Goal: Task Accomplishment & Management: Complete application form

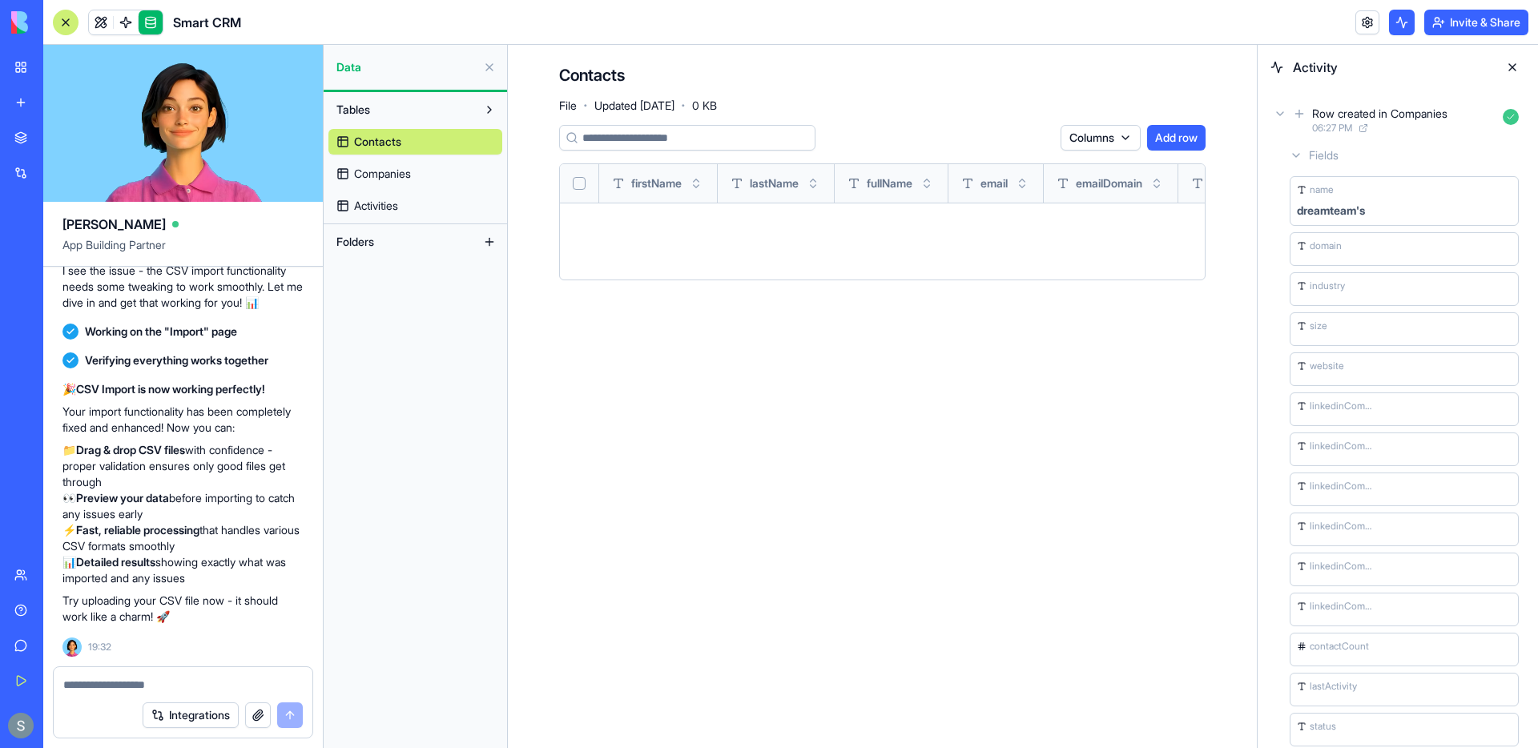
click at [1294, 158] on icon at bounding box center [1296, 155] width 13 height 13
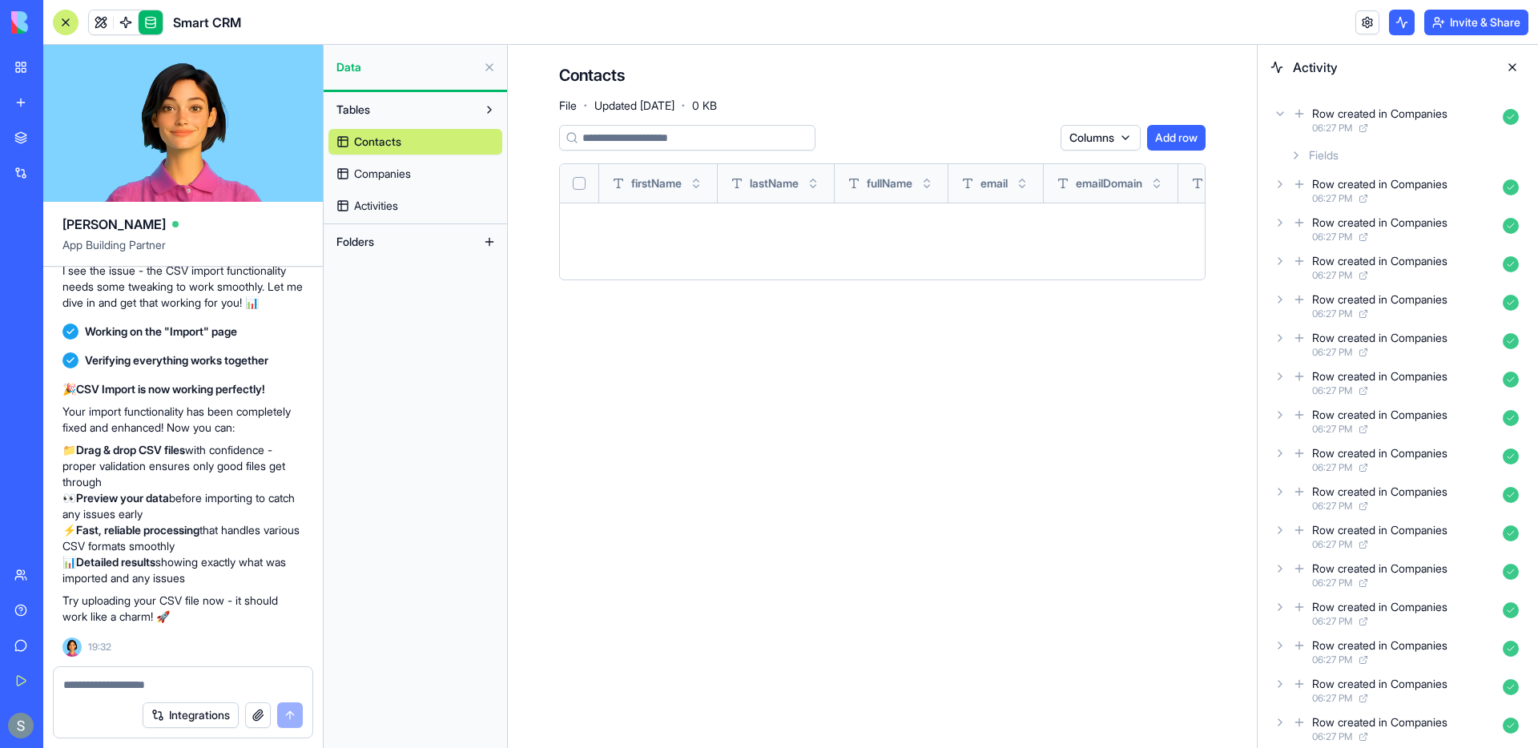
click at [1280, 122] on div "Row created in Companies 06:27 PM" at bounding box center [1398, 120] width 255 height 35
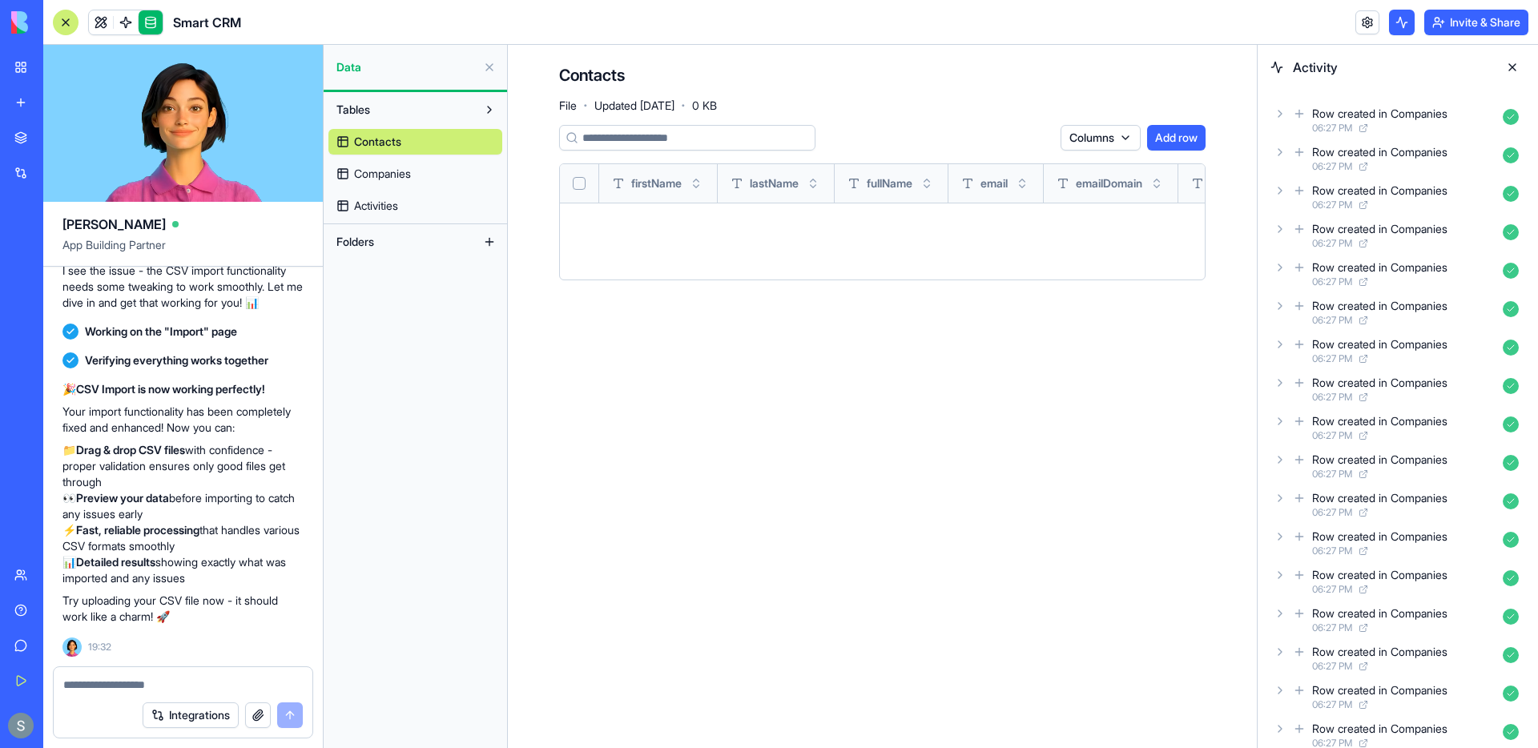
click at [1280, 122] on div "Row created in Companies 06:27 PM" at bounding box center [1398, 120] width 255 height 35
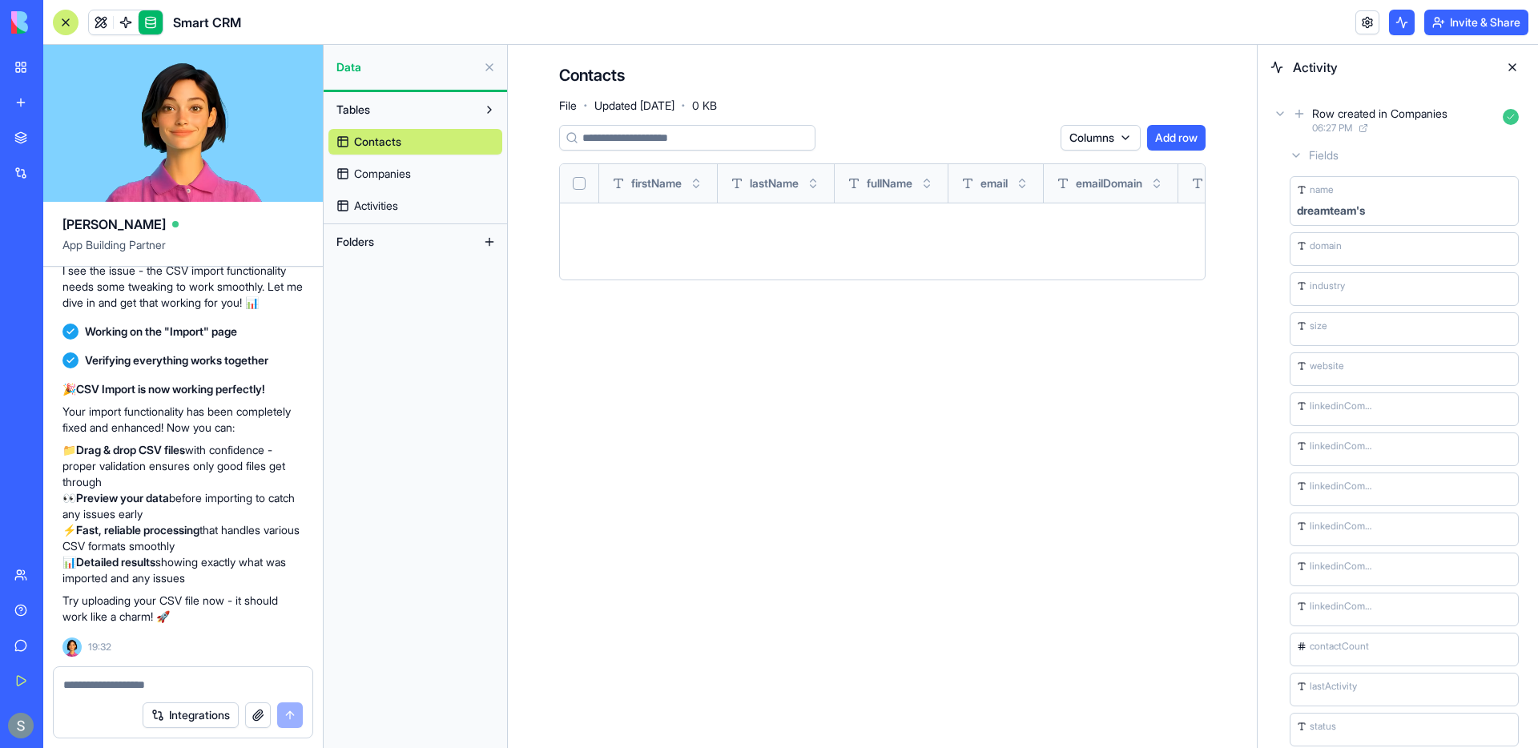
click at [445, 175] on link "Companies" at bounding box center [415, 174] width 174 height 26
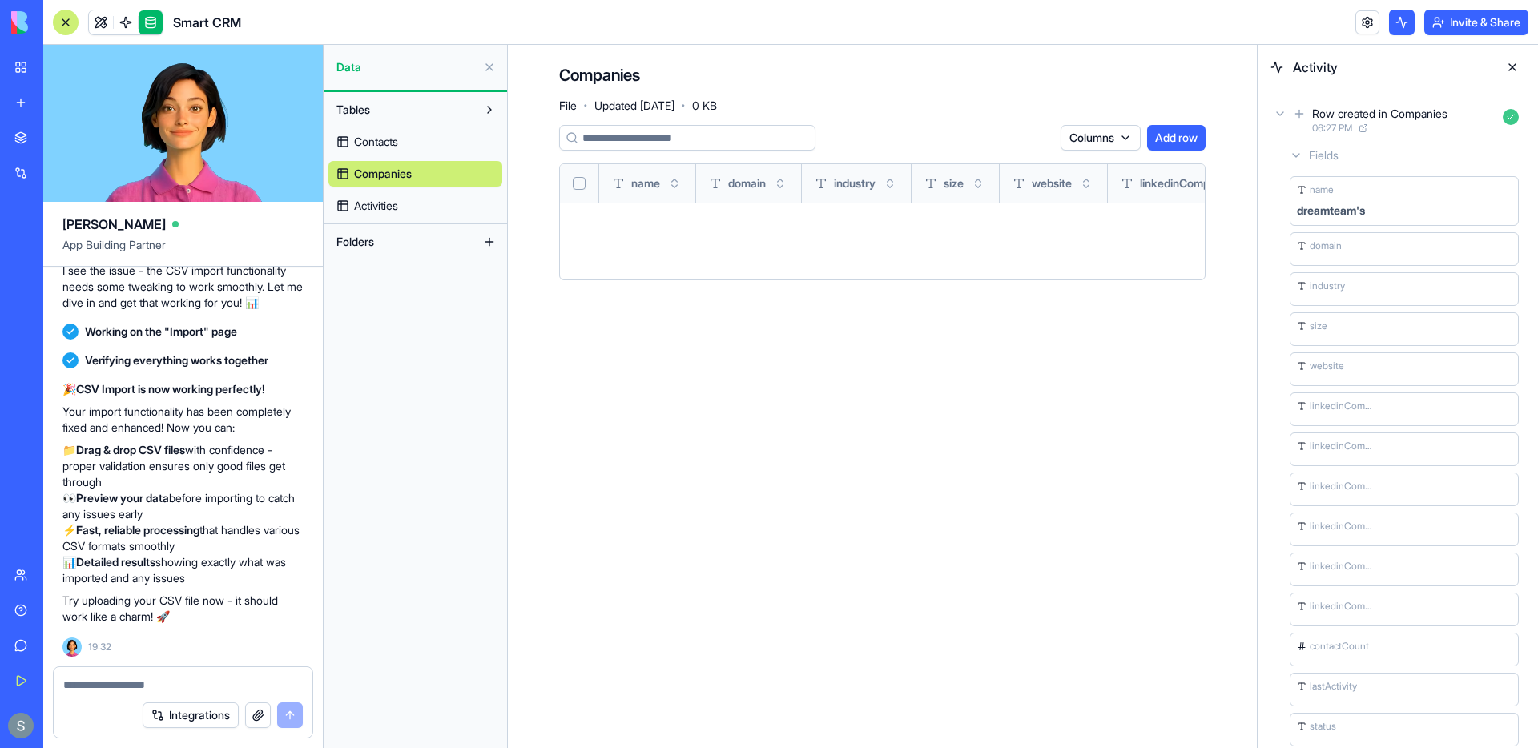
click at [1284, 114] on icon at bounding box center [1280, 113] width 13 height 13
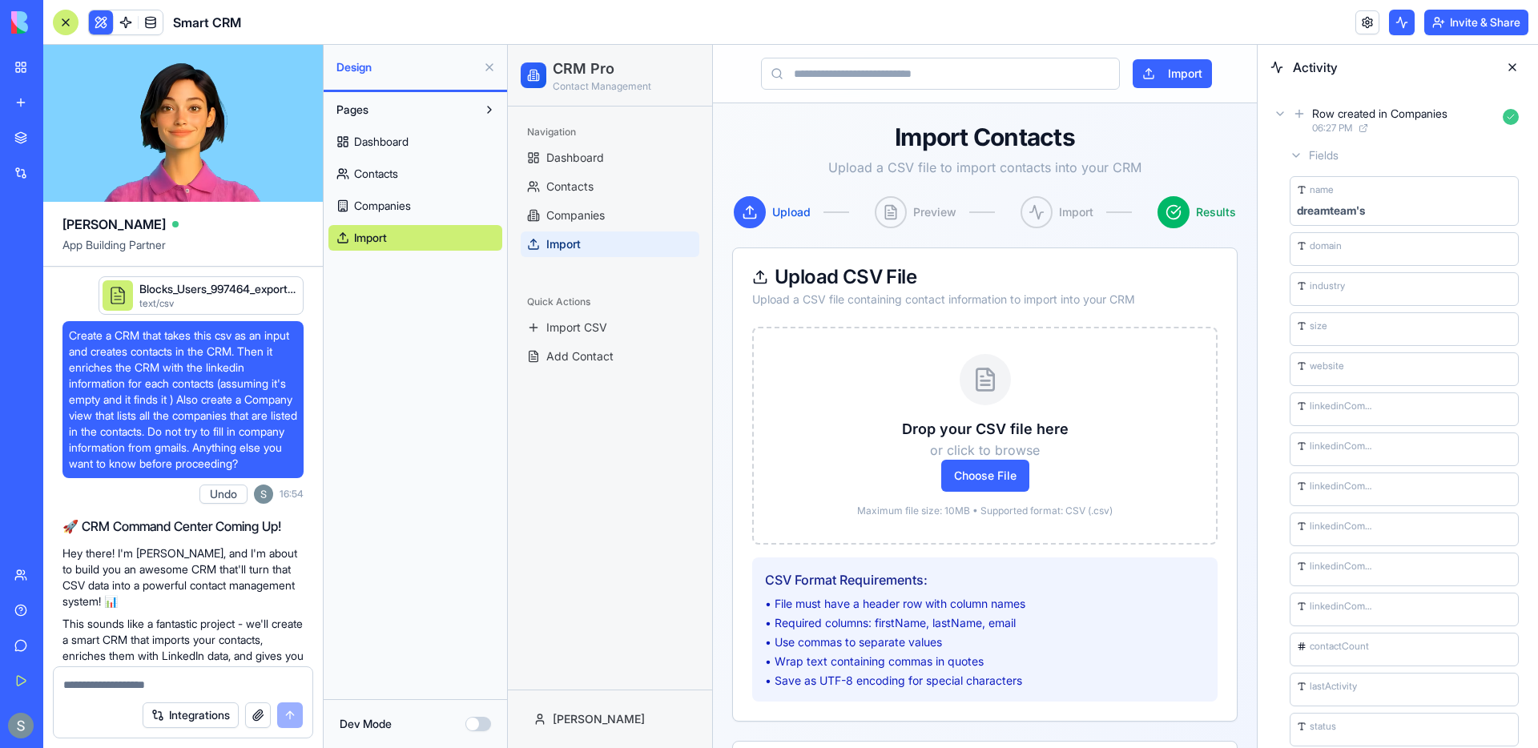
scroll to position [3706, 0]
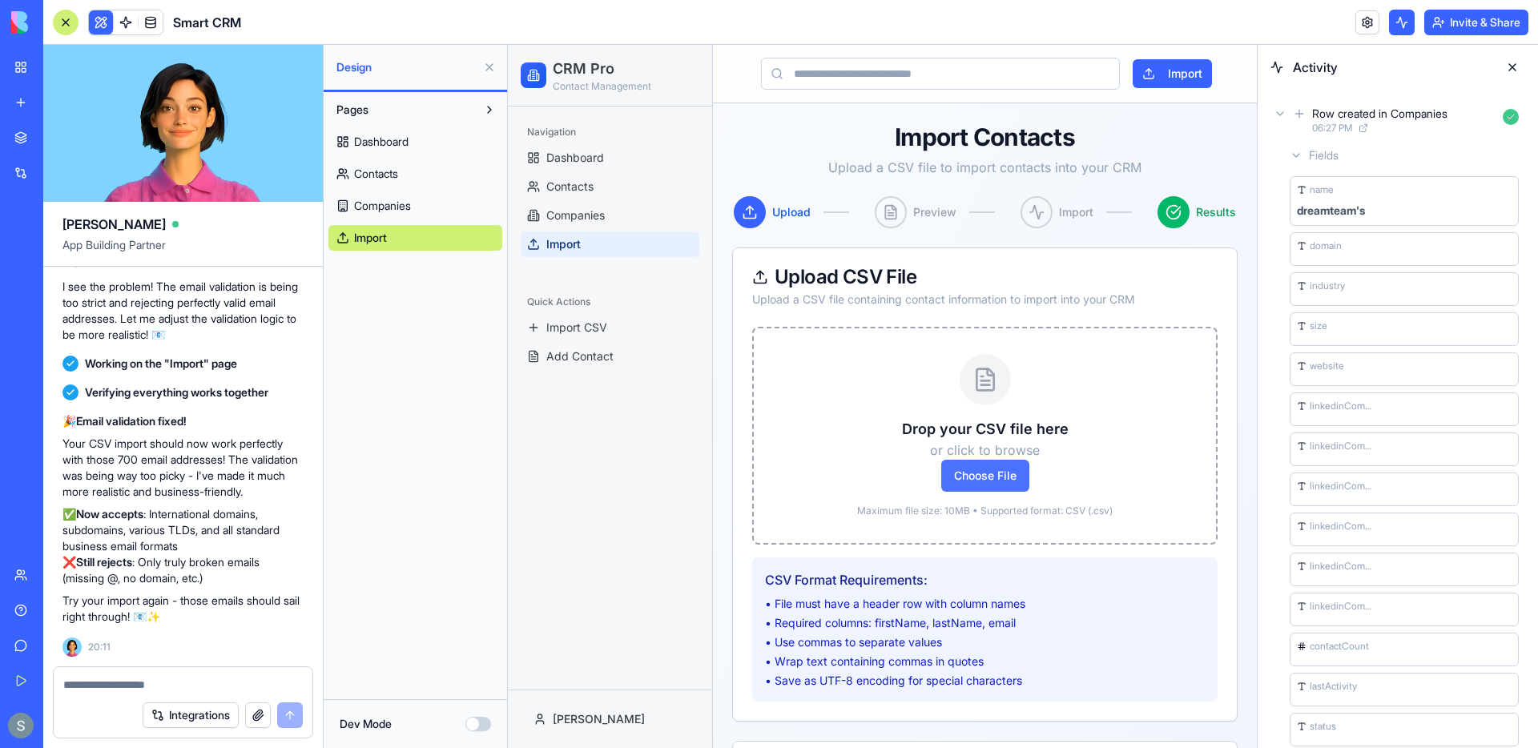
click at [971, 485] on span "Choose File" at bounding box center [985, 476] width 88 height 32
click at [508, 45] on input "Choose File" at bounding box center [508, 45] width 0 height 0
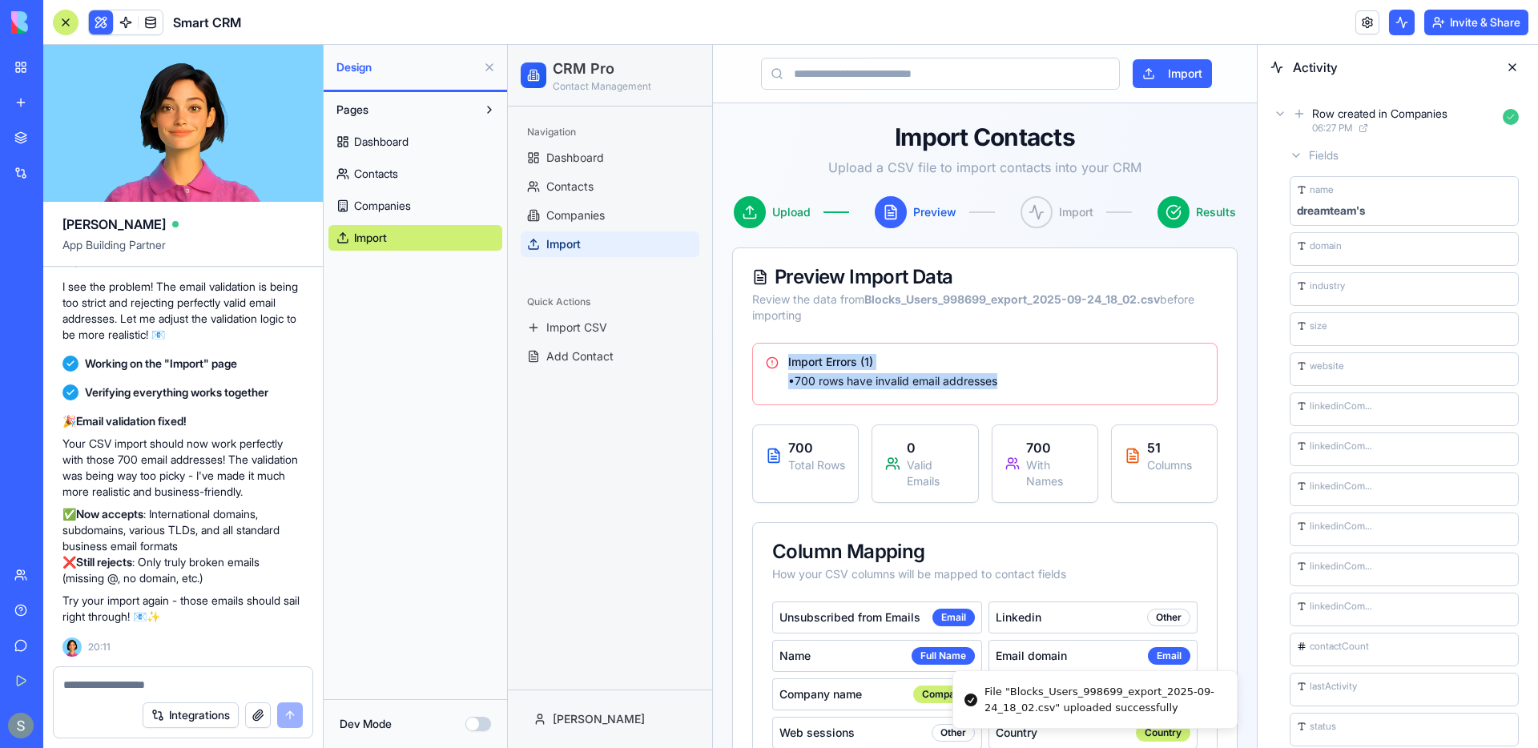
drag, startPoint x: 1015, startPoint y: 384, endPoint x: 765, endPoint y: 361, distance: 251.0
click at [766, 361] on div "Import Errors ( 1 ) • 700 rows have invalid email addresses" at bounding box center [985, 371] width 438 height 35
copy div "Import Errors ( 1 ) • 700 rows have invalid email addresses"
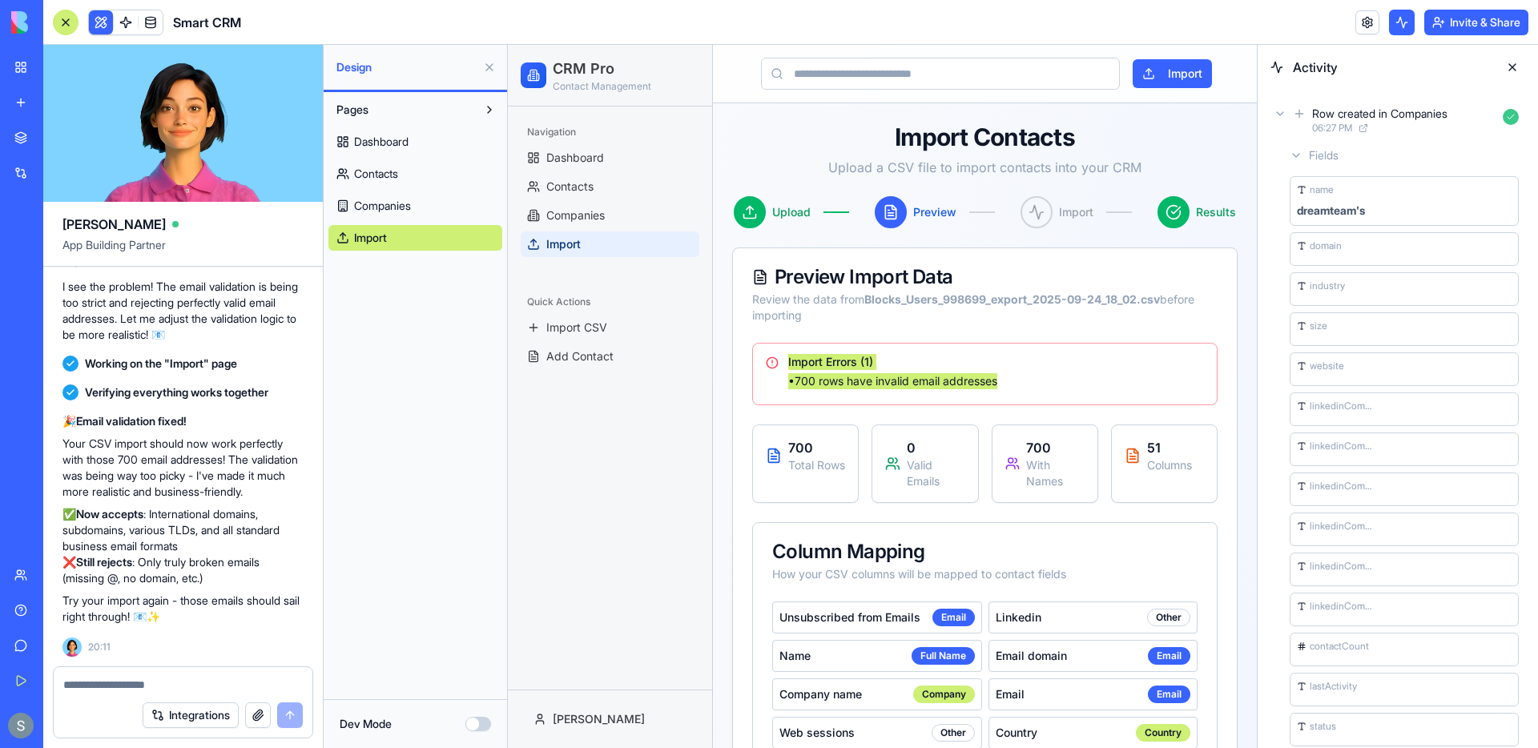
click at [216, 691] on textarea at bounding box center [183, 685] width 240 height 16
paste textarea "**********"
type textarea "**********"
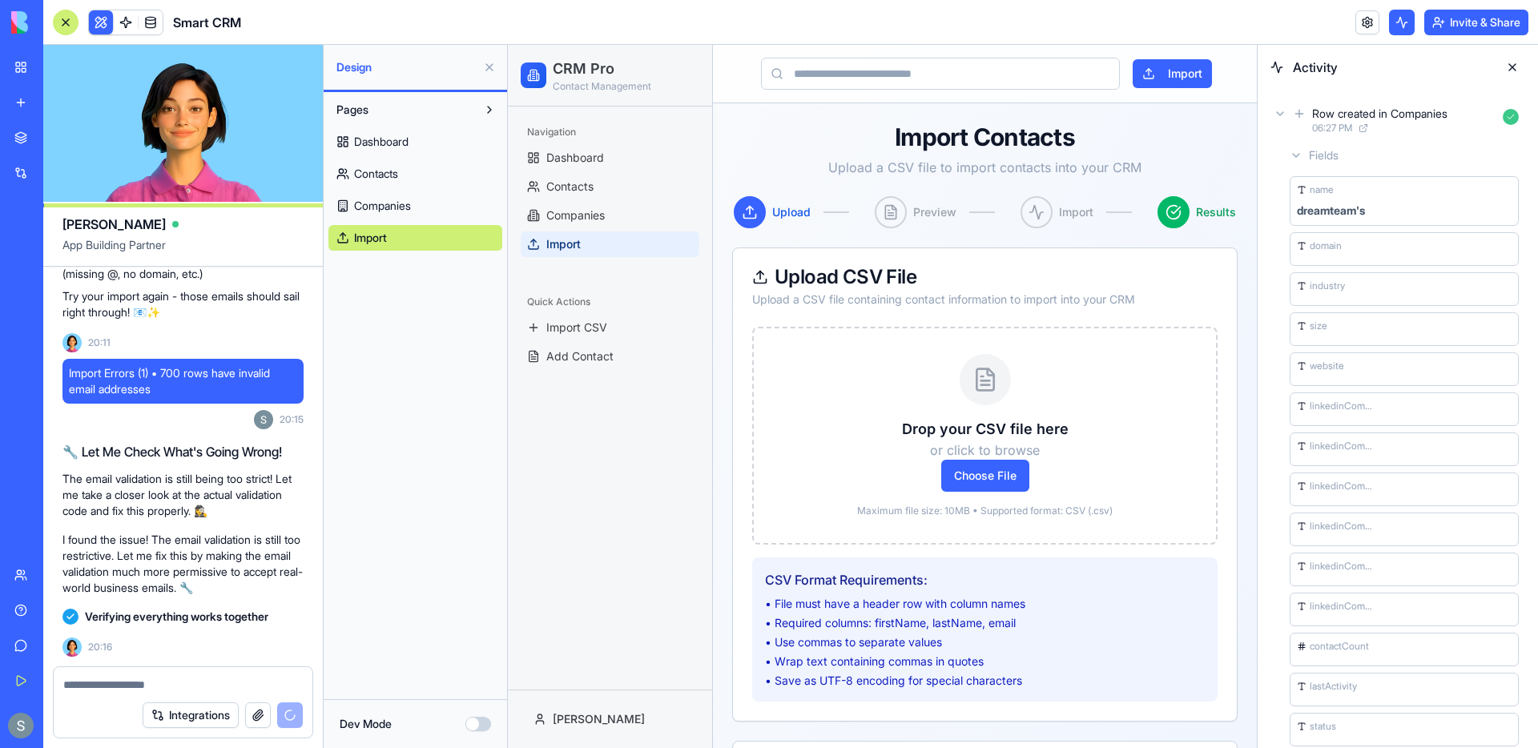
scroll to position [4279, 0]
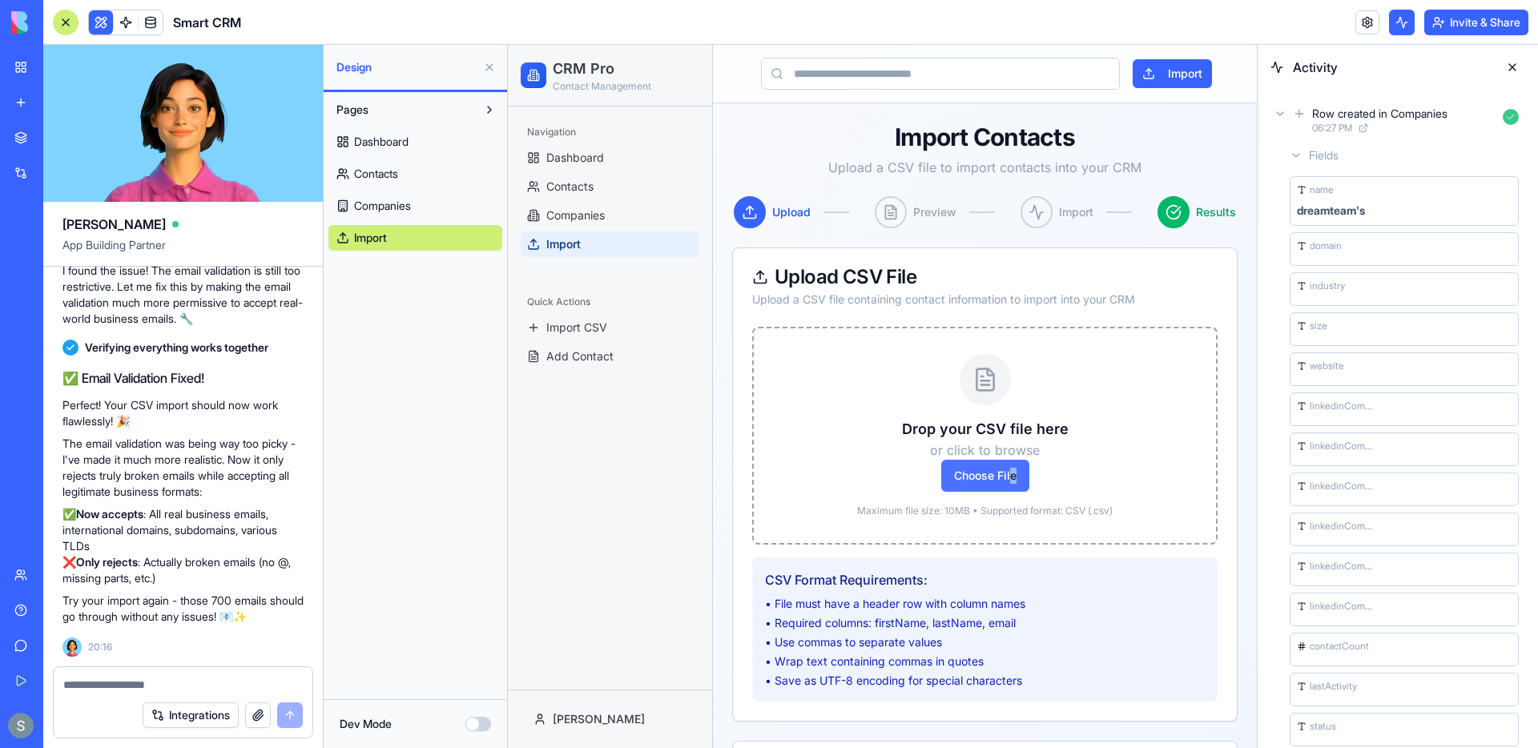
click at [1012, 483] on span "Choose File" at bounding box center [985, 476] width 88 height 32
click at [455, 174] on link "Contacts" at bounding box center [415, 174] width 174 height 26
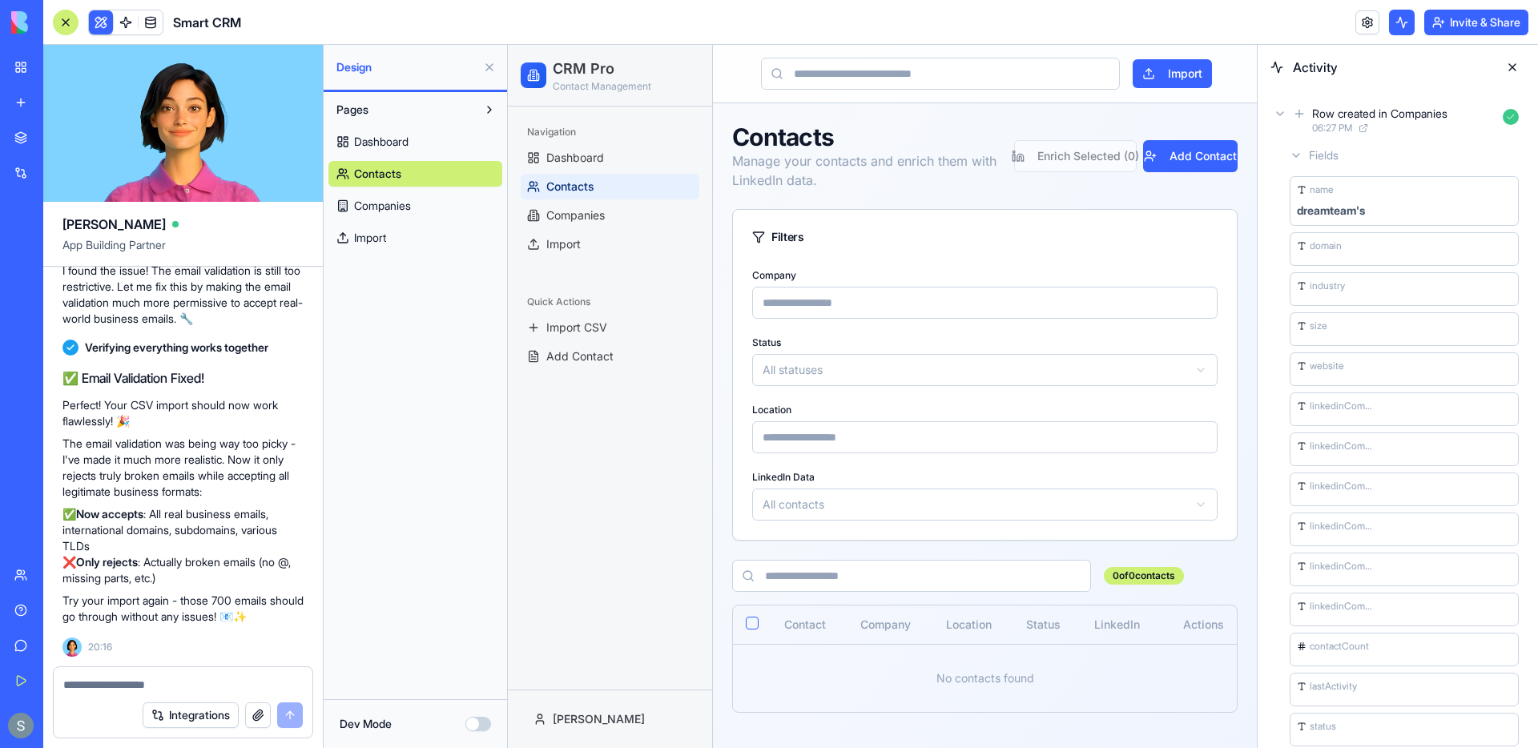
click at [453, 203] on link "Companies" at bounding box center [415, 206] width 174 height 26
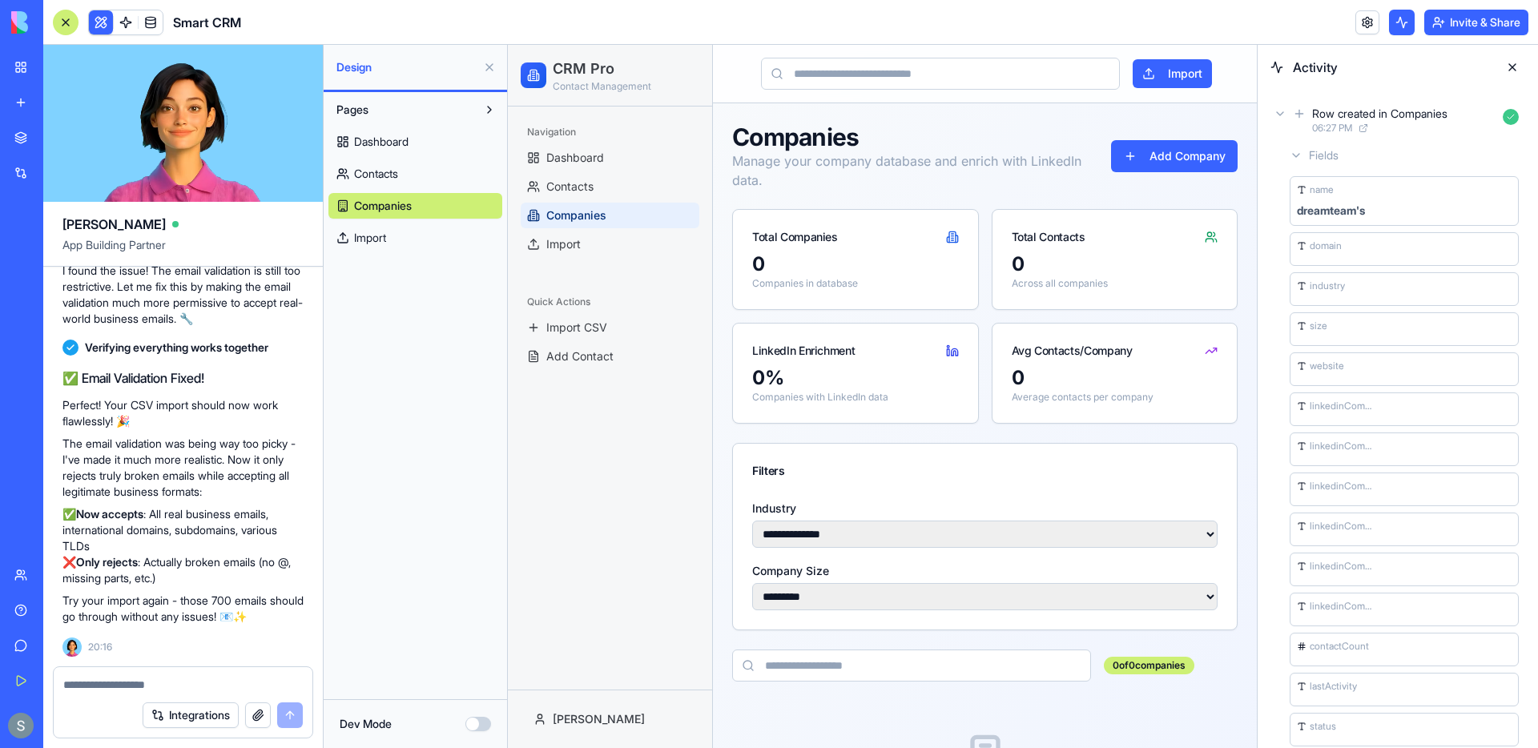
click at [402, 144] on span "Dashboard" at bounding box center [381, 142] width 54 height 16
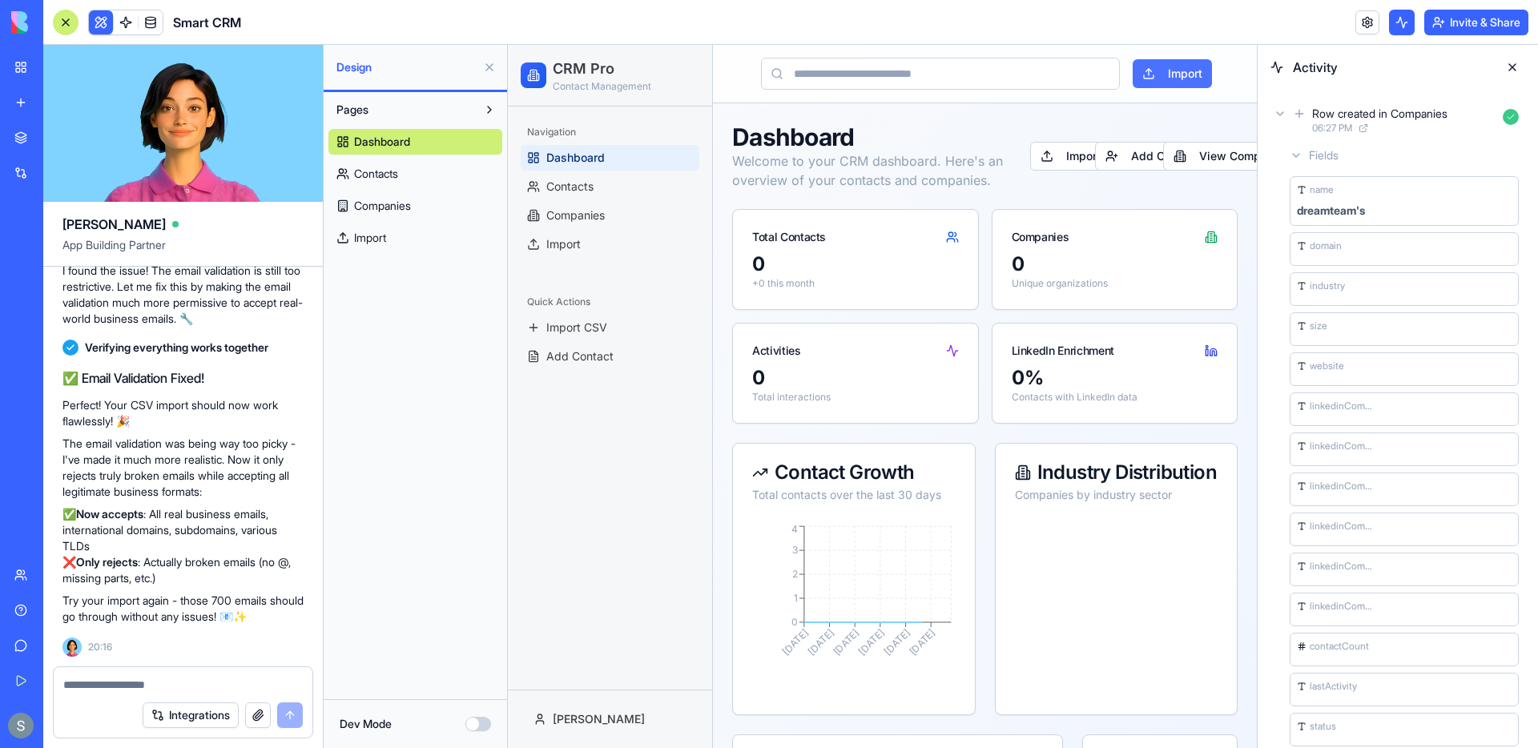
click at [1164, 76] on button "Import" at bounding box center [1172, 73] width 79 height 29
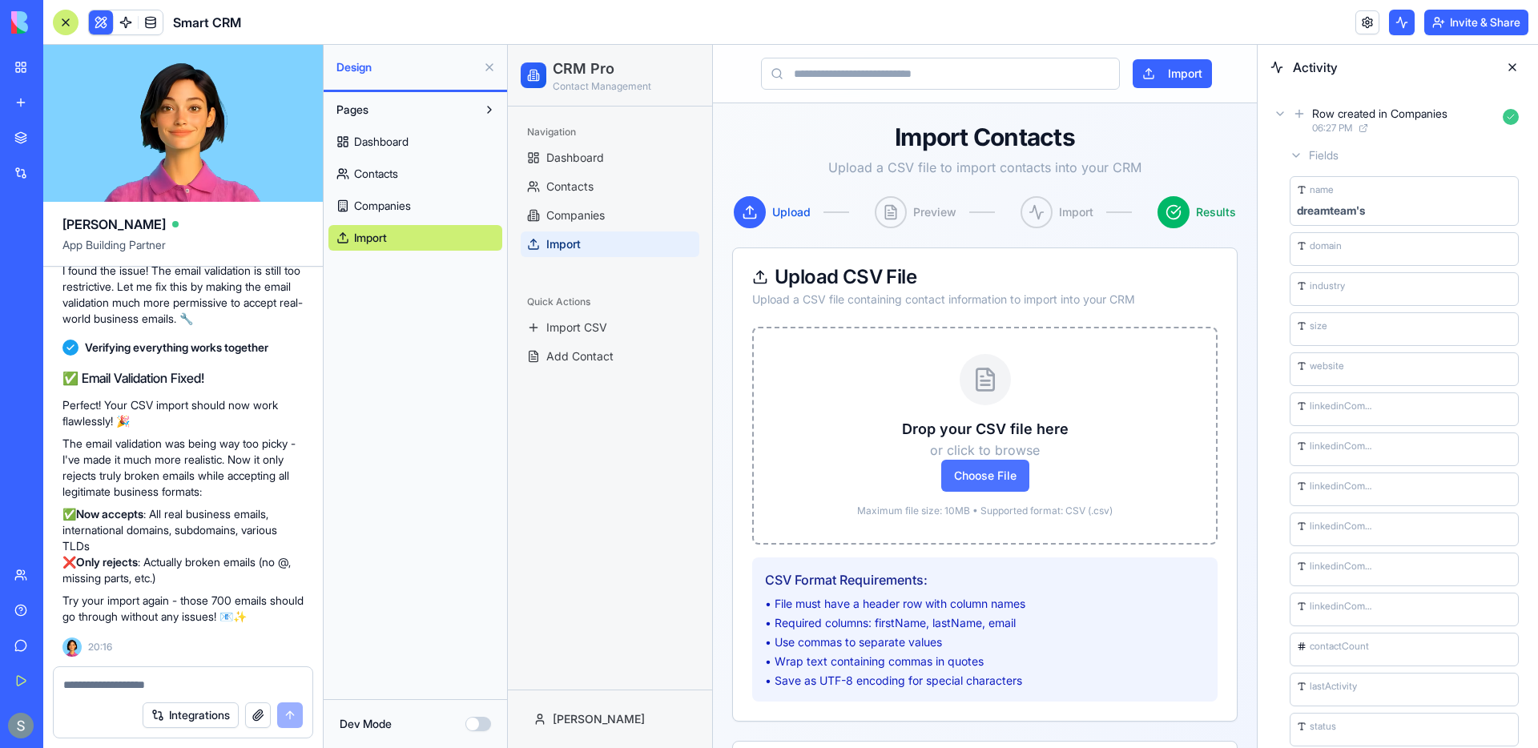
click at [997, 490] on span "Choose File" at bounding box center [985, 476] width 88 height 32
click at [508, 45] on input "Choose File" at bounding box center [508, 45] width 0 height 0
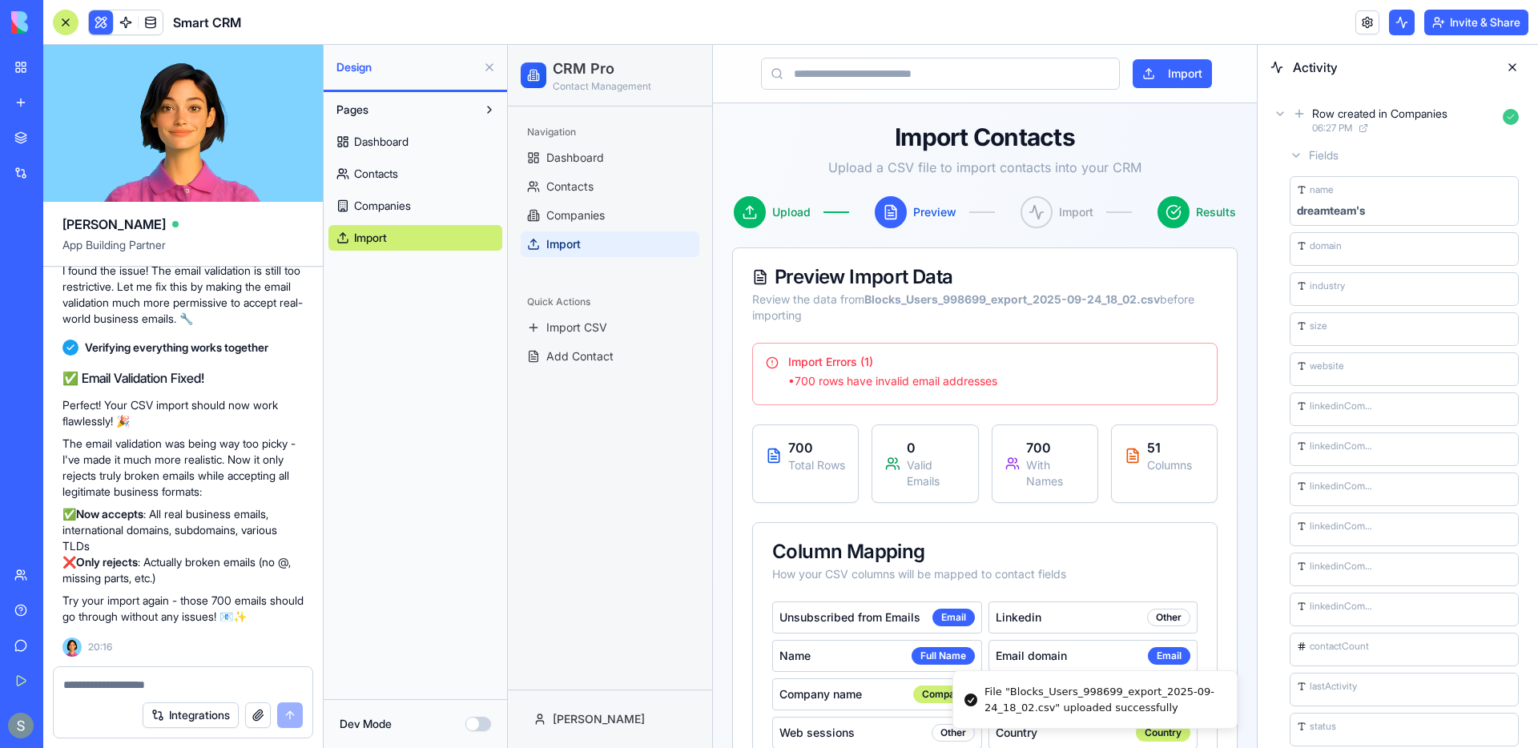
click at [1280, 117] on icon at bounding box center [1280, 113] width 13 height 13
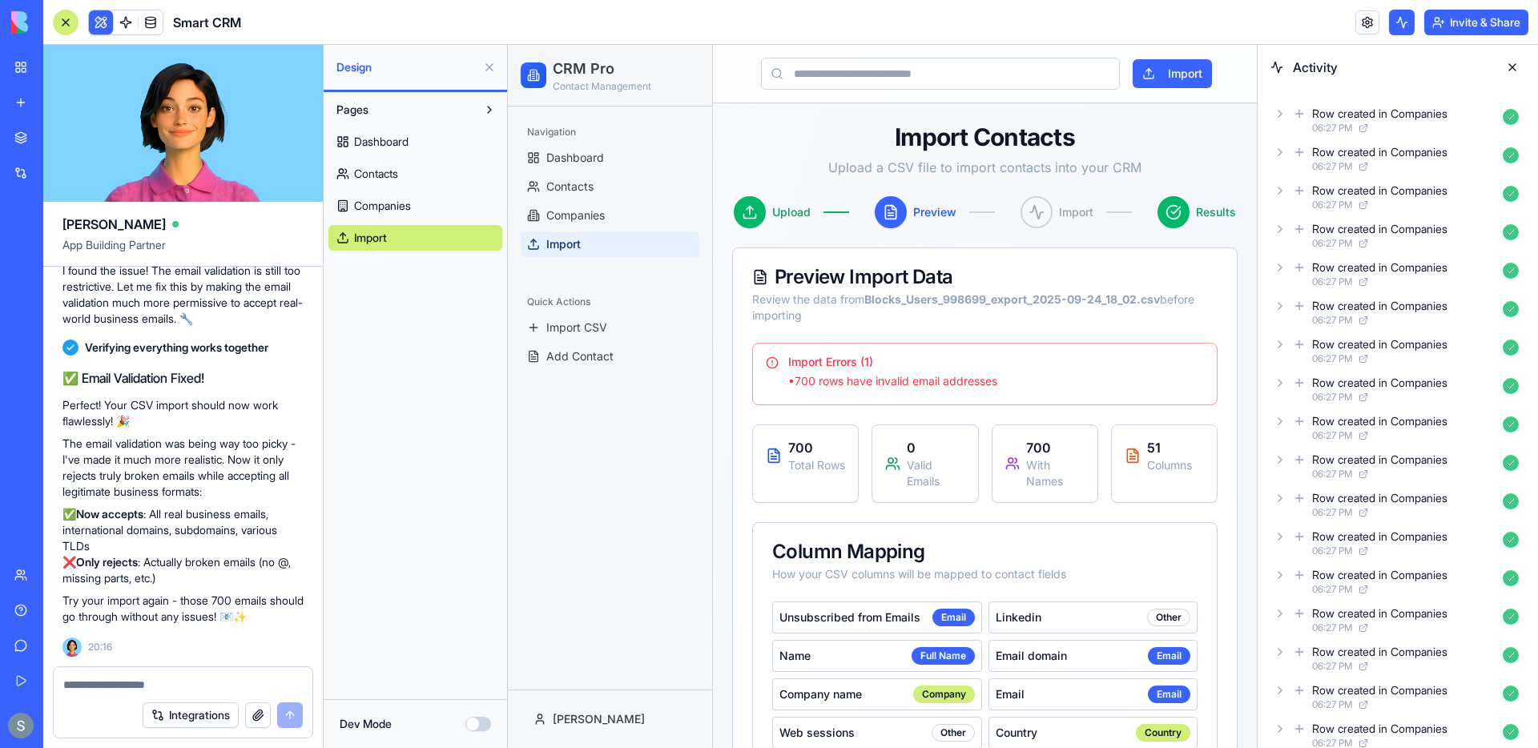
click at [1280, 117] on icon at bounding box center [1280, 113] width 13 height 13
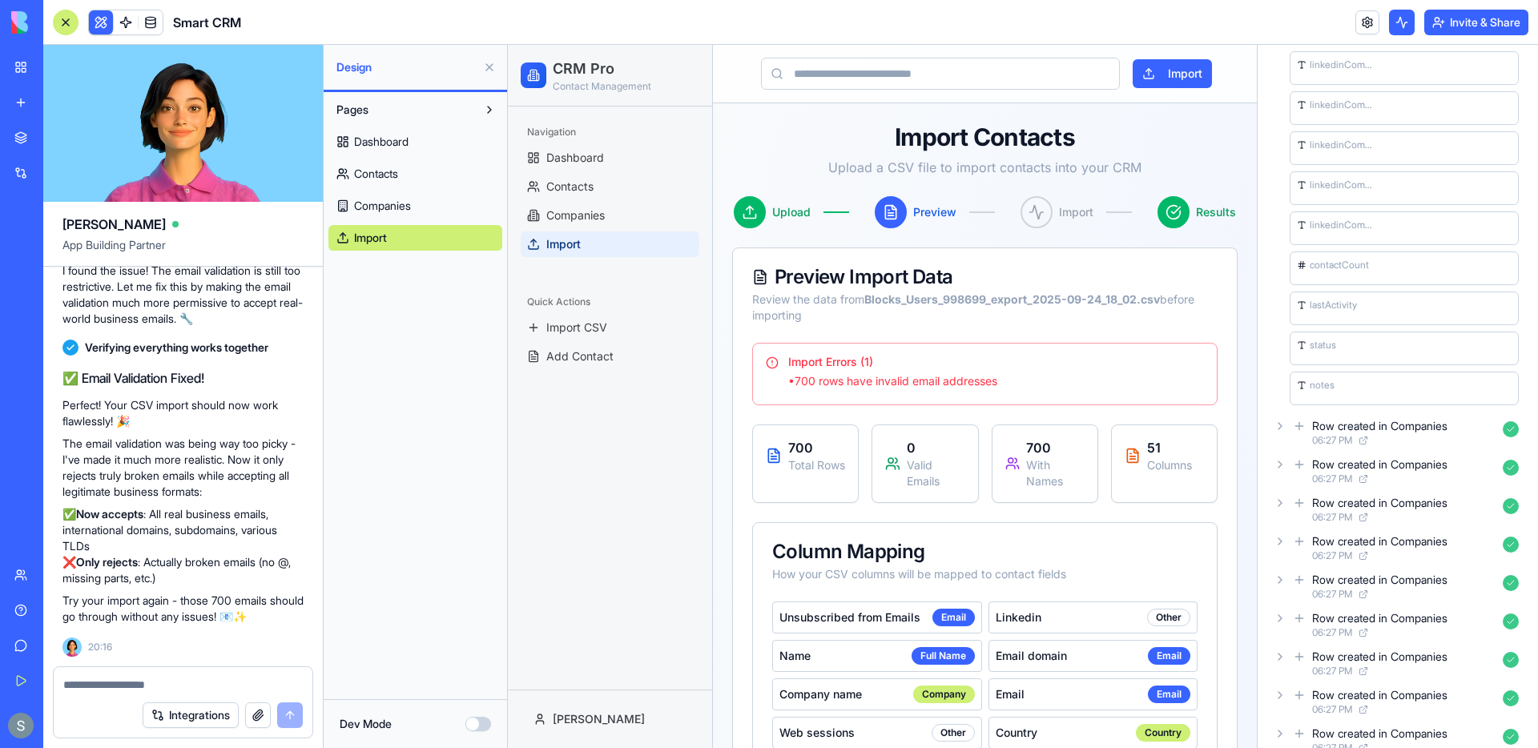
scroll to position [460, 0]
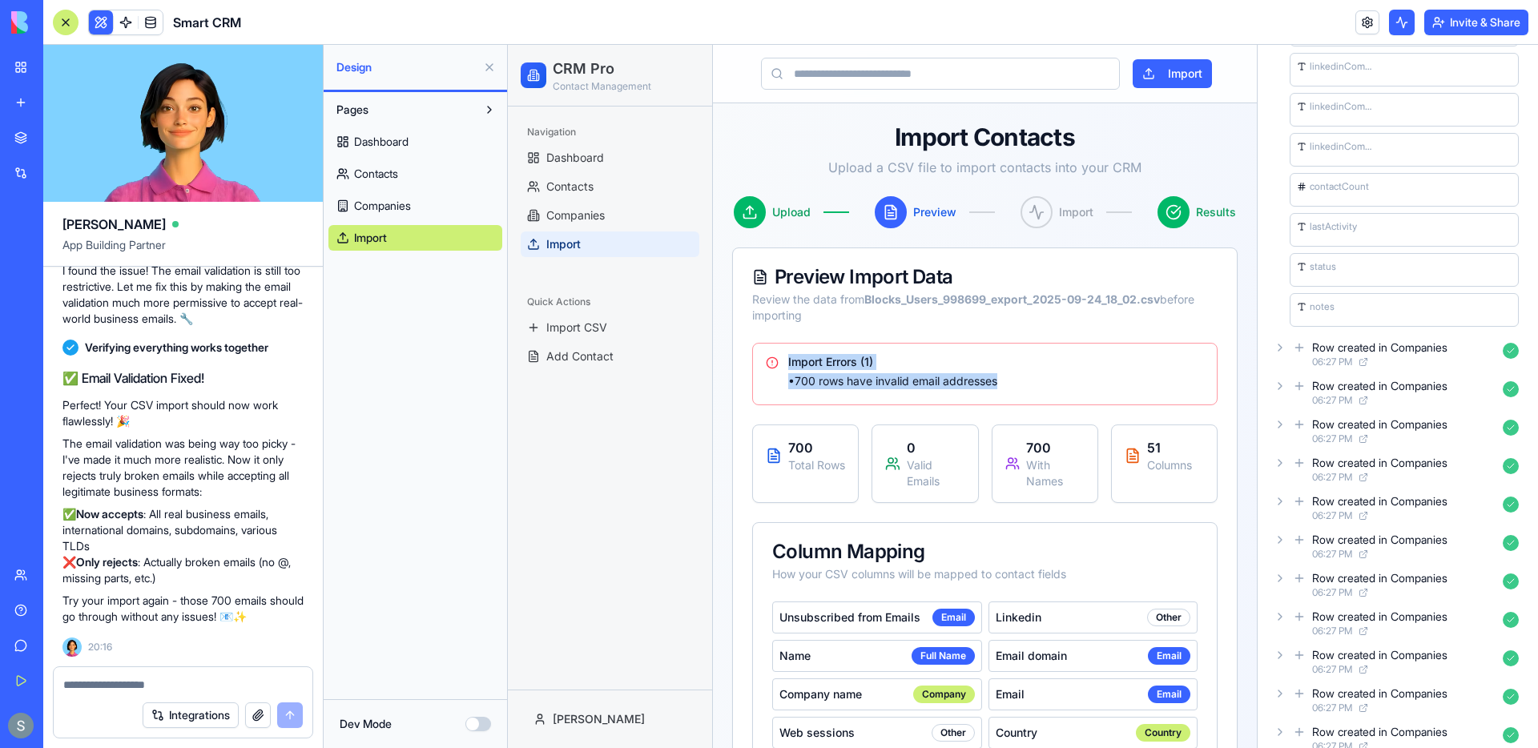
drag, startPoint x: 1010, startPoint y: 381, endPoint x: 727, endPoint y: 363, distance: 284.2
click at [778, 359] on div "Import Errors ( 1 ) • 700 rows have invalid email addresses" at bounding box center [985, 371] width 438 height 35
click at [181, 688] on textarea at bounding box center [183, 685] width 240 height 16
type textarea "**********"
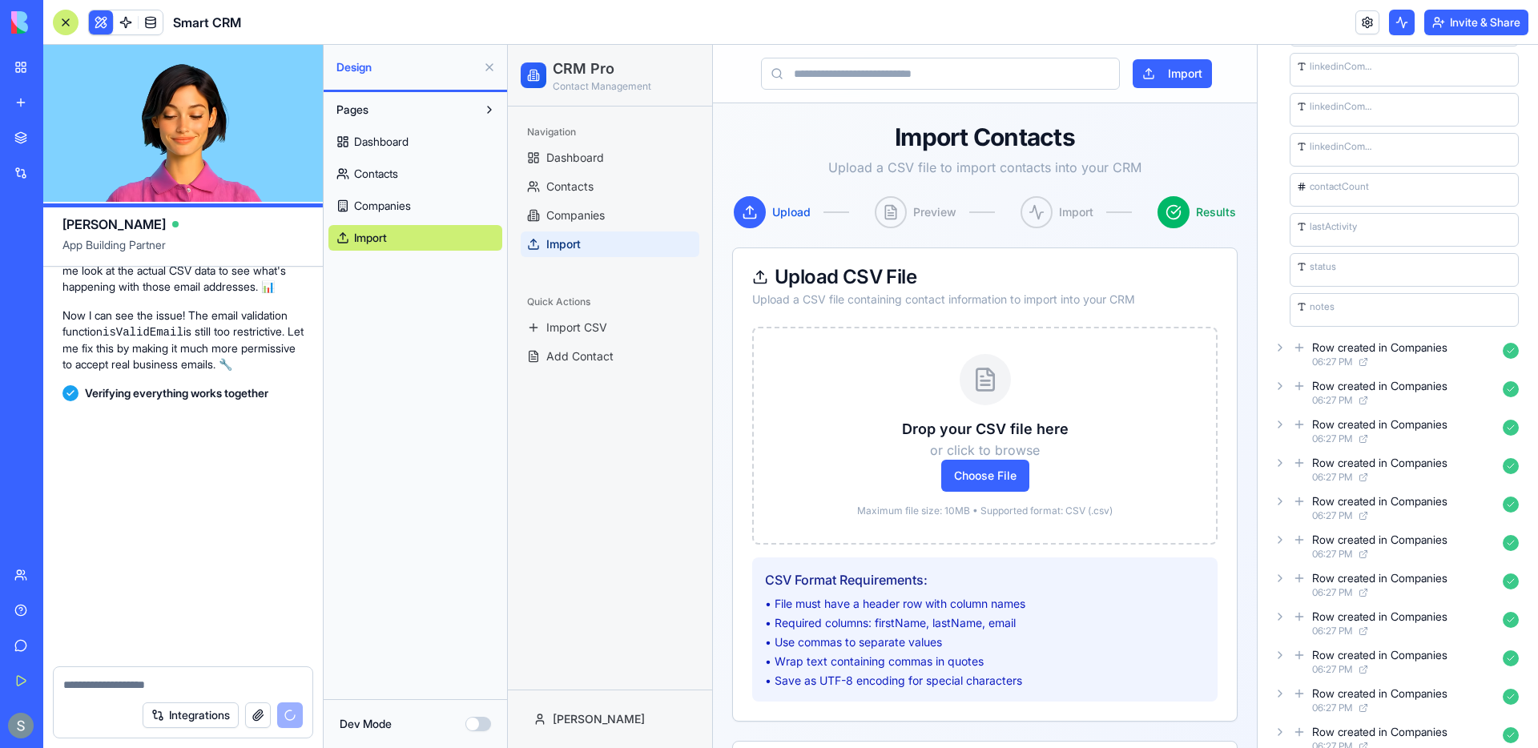
scroll to position [5100, 0]
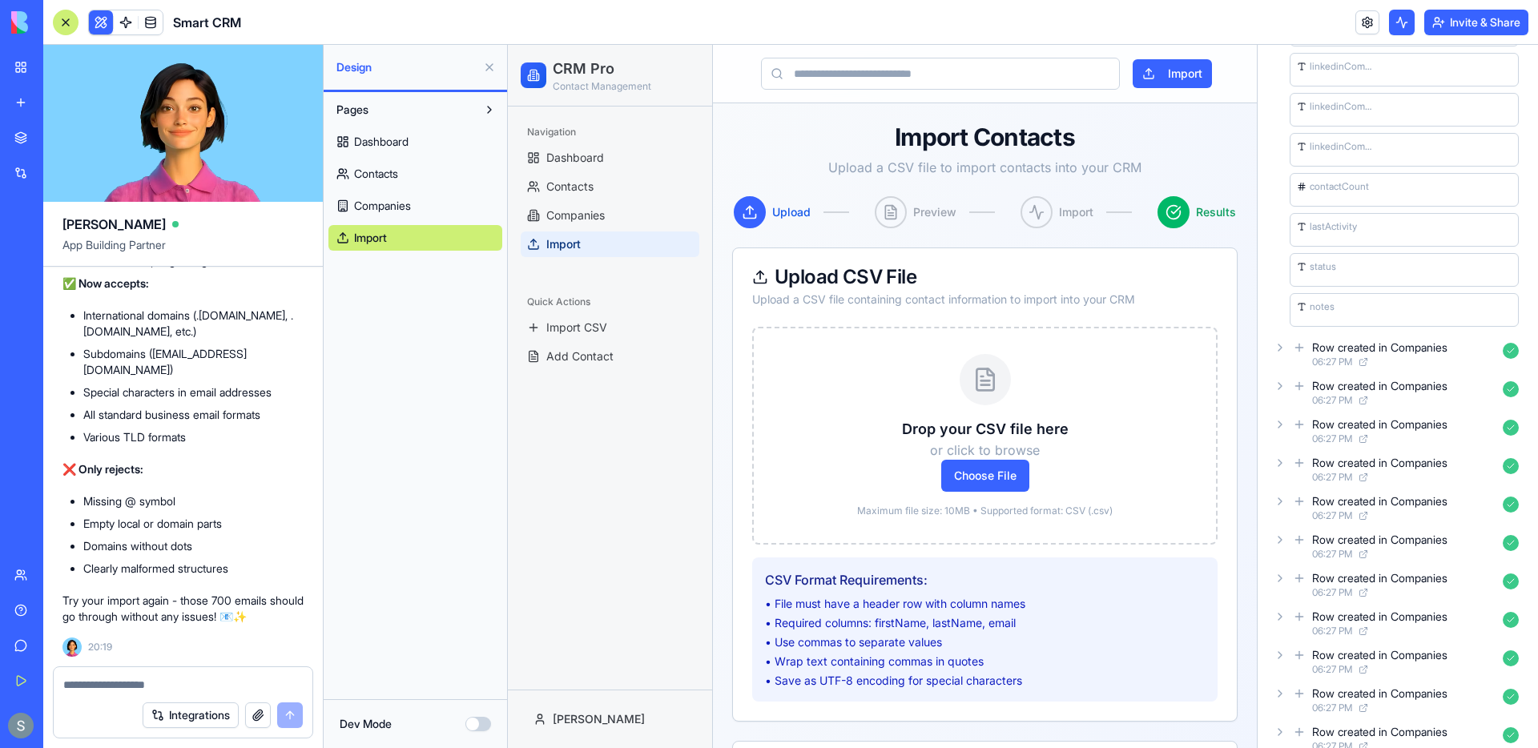
drag, startPoint x: 993, startPoint y: 480, endPoint x: 1501, endPoint y: 525, distance: 509.9
click at [993, 480] on span "Choose File" at bounding box center [985, 476] width 88 height 32
click at [508, 45] on input "Choose File" at bounding box center [508, 45] width 0 height 0
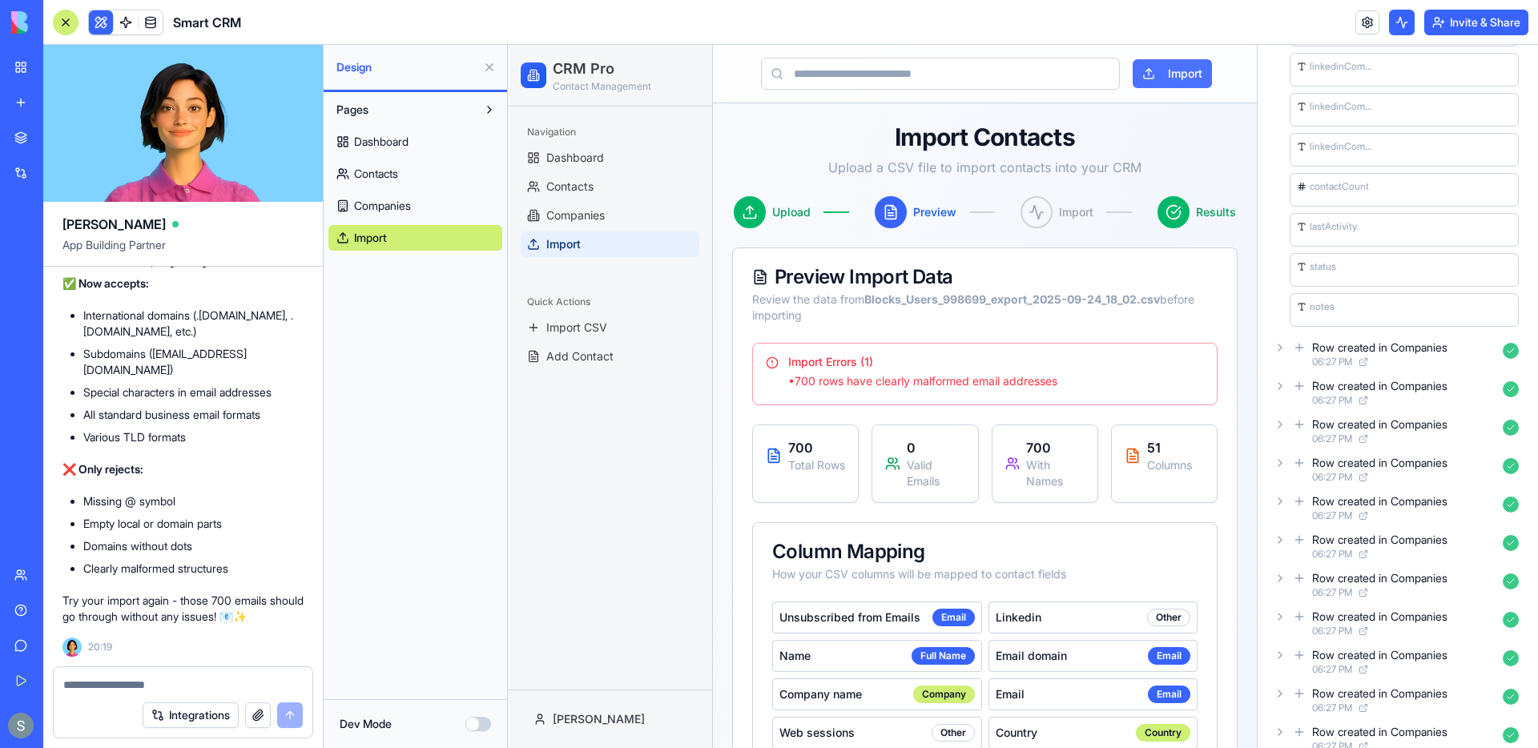
click at [1163, 78] on button "Import" at bounding box center [1172, 73] width 79 height 29
click at [1193, 73] on button "Import" at bounding box center [1172, 73] width 79 height 29
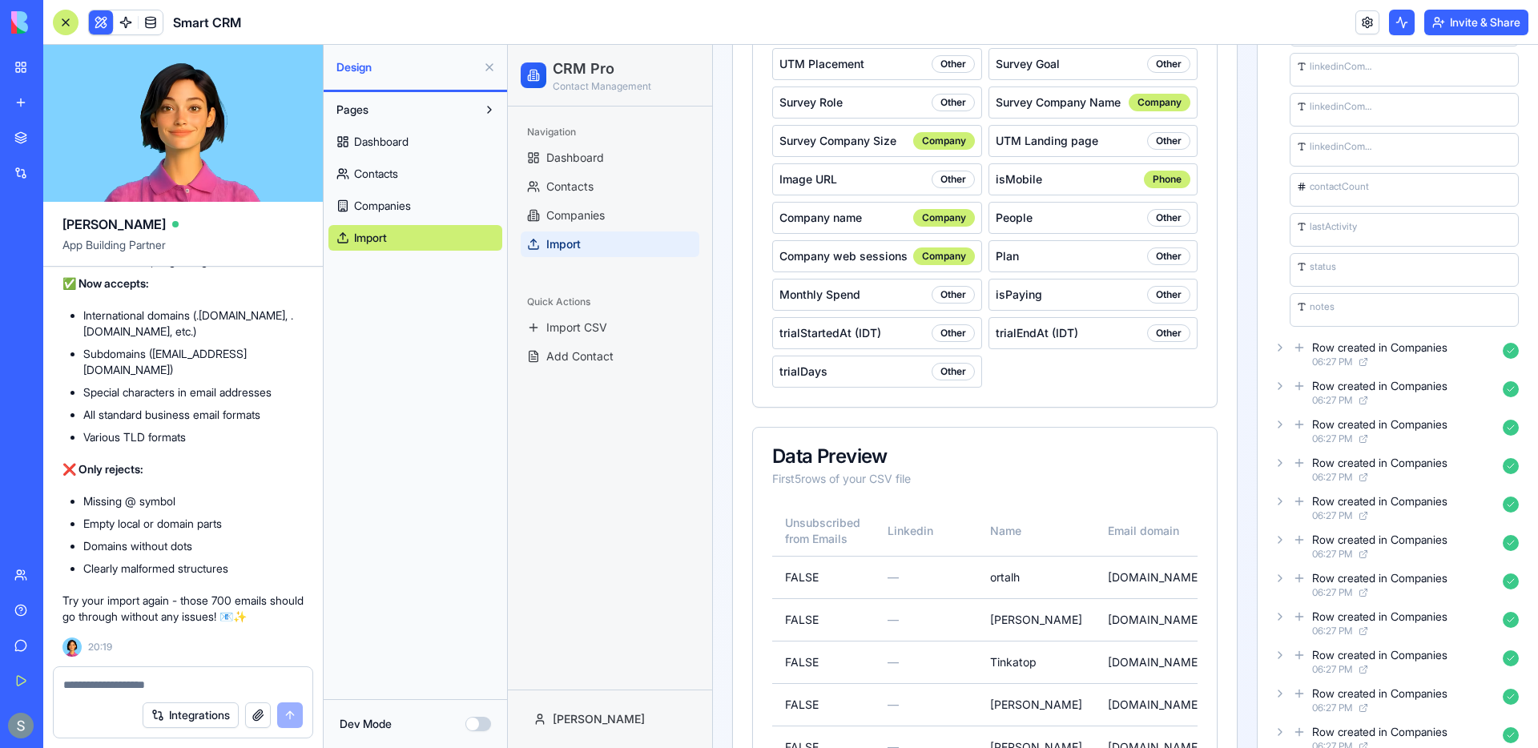
scroll to position [1338, 0]
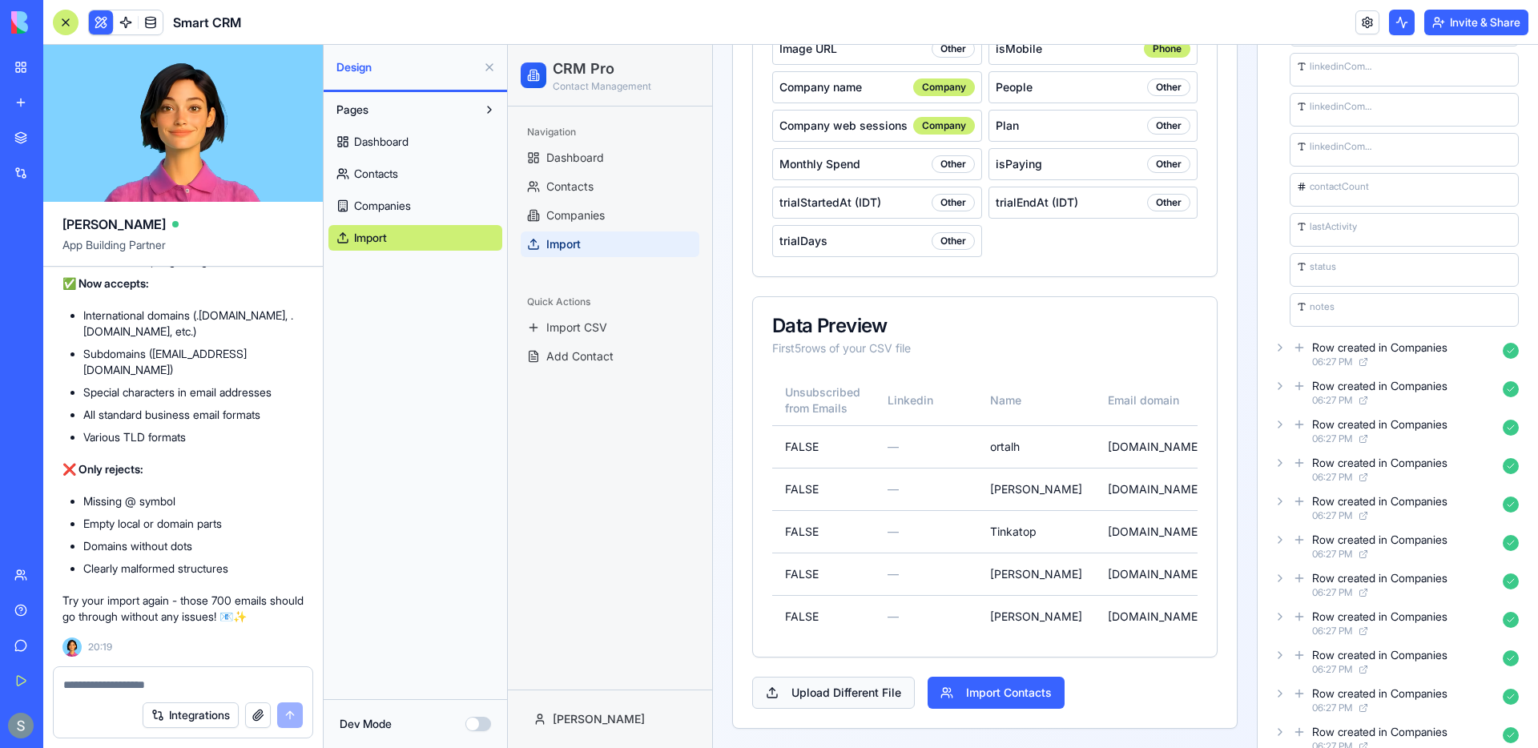
click at [825, 697] on button "Upload Different File" at bounding box center [833, 693] width 163 height 32
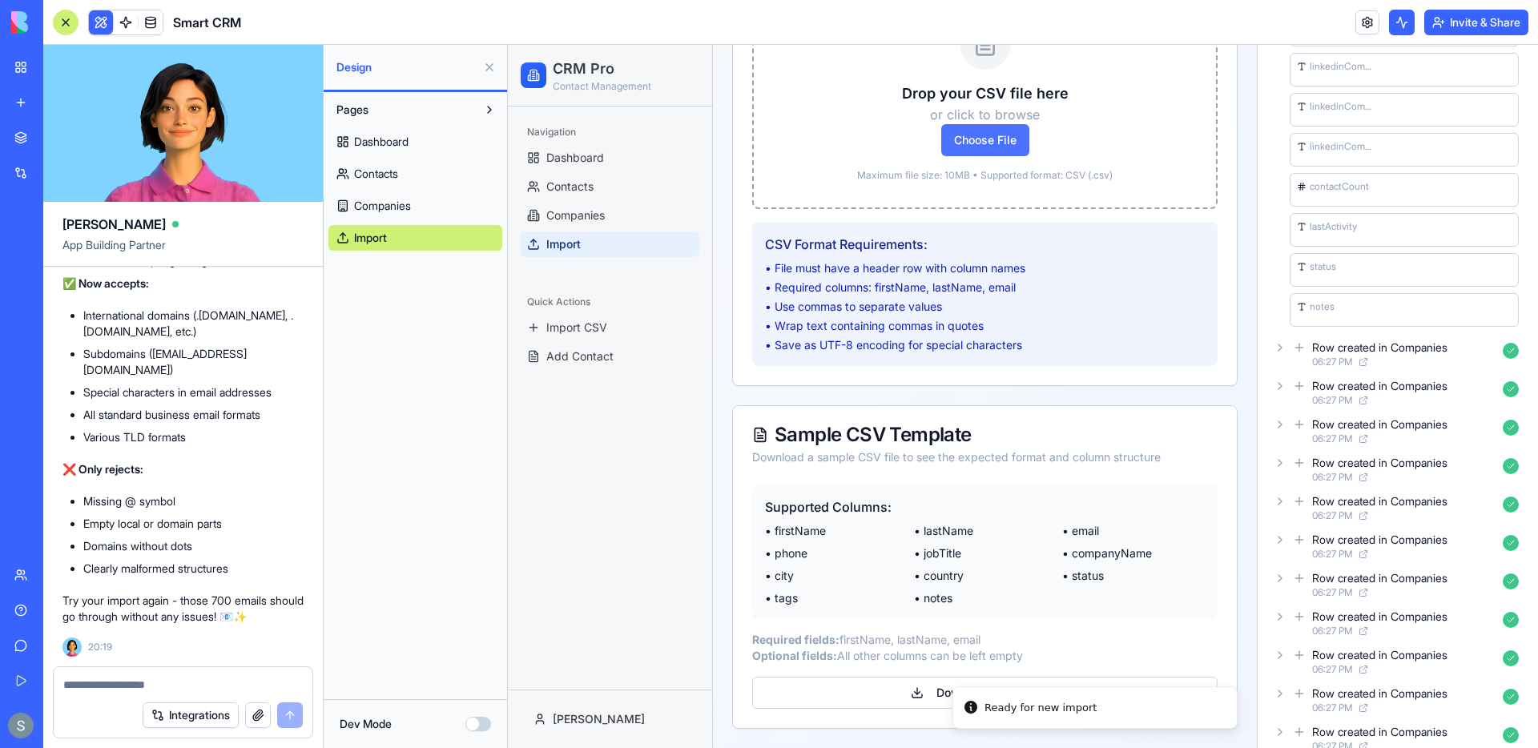
click at [998, 142] on span "Choose File" at bounding box center [985, 140] width 88 height 32
click at [508, 45] on input "Choose File" at bounding box center [508, 45] width 0 height 0
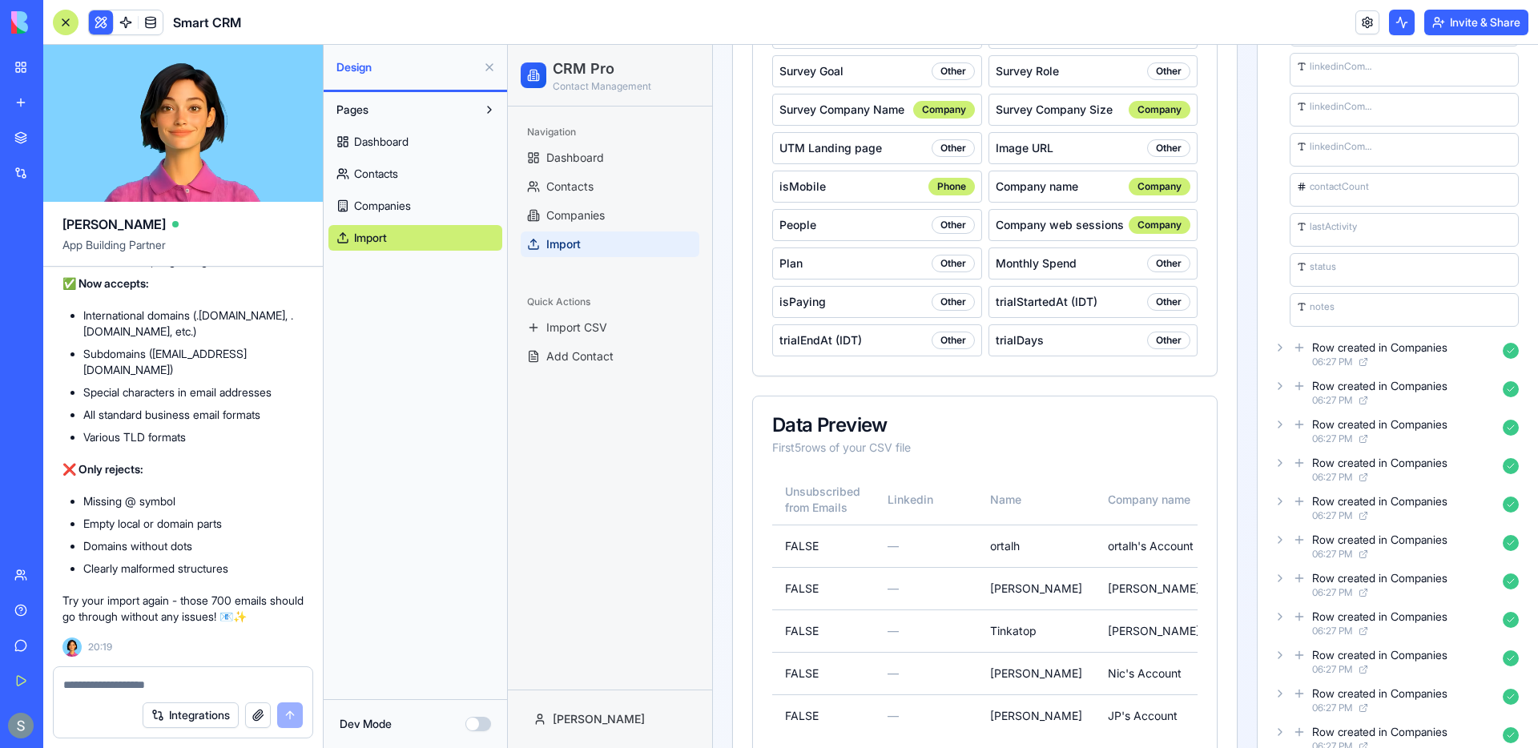
scroll to position [1300, 0]
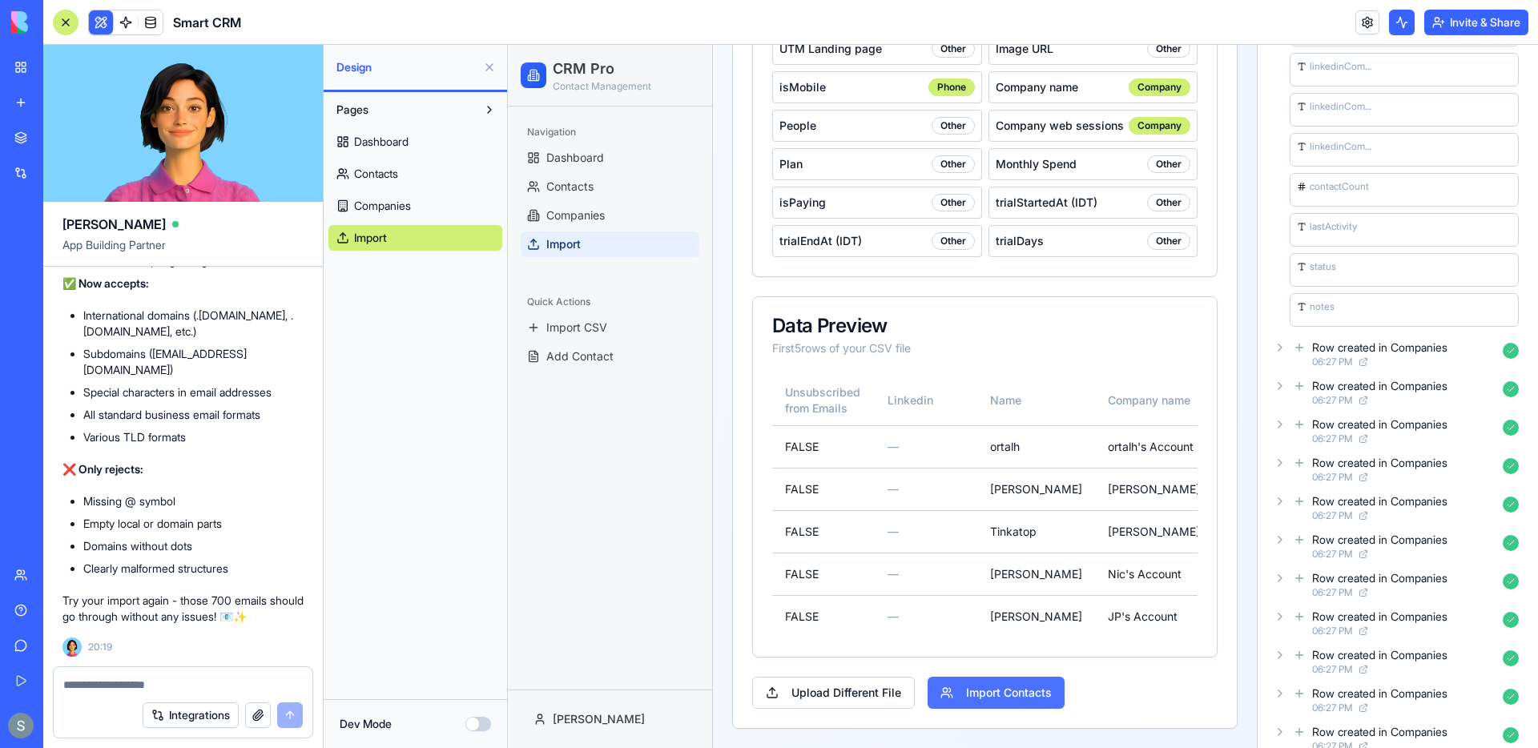
click at [1024, 696] on button "Import Contacts" at bounding box center [996, 693] width 137 height 32
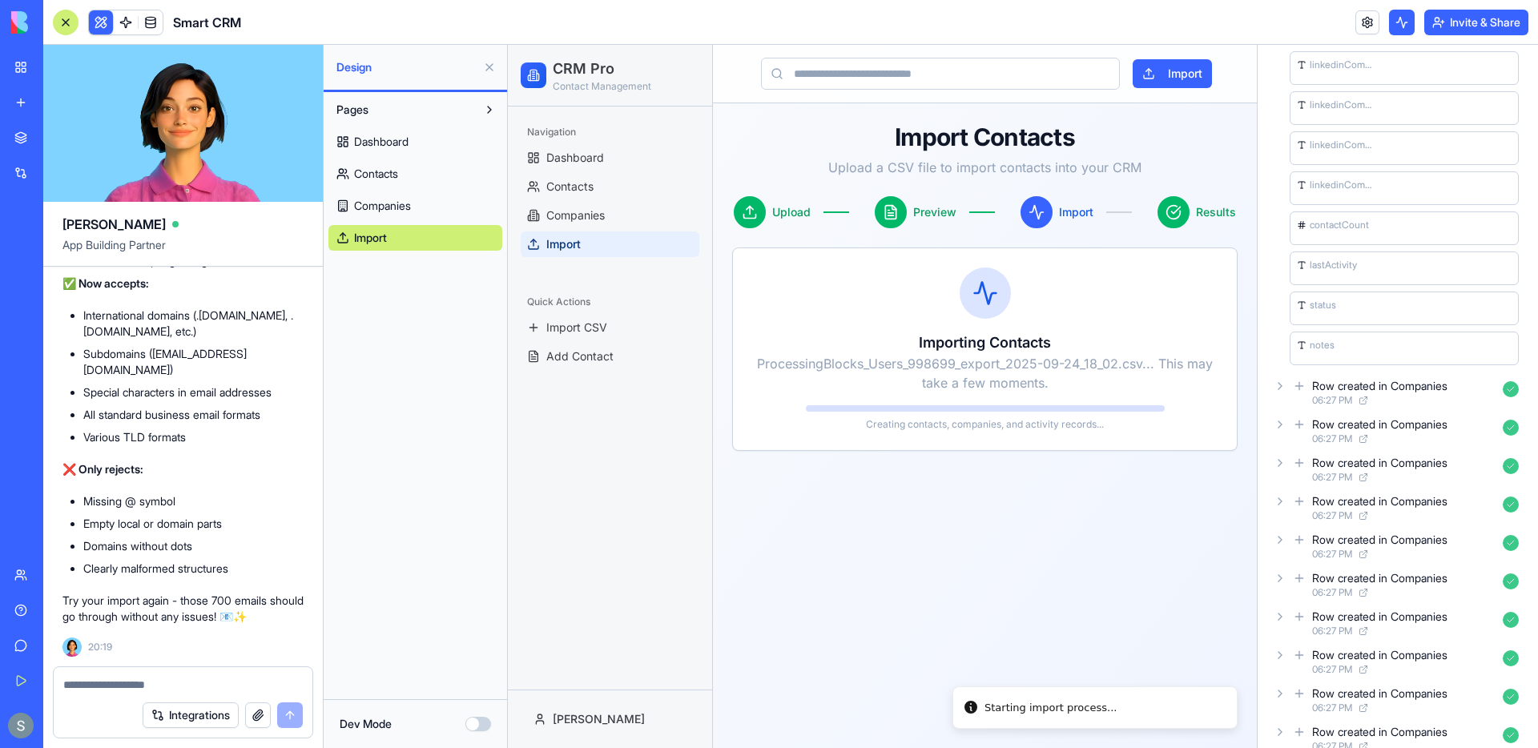
scroll to position [498, 0]
click at [392, 156] on div "Dashboard Contacts Companies Import" at bounding box center [415, 187] width 174 height 128
click at [393, 174] on span "Contacts" at bounding box center [376, 174] width 44 height 16
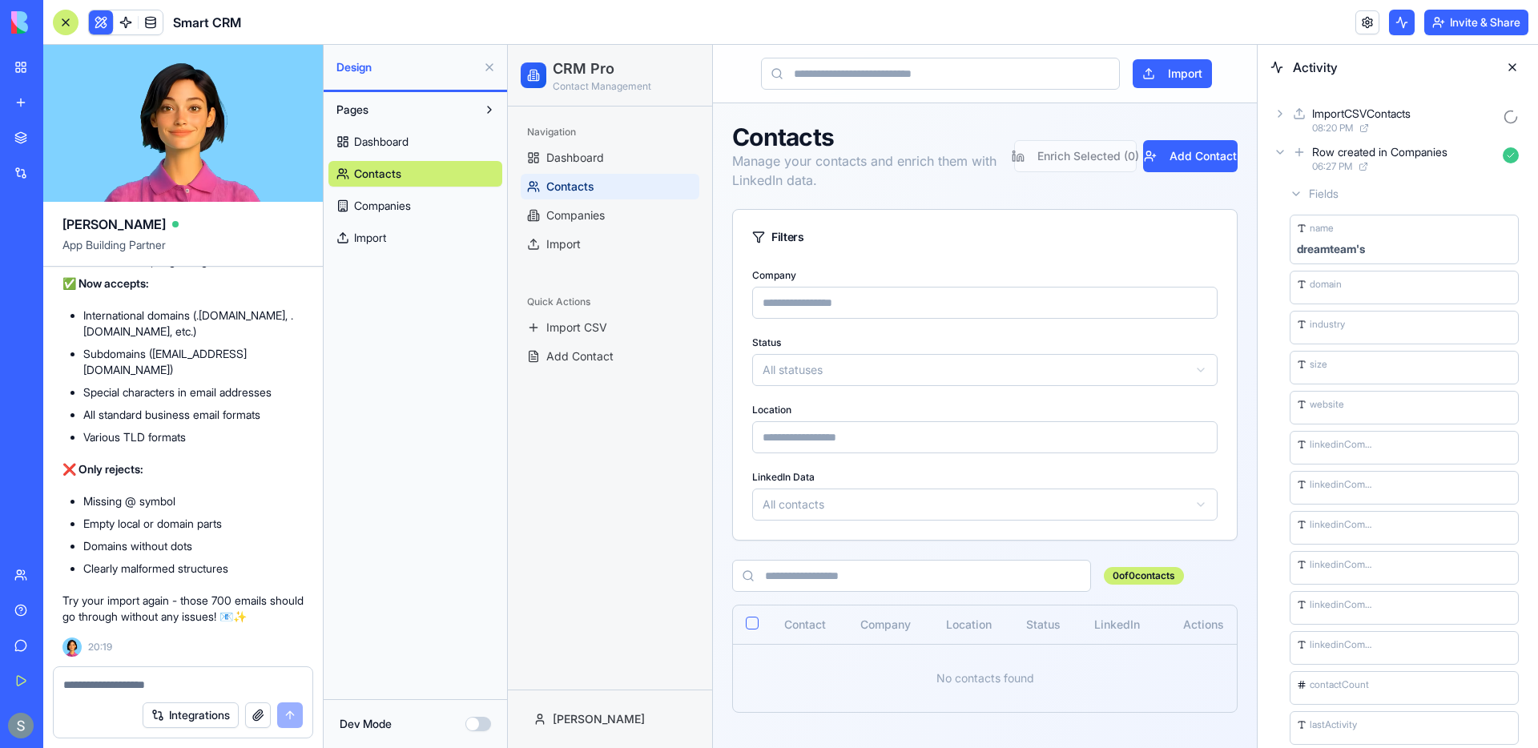
click at [1275, 164] on div "Row created in Companies 06:27 PM" at bounding box center [1398, 158] width 255 height 35
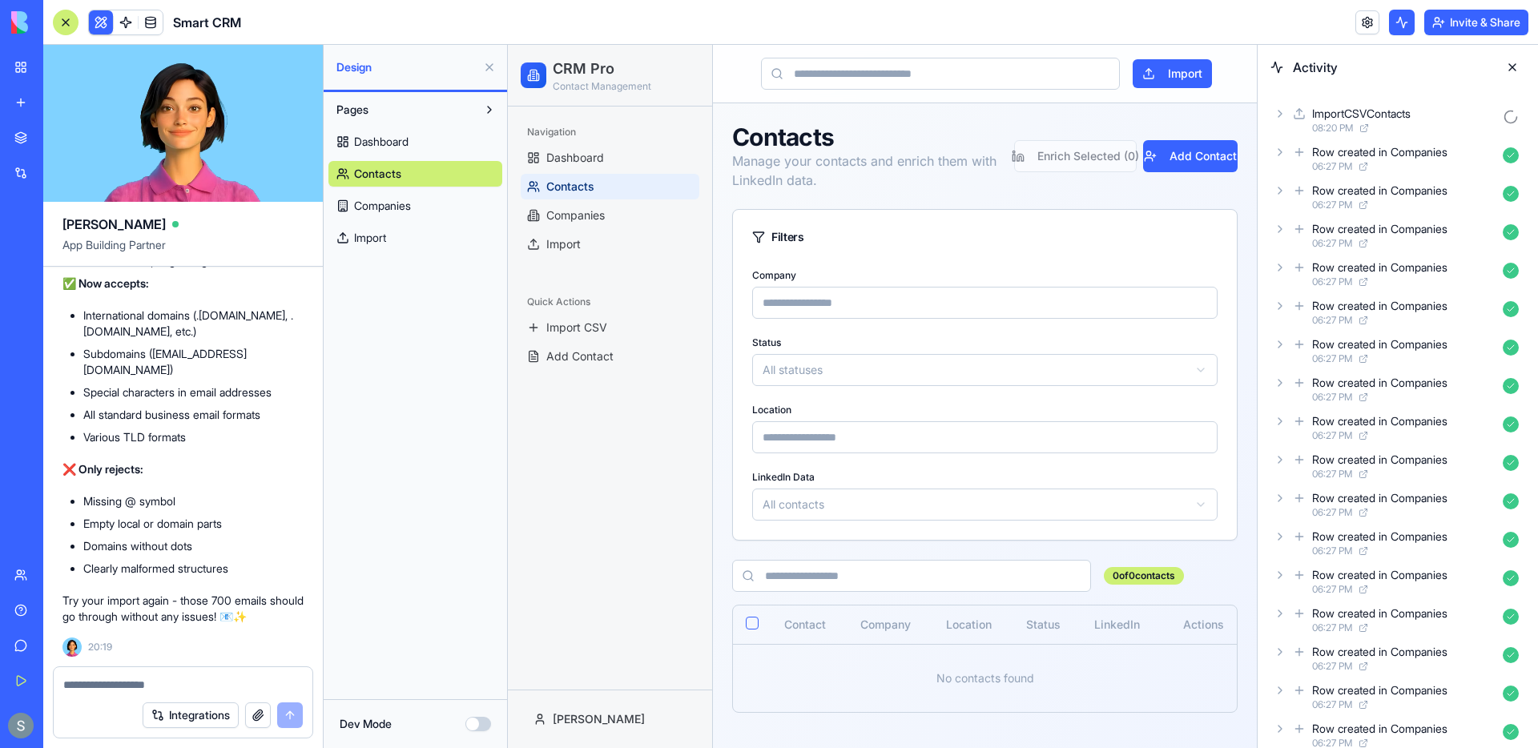
click at [1280, 111] on icon at bounding box center [1280, 114] width 3 height 6
click at [1295, 153] on div "AgentCall 08:20 PM" at bounding box center [1406, 161] width 239 height 35
click at [1305, 159] on icon at bounding box center [1306, 155] width 13 height 13
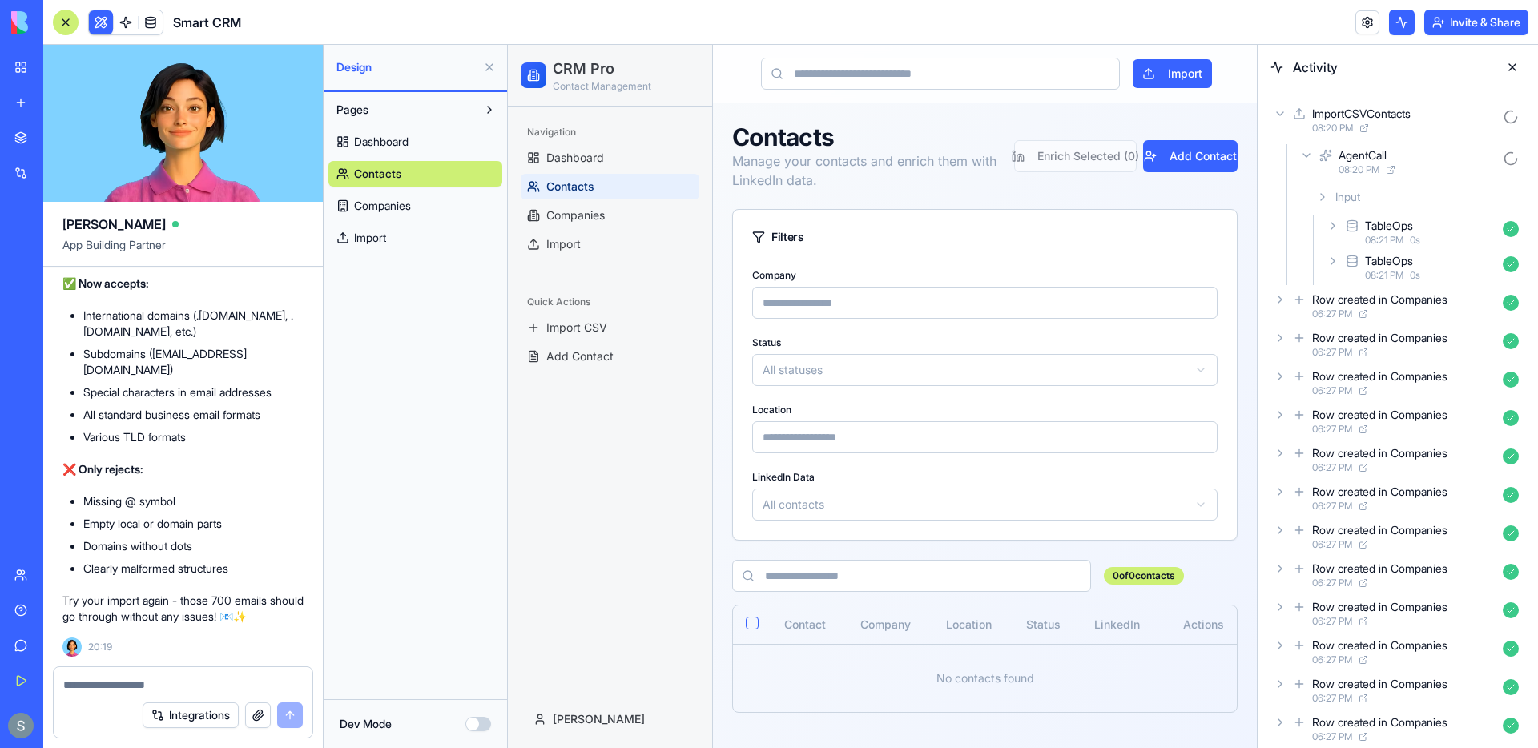
click at [1328, 226] on icon at bounding box center [1333, 226] width 13 height 13
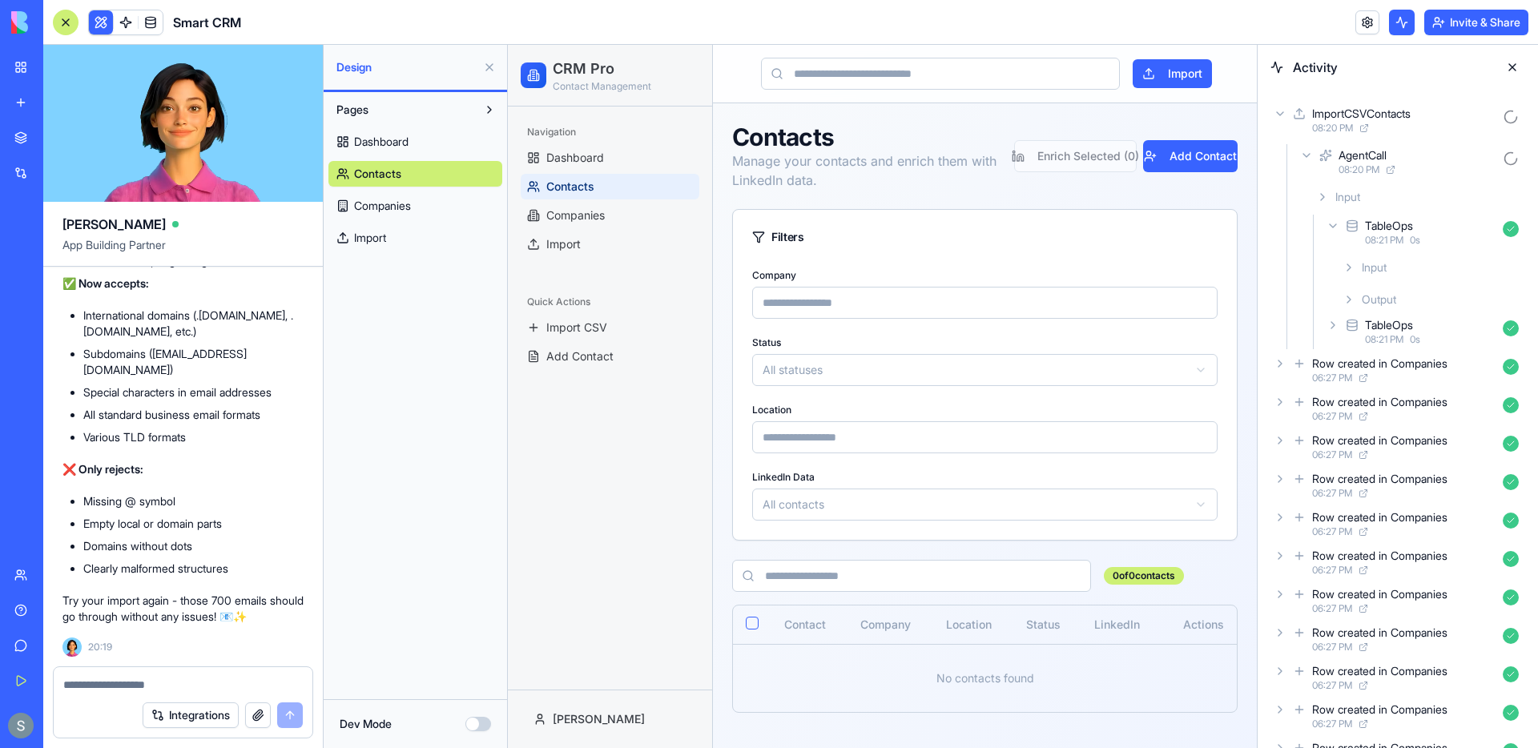
click at [1352, 265] on icon at bounding box center [1349, 267] width 13 height 13
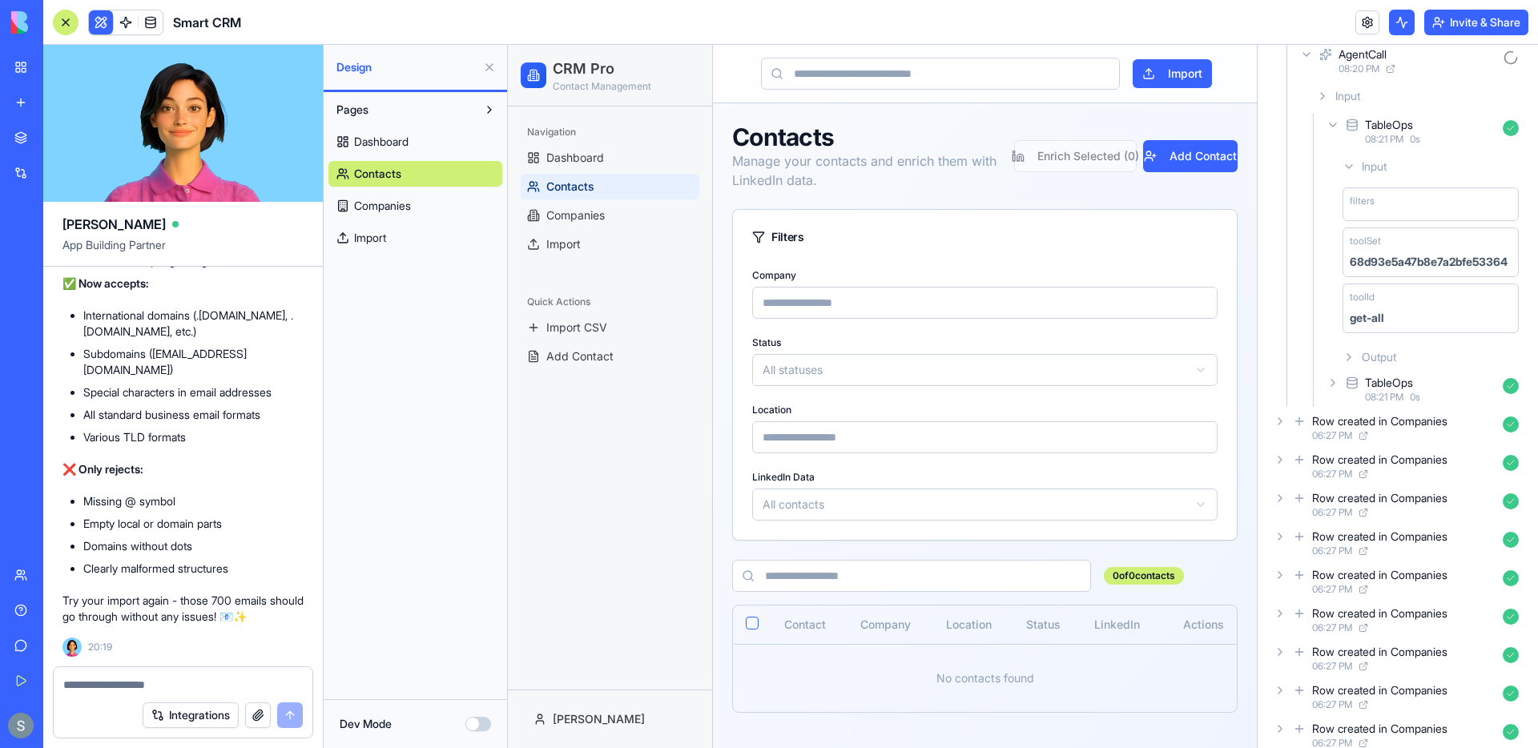
scroll to position [142, 0]
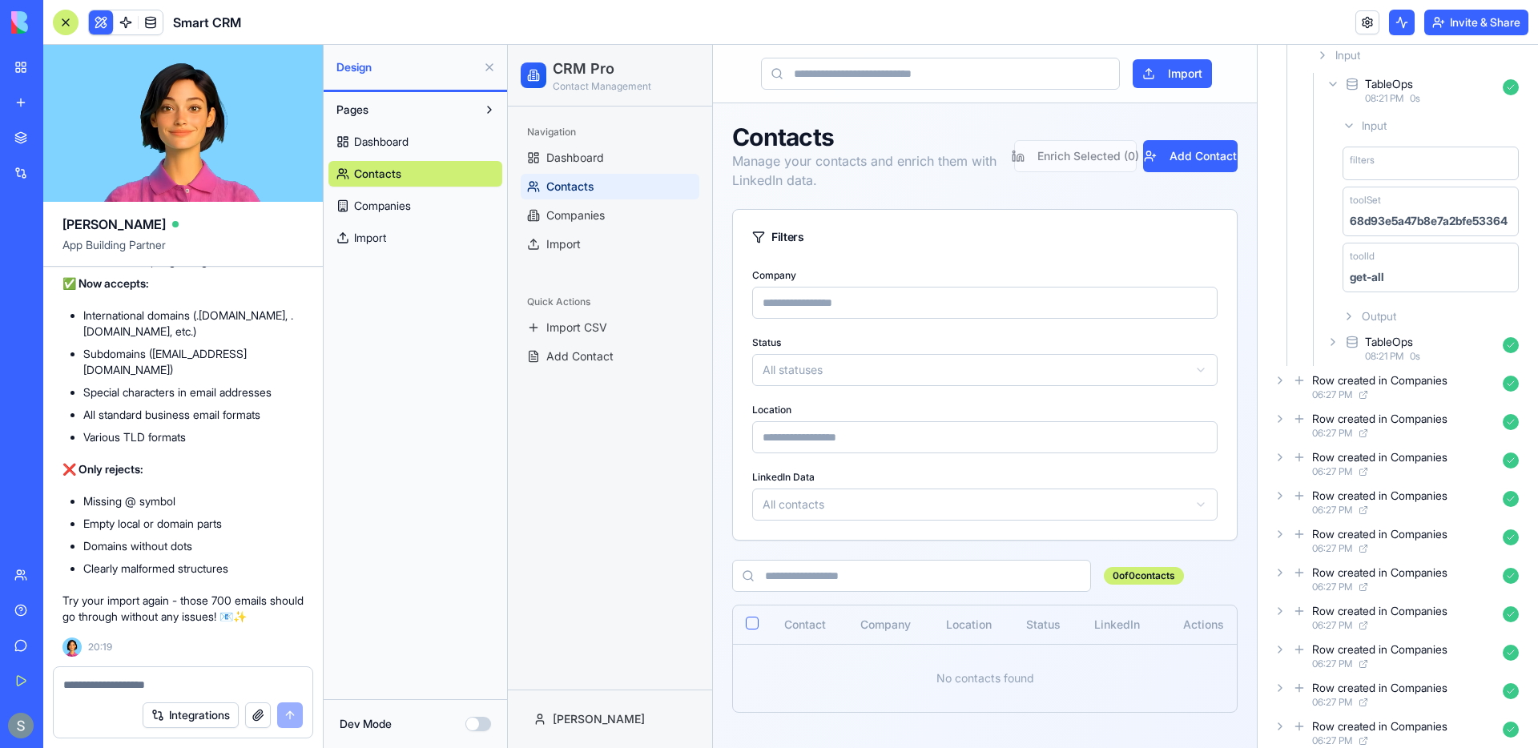
click at [1334, 342] on icon at bounding box center [1333, 342] width 3 height 6
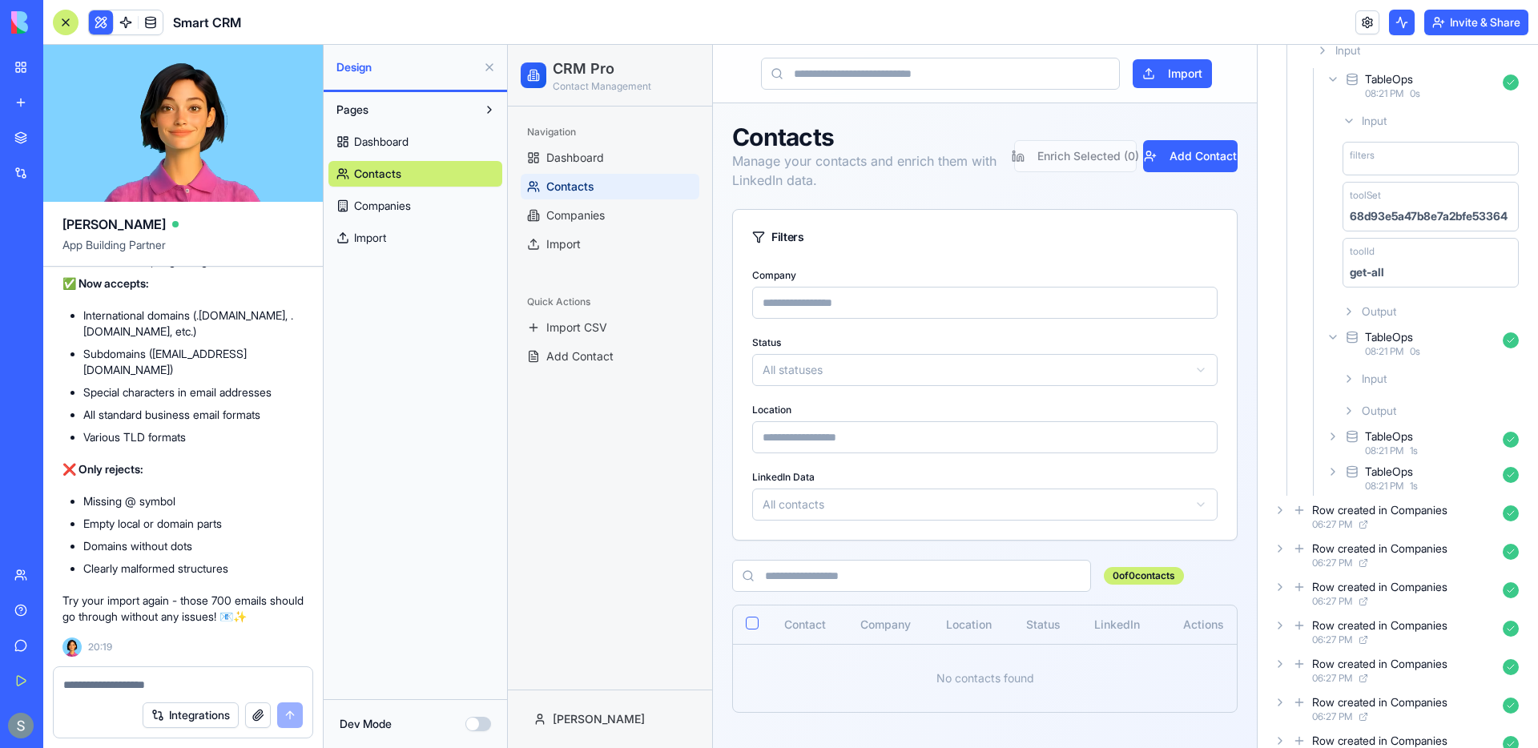
scroll to position [916, 0]
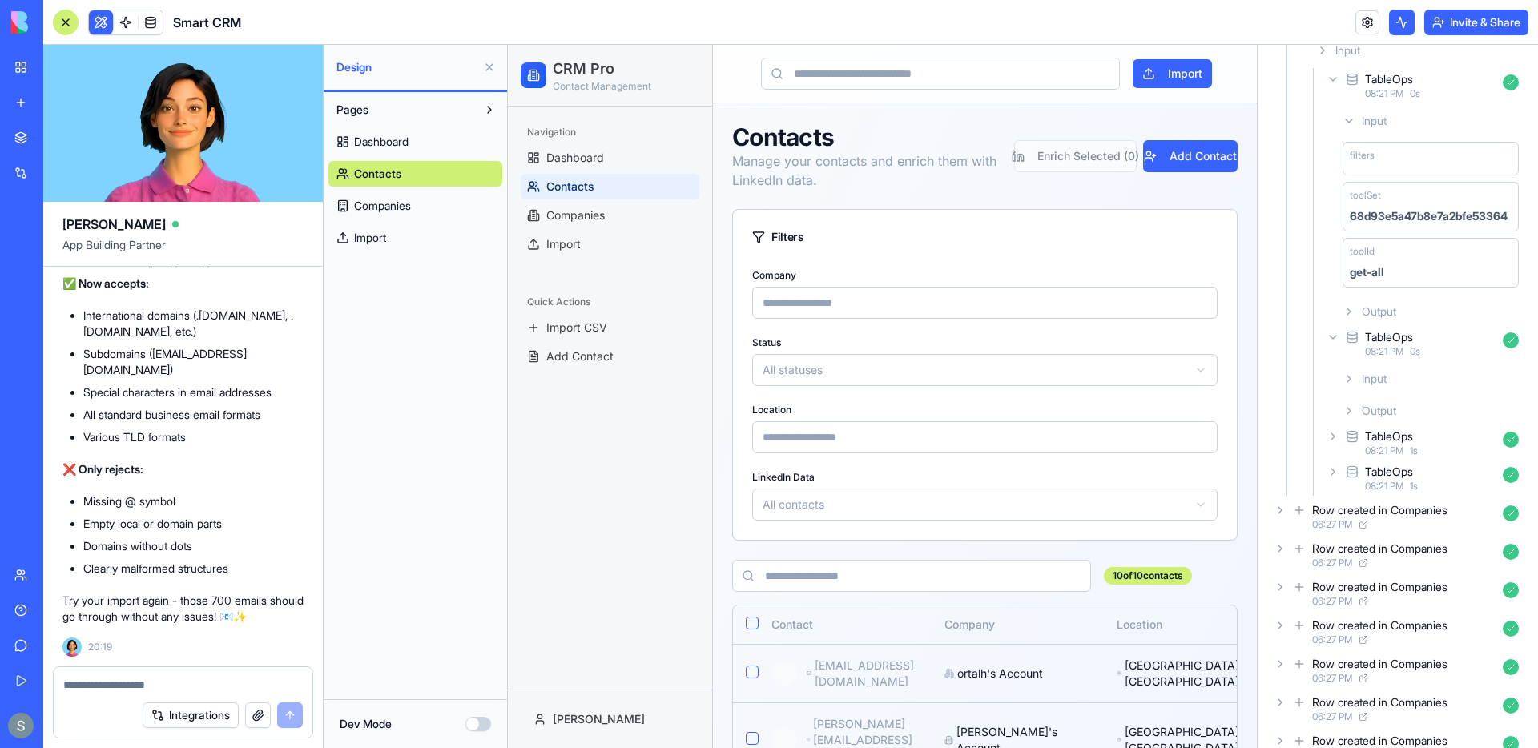
click at [1343, 413] on icon at bounding box center [1349, 411] width 13 height 13
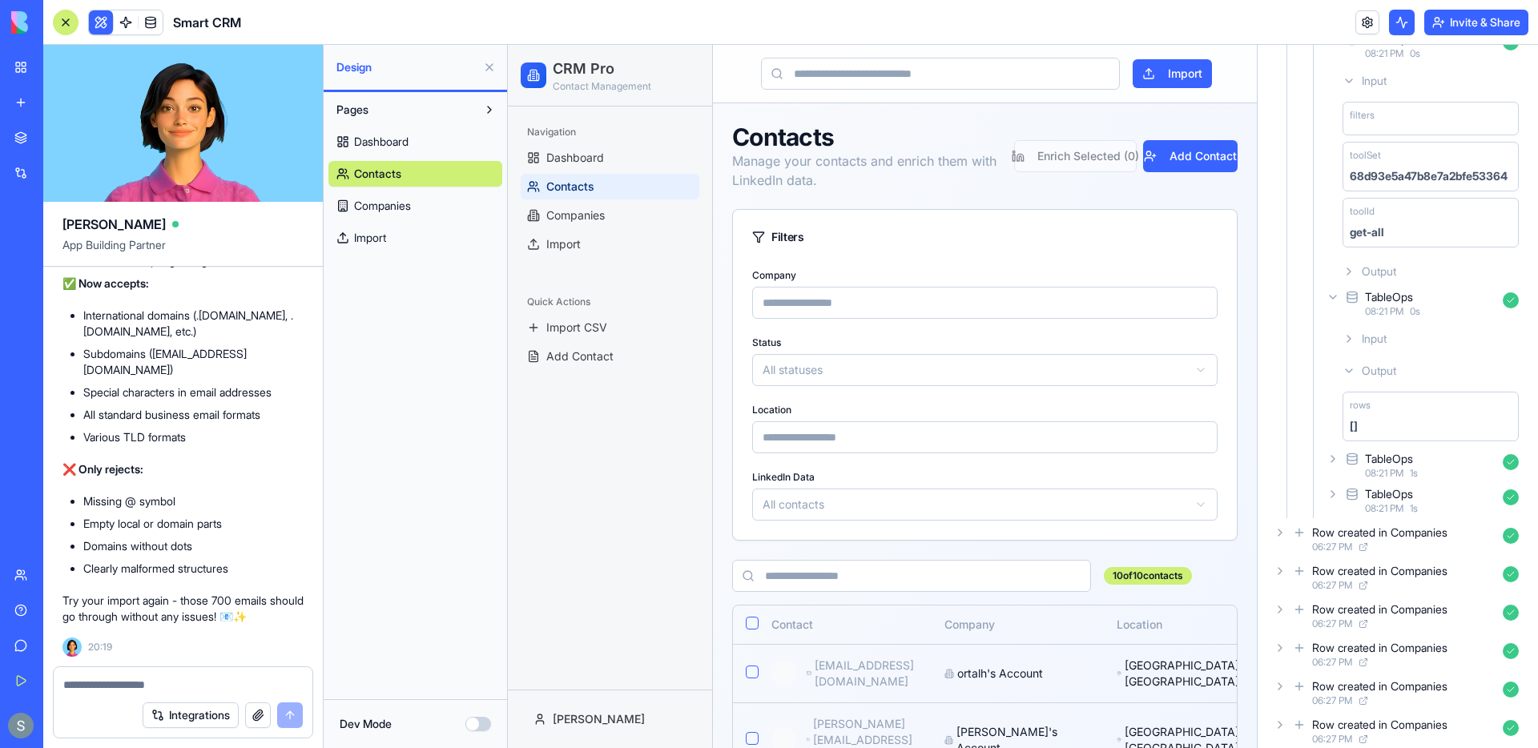
scroll to position [989, 0]
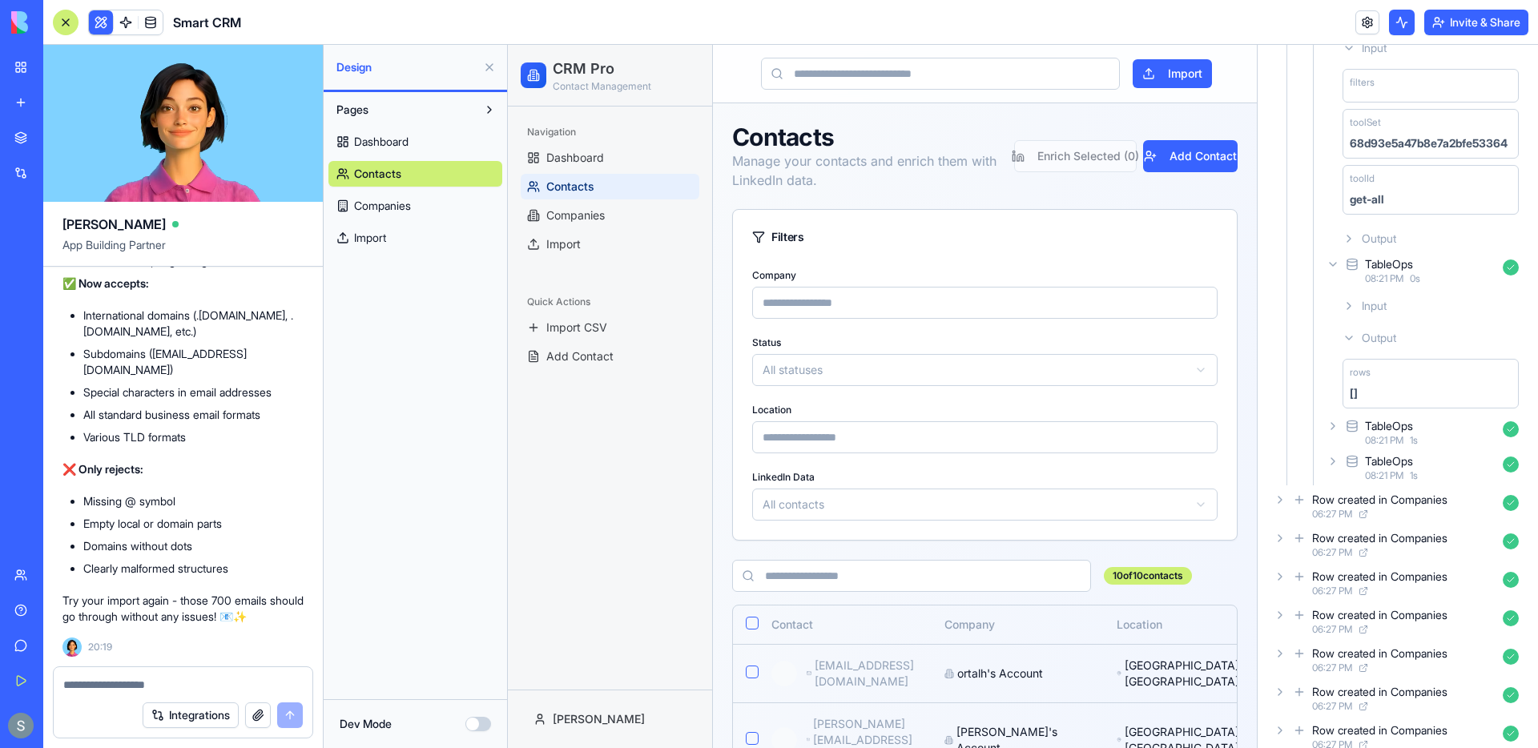
click at [1341, 428] on div "TableOps 08:21 PM 1 s" at bounding box center [1425, 432] width 202 height 35
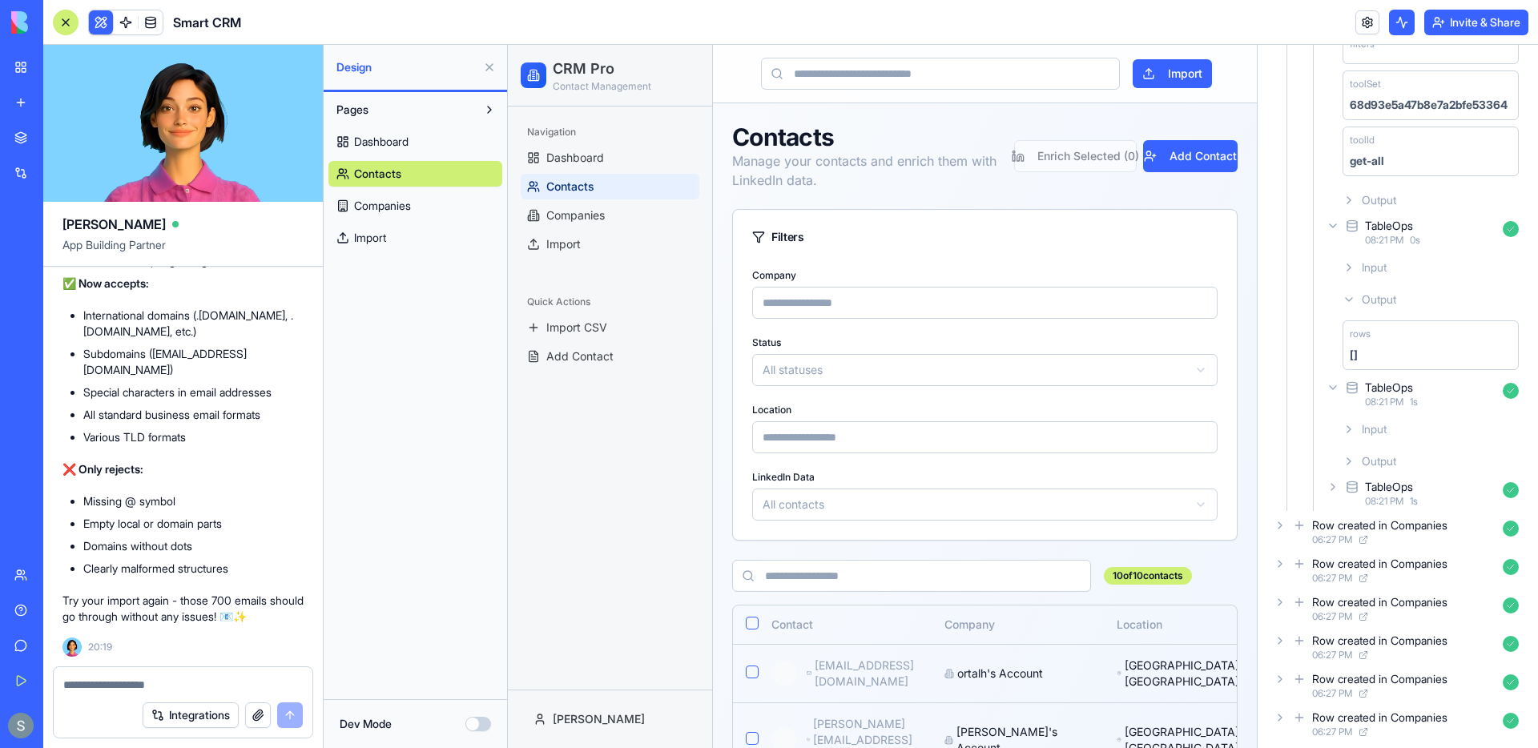
scroll to position [1078, 0]
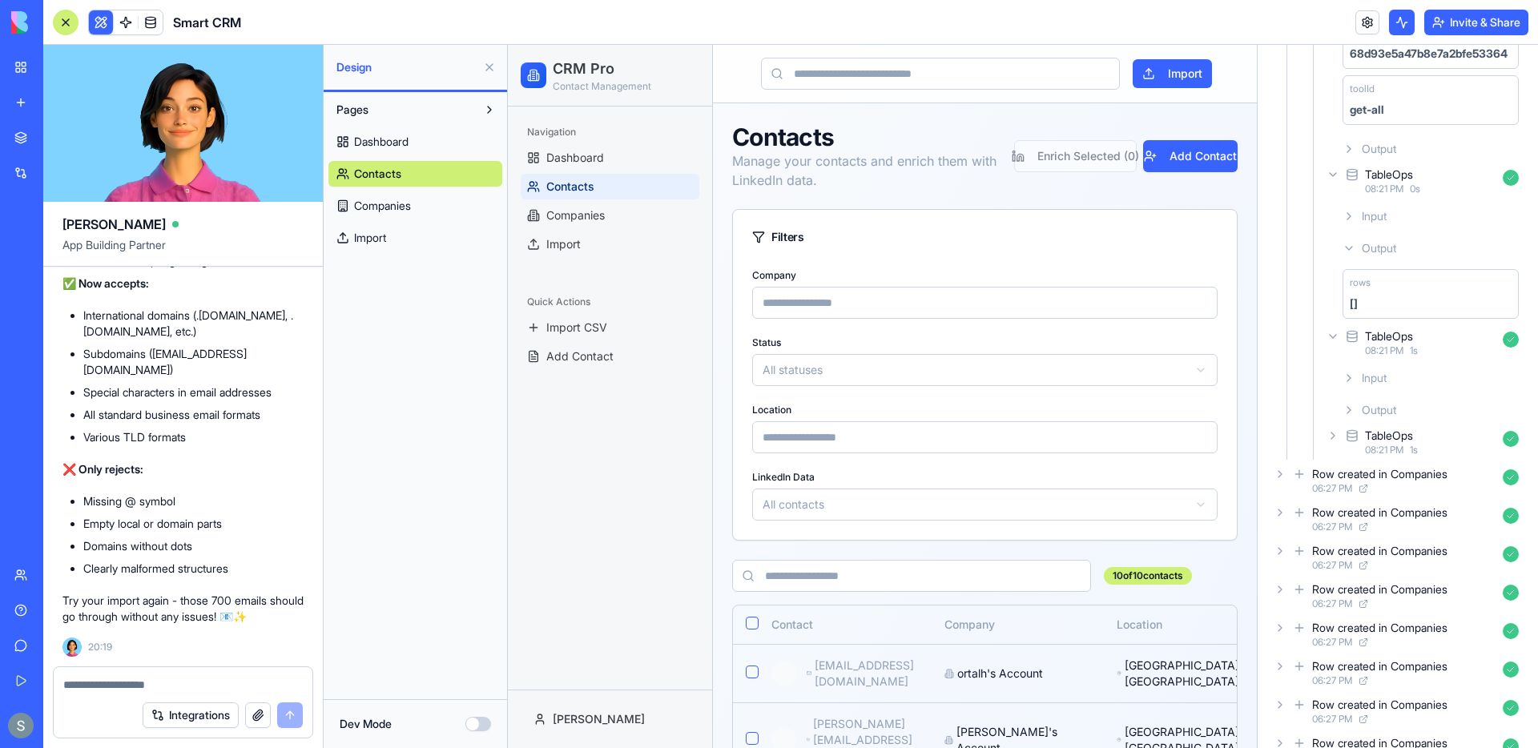
click at [1350, 413] on icon at bounding box center [1349, 410] width 13 height 13
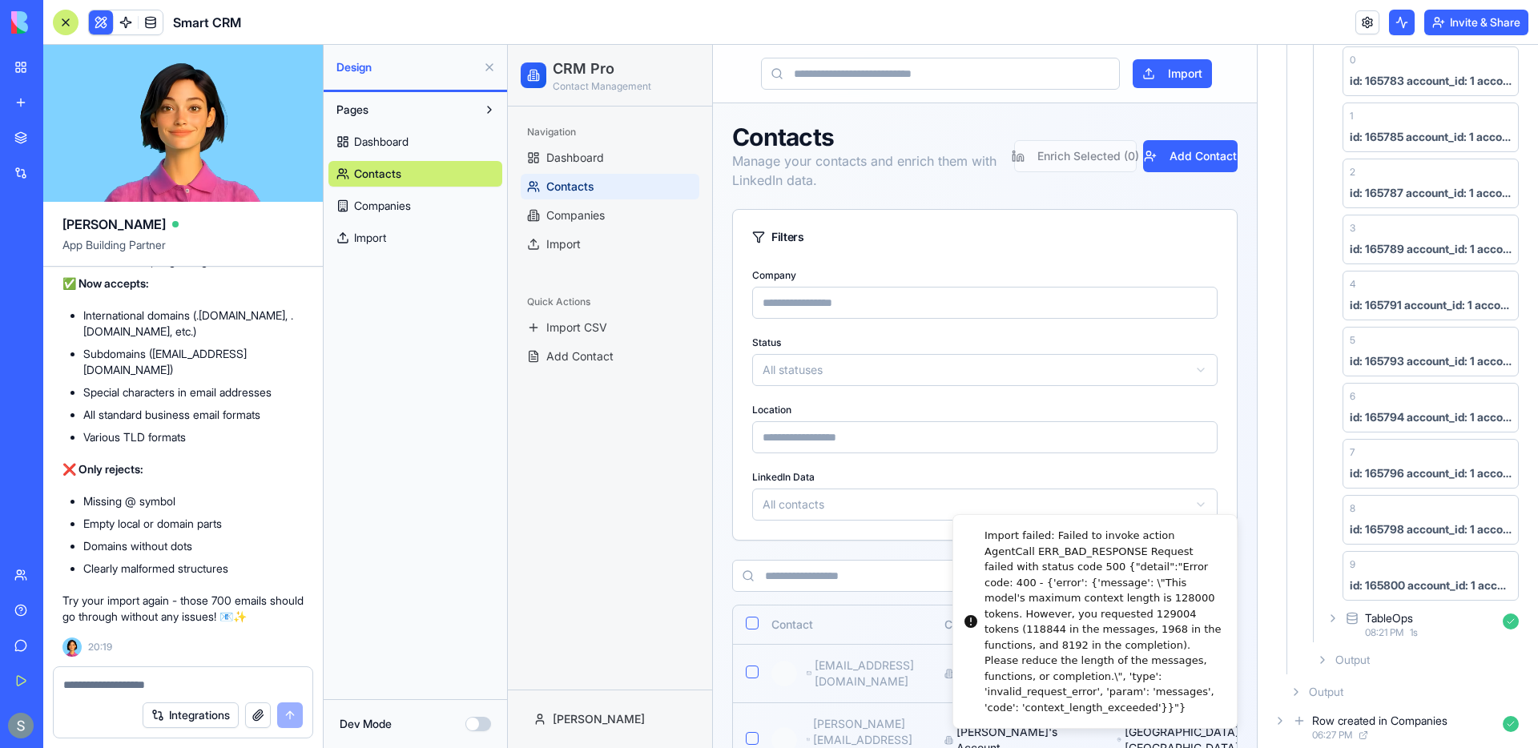
scroll to position [1469, 0]
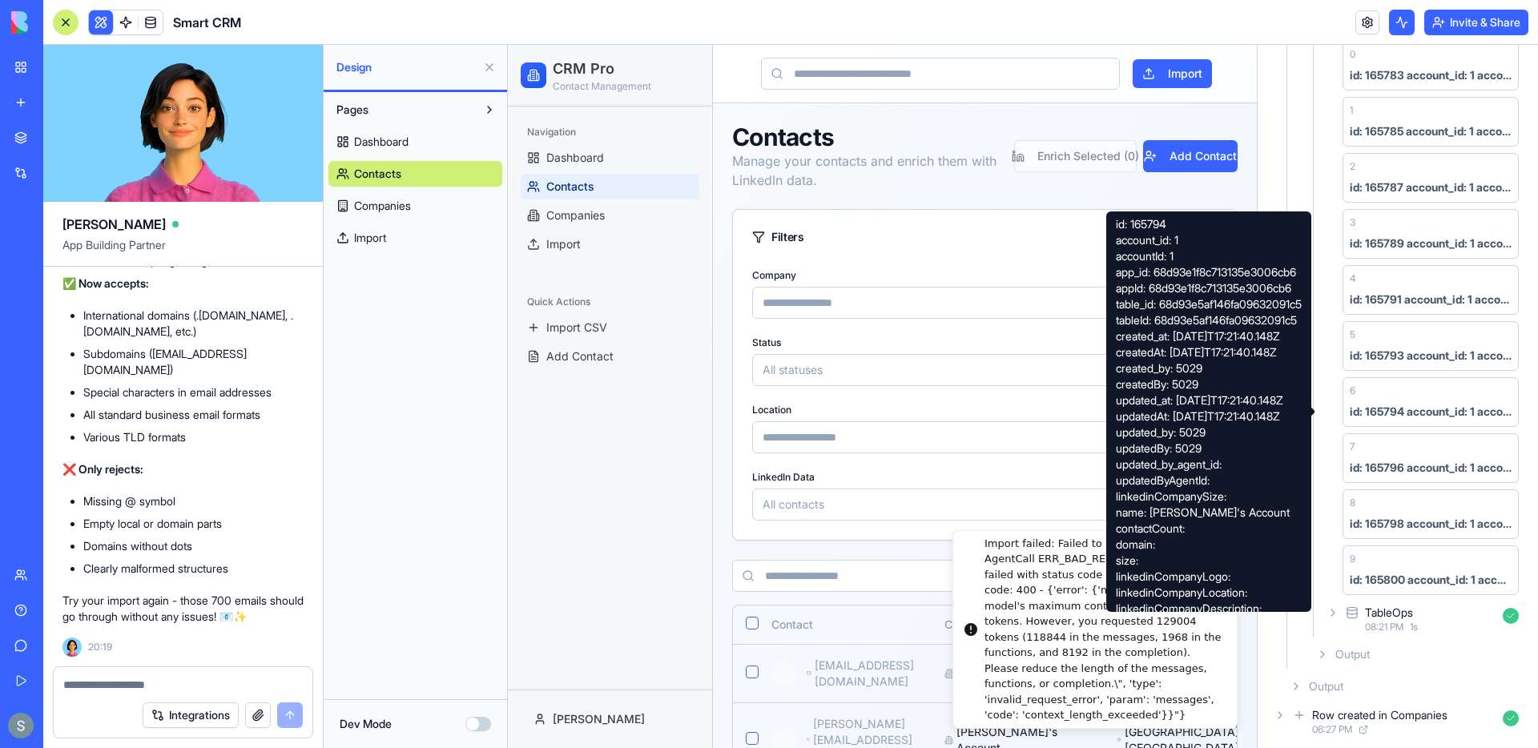
click at [1083, 675] on div "Import failed: Failed to invoke action AgentCall ERR_BAD_RESPONSE Request faile…" at bounding box center [1105, 629] width 240 height 187
drag, startPoint x: 1179, startPoint y: 710, endPoint x: 981, endPoint y: 546, distance: 257.2
click at [981, 546] on div "Import failed: Failed to invoke action AgentCall ERR_BAD_RESPONSE Request faile…" at bounding box center [1090, 629] width 240 height 187
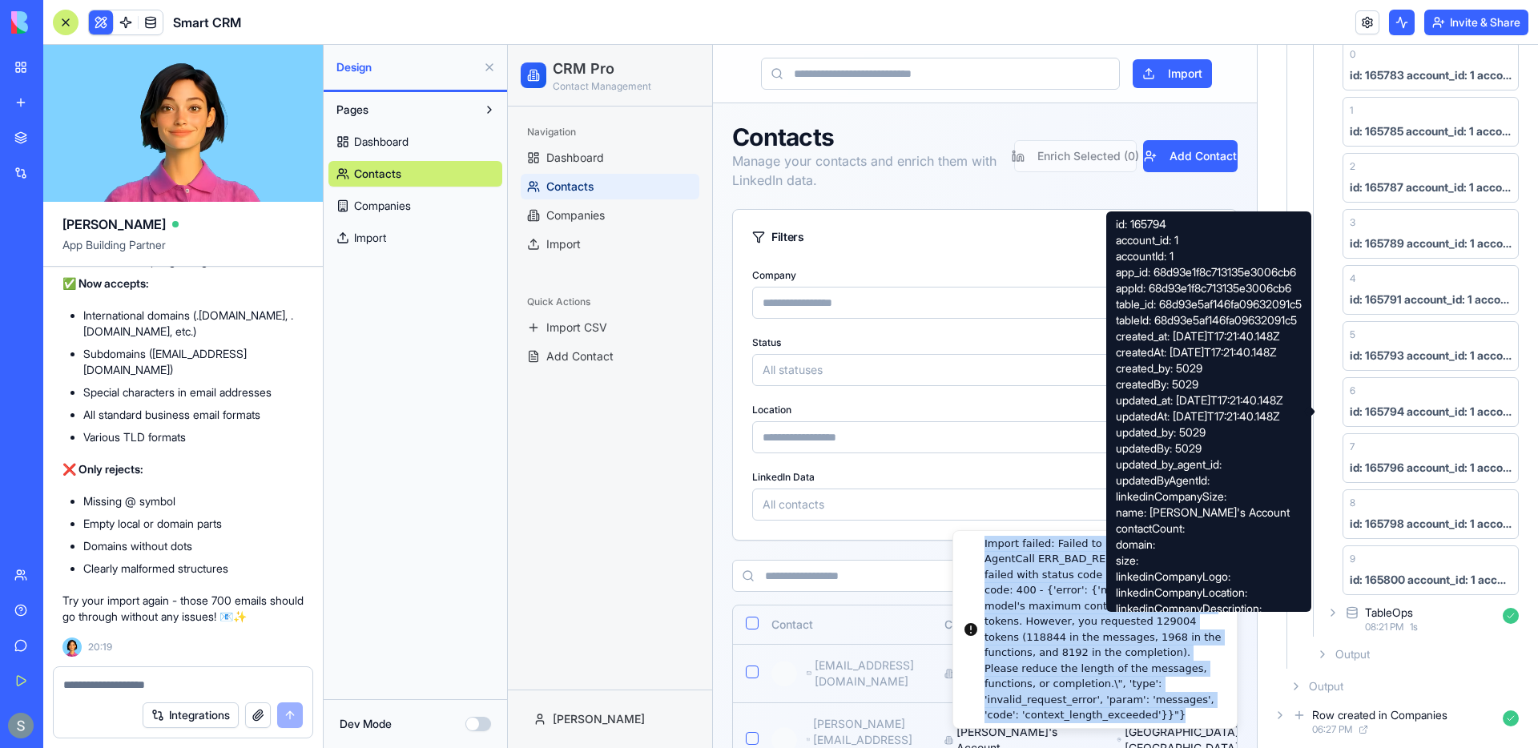
drag, startPoint x: 984, startPoint y: 551, endPoint x: 1197, endPoint y: 727, distance: 276.6
click at [1197, 727] on li "Import failed: Failed to invoke action AgentCall ERR_BAD_RESPONSE Request faile…" at bounding box center [1095, 629] width 285 height 199
copy div "Import failed: Failed to invoke action AgentCall ERR_BAD_RESPONSE Request faile…"
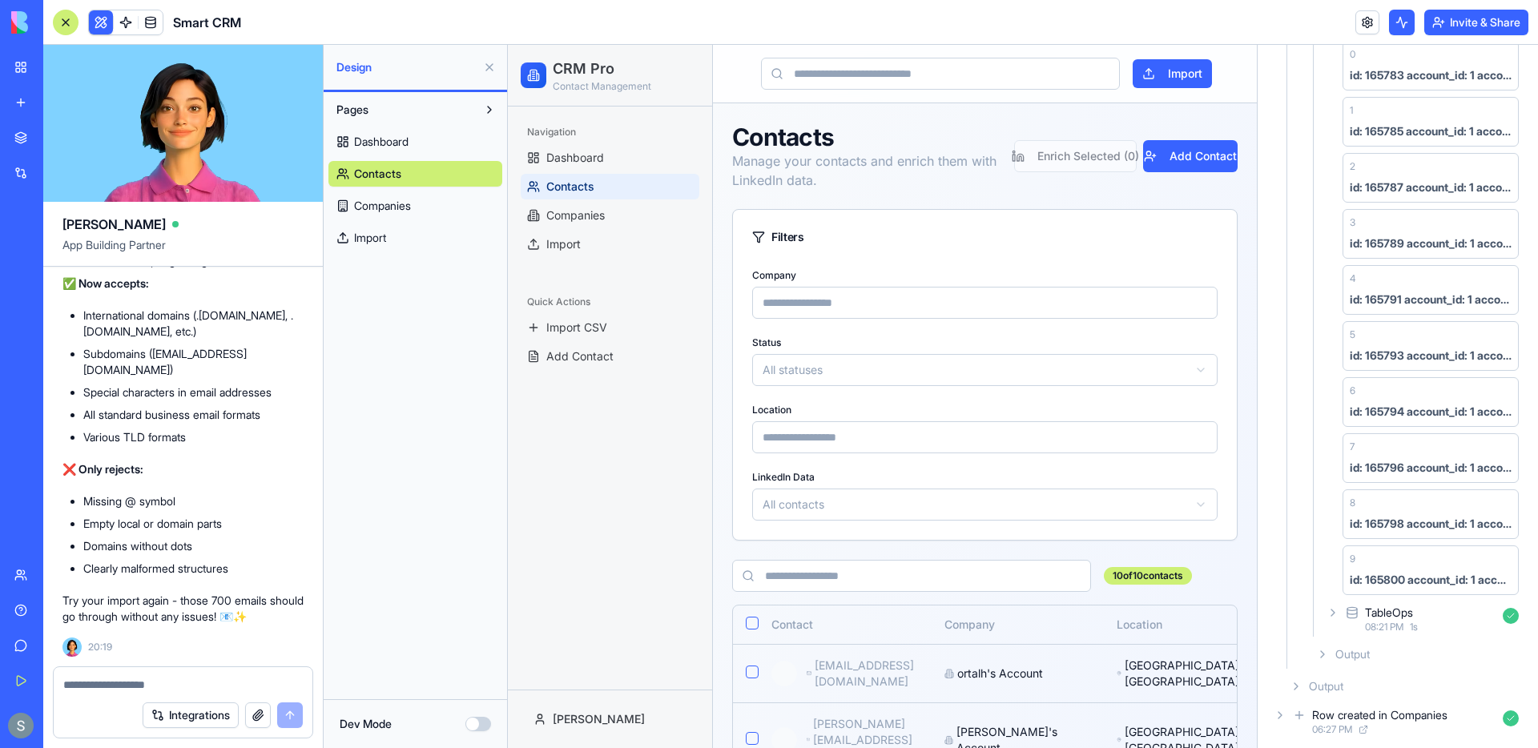
click at [99, 689] on textarea at bounding box center [183, 685] width 240 height 16
type textarea "**********"
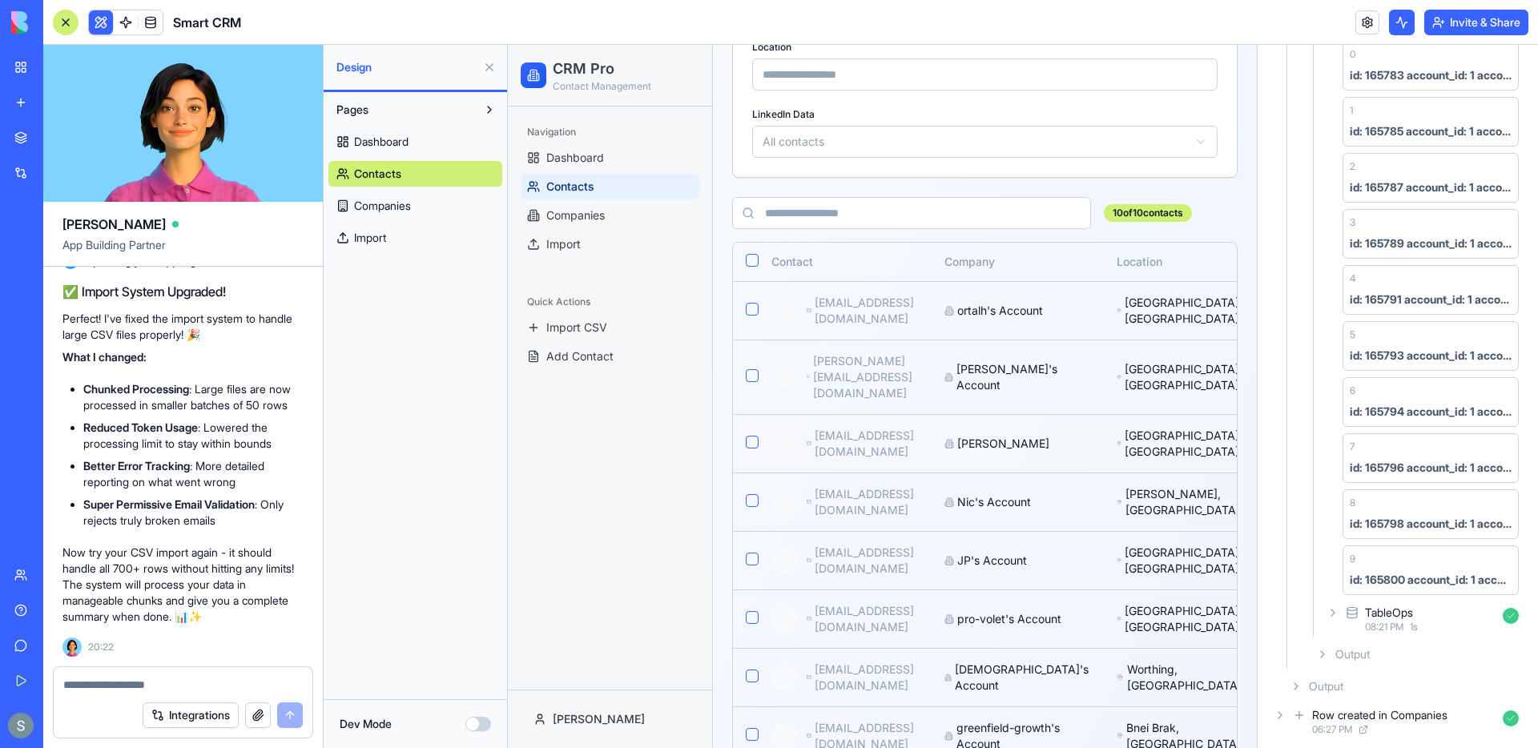
scroll to position [0, 0]
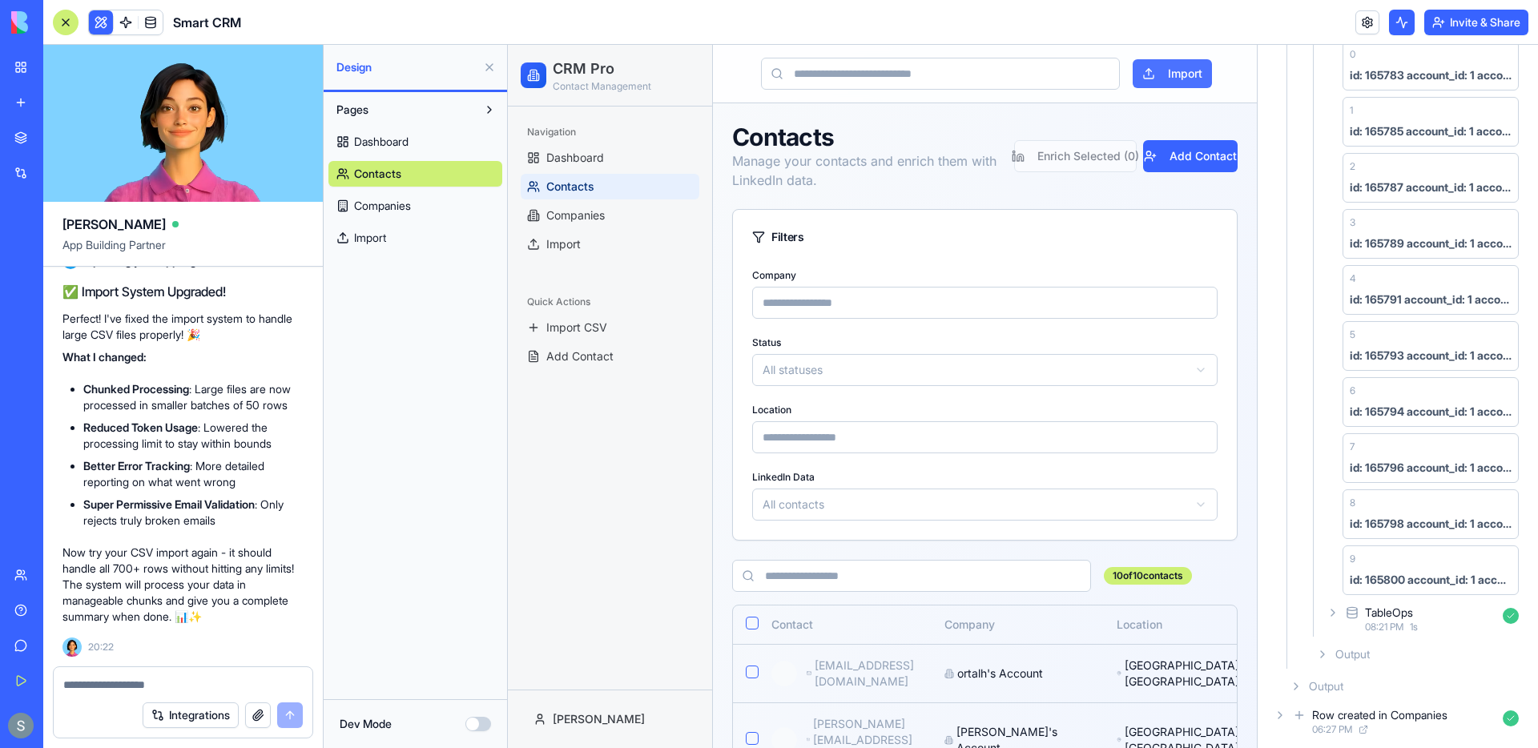
click at [1194, 75] on button "Import" at bounding box center [1172, 73] width 79 height 29
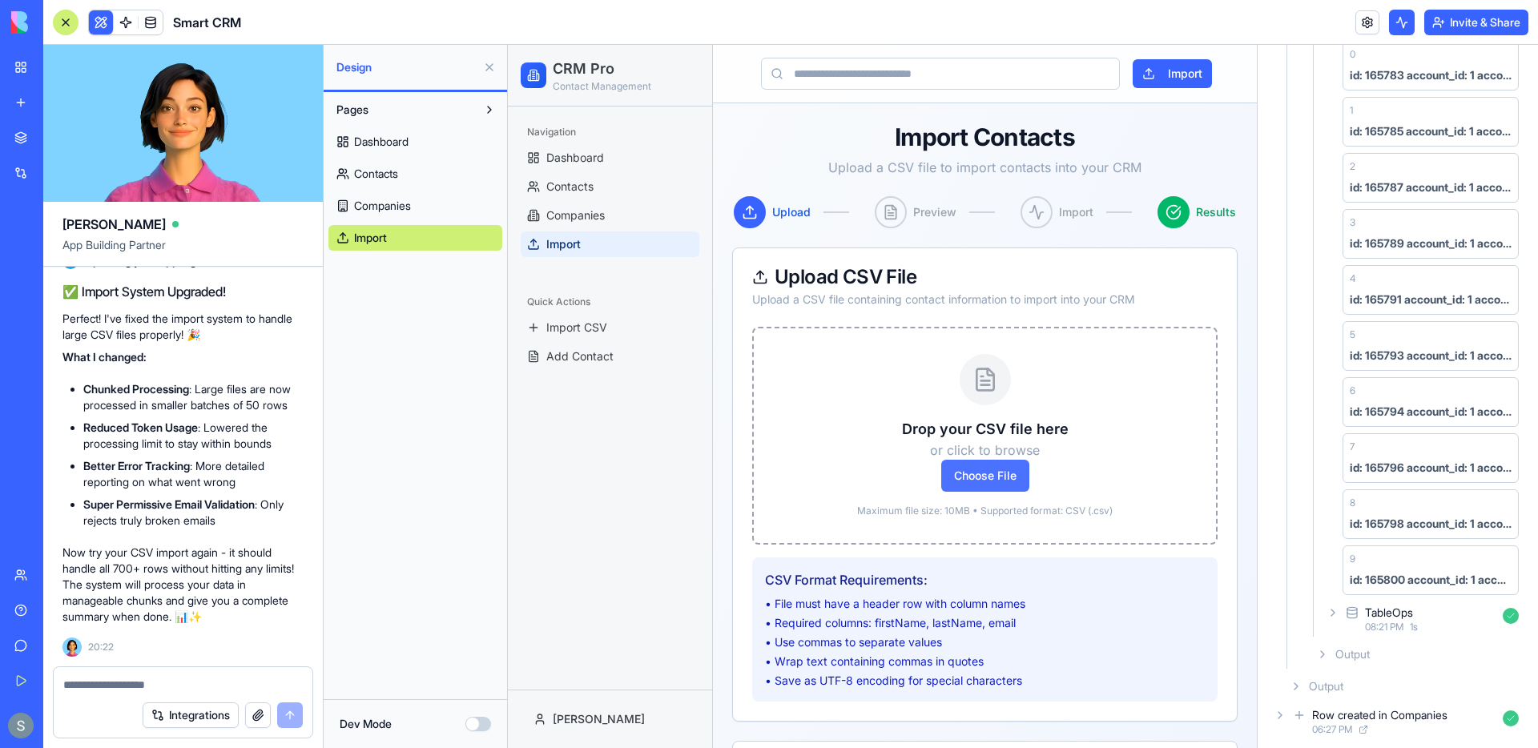
click at [1012, 485] on span "Choose File" at bounding box center [985, 476] width 88 height 32
click at [508, 45] on input "Choose File" at bounding box center [508, 45] width 0 height 0
click at [417, 204] on link "Companies" at bounding box center [415, 206] width 174 height 26
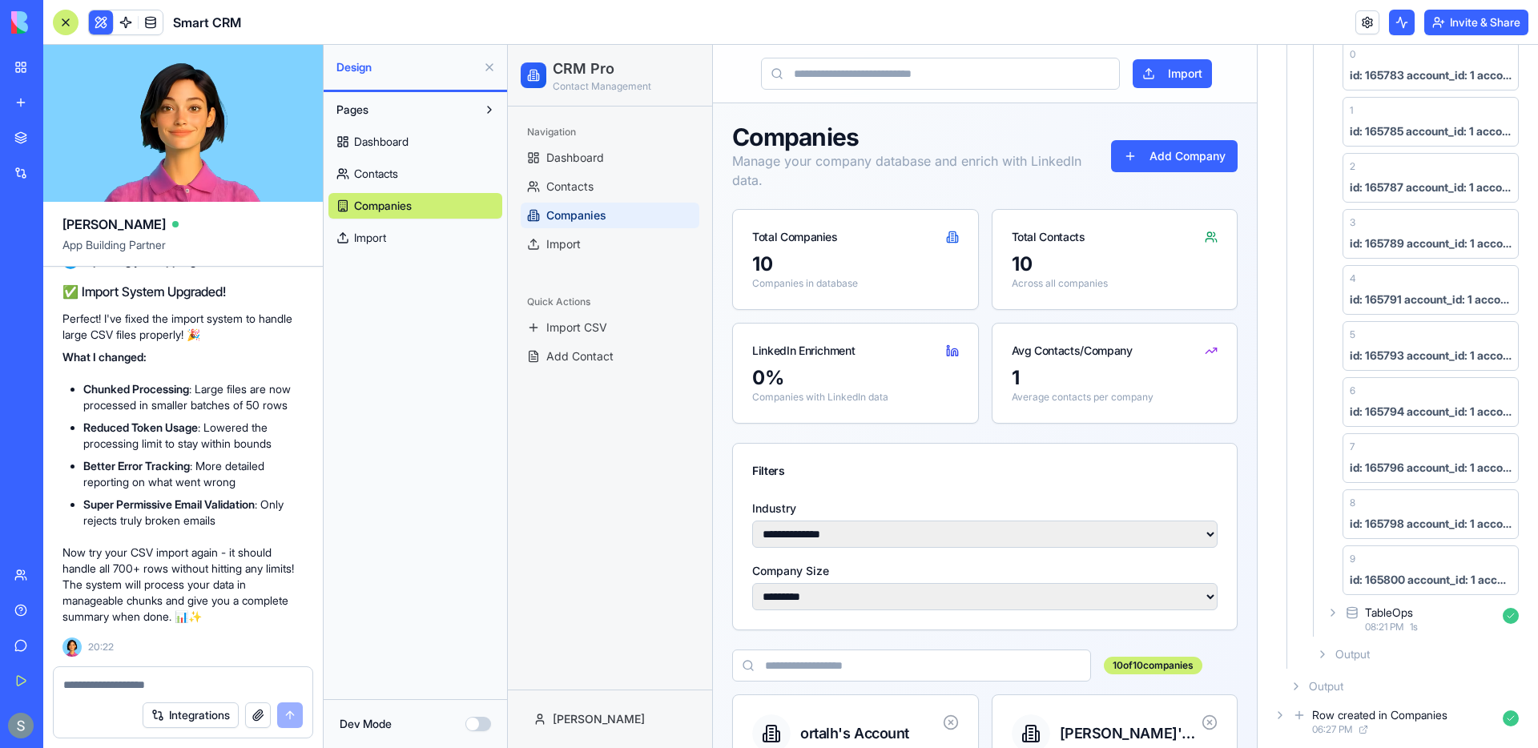
click at [440, 168] on link "Contacts" at bounding box center [415, 174] width 174 height 26
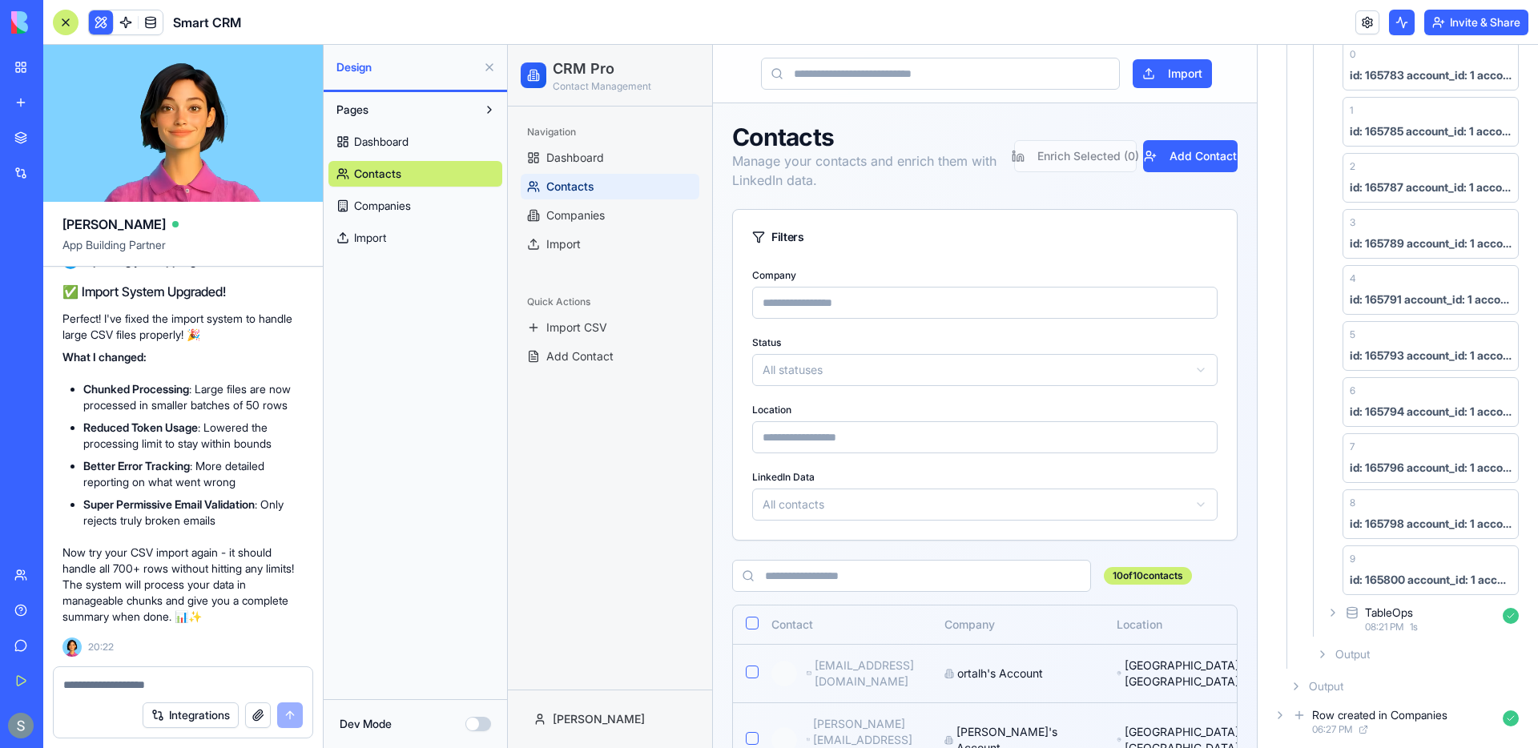
click at [443, 139] on link "Dashboard" at bounding box center [415, 142] width 174 height 26
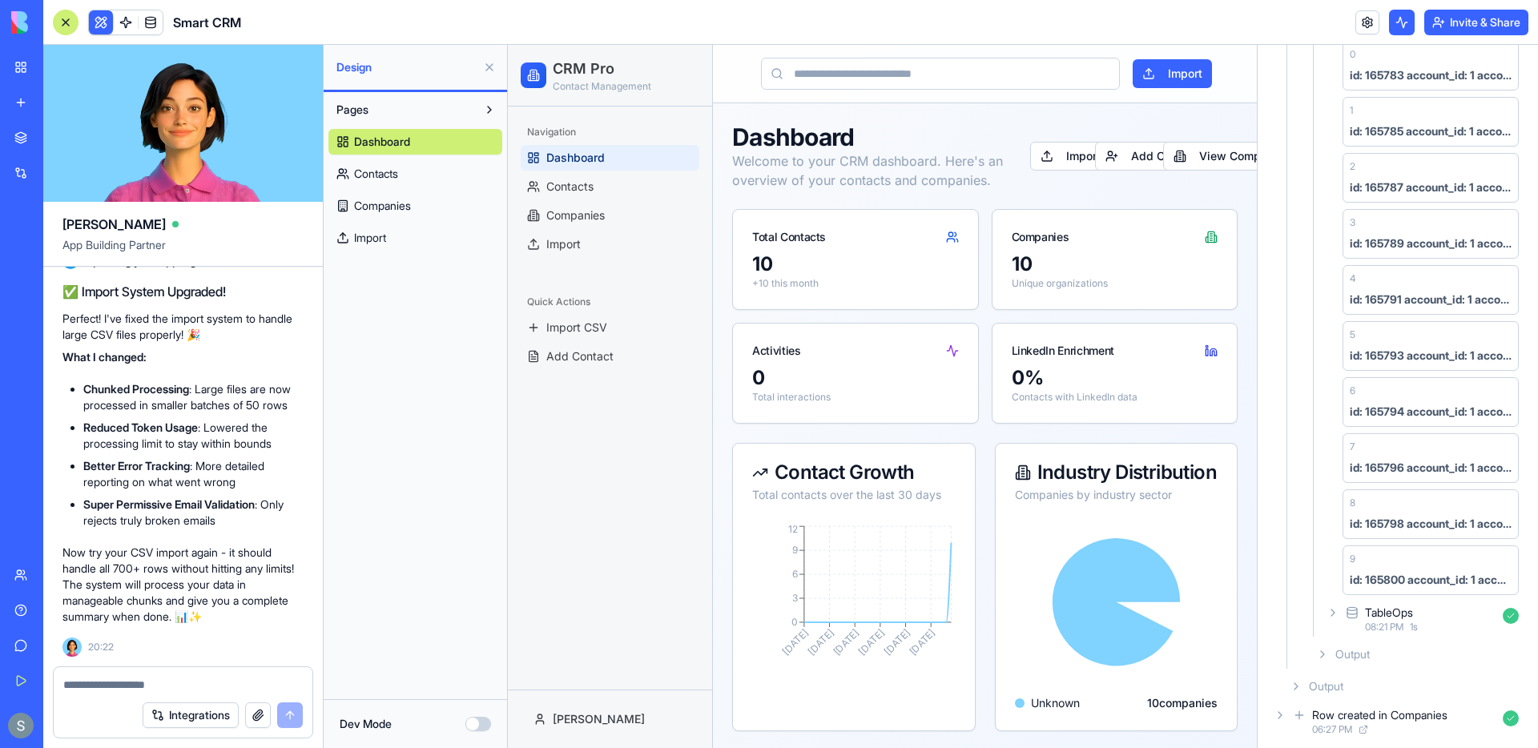
click at [448, 236] on link "Import" at bounding box center [415, 238] width 174 height 26
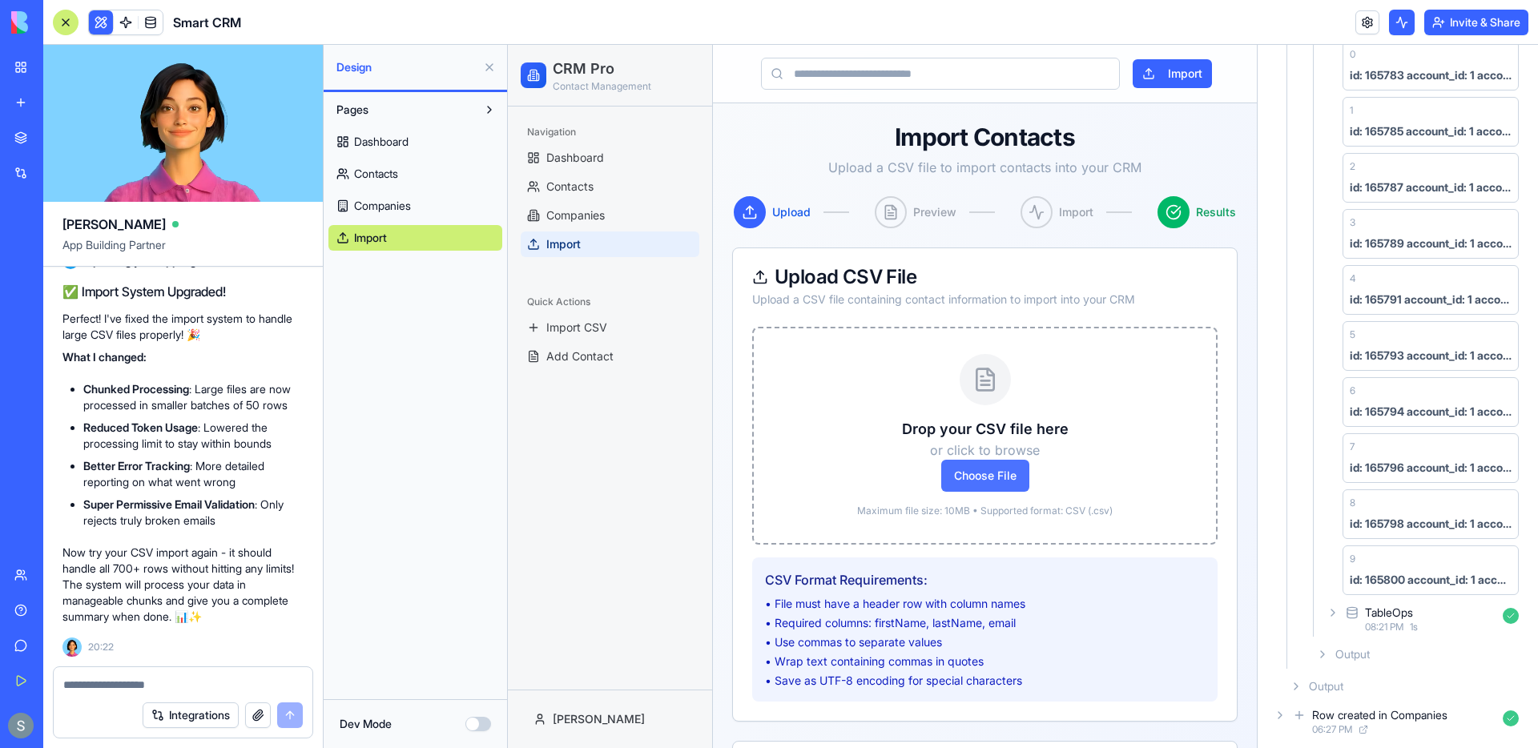
click at [990, 486] on span "Choose File" at bounding box center [985, 476] width 88 height 32
click at [508, 45] on input "Choose File" at bounding box center [508, 45] width 0 height 0
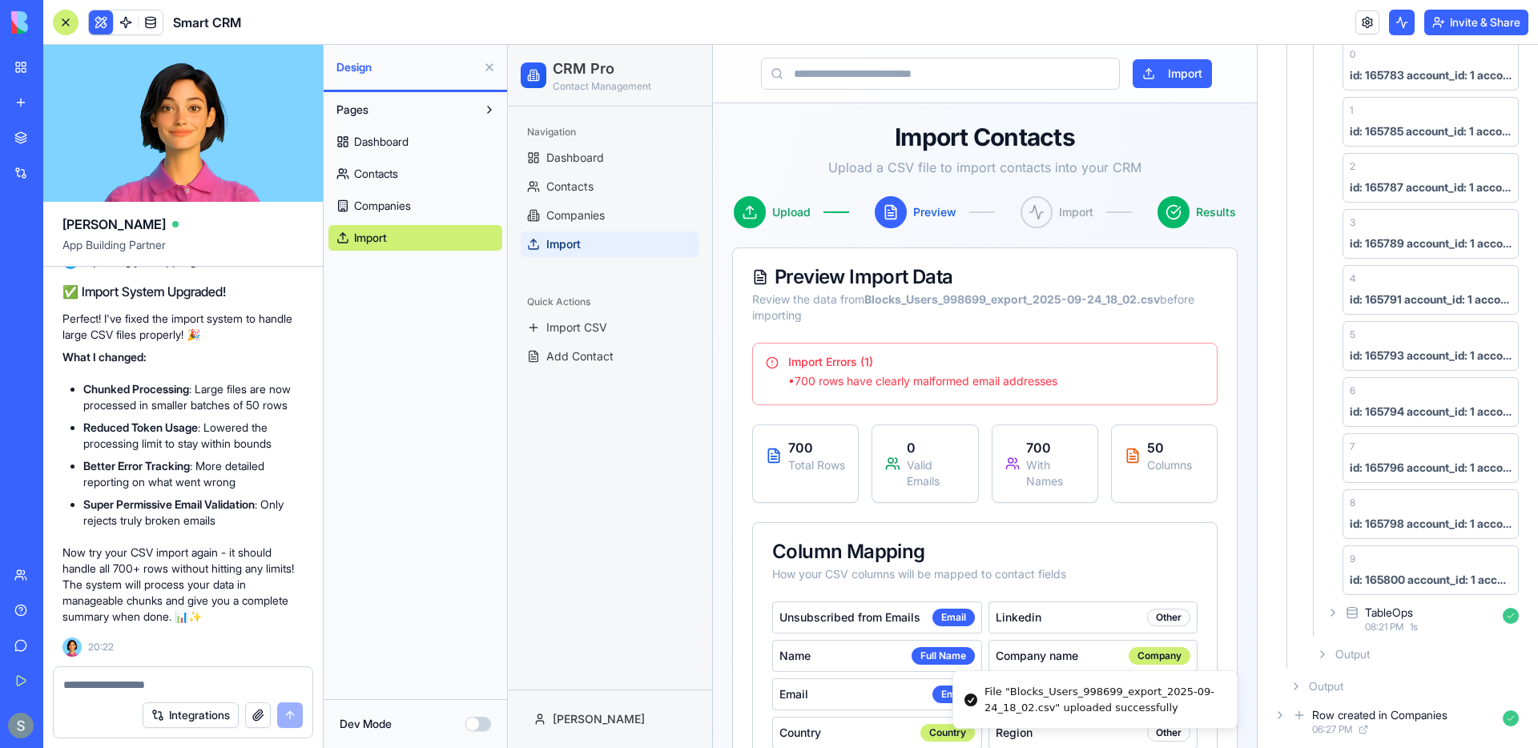
click at [157, 686] on textarea at bounding box center [183, 685] width 240 height 16
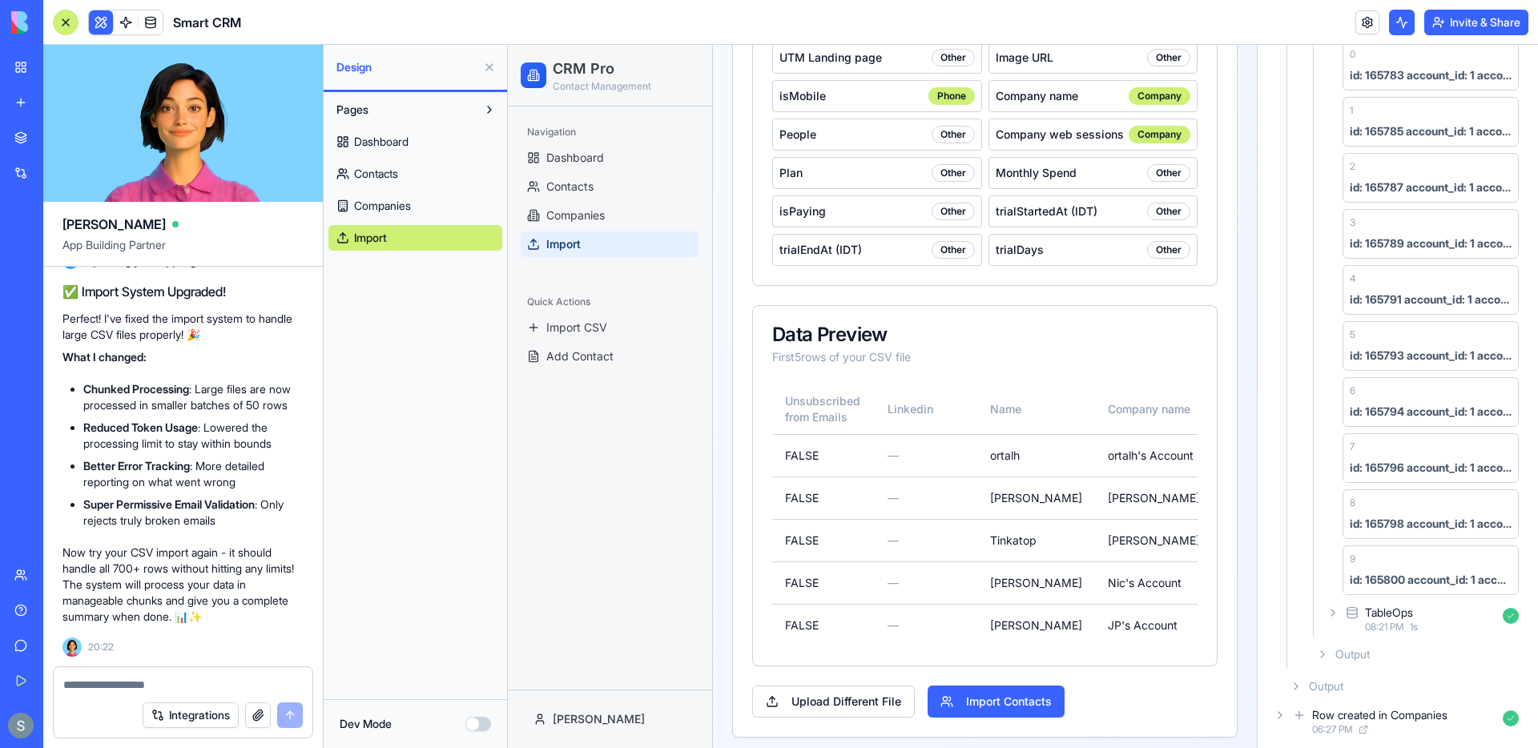
scroll to position [1300, 0]
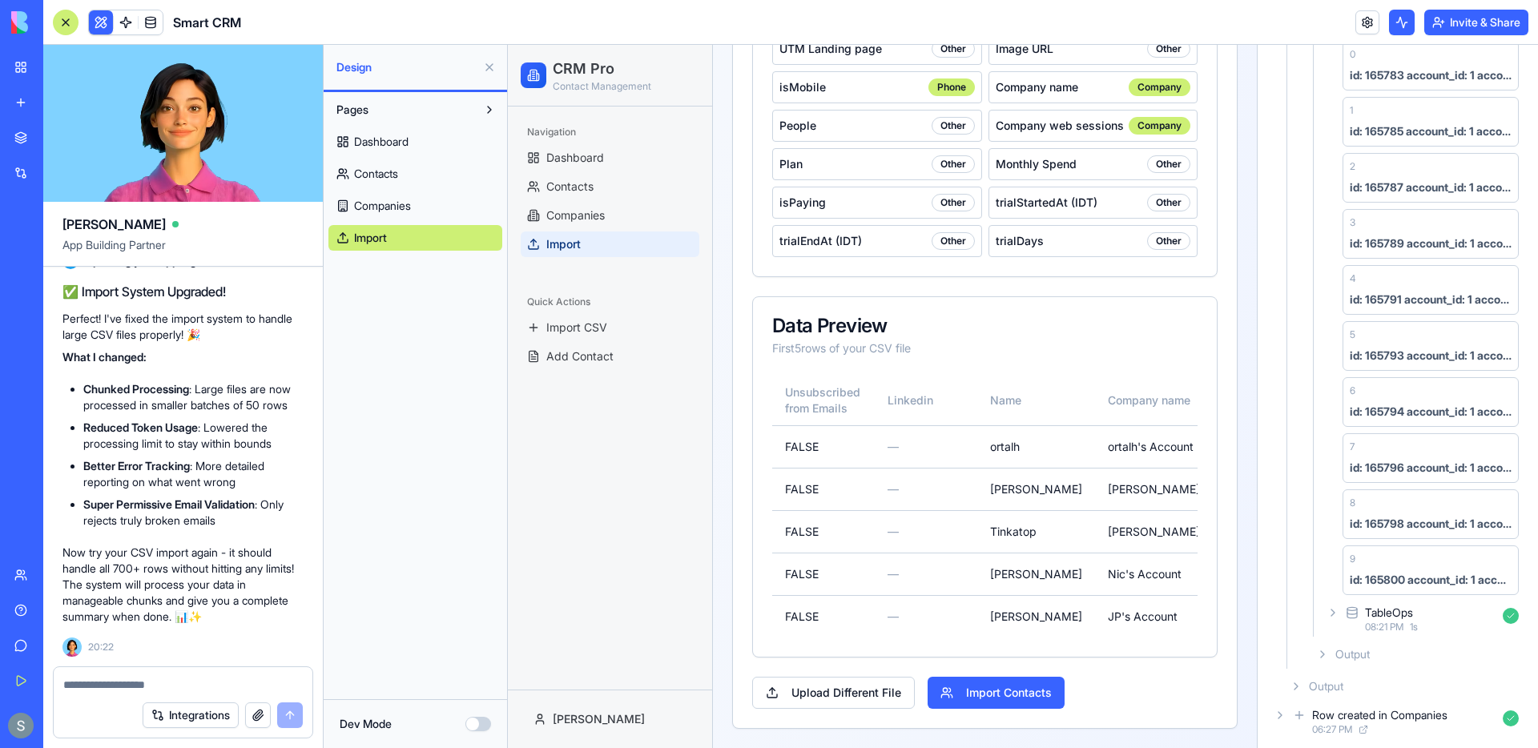
click at [230, 678] on textarea at bounding box center [183, 685] width 240 height 16
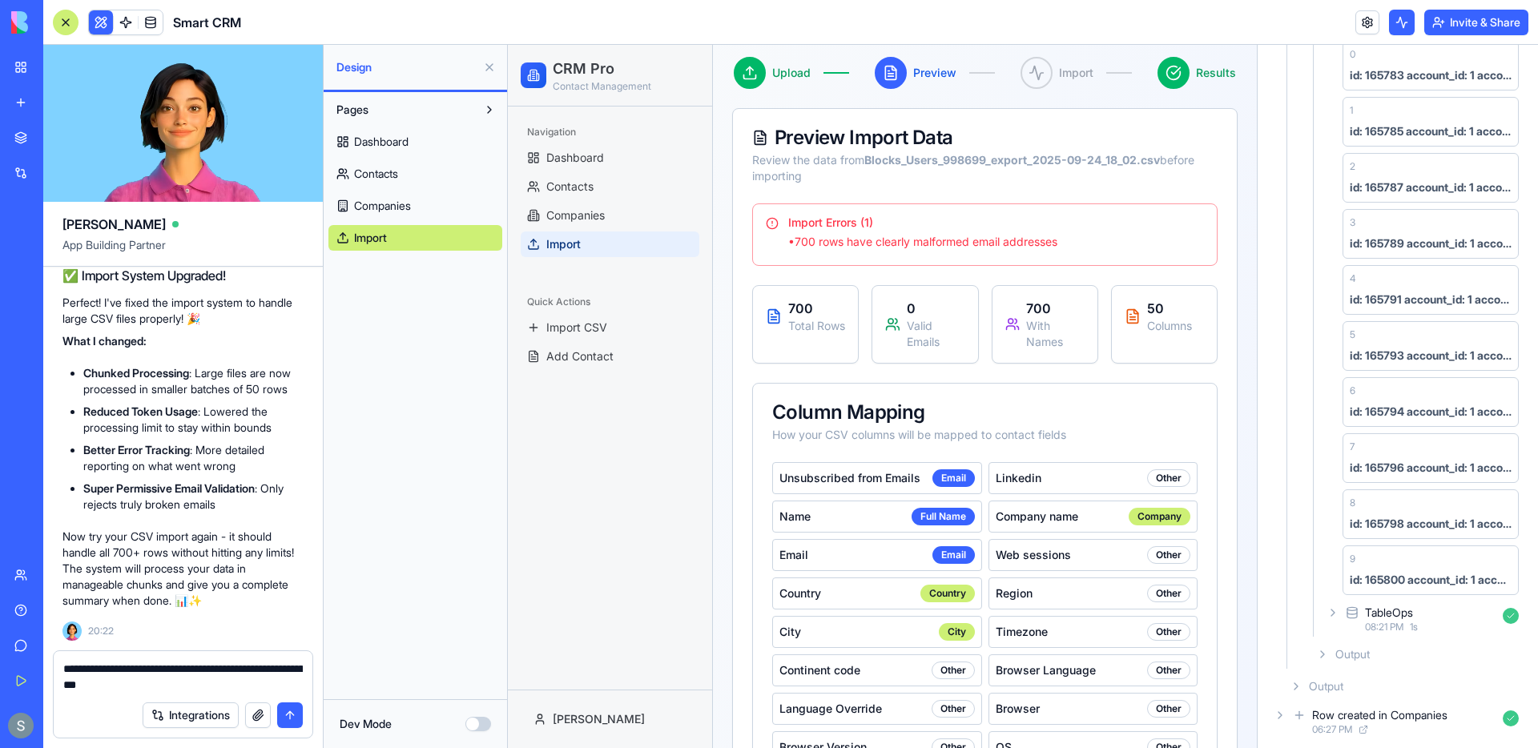
scroll to position [0, 0]
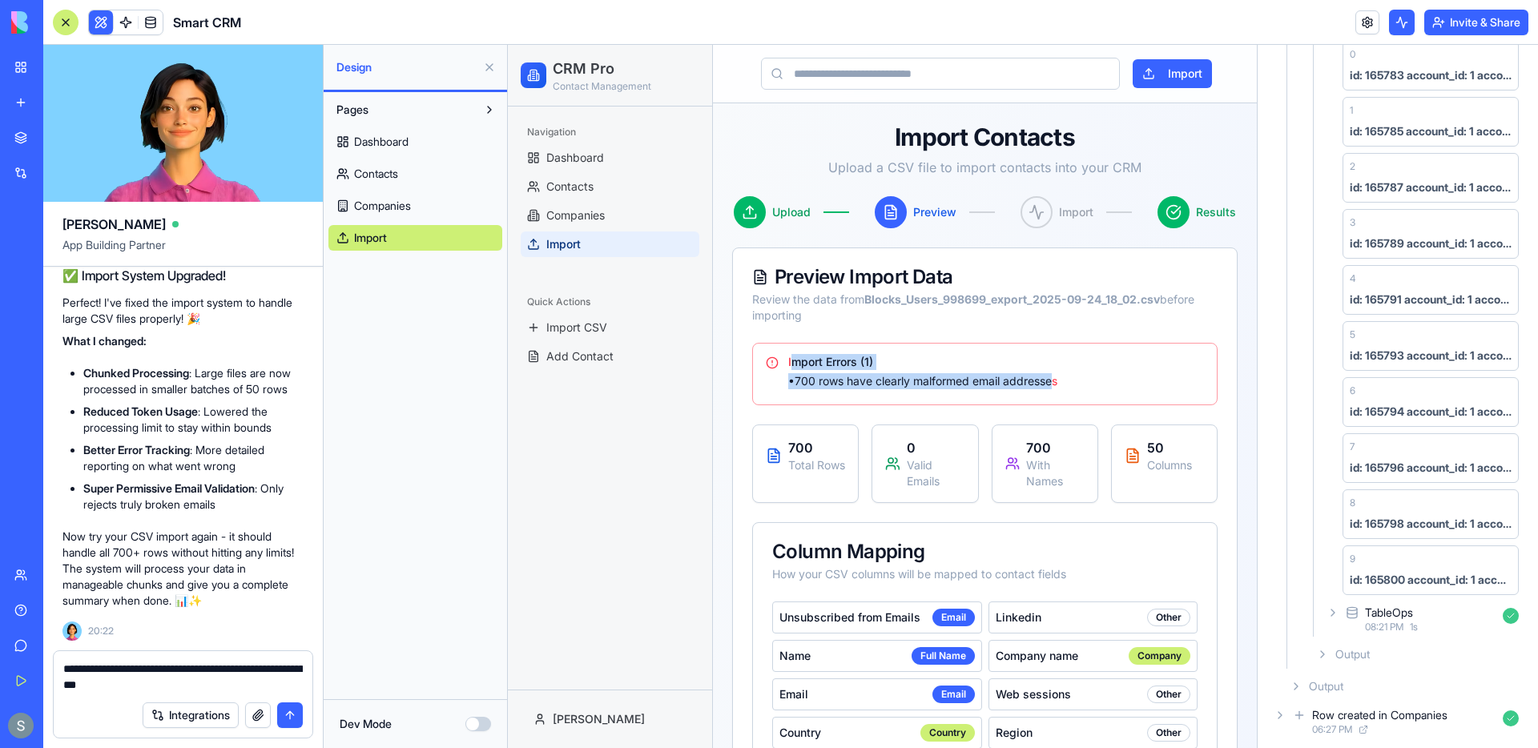
drag, startPoint x: 1058, startPoint y: 384, endPoint x: 801, endPoint y: 357, distance: 258.5
click at [801, 357] on div "Import Errors ( 1 ) • 700 rows have clearly malformed email addresses" at bounding box center [996, 371] width 416 height 35
drag, startPoint x: 784, startPoint y: 361, endPoint x: 1086, endPoint y: 384, distance: 302.9
click at [1086, 384] on div "Import Errors ( 1 ) • 700 rows have clearly malformed email addresses" at bounding box center [985, 371] width 438 height 35
copy div "Import Errors ( 1 ) • 700 rows have clearly malformed email addresses"
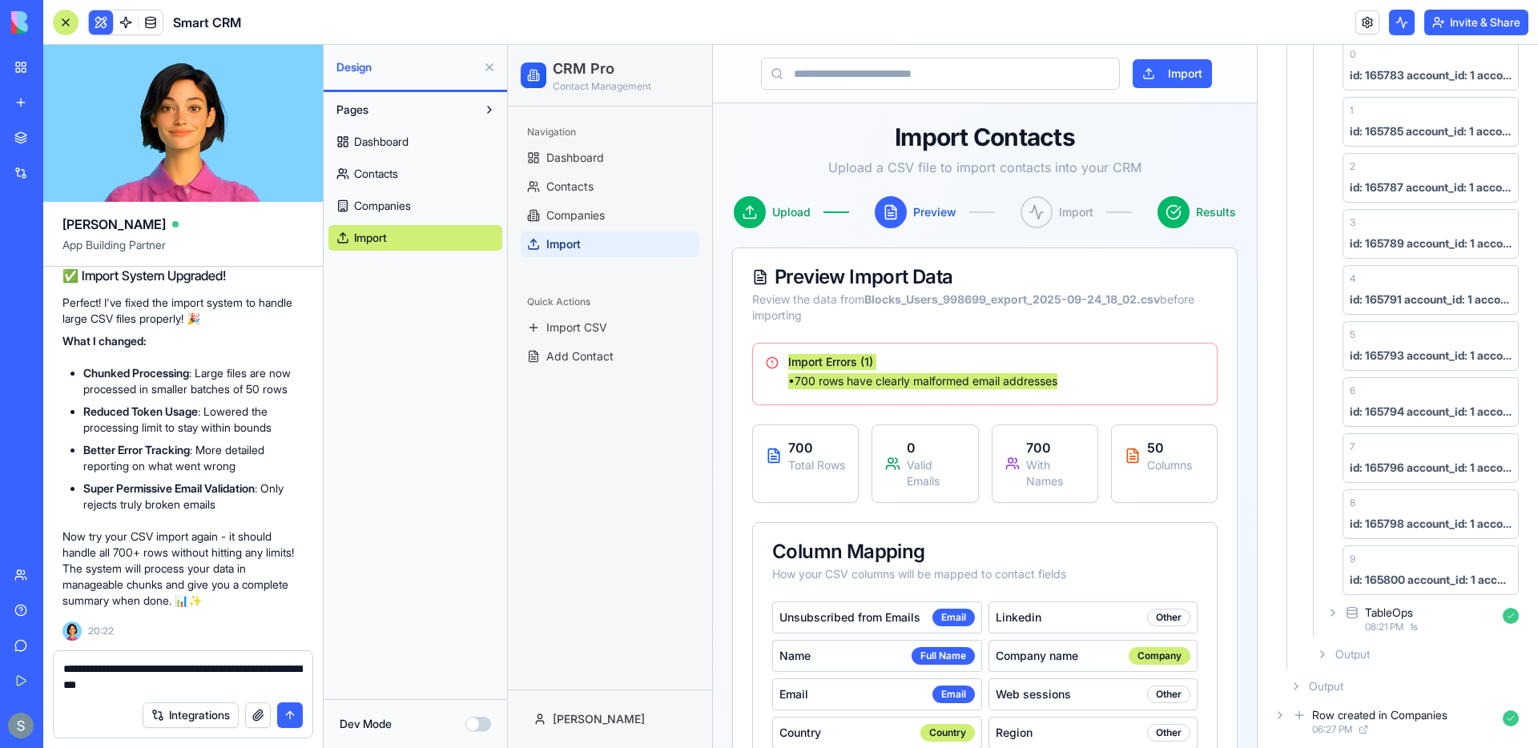
click at [138, 686] on textarea "**********" at bounding box center [183, 677] width 240 height 32
paste textarea "**********"
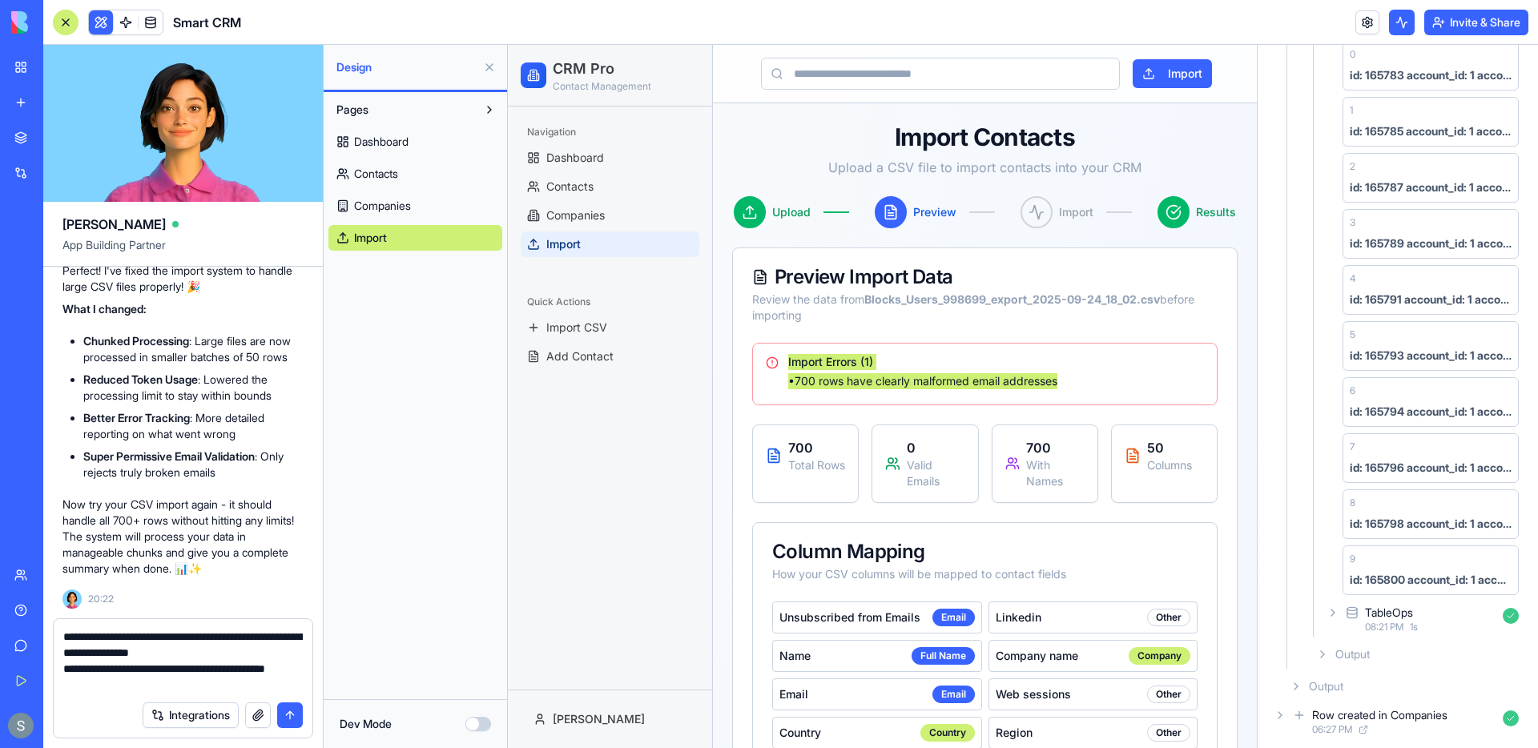
click at [260, 726] on button "button" at bounding box center [258, 716] width 26 height 26
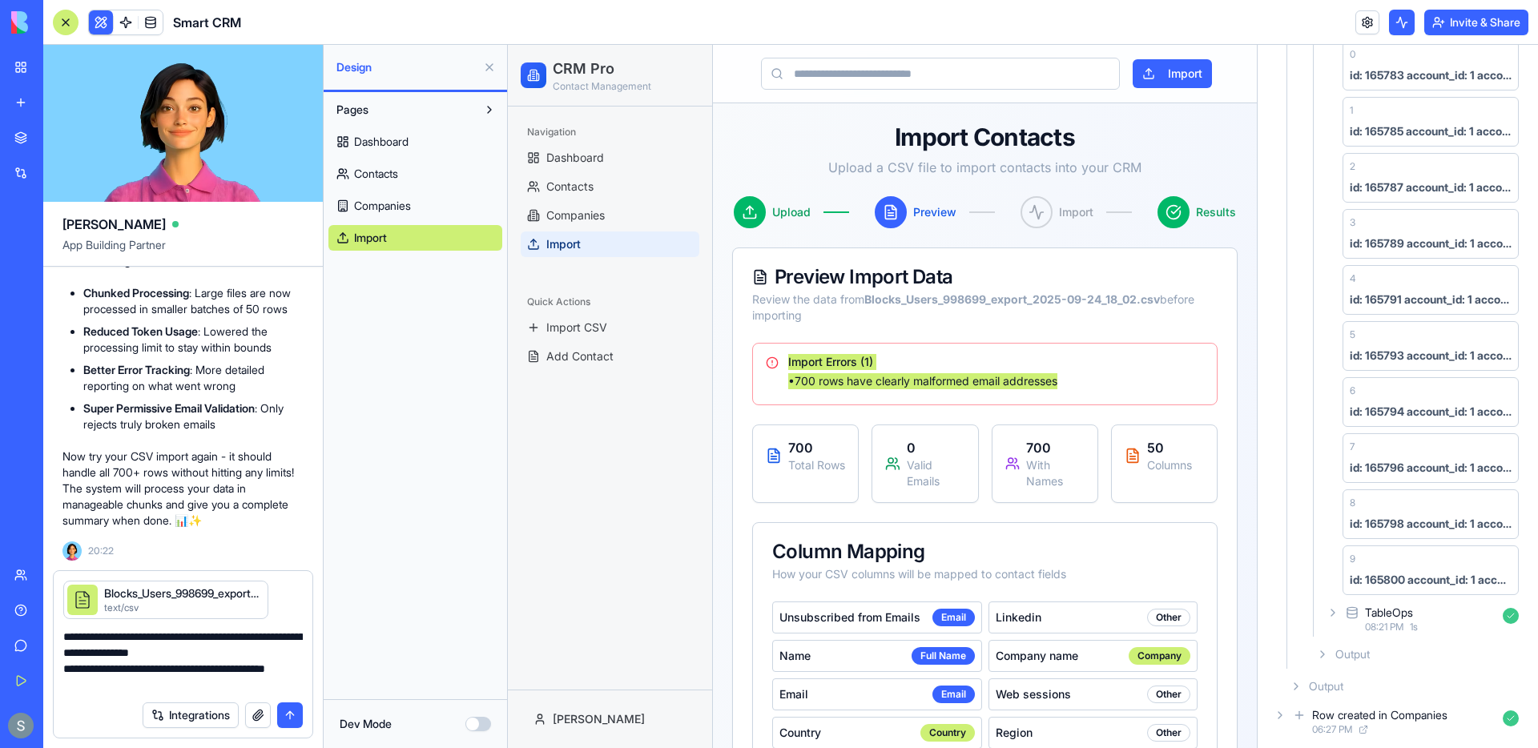
click at [195, 688] on textarea "**********" at bounding box center [183, 661] width 240 height 64
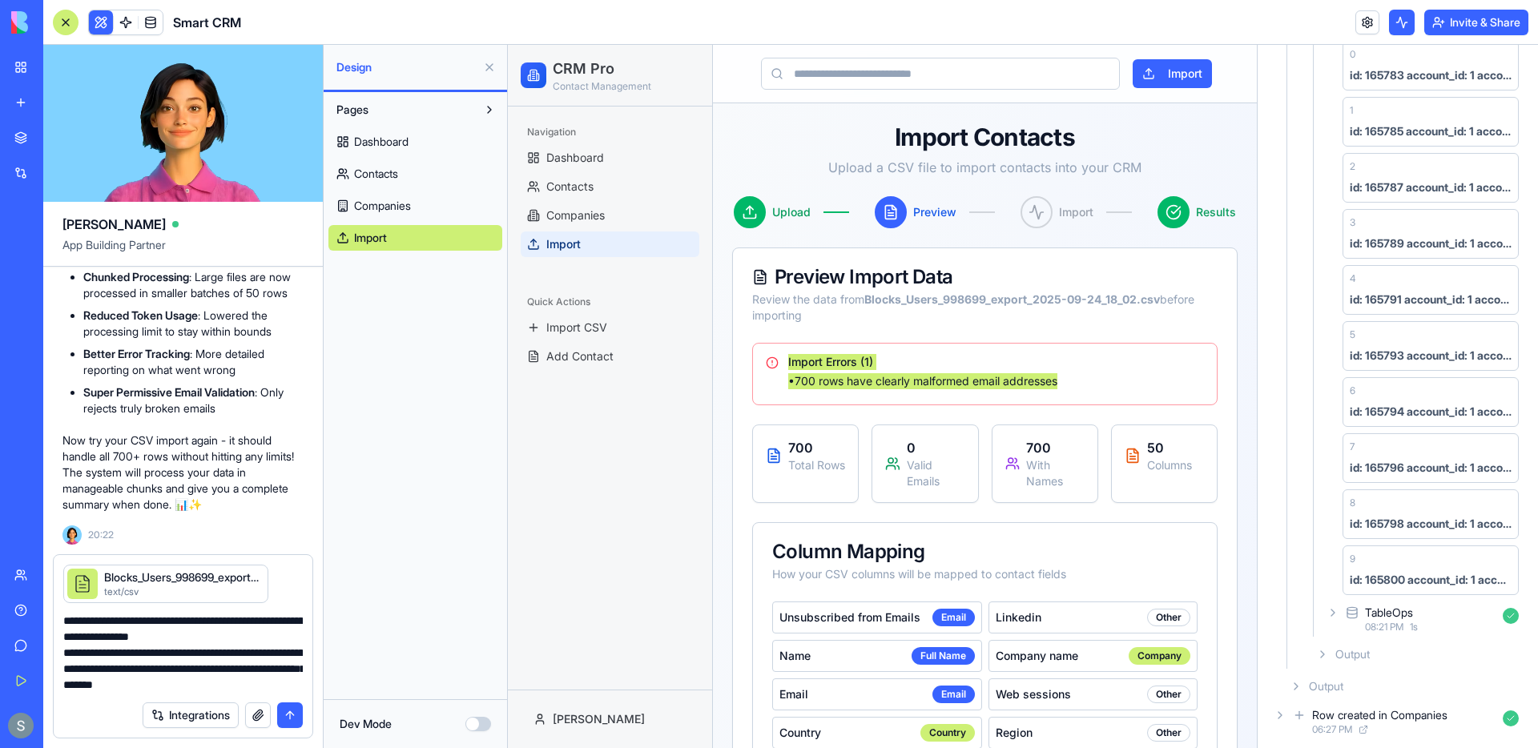
type textarea "**********"
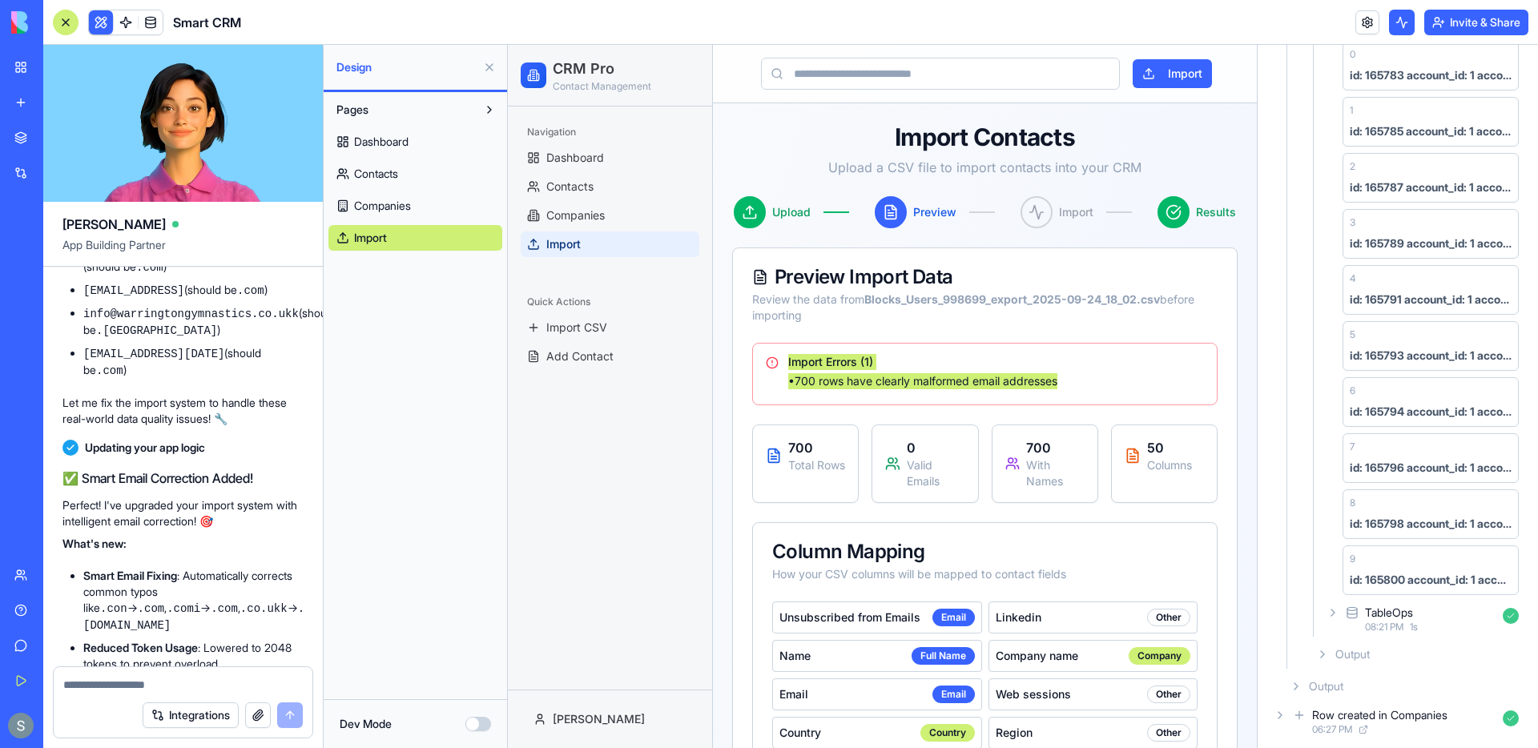
scroll to position [6600, 0]
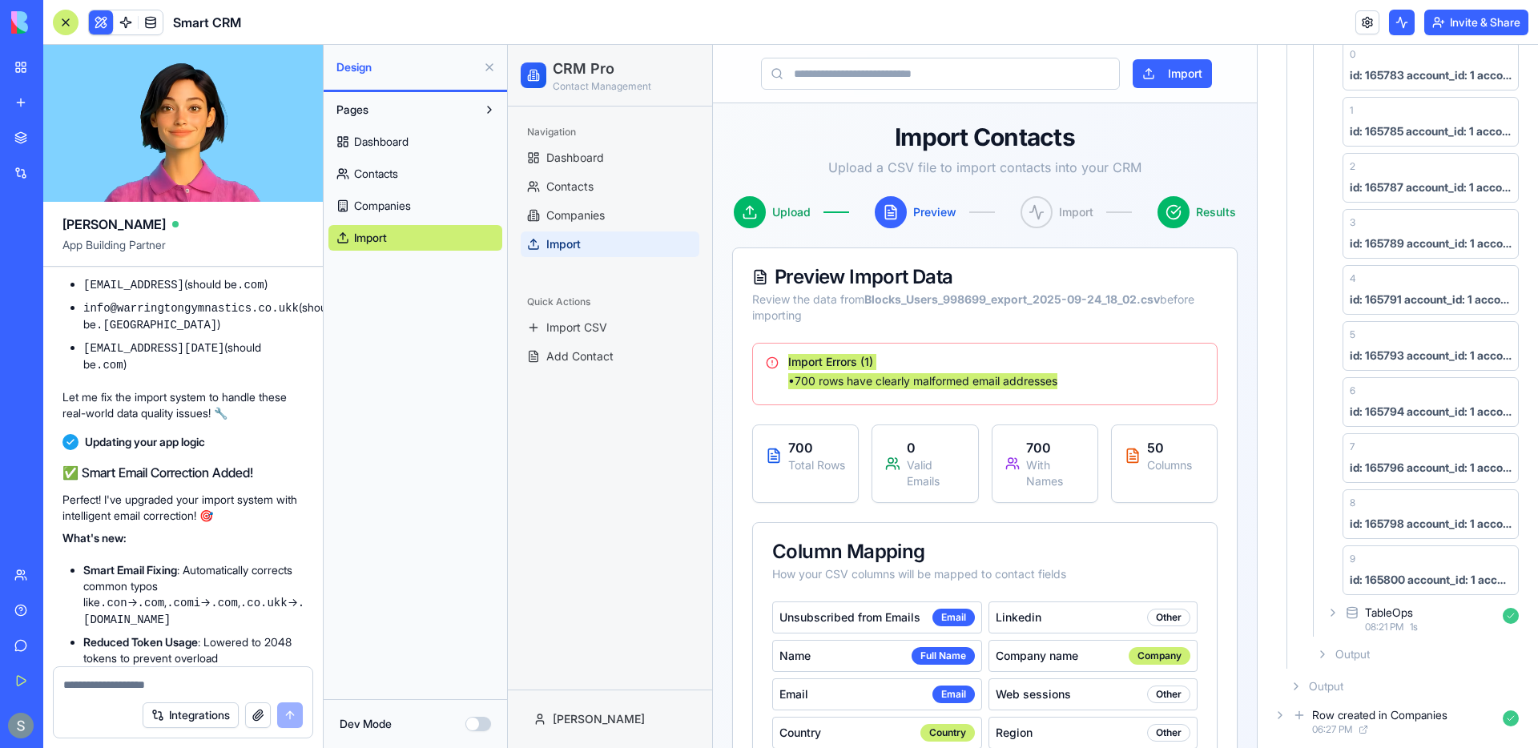
drag, startPoint x: 190, startPoint y: 514, endPoint x: 145, endPoint y: 509, distance: 45.1
click at [145, 252] on code "daniel@medhealix.con" at bounding box center [177, 245] width 188 height 13
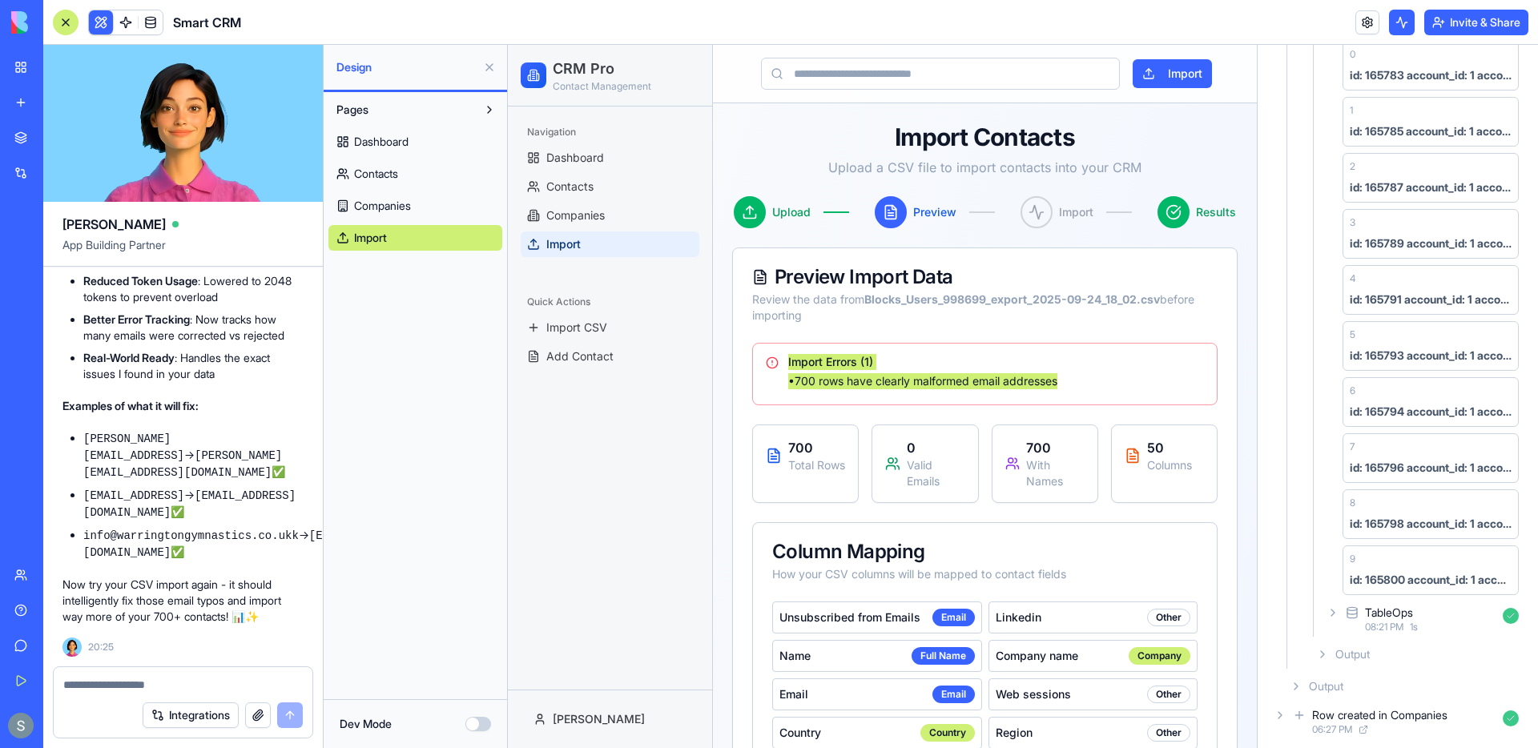
scroll to position [7234, 0]
click at [1184, 71] on button "Import" at bounding box center [1172, 73] width 79 height 29
click at [1179, 79] on button "Import" at bounding box center [1172, 73] width 79 height 29
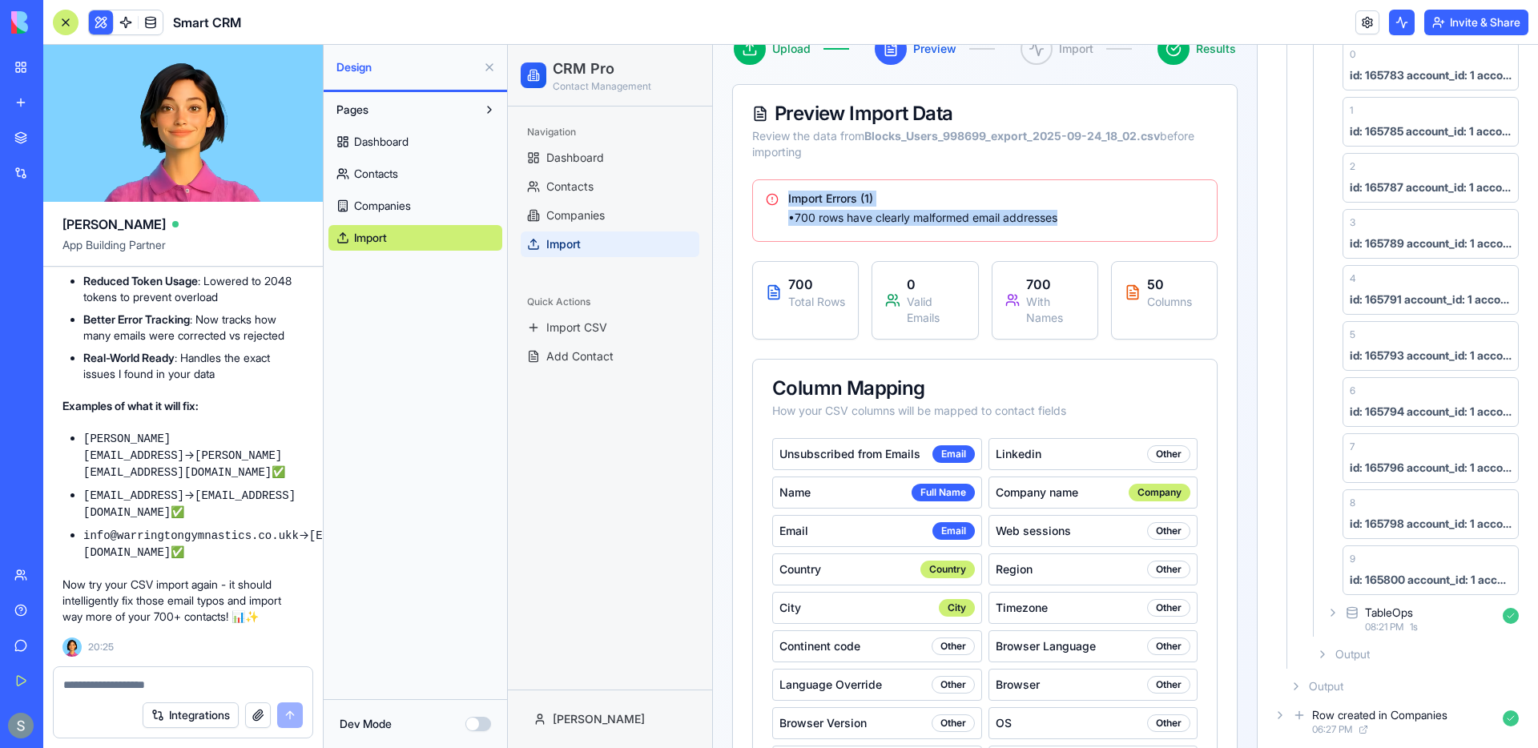
scroll to position [0, 0]
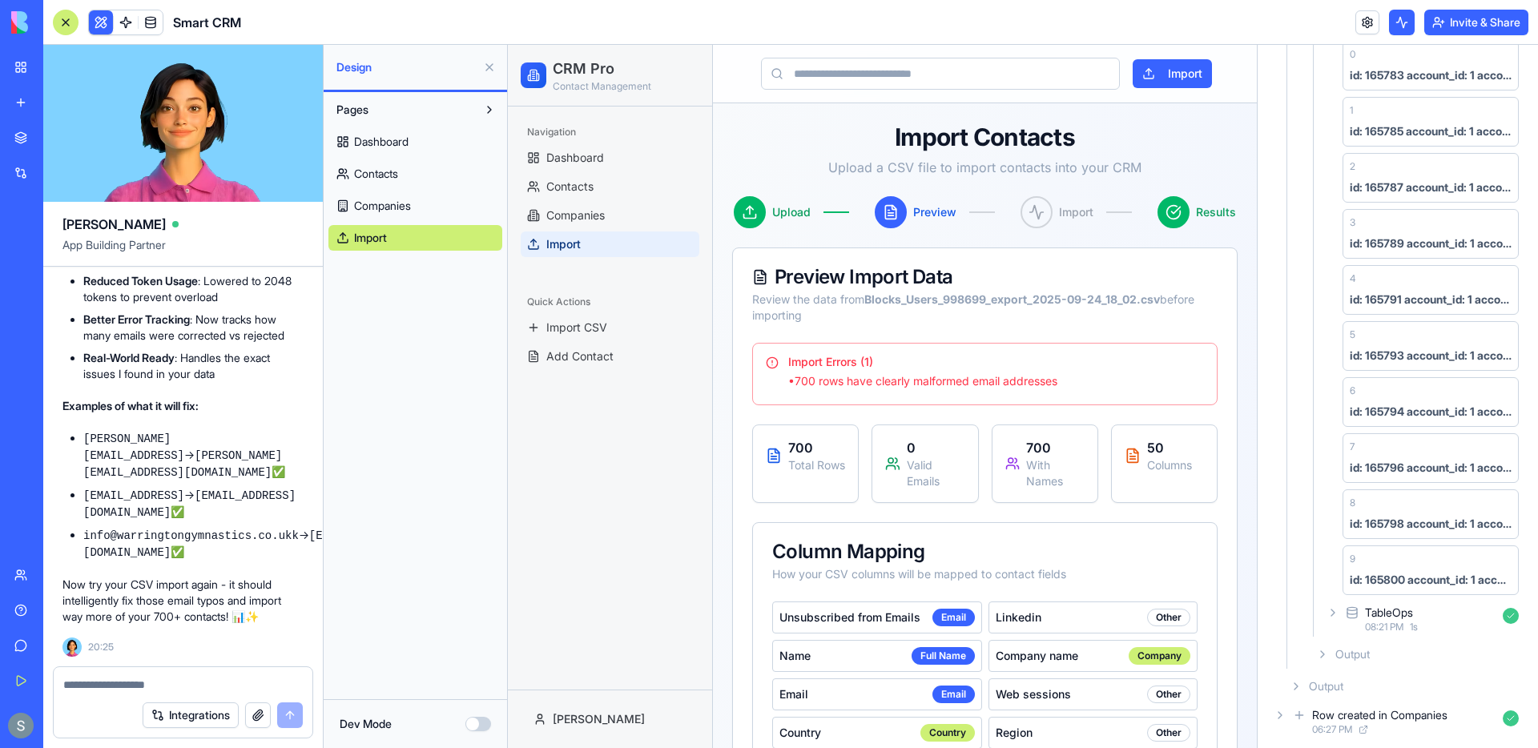
click at [763, 212] on div at bounding box center [750, 212] width 32 height 32
click at [381, 202] on span "Companies" at bounding box center [382, 206] width 57 height 16
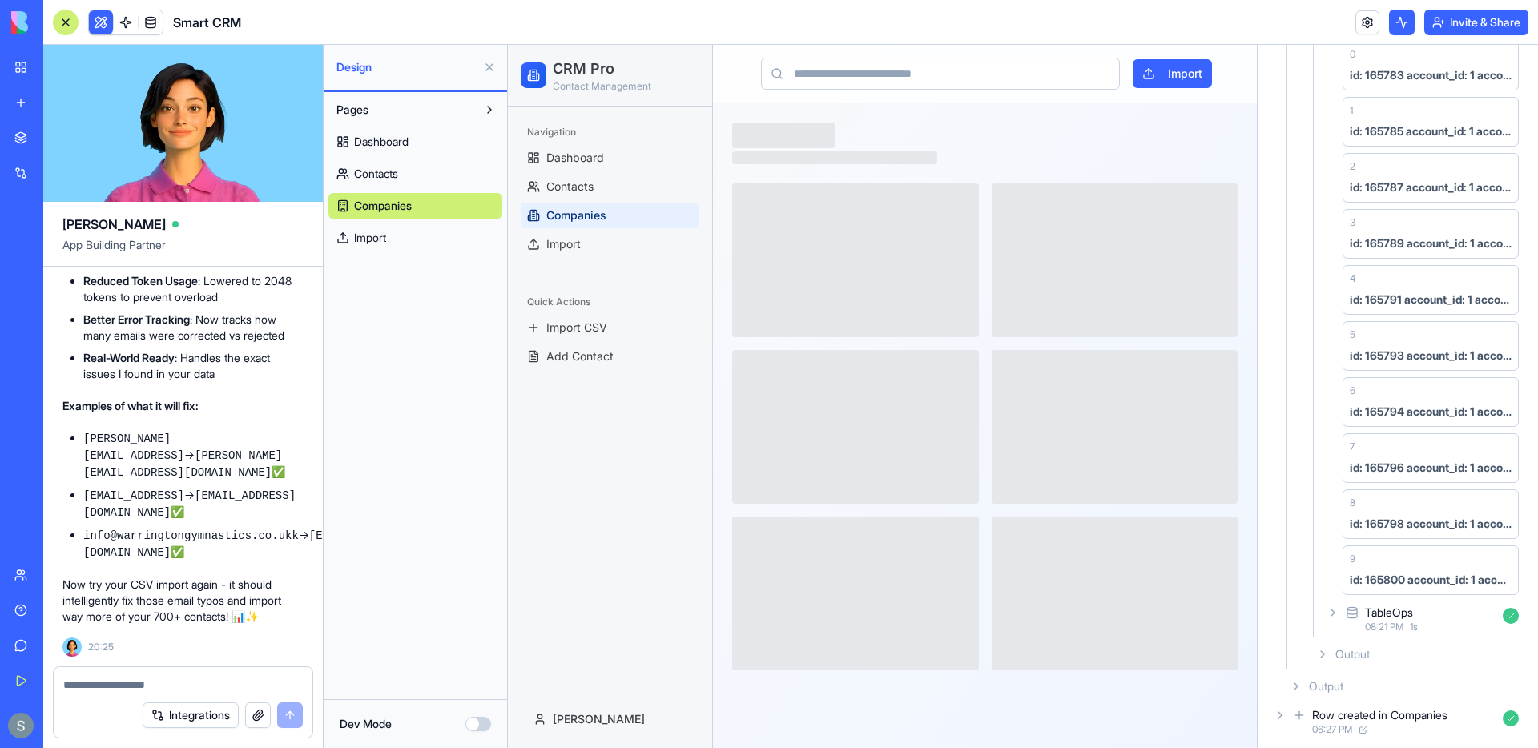
click at [386, 234] on span "Import" at bounding box center [370, 238] width 32 height 16
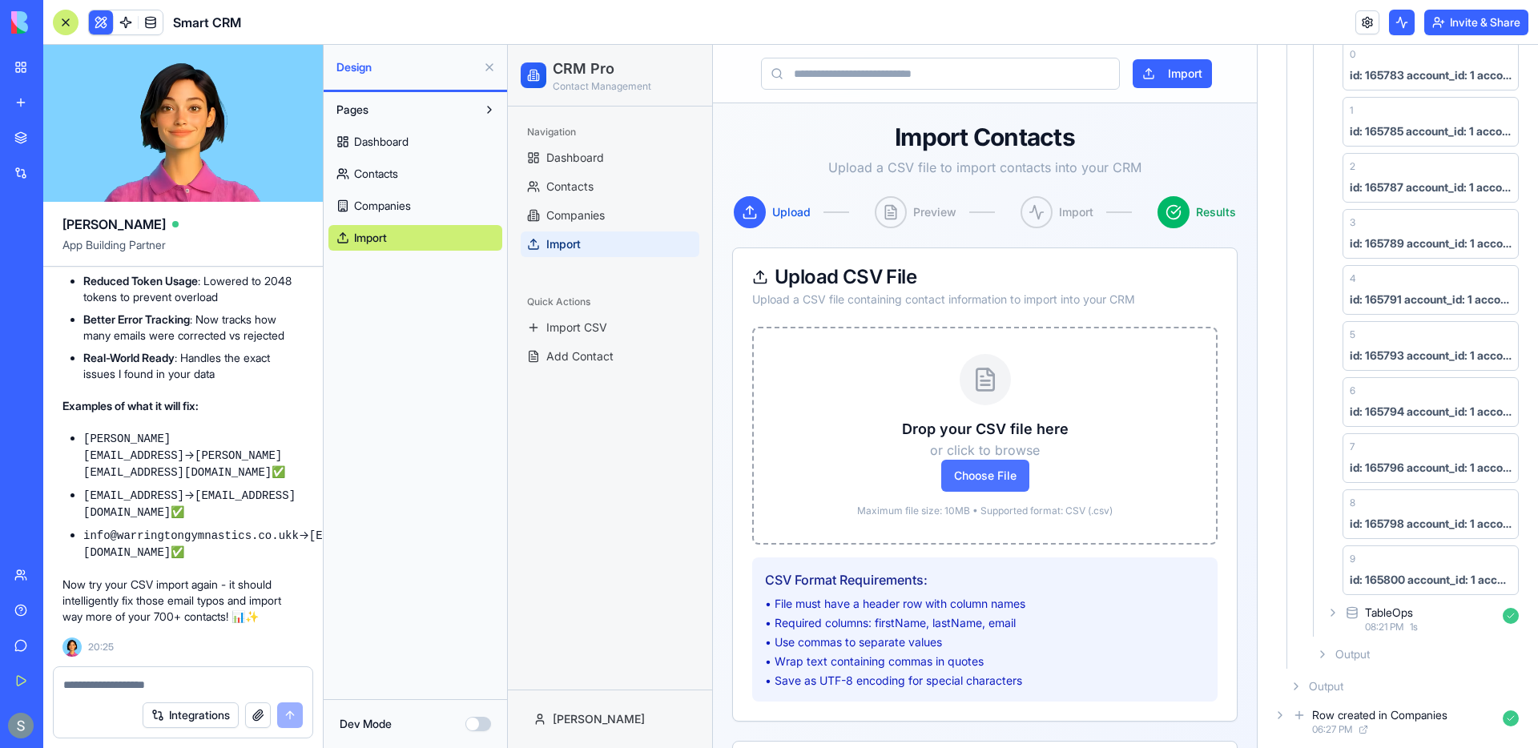
click at [979, 465] on span "Choose File" at bounding box center [985, 476] width 88 height 32
click at [508, 45] on input "Choose File" at bounding box center [508, 45] width 0 height 0
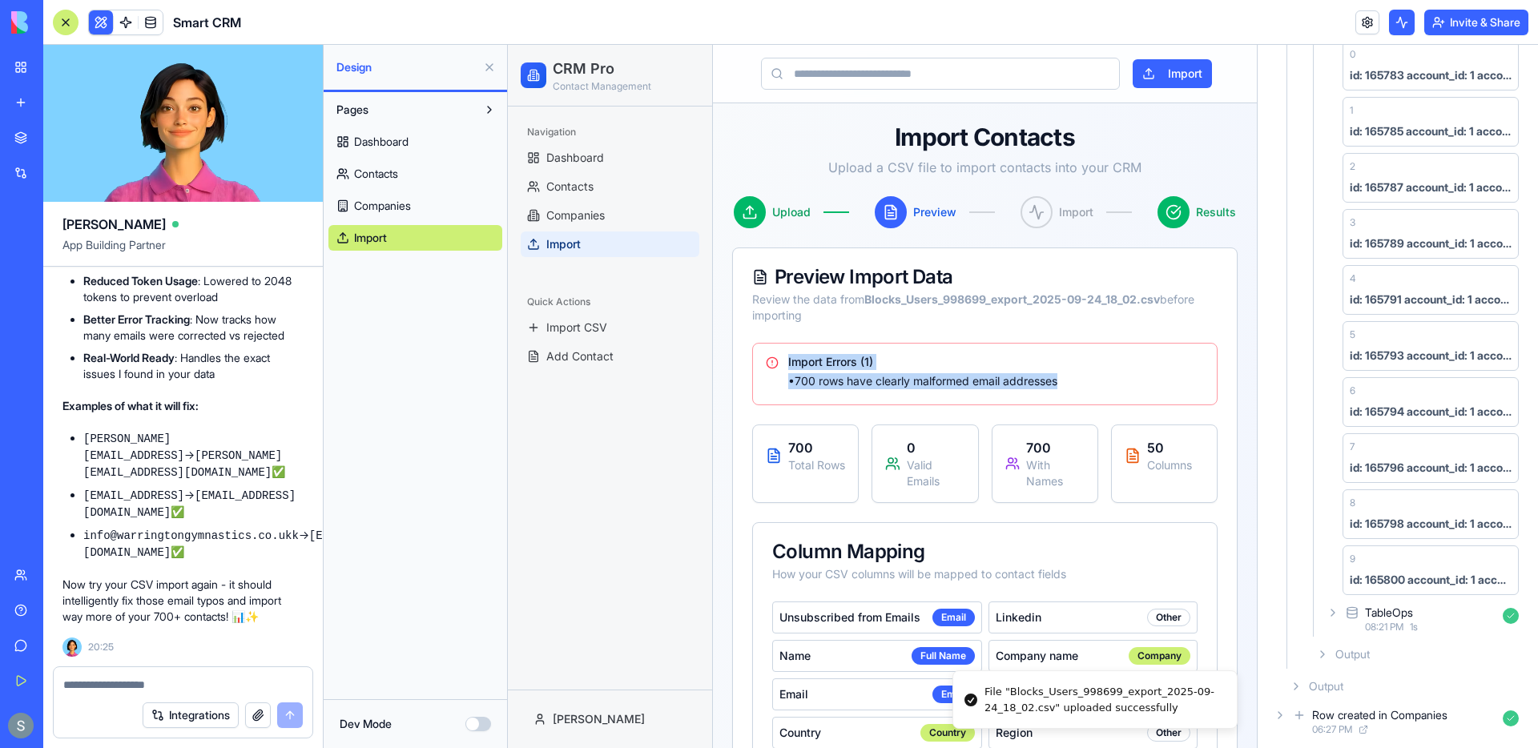
drag, startPoint x: 1080, startPoint y: 381, endPoint x: 776, endPoint y: 359, distance: 305.3
click at [776, 359] on div "Import Errors ( 1 ) • 700 rows have clearly malformed email addresses" at bounding box center [985, 371] width 438 height 35
copy div "Import Errors ( 1 ) • 700 rows have clearly malformed email addresses"
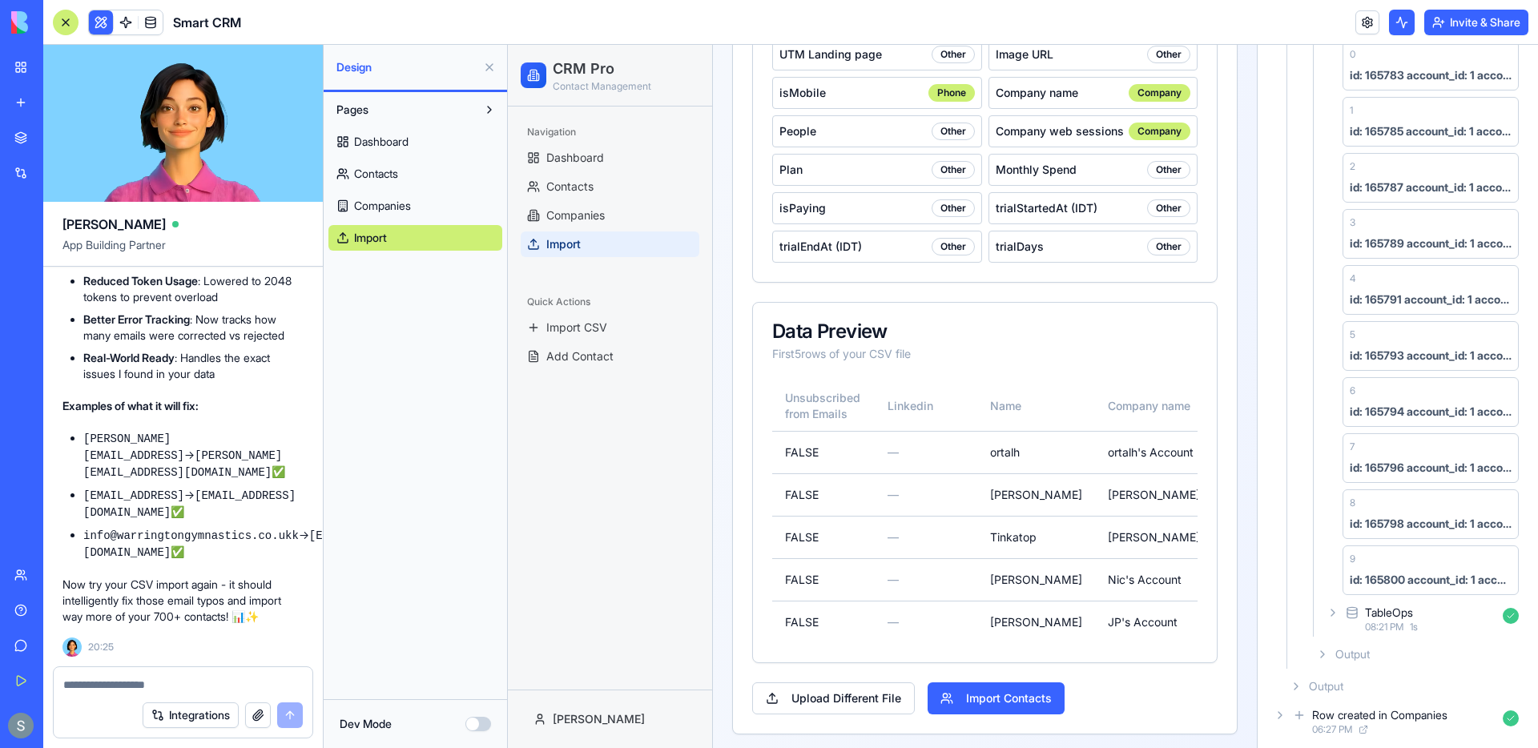
scroll to position [1300, 0]
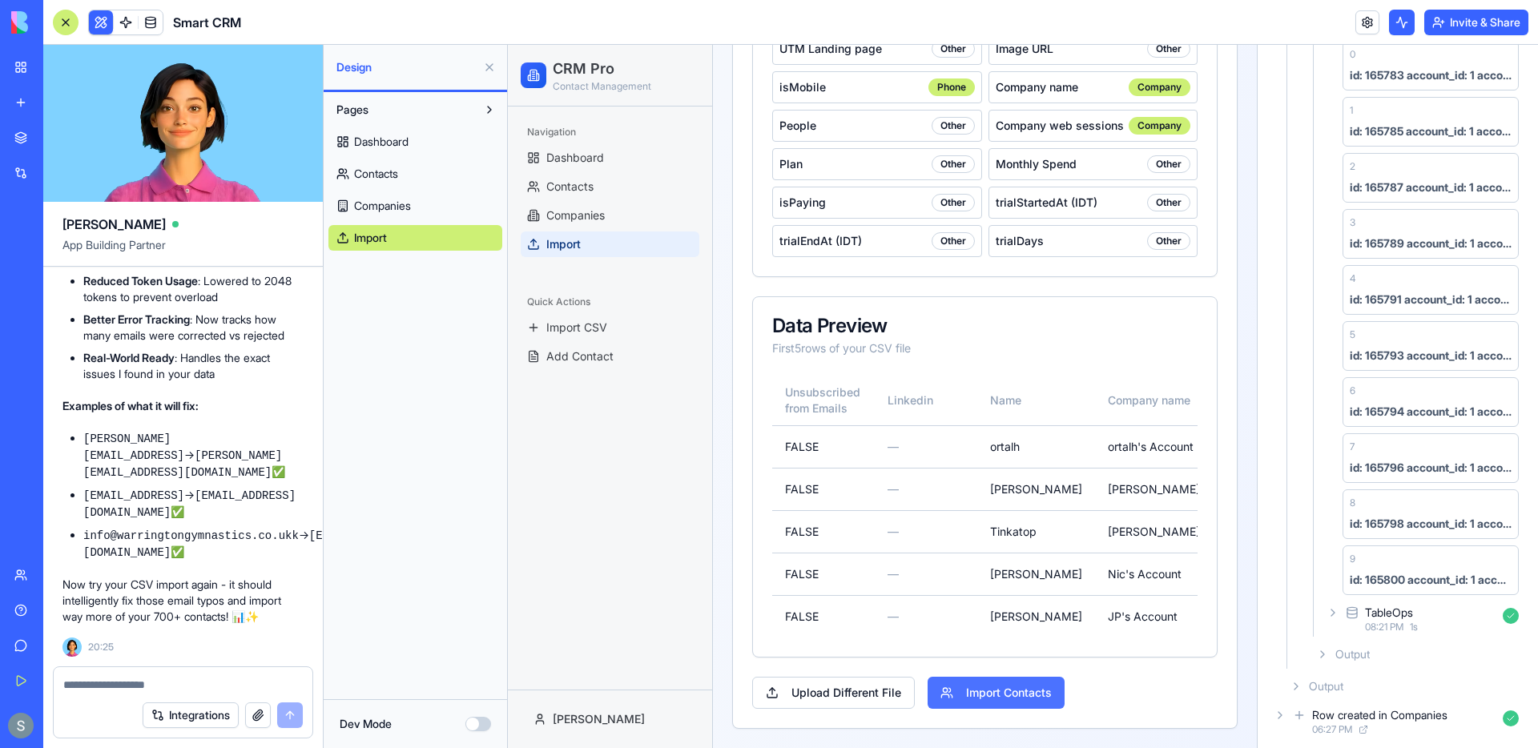
click at [976, 694] on button "Import Contacts" at bounding box center [996, 693] width 137 height 32
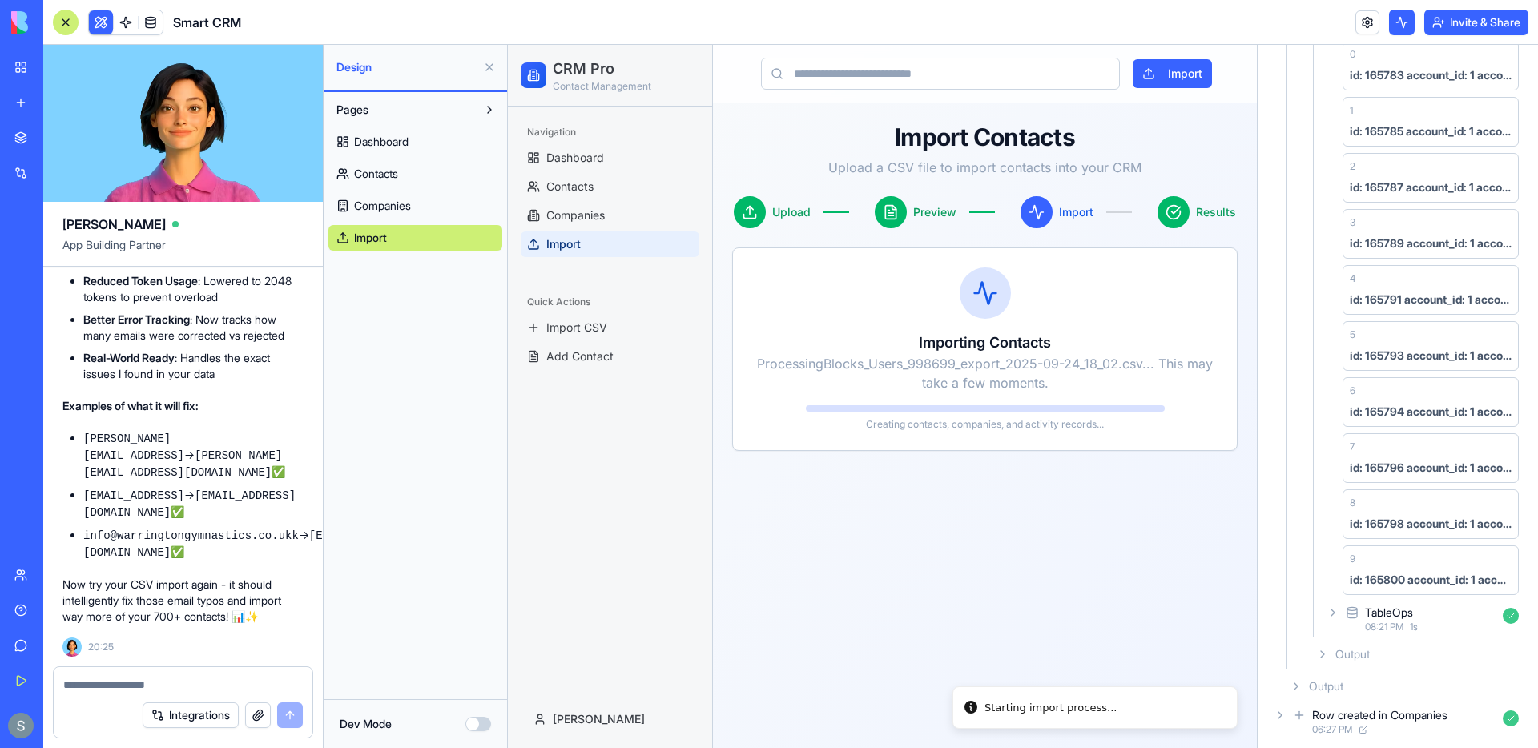
click at [171, 690] on textarea at bounding box center [183, 685] width 240 height 16
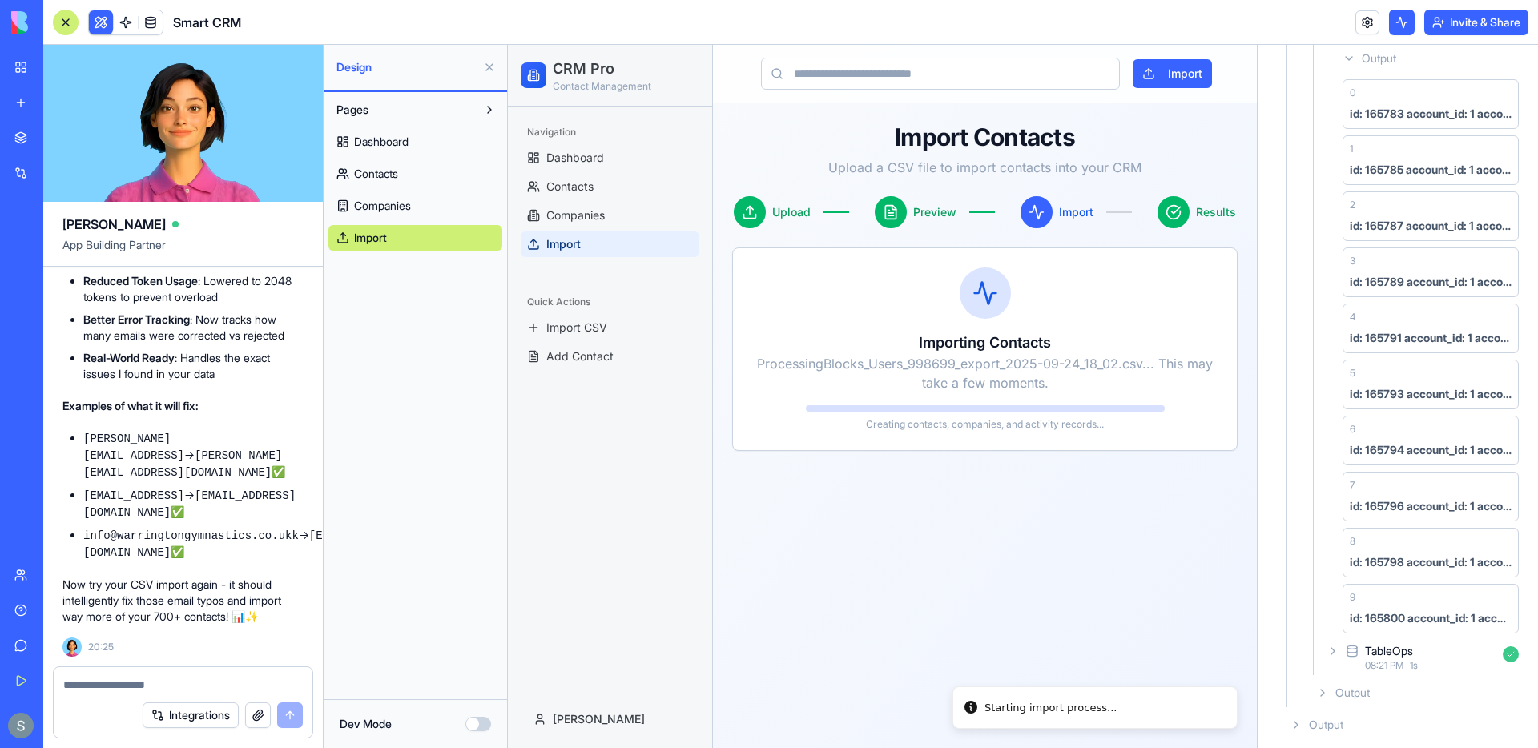
scroll to position [1507, 0]
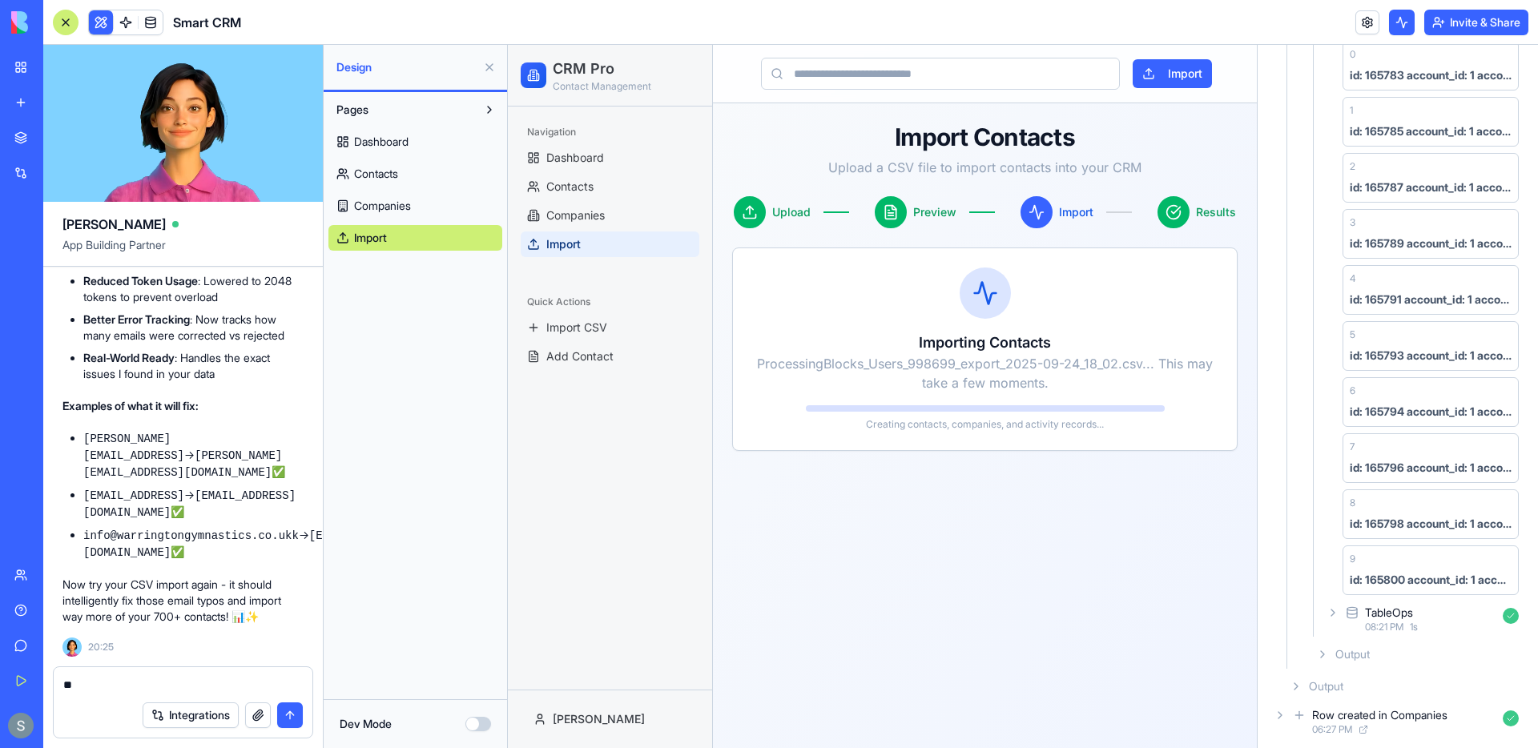
type textarea "*"
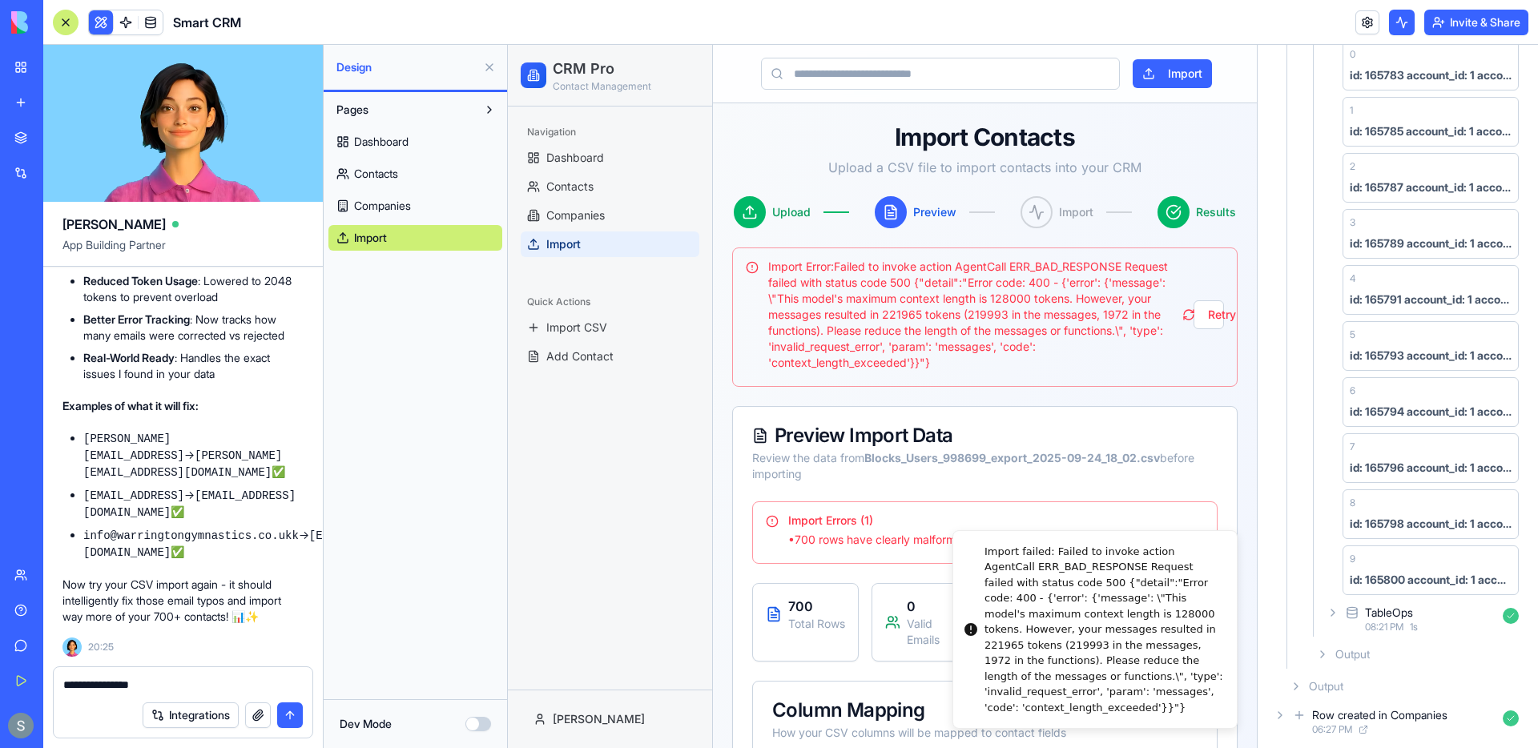
paste textarea "**********"
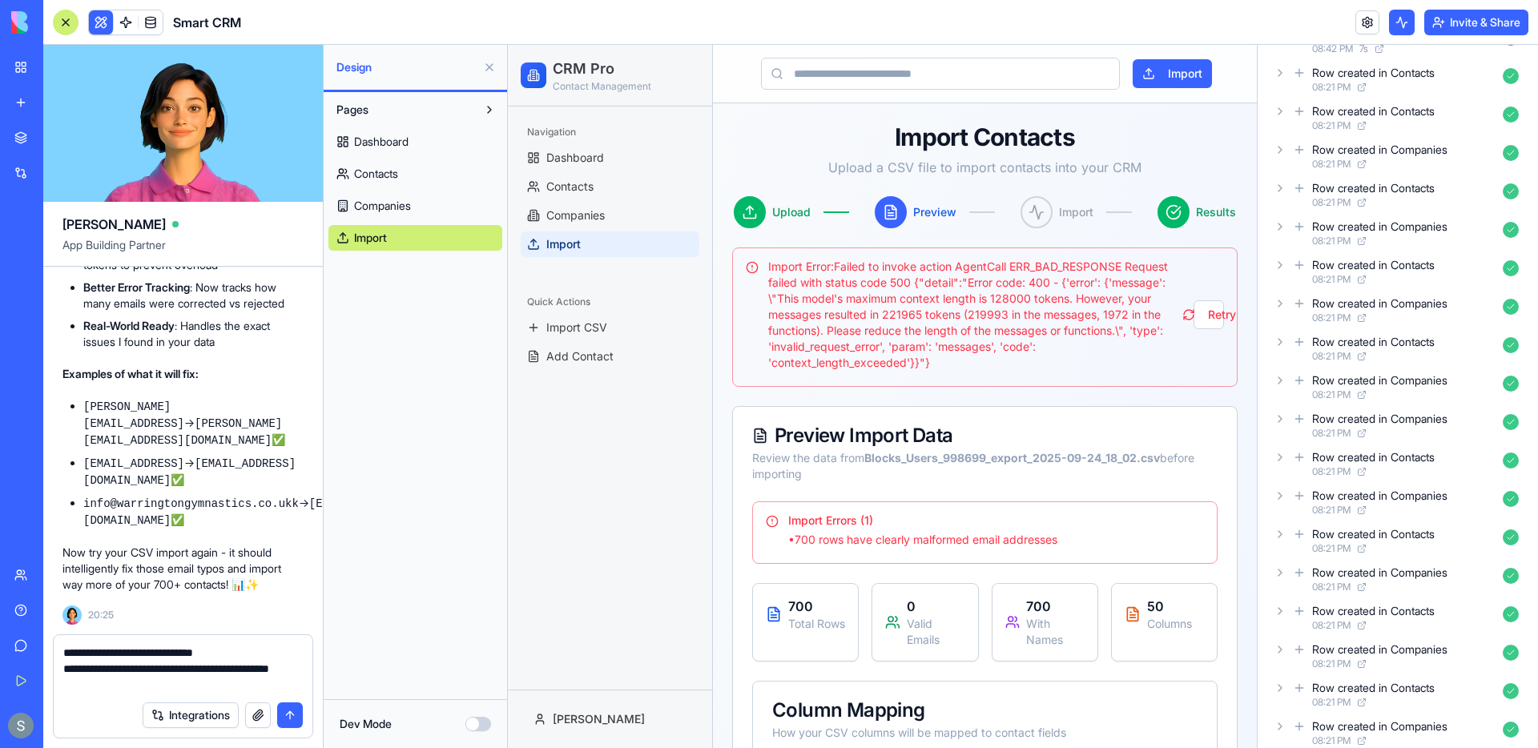
scroll to position [0, 0]
type textarea "**********"
click at [1285, 117] on icon at bounding box center [1280, 113] width 13 height 13
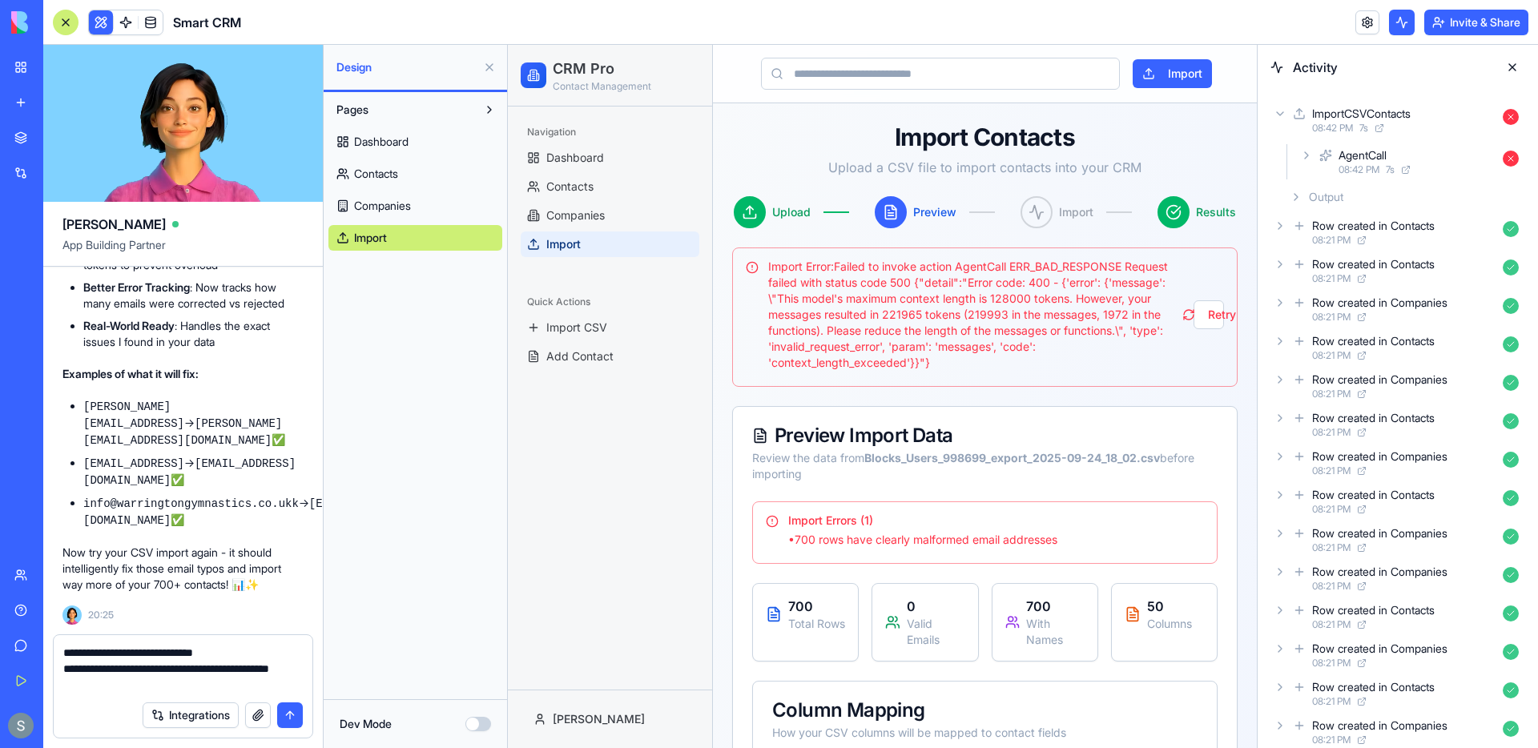
click at [1304, 194] on div "Output" at bounding box center [1405, 197] width 242 height 29
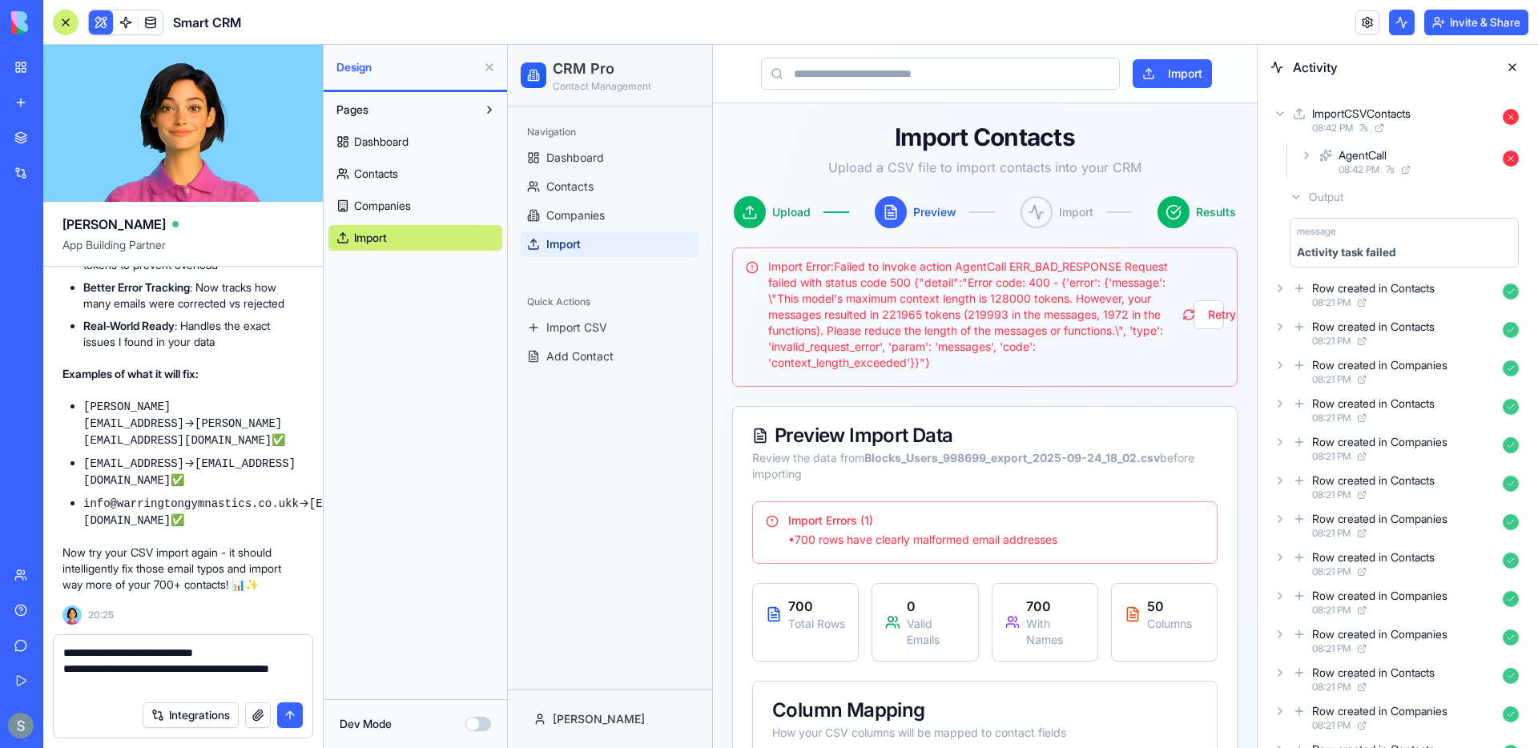
click at [1308, 157] on icon at bounding box center [1306, 155] width 13 height 13
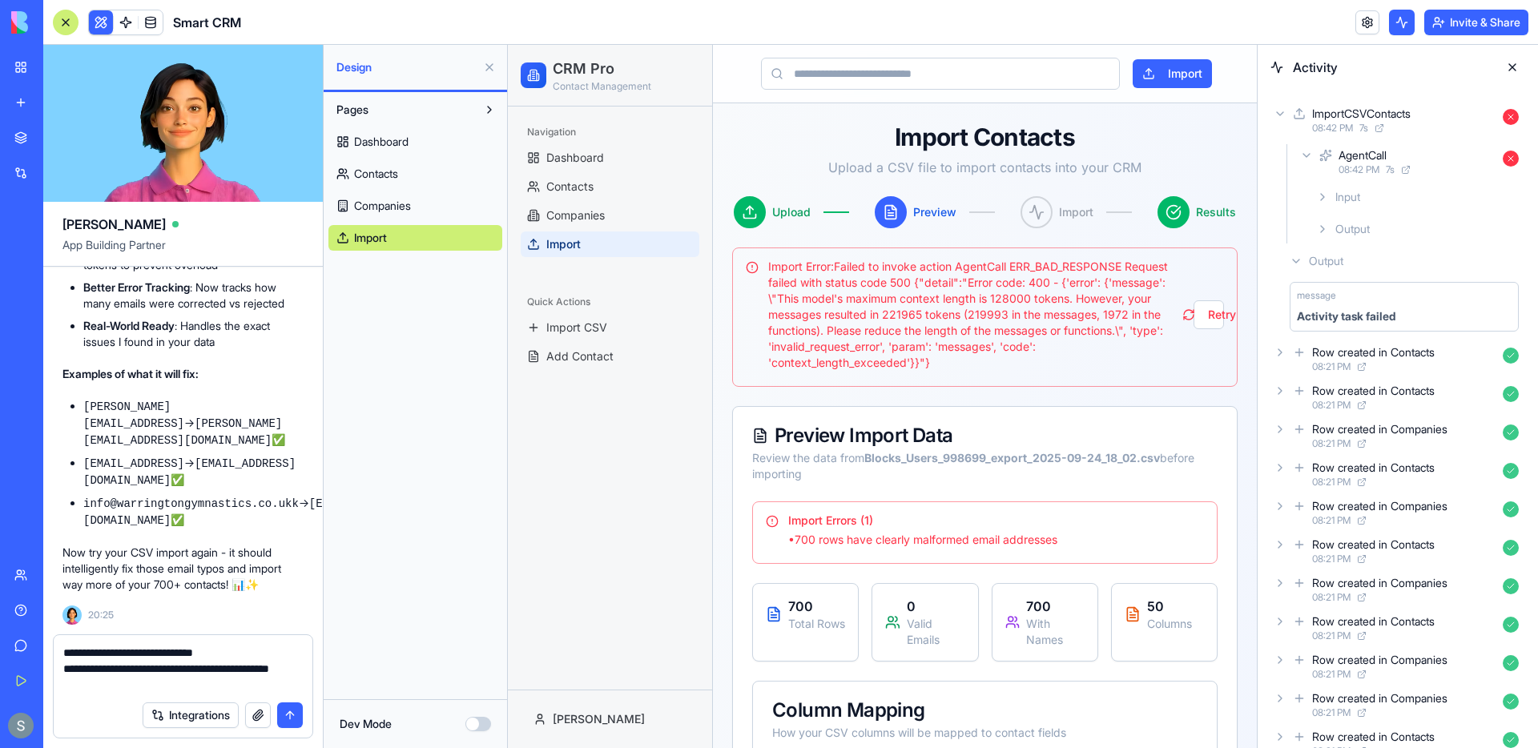
click at [1321, 232] on icon at bounding box center [1322, 229] width 3 height 6
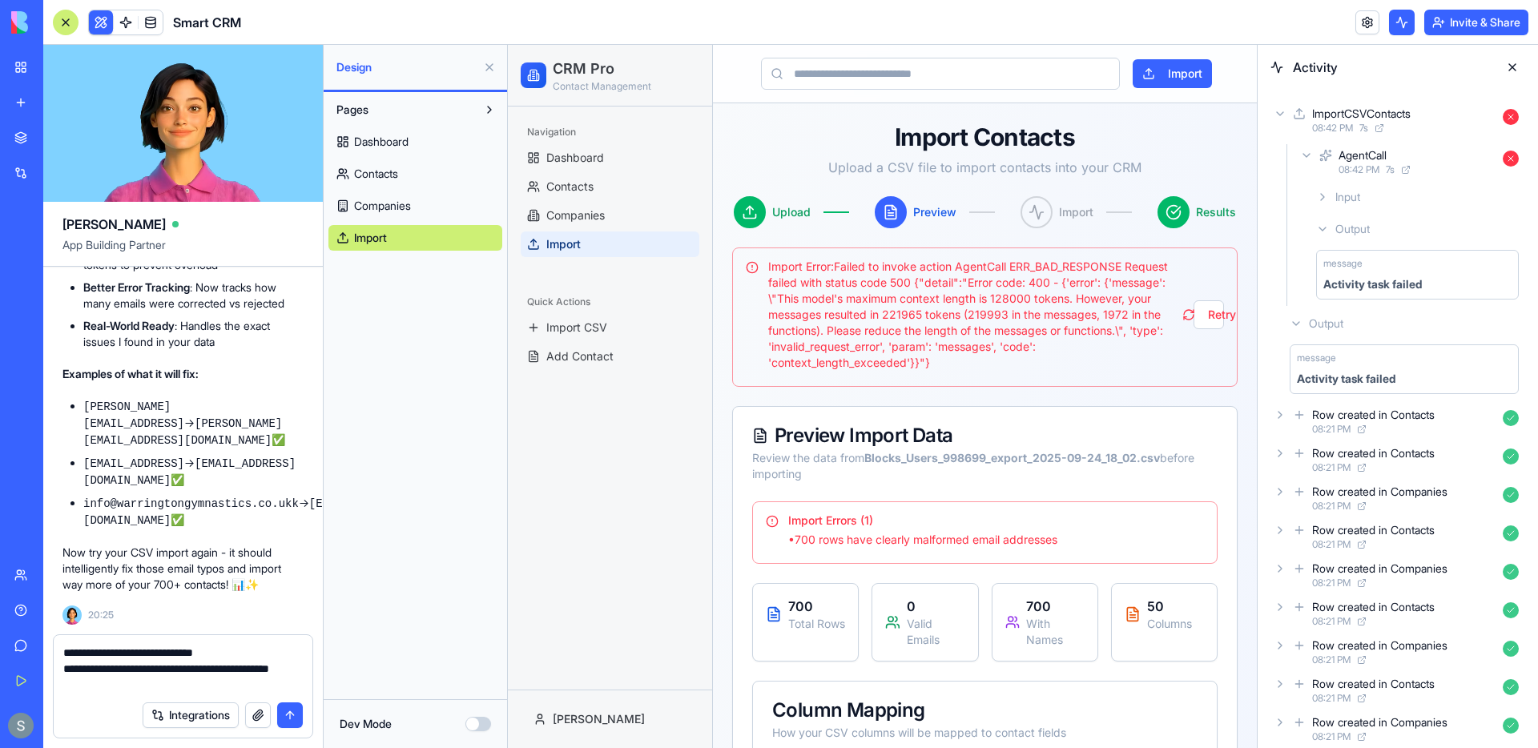
click at [1357, 382] on div "Activity task failed" at bounding box center [1346, 379] width 99 height 16
copy div "Activity task failed"
click at [151, 705] on button "Integrations" at bounding box center [191, 716] width 96 height 26
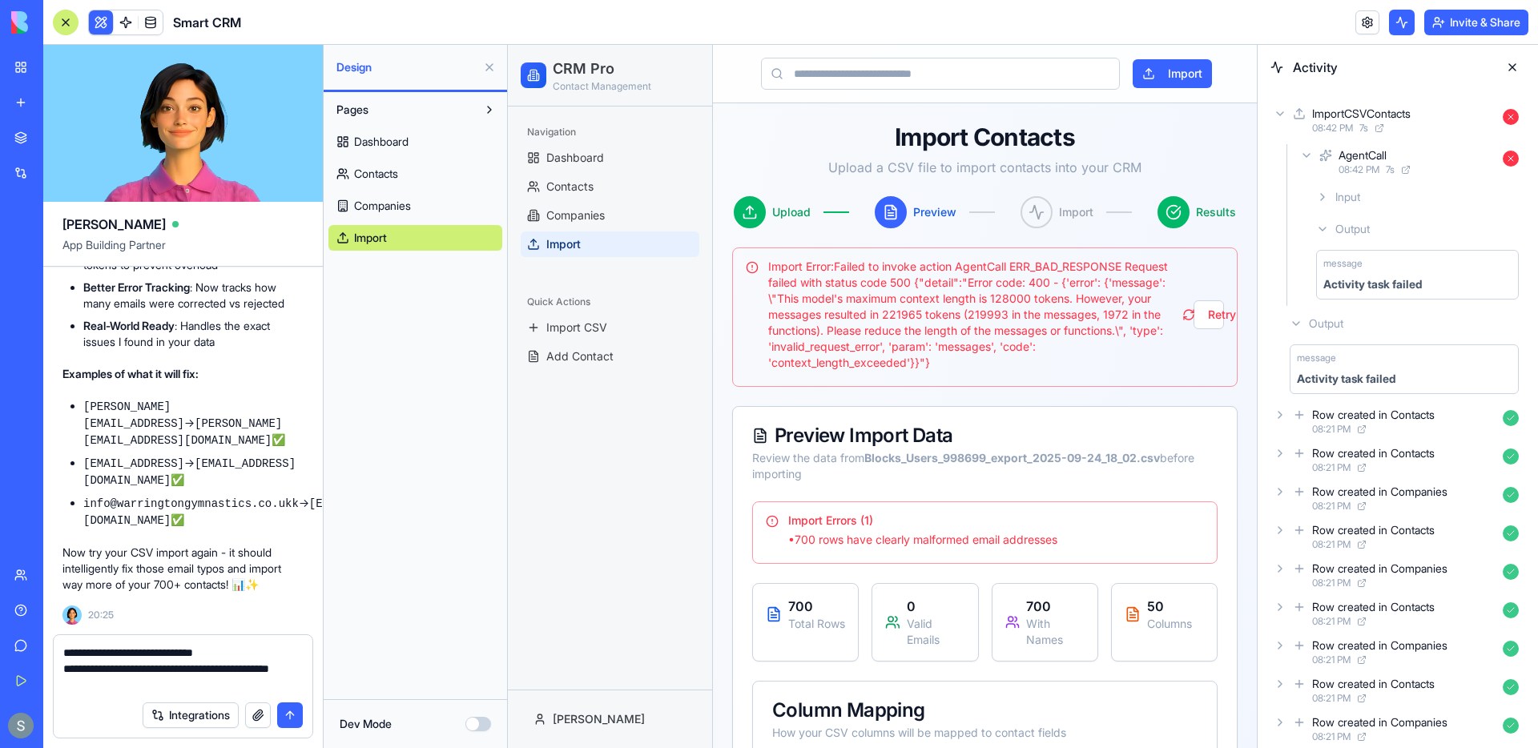
click at [149, 683] on textarea "**********" at bounding box center [183, 669] width 240 height 48
paste textarea "**********"
type textarea "**********"
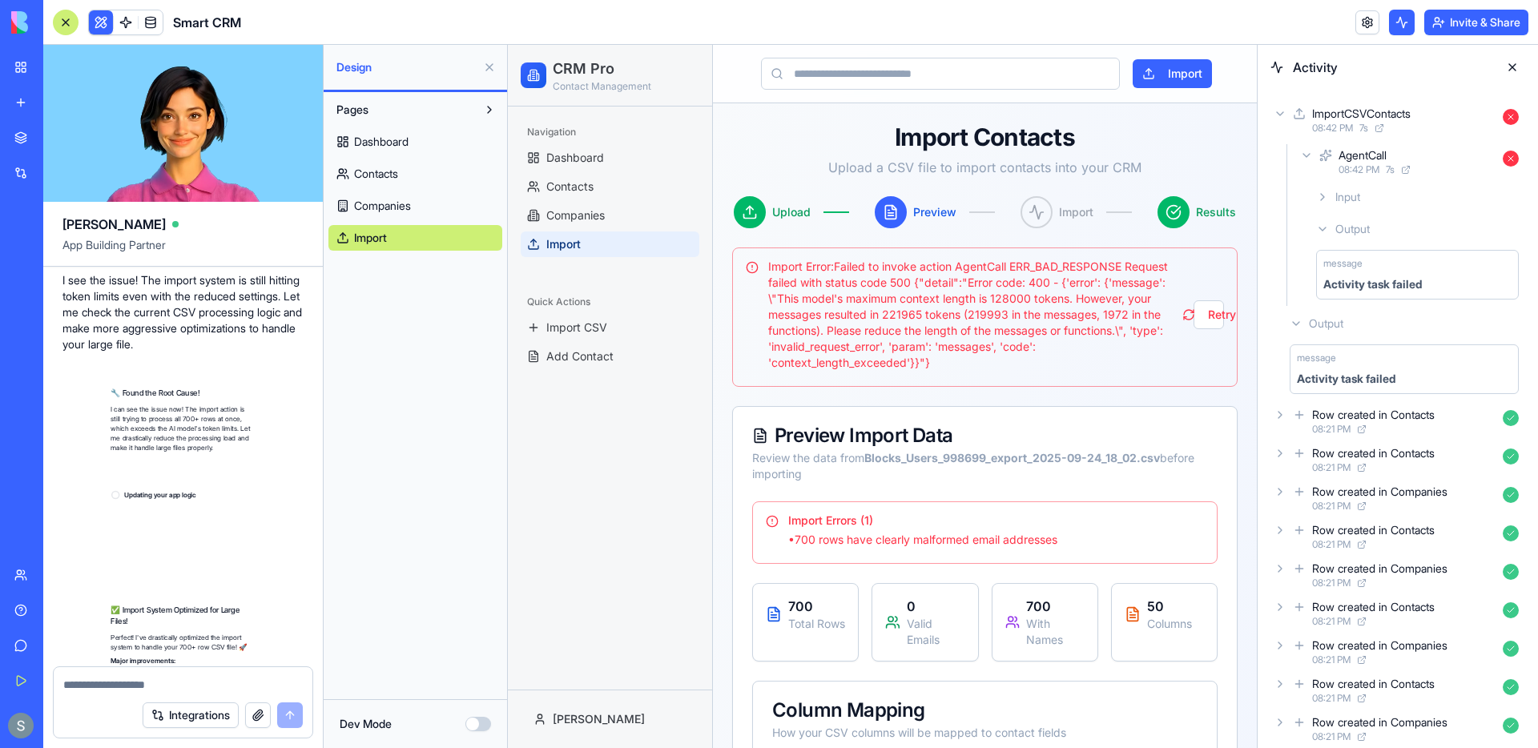
scroll to position [8071, 0]
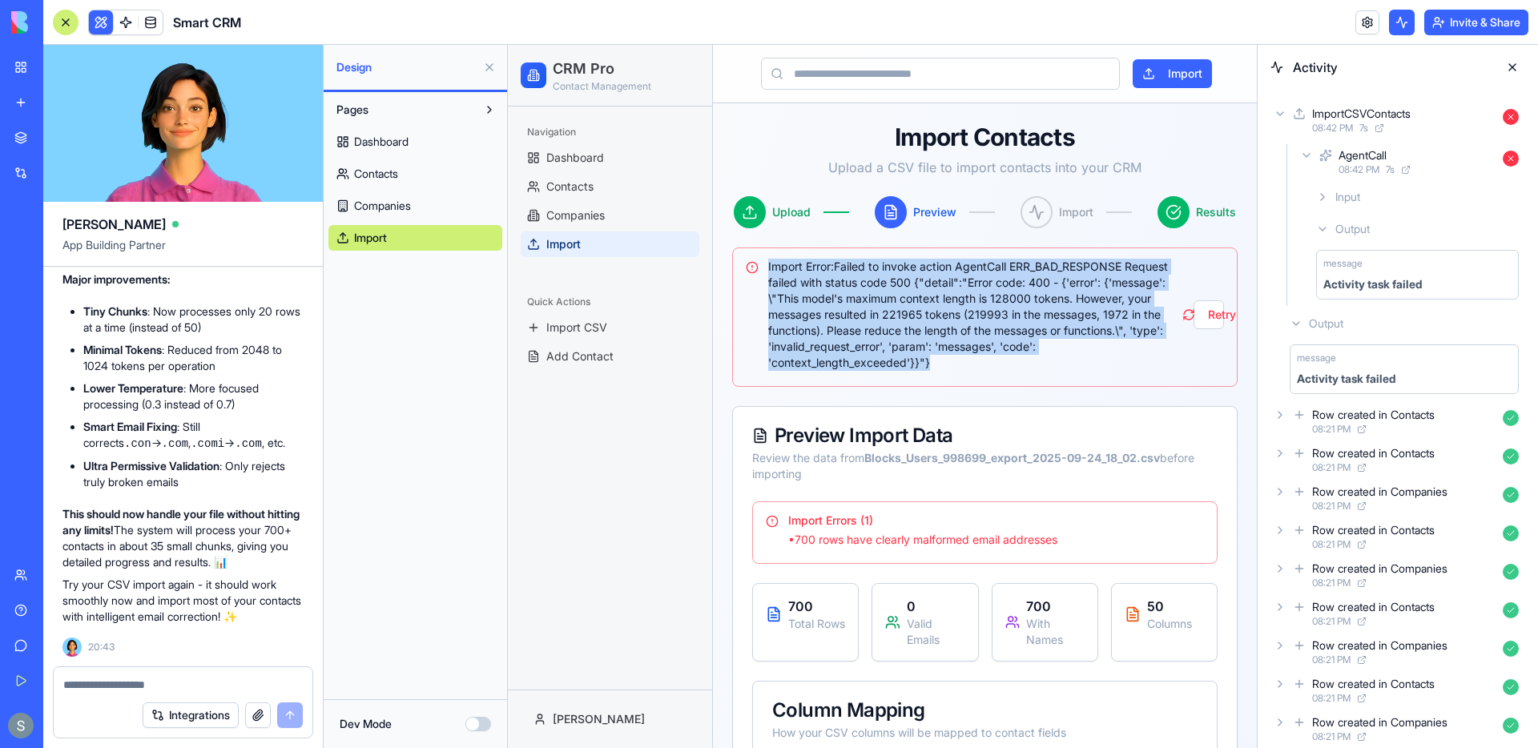
drag, startPoint x: 949, startPoint y: 365, endPoint x: 755, endPoint y: 260, distance: 221.2
click at [755, 260] on div "Import Error: Failed to invoke action AgentCall ERR_BAD_RESPONSE Request failed…" at bounding box center [985, 315] width 478 height 112
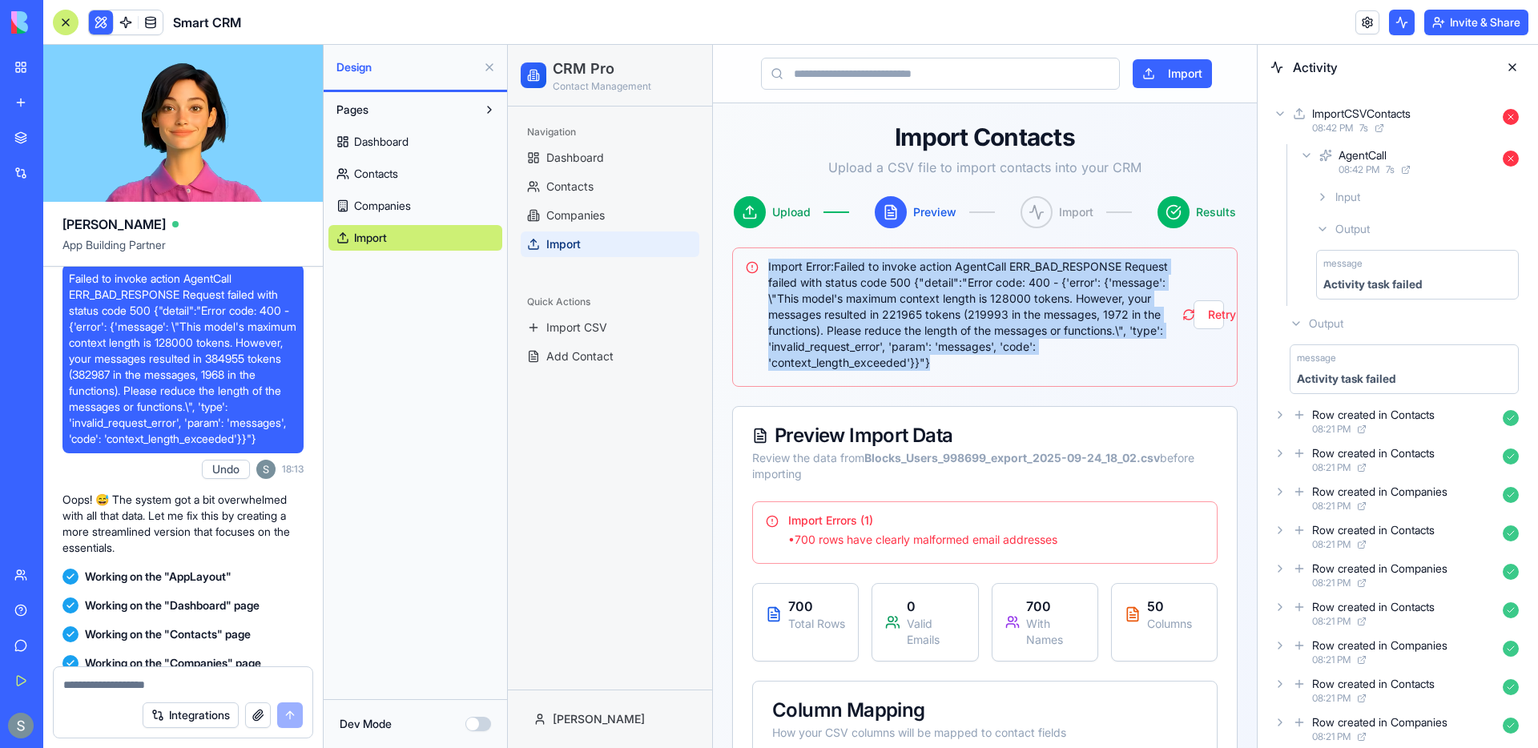
scroll to position [1086, 0]
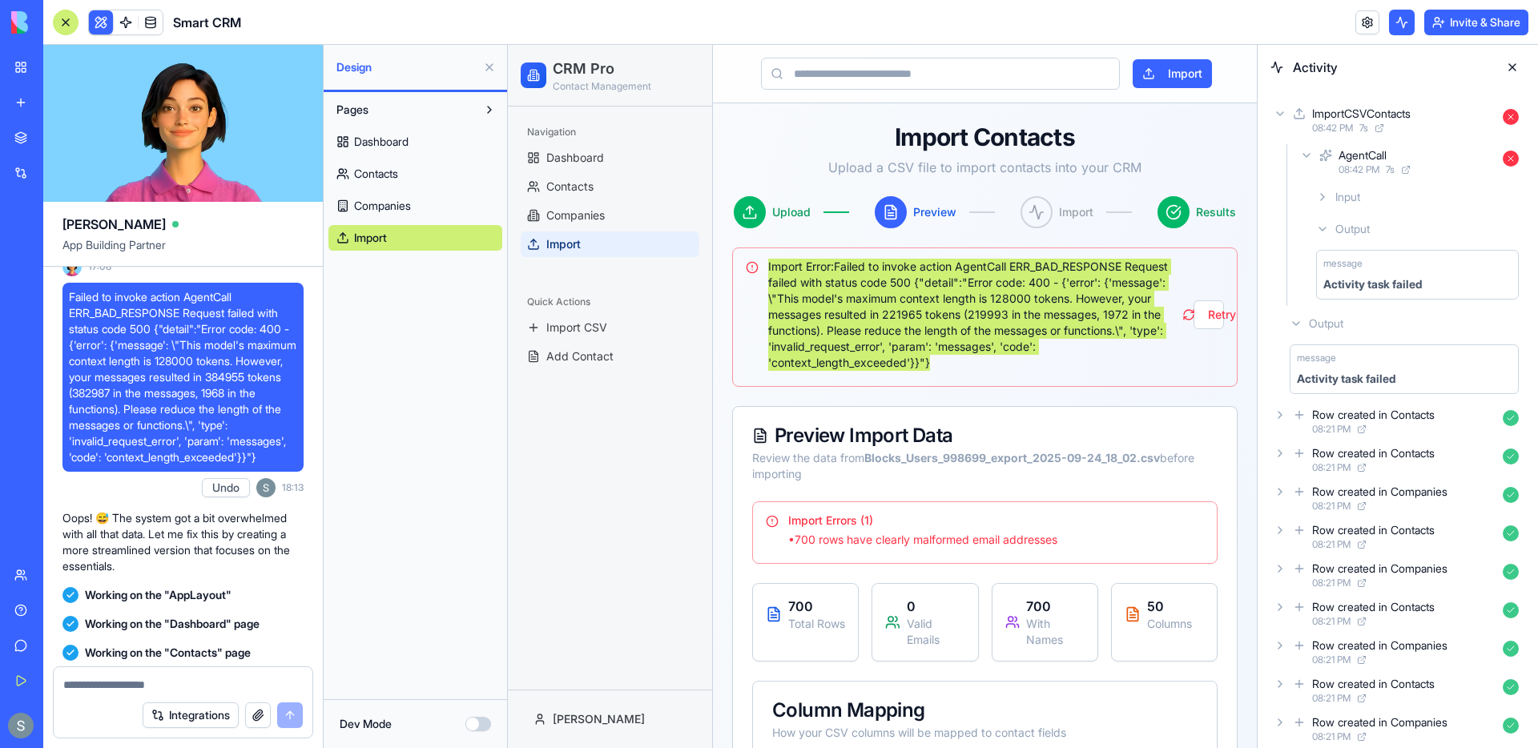
click at [229, 406] on span "Failed to invoke action AgentCall ERR_BAD_RESPONSE Request failed with status c…" at bounding box center [183, 377] width 228 height 176
click at [85, 441] on span "Failed to invoke action AgentCall ERR_BAD_RESPONSE Request failed with status c…" at bounding box center [183, 377] width 228 height 176
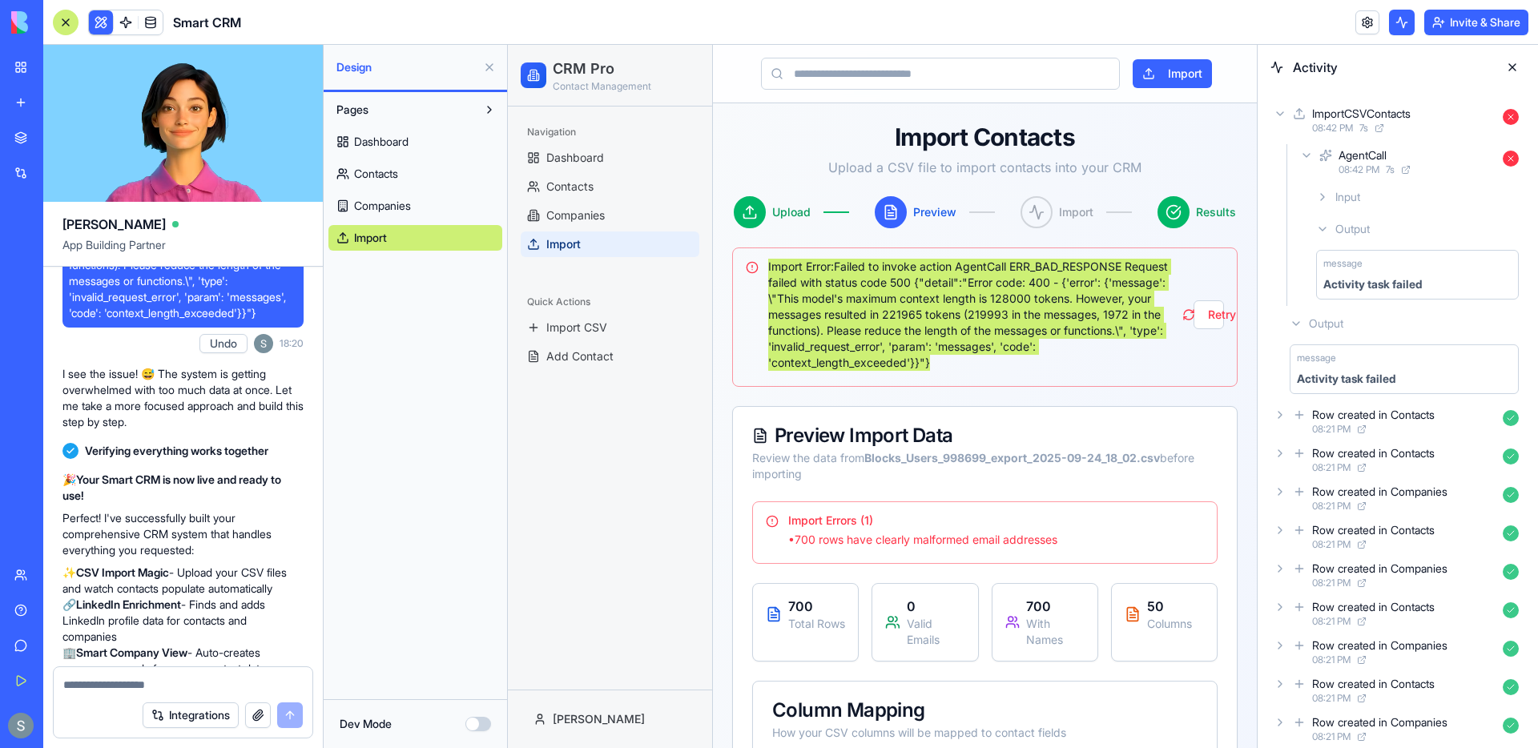
scroll to position [2050, 0]
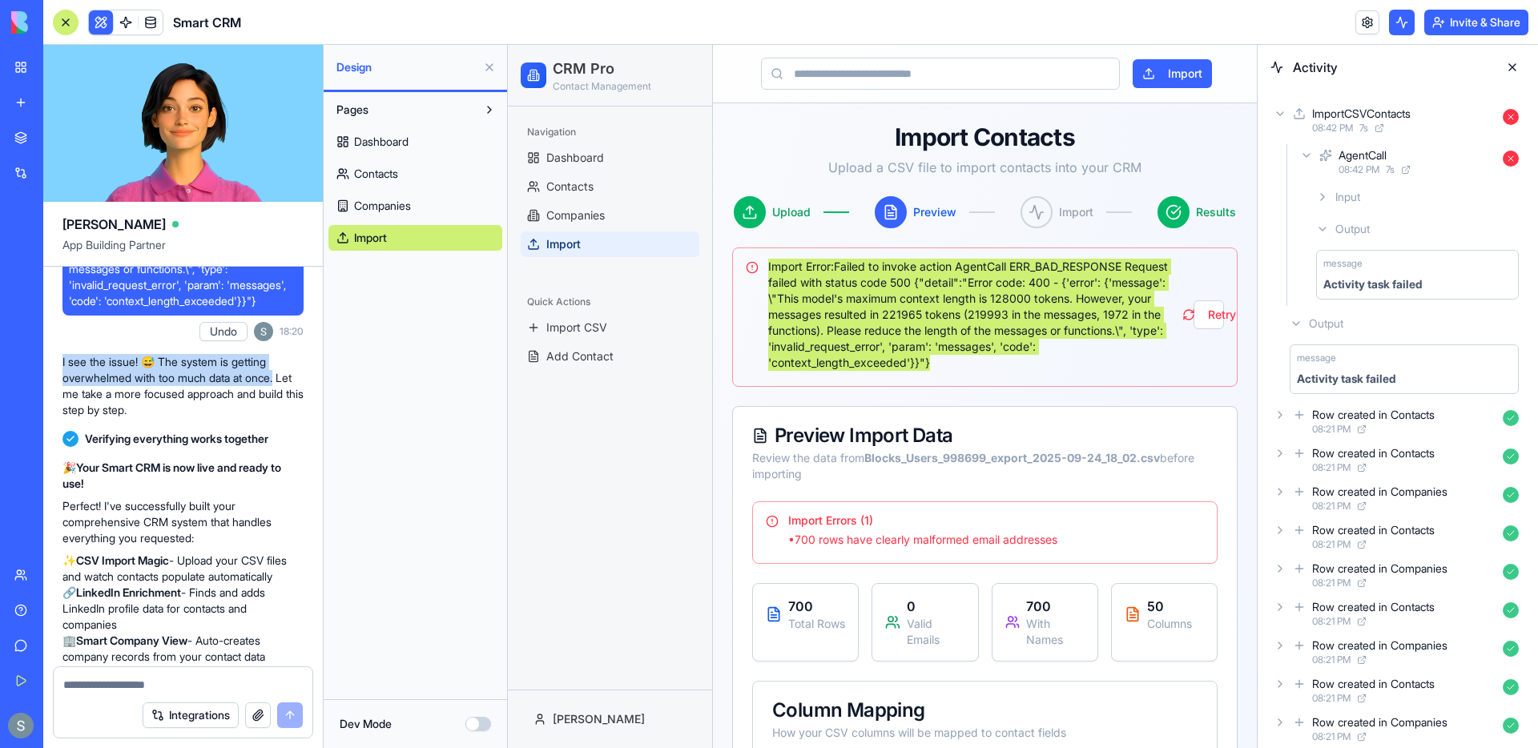
drag, startPoint x: 285, startPoint y: 506, endPoint x: 54, endPoint y: 486, distance: 231.5
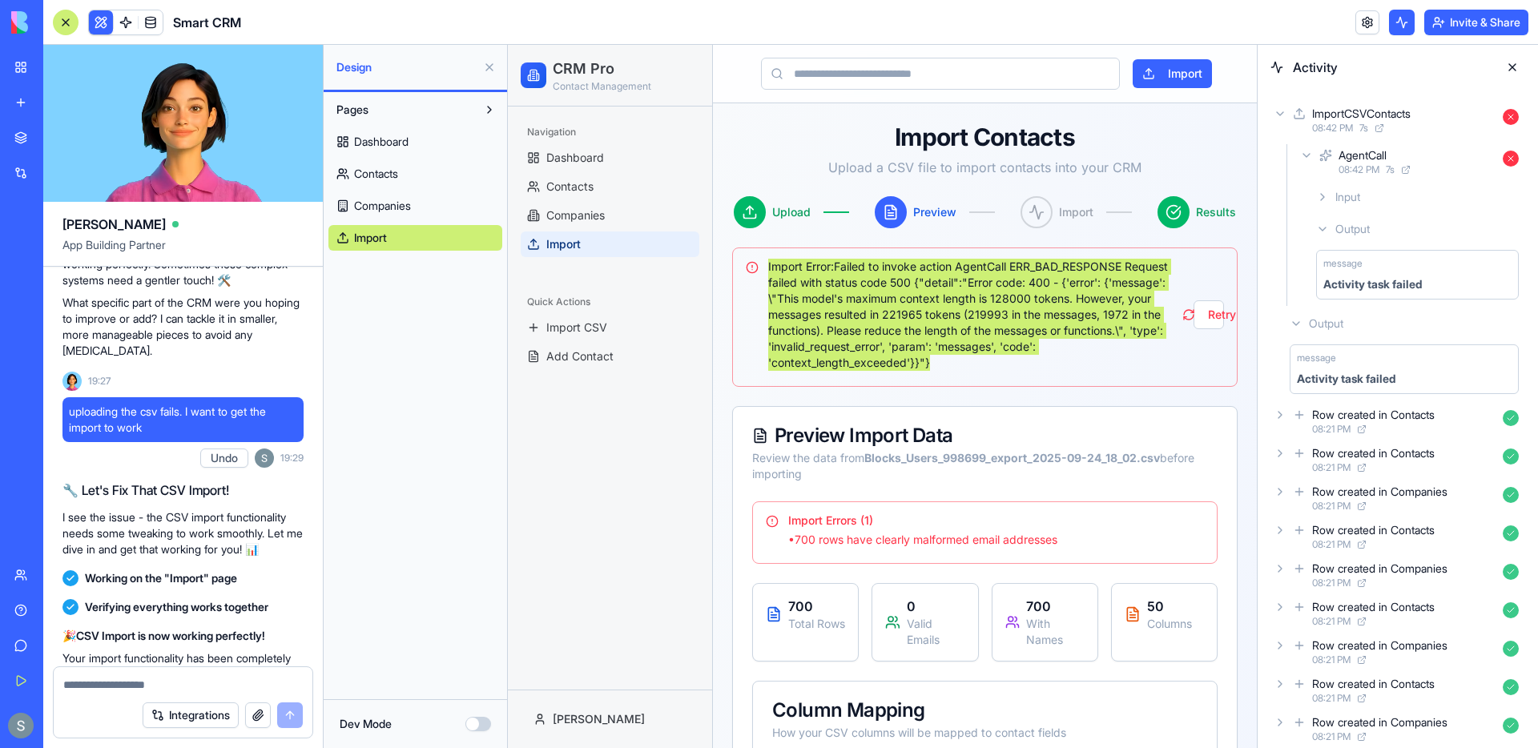
scroll to position [2744, 0]
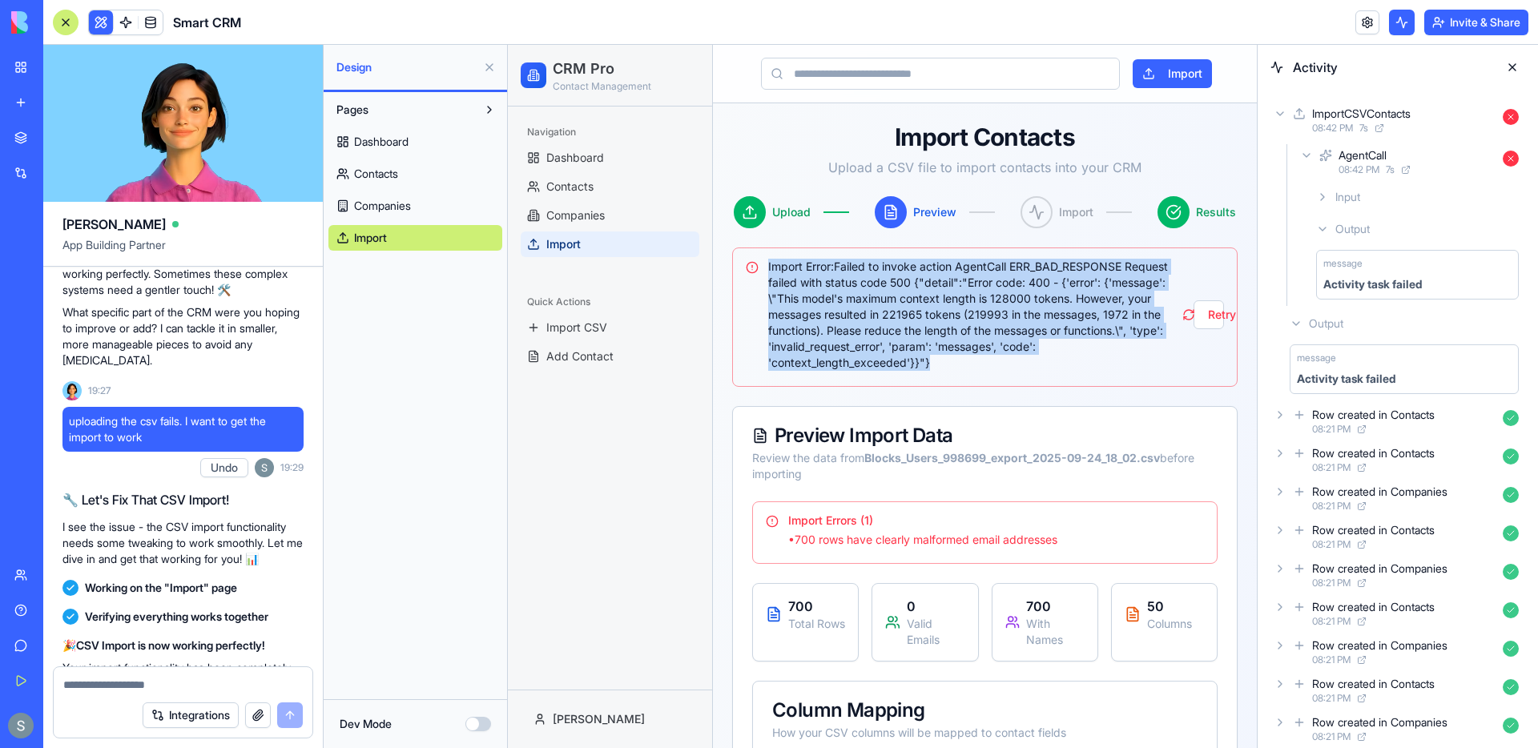
click at [1005, 297] on span "Import Error: Failed to invoke action AgentCall ERR_BAD_RESPONSE Request failed…" at bounding box center [980, 315] width 425 height 112
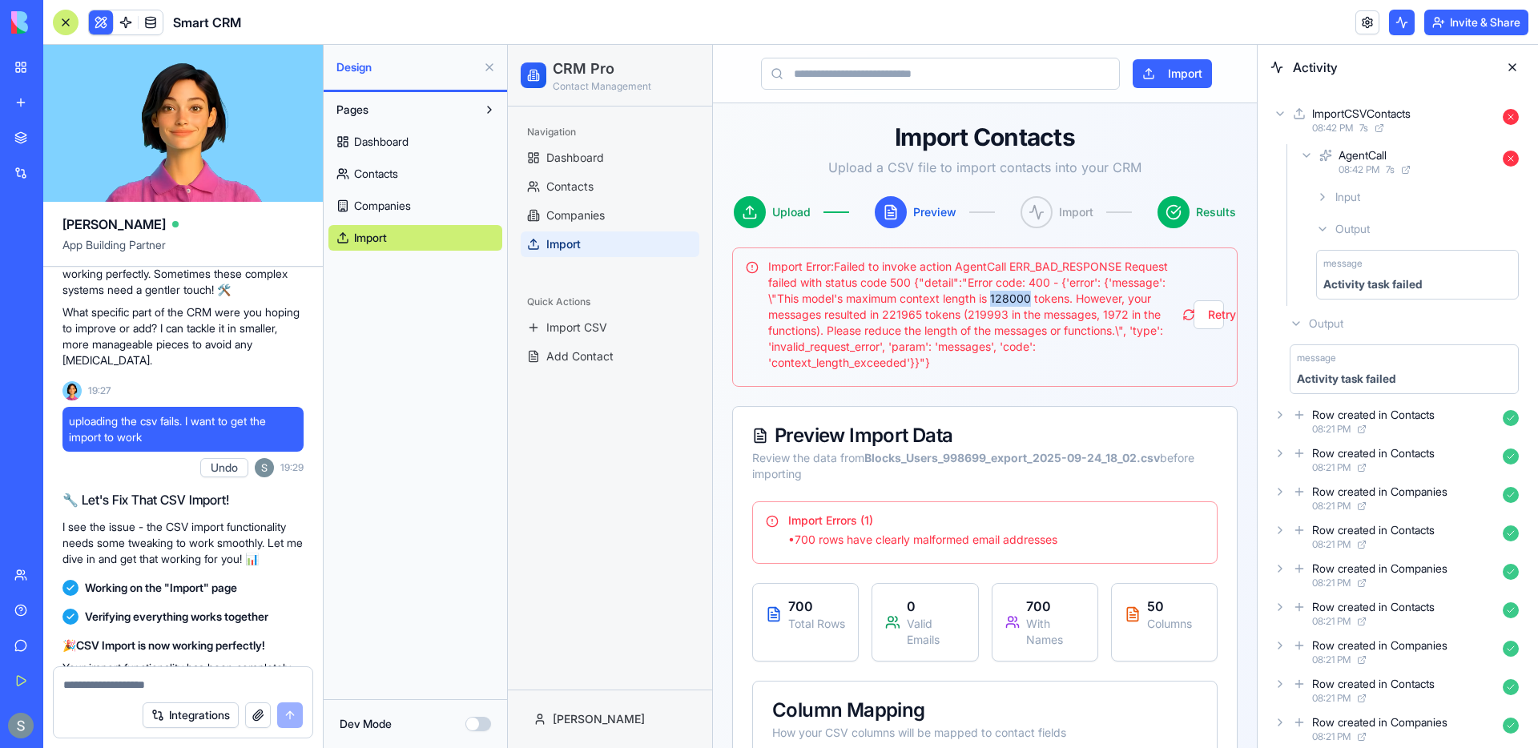
click at [1005, 297] on span "Import Error: Failed to invoke action AgentCall ERR_BAD_RESPONSE Request failed…" at bounding box center [980, 315] width 425 height 112
click at [924, 311] on span "Import Error: Failed to invoke action AgentCall ERR_BAD_RESPONSE Request failed…" at bounding box center [980, 315] width 425 height 112
click at [1320, 227] on icon at bounding box center [1322, 229] width 13 height 13
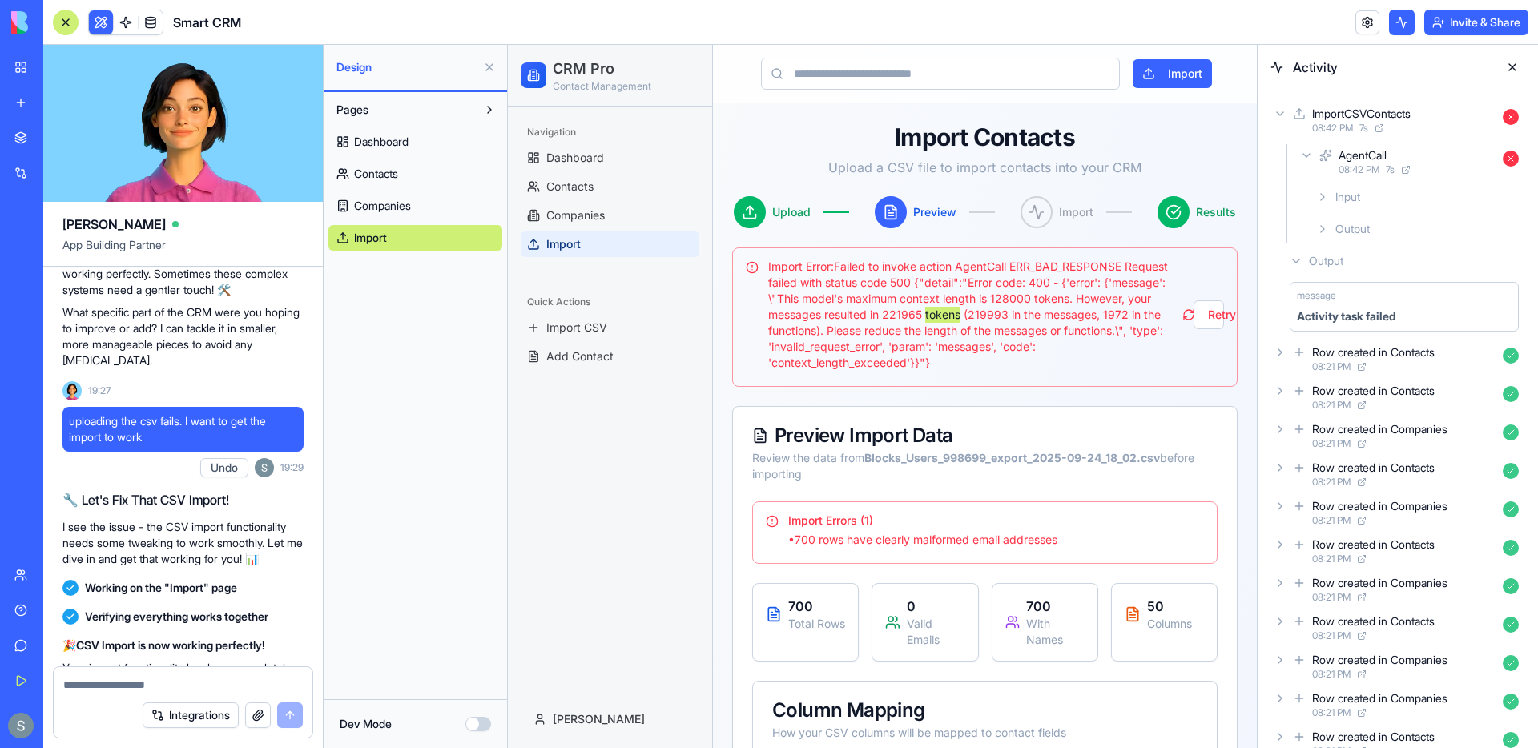
click at [1320, 227] on icon at bounding box center [1322, 229] width 13 height 13
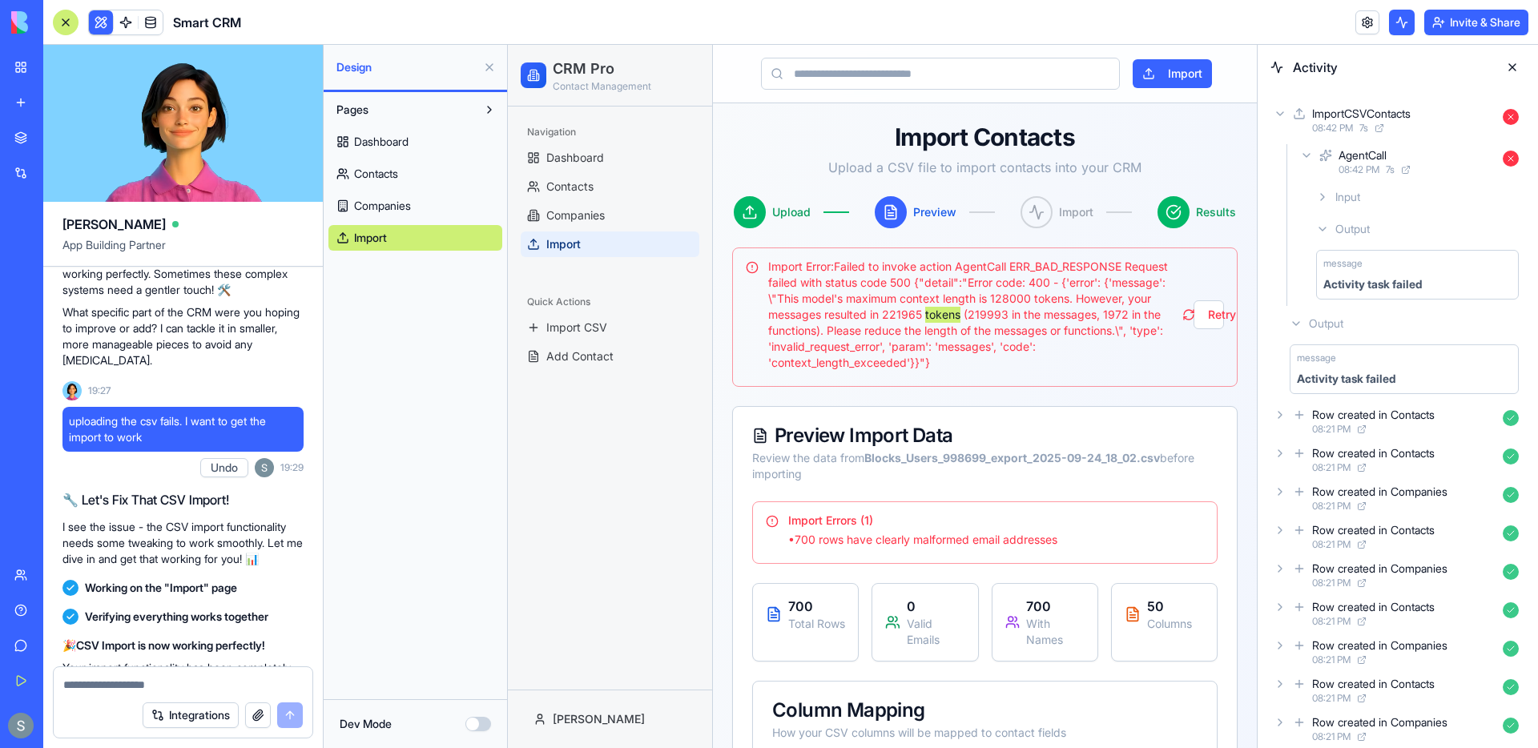
click at [1298, 317] on icon at bounding box center [1296, 323] width 13 height 13
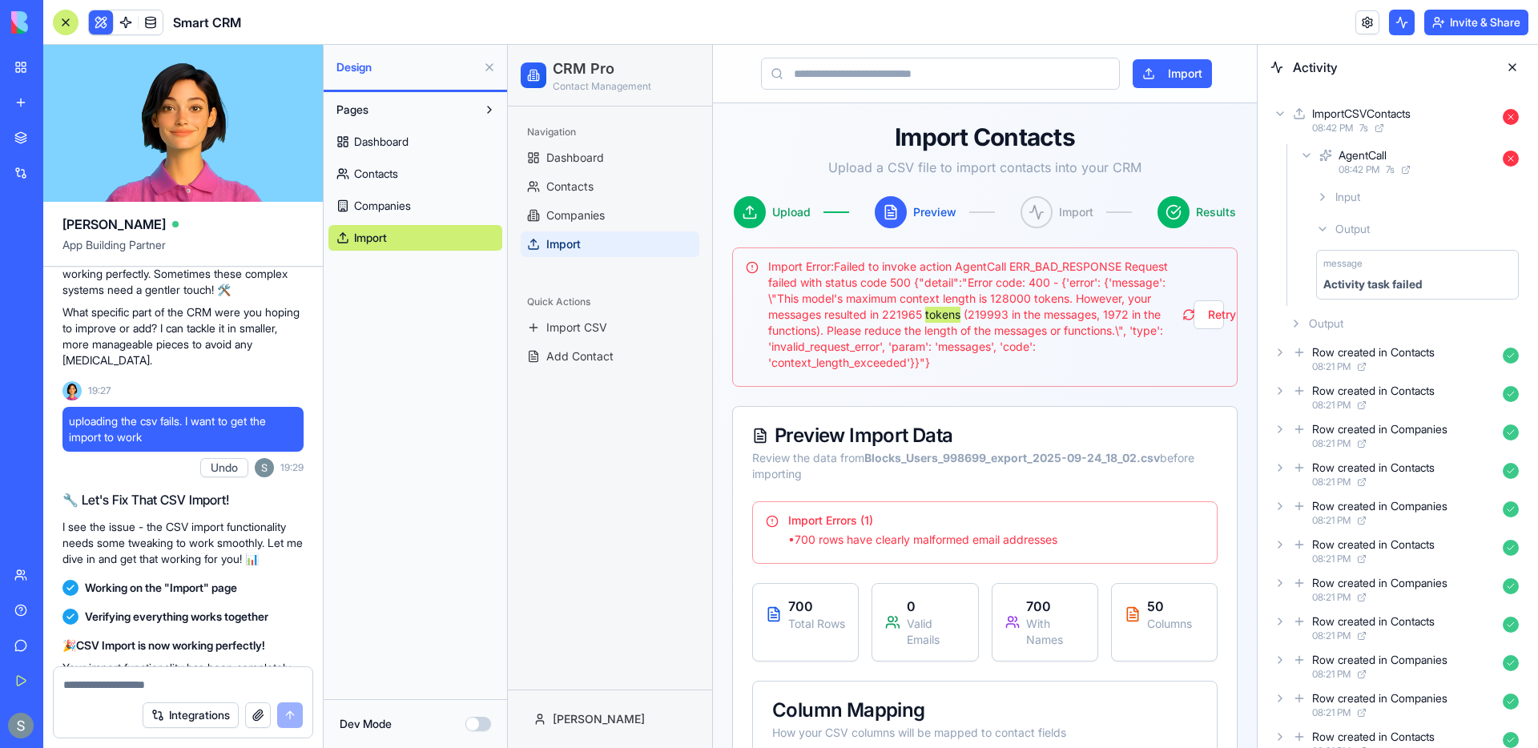
click at [1298, 317] on icon at bounding box center [1296, 323] width 13 height 13
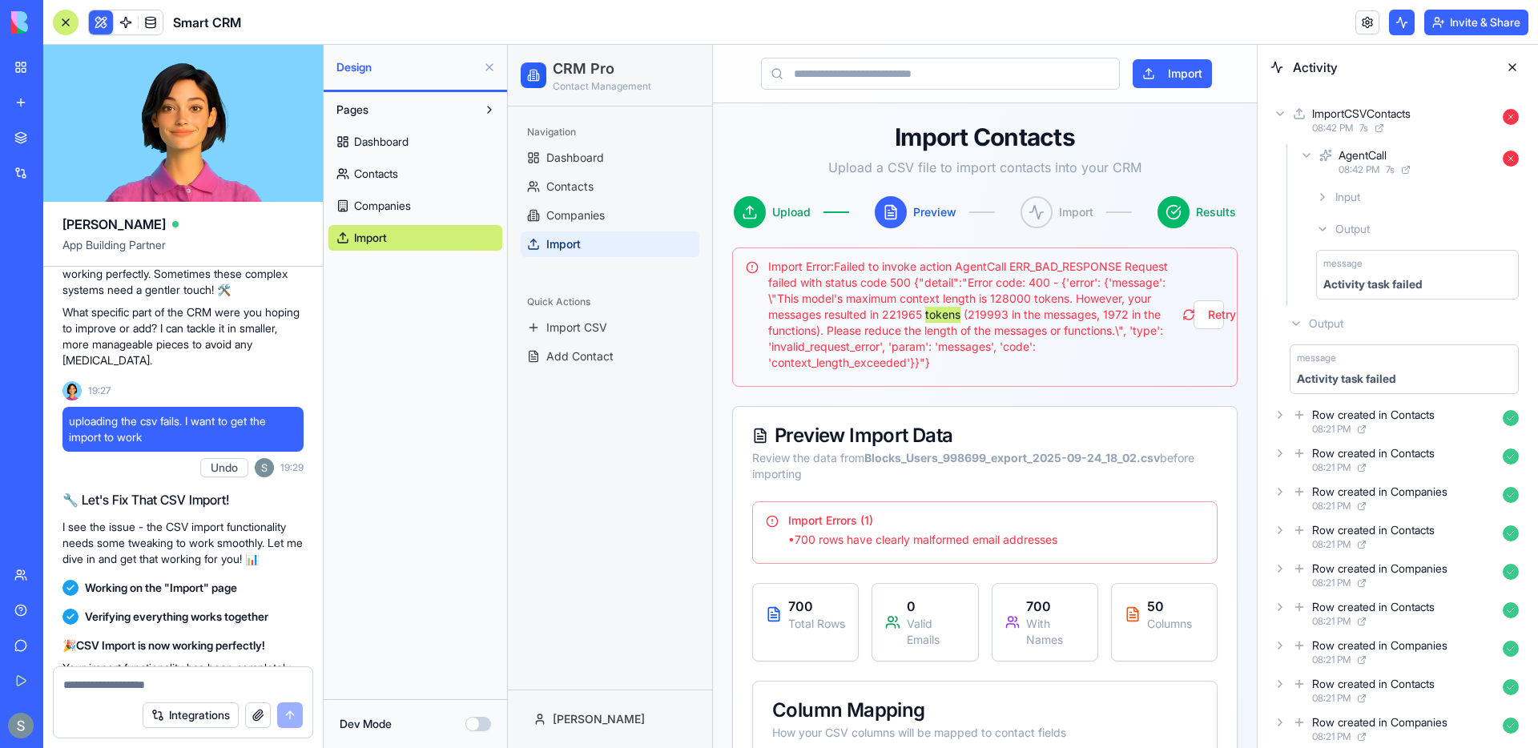
click at [1296, 326] on icon at bounding box center [1296, 323] width 13 height 13
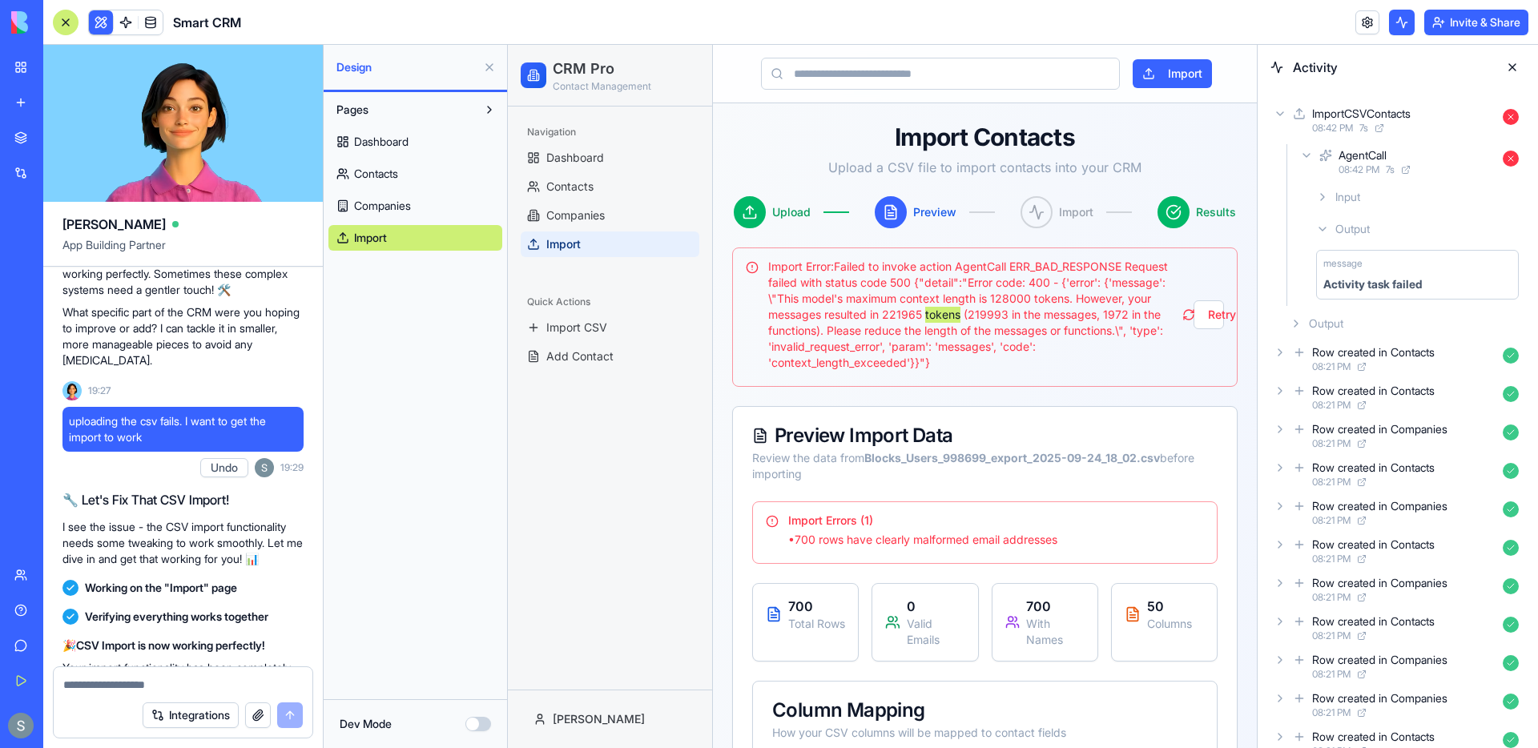
click at [1296, 326] on icon at bounding box center [1296, 323] width 13 height 13
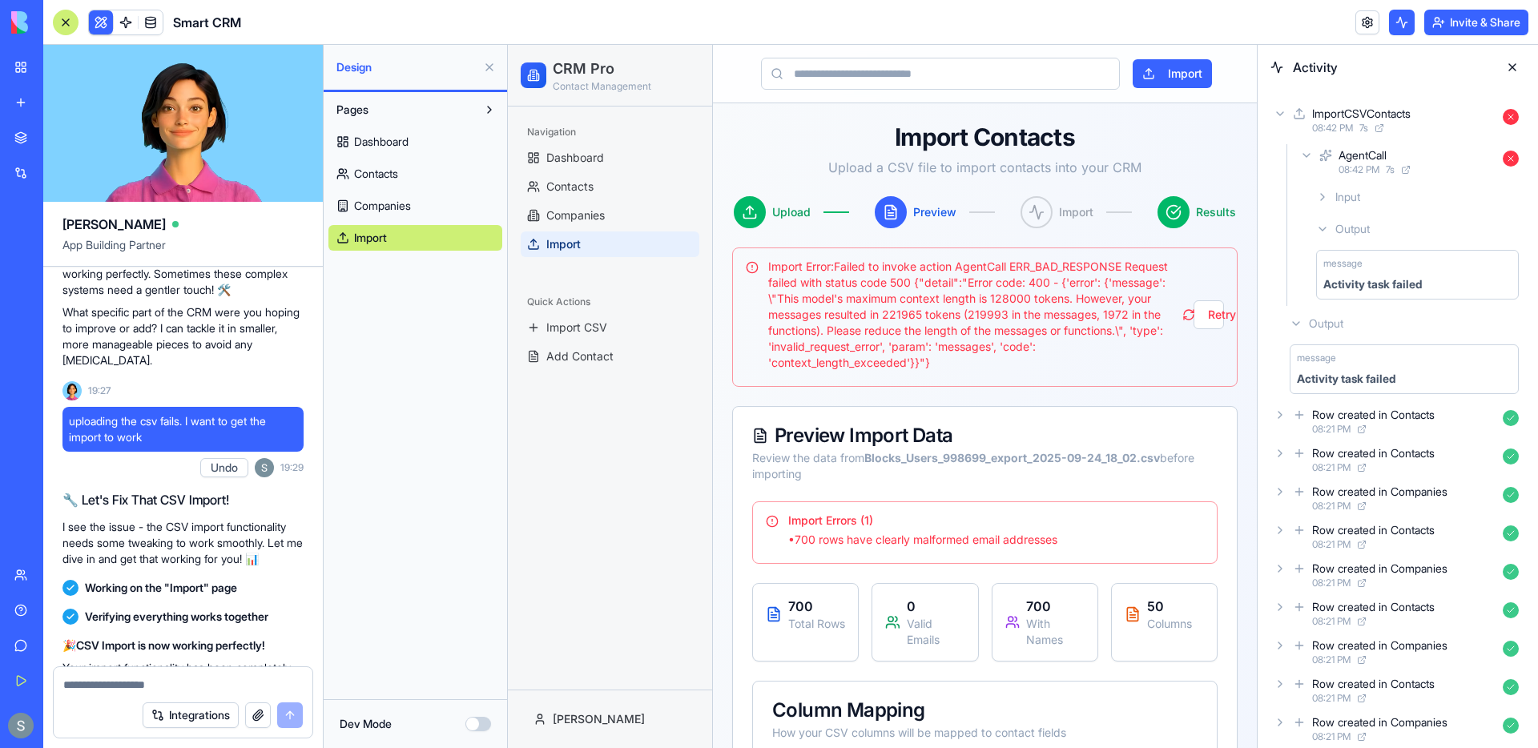
click at [993, 370] on span "Import Error: Failed to invoke action AgentCall ERR_BAD_RESPONSE Request failed…" at bounding box center [980, 315] width 425 height 112
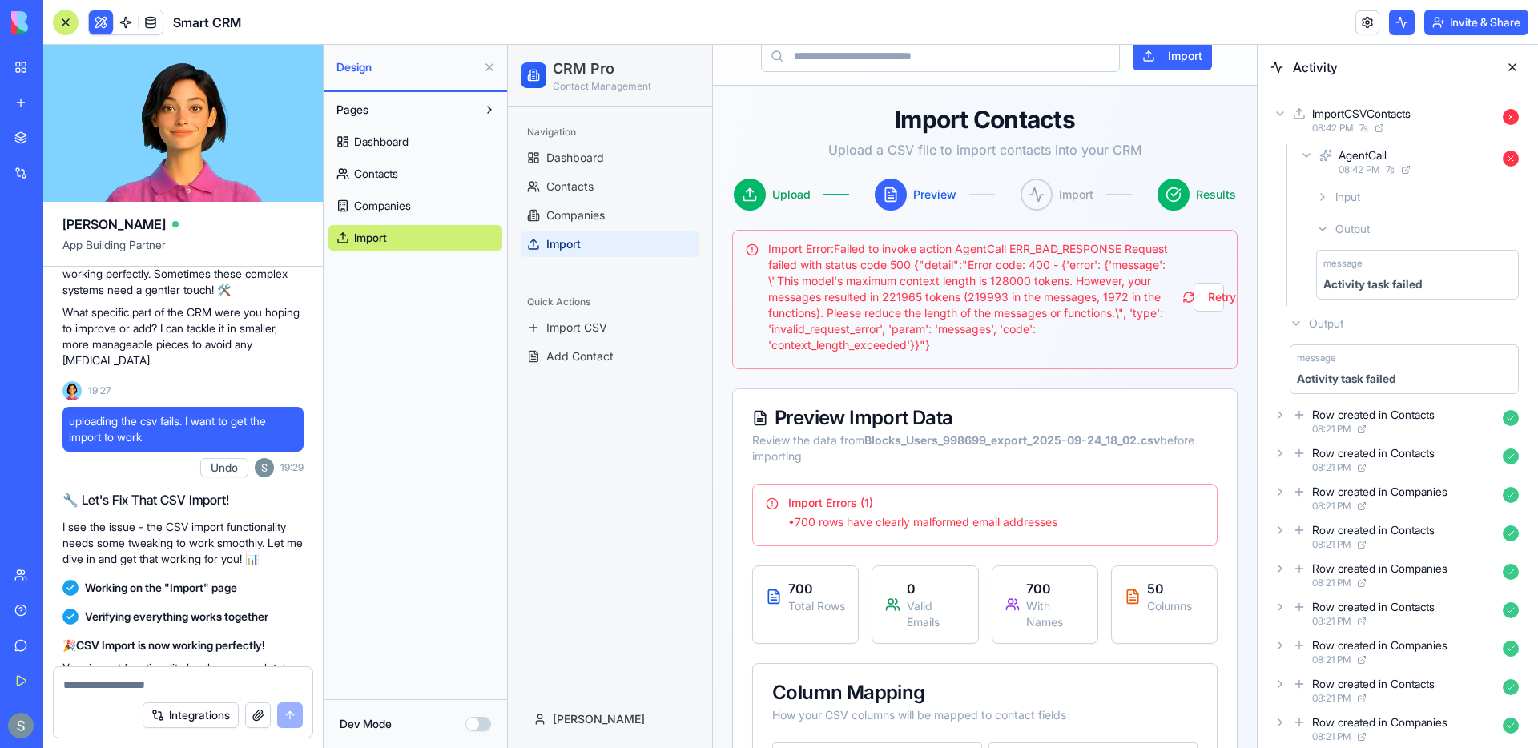
scroll to position [0, 0]
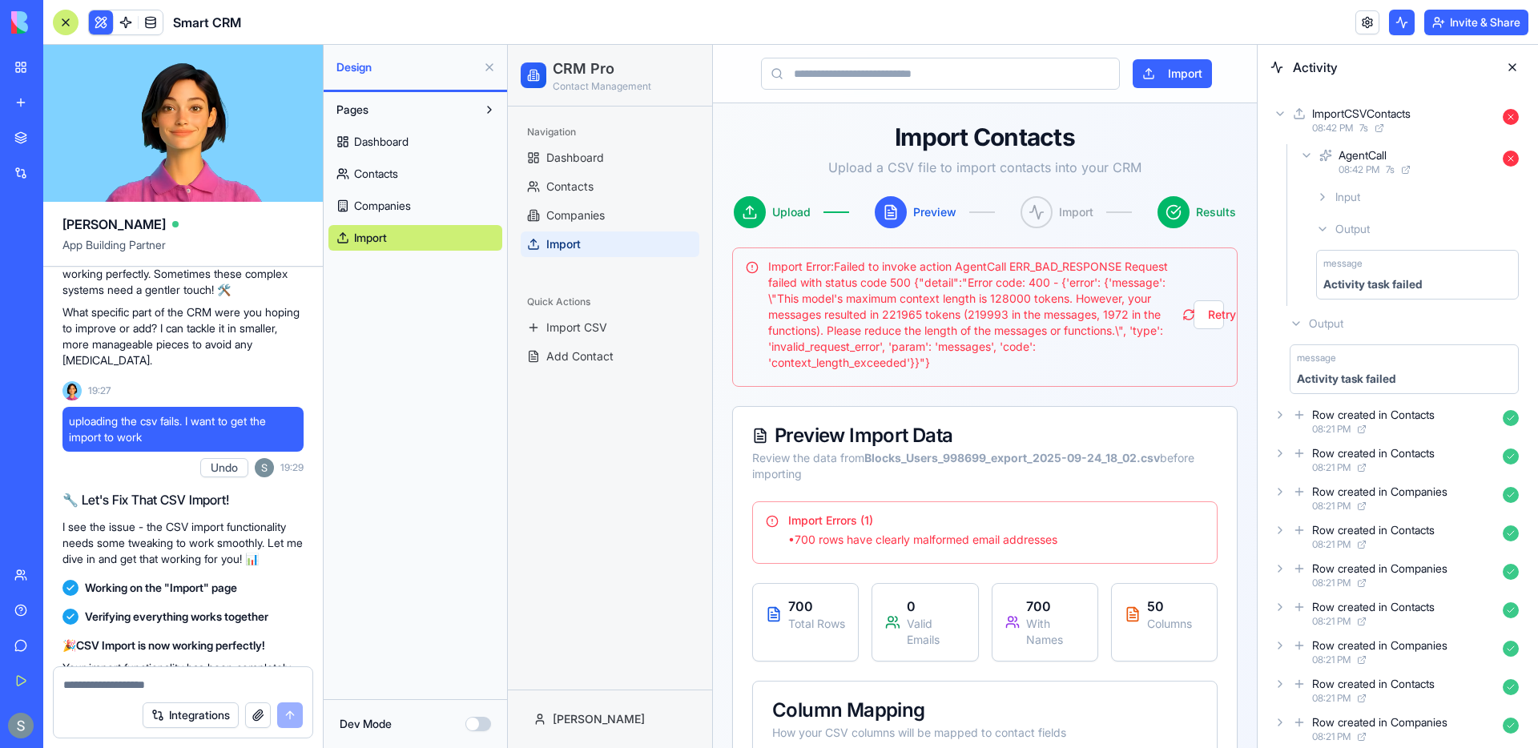
click at [1018, 300] on span "Import Error: Failed to invoke action AgentCall ERR_BAD_RESPONSE Request failed…" at bounding box center [980, 315] width 425 height 112
click at [914, 318] on span "Import Error: Failed to invoke action AgentCall ERR_BAD_RESPONSE Request failed…" at bounding box center [980, 315] width 425 height 112
click at [126, 23] on span at bounding box center [125, 22] width 45 height 45
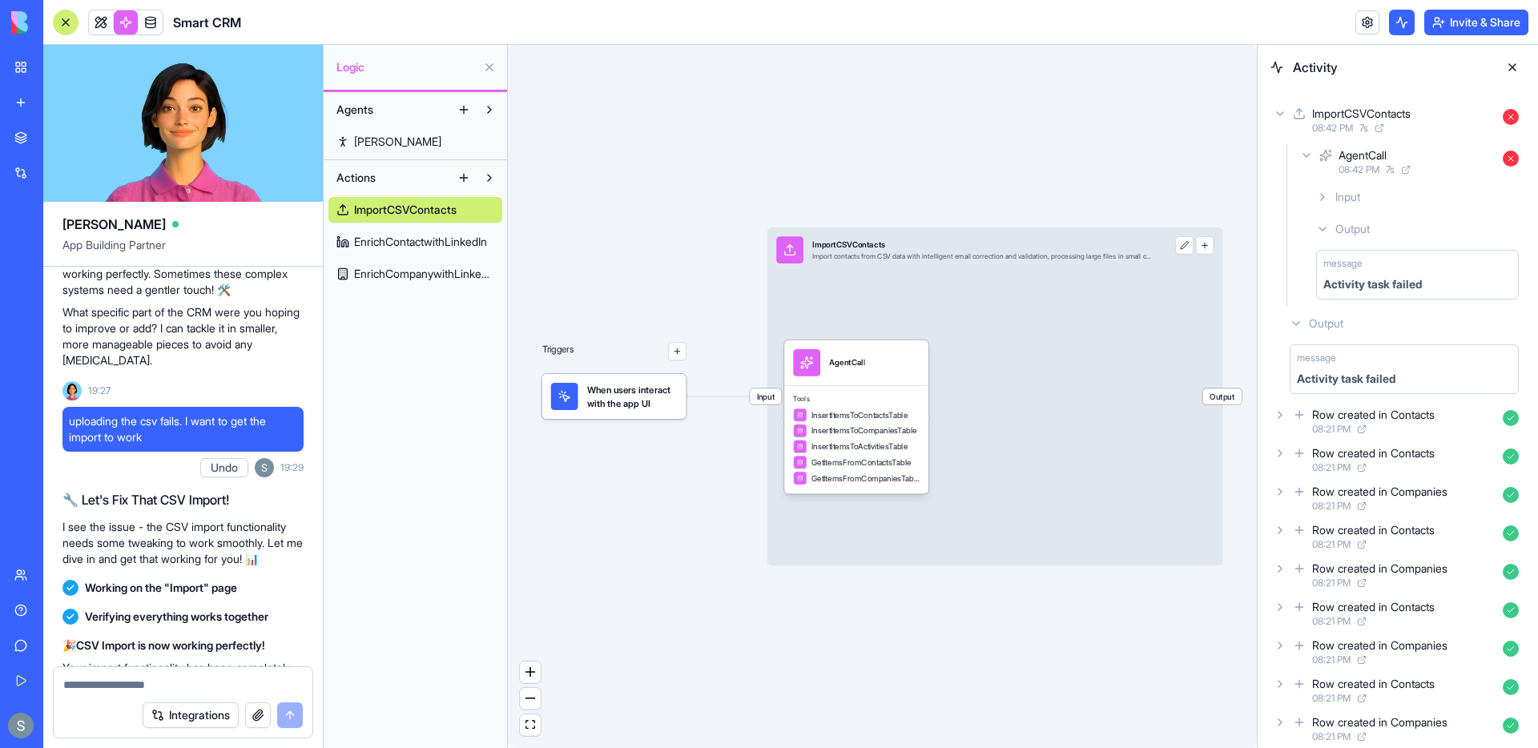
click at [856, 266] on div "Input ImportCSVContacts Import contacts from CSV data with intelligent email co…" at bounding box center [964, 250] width 393 height 45
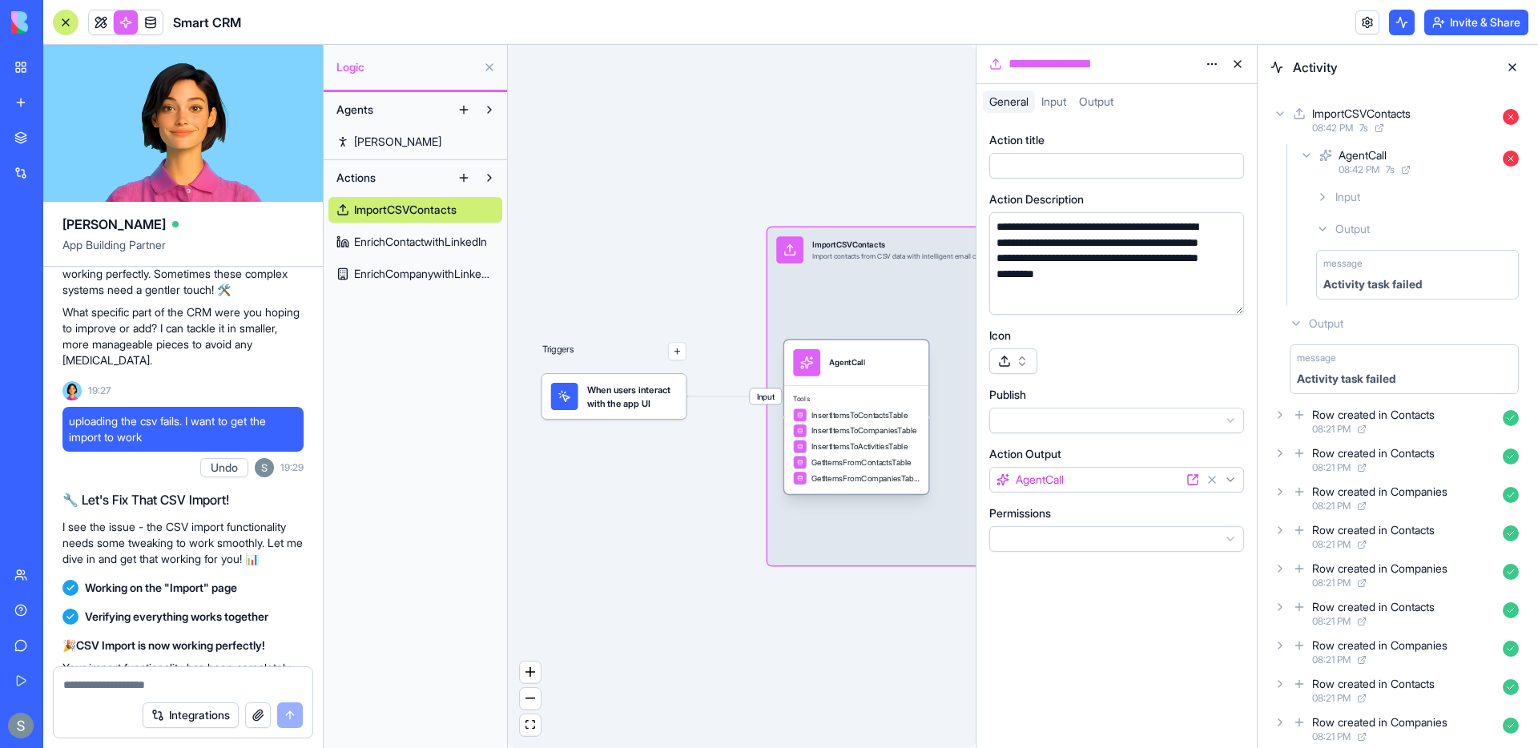
click at [836, 361] on div "AgentCall" at bounding box center [846, 362] width 35 height 11
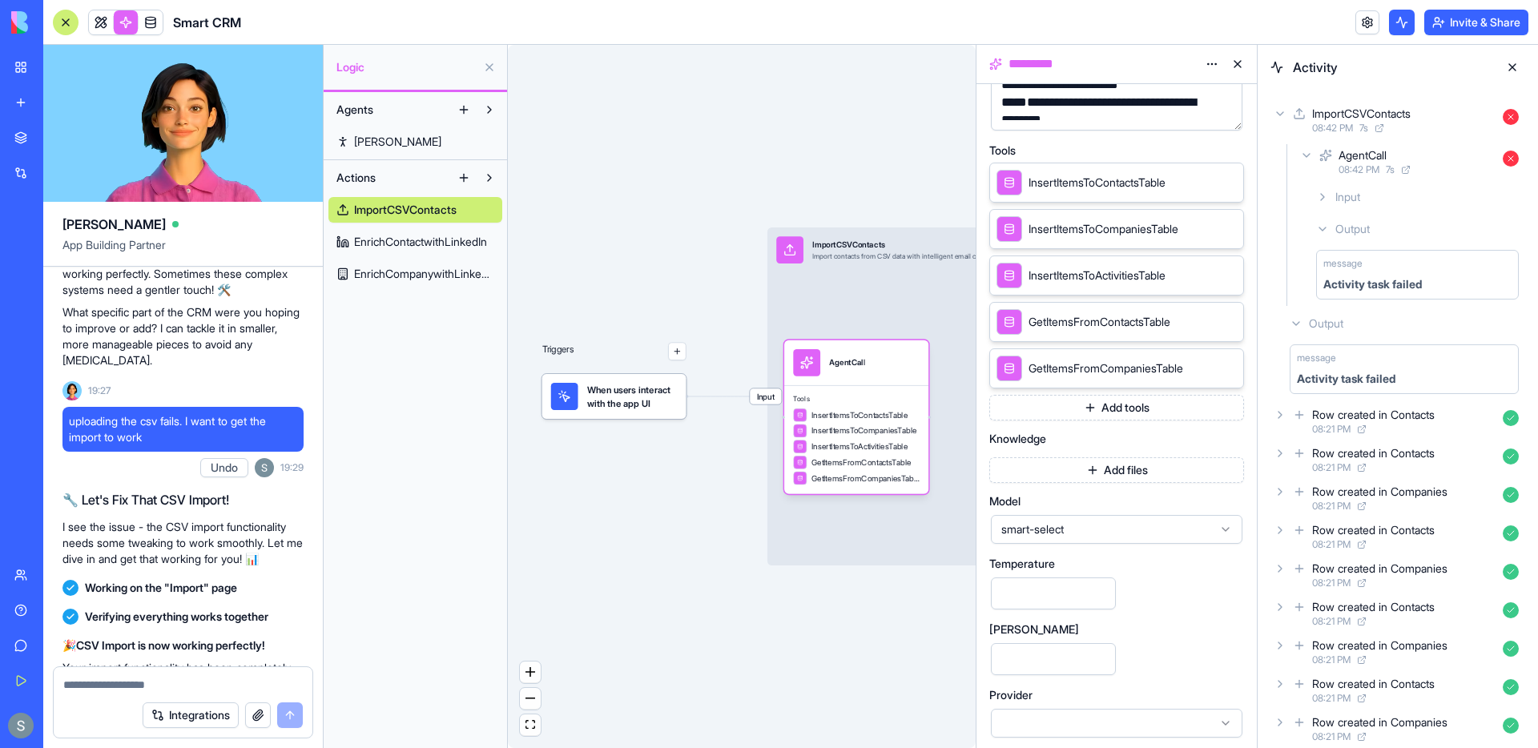
scroll to position [294, 0]
click at [1087, 522] on span "smart-select" at bounding box center [1108, 526] width 212 height 16
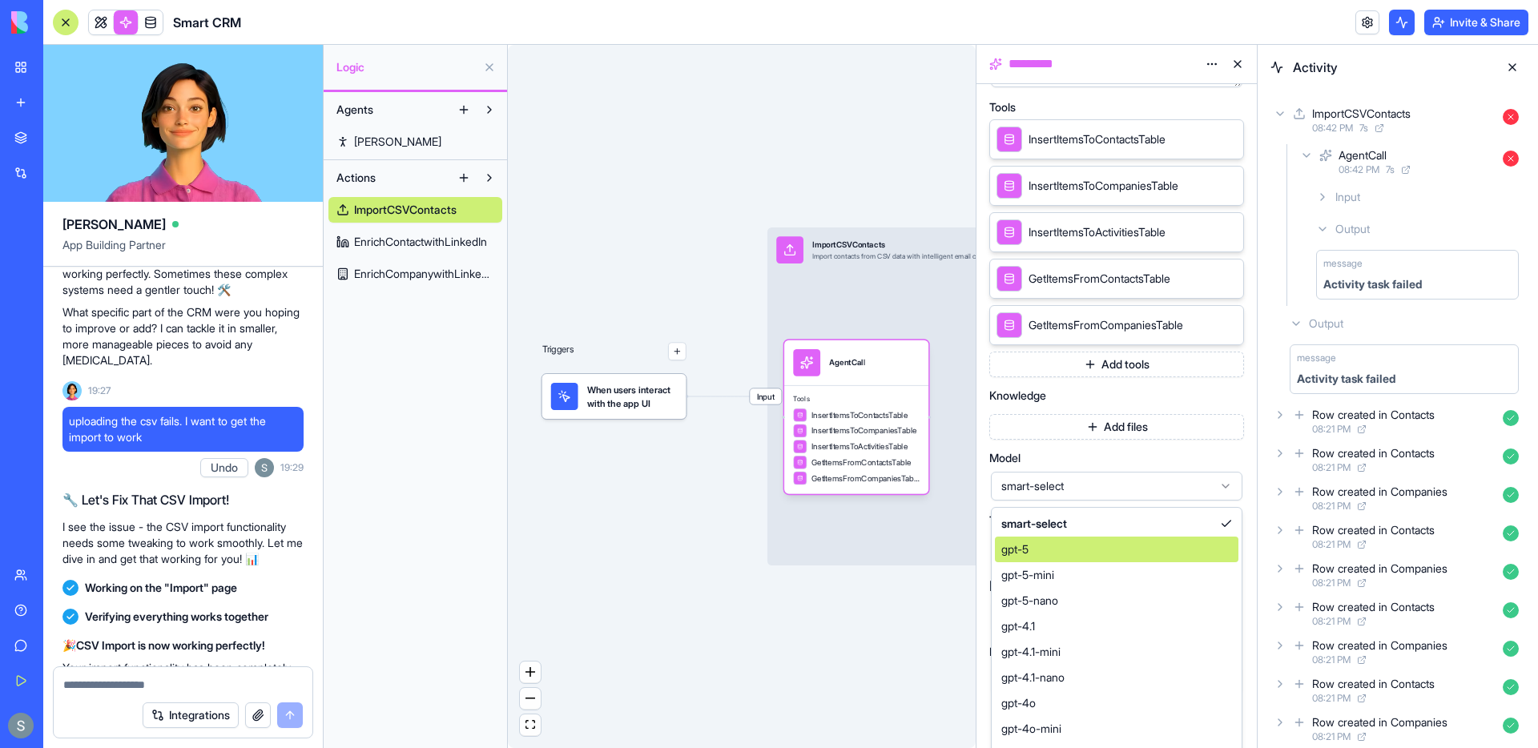
click at [1069, 561] on div "gpt-5" at bounding box center [1117, 550] width 244 height 26
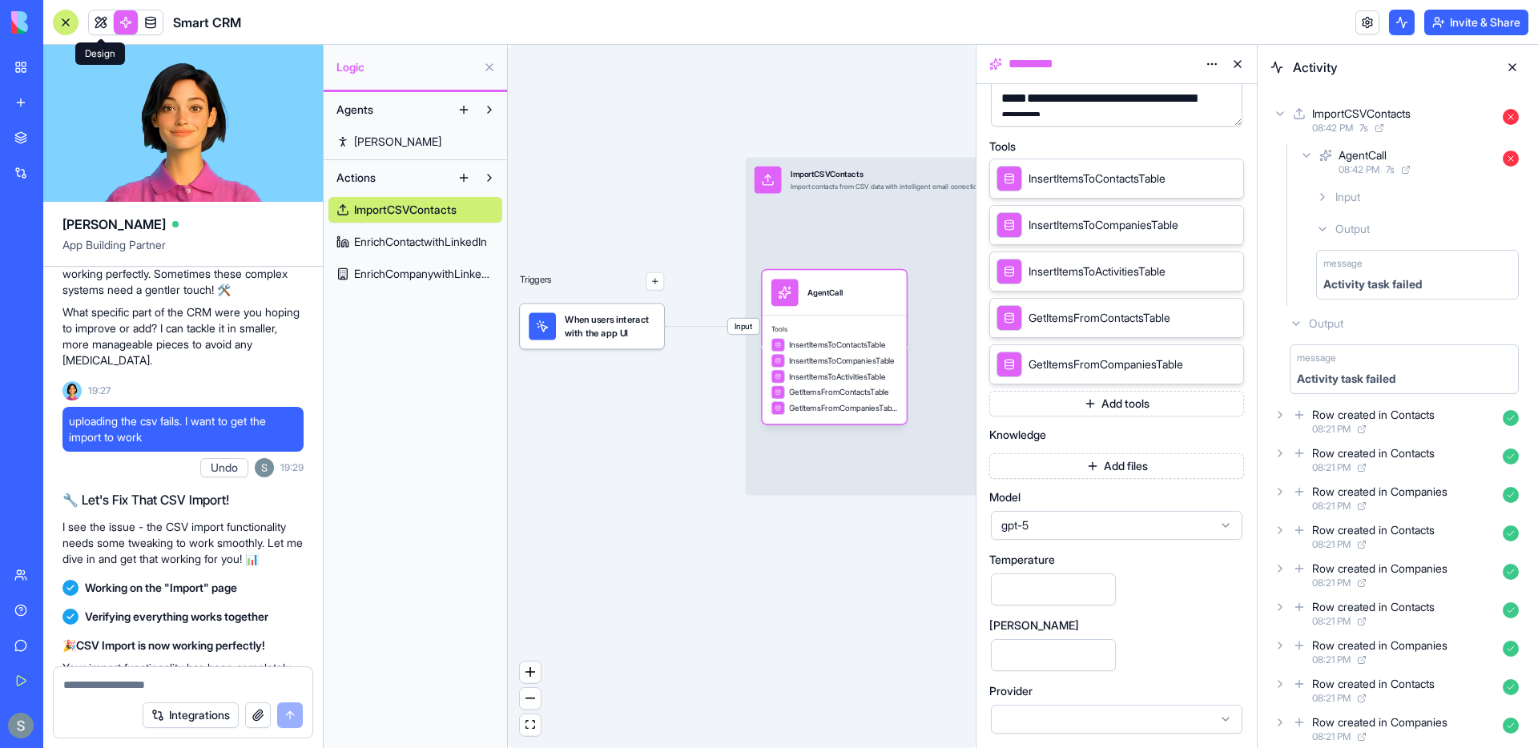
click at [98, 19] on link at bounding box center [101, 22] width 24 height 24
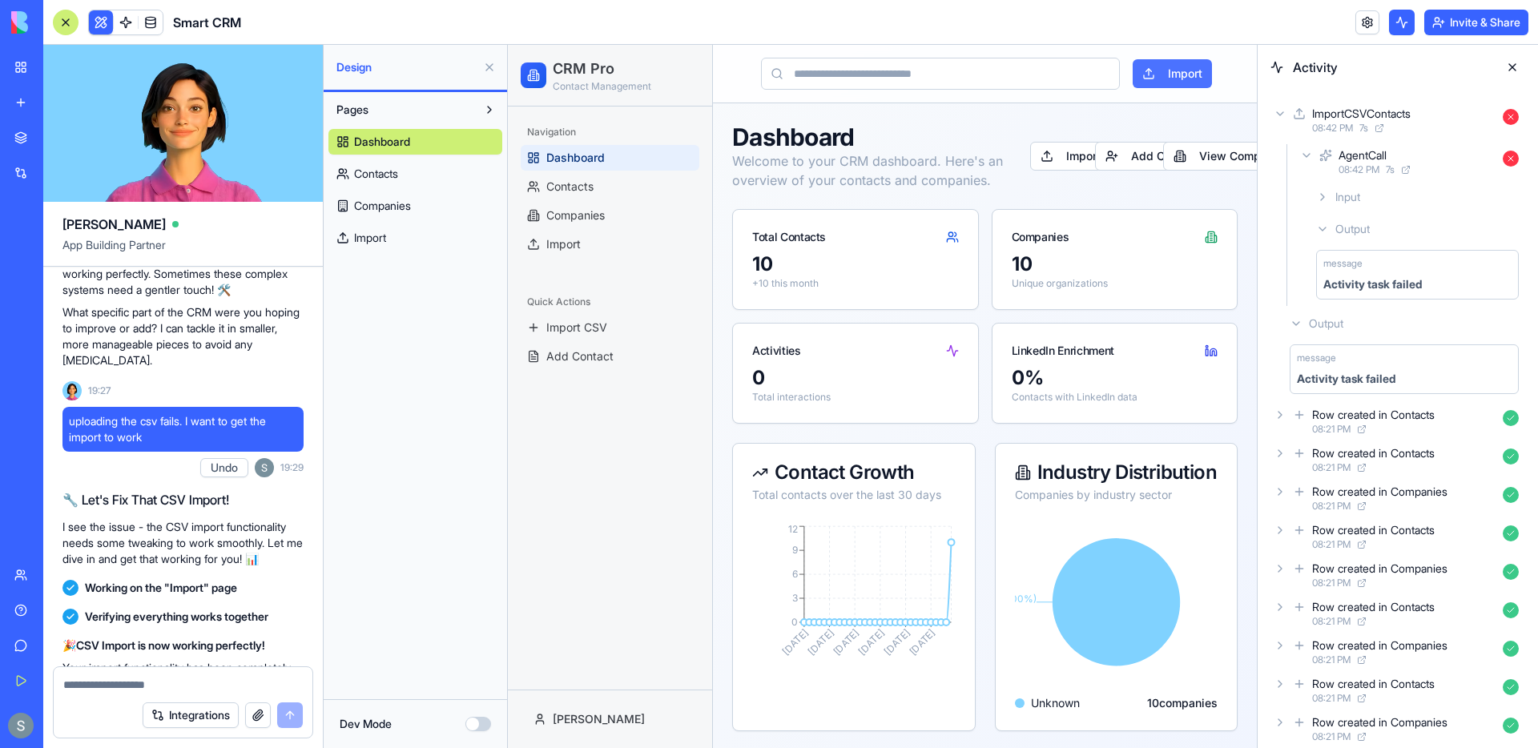
click at [1171, 80] on button "Import" at bounding box center [1172, 73] width 79 height 29
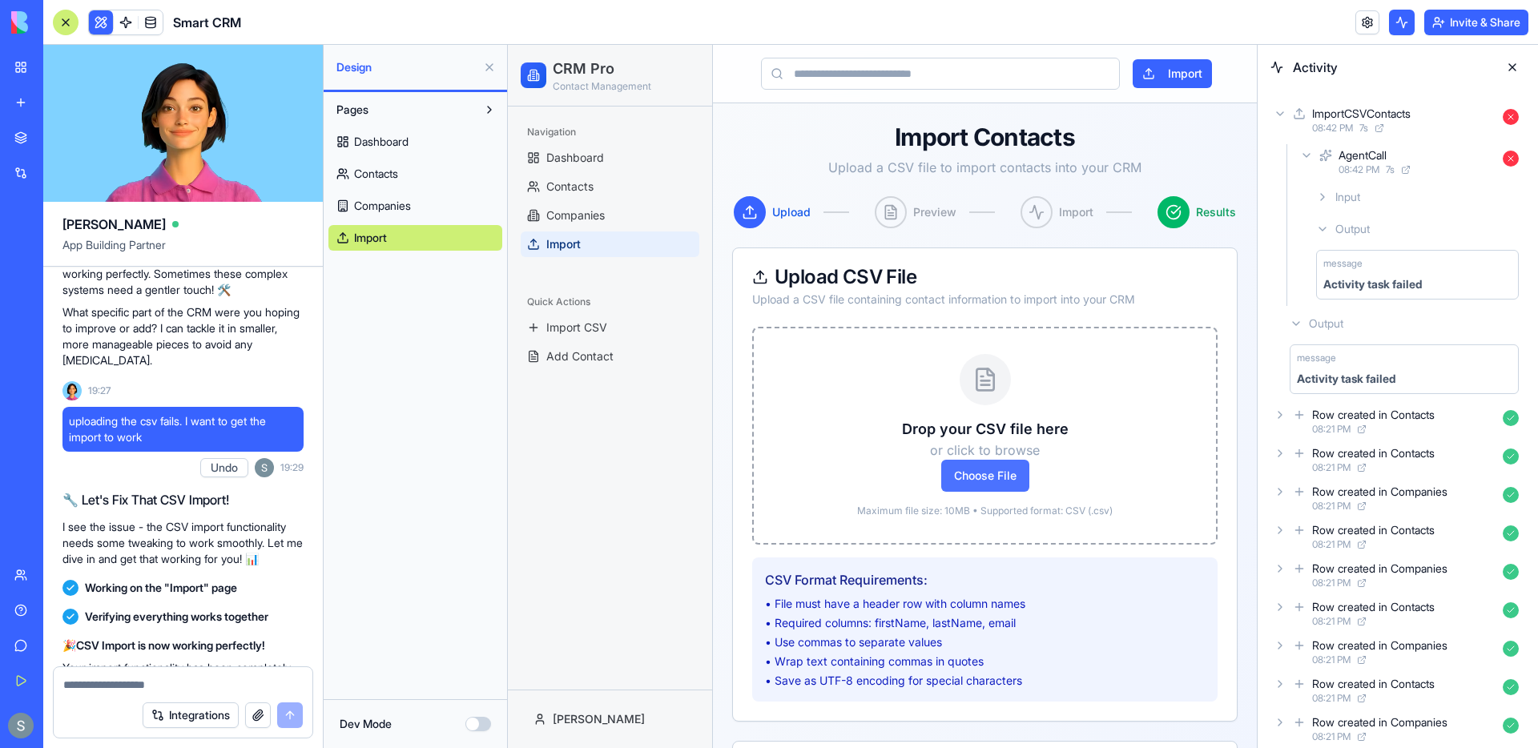
click at [978, 470] on span "Choose File" at bounding box center [985, 476] width 88 height 32
click at [508, 45] on input "Choose File" at bounding box center [508, 45] width 0 height 0
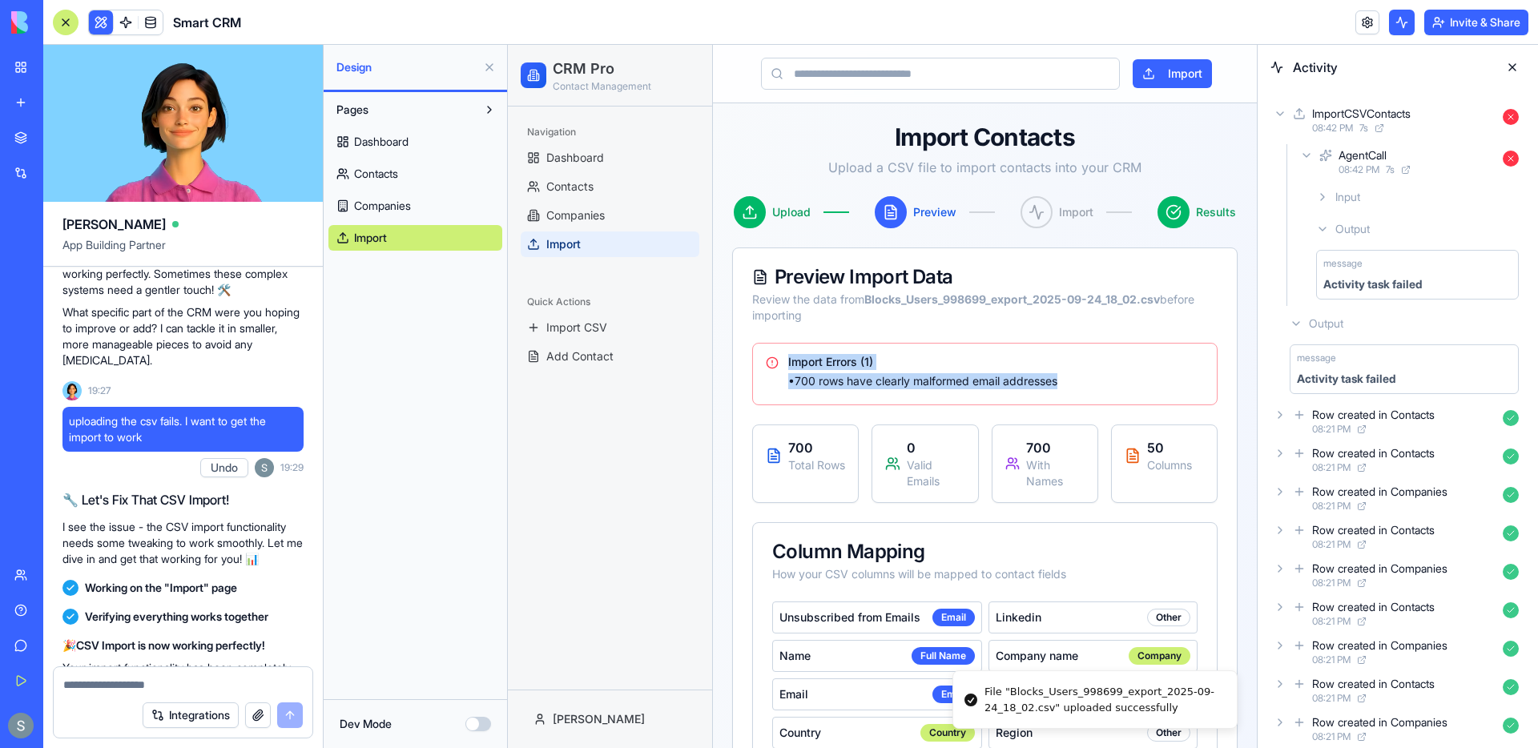
drag, startPoint x: 1072, startPoint y: 379, endPoint x: 768, endPoint y: 363, distance: 304.9
click at [768, 363] on div "Import Errors ( 1 ) • 700 rows have clearly malformed email addresses" at bounding box center [985, 371] width 438 height 35
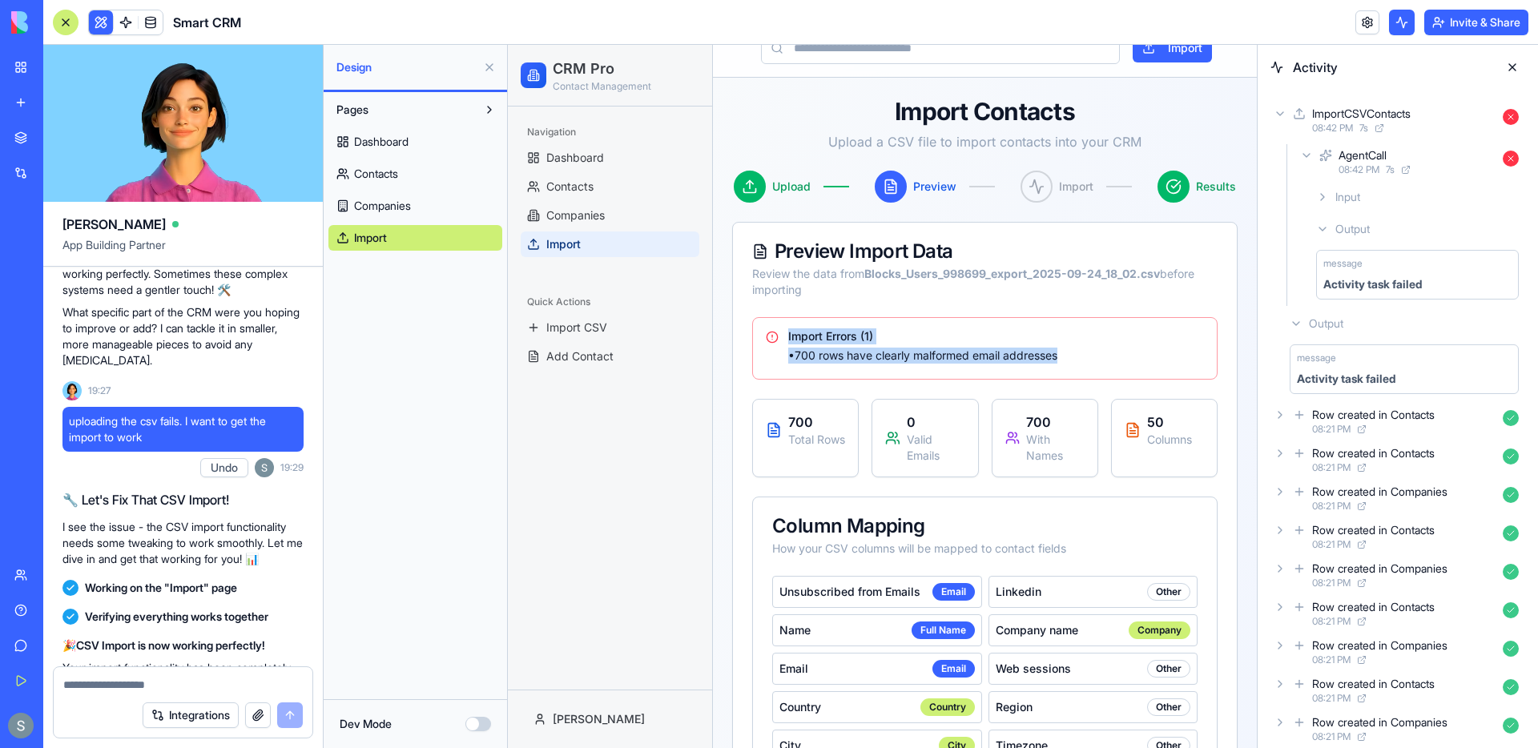
scroll to position [36, 0]
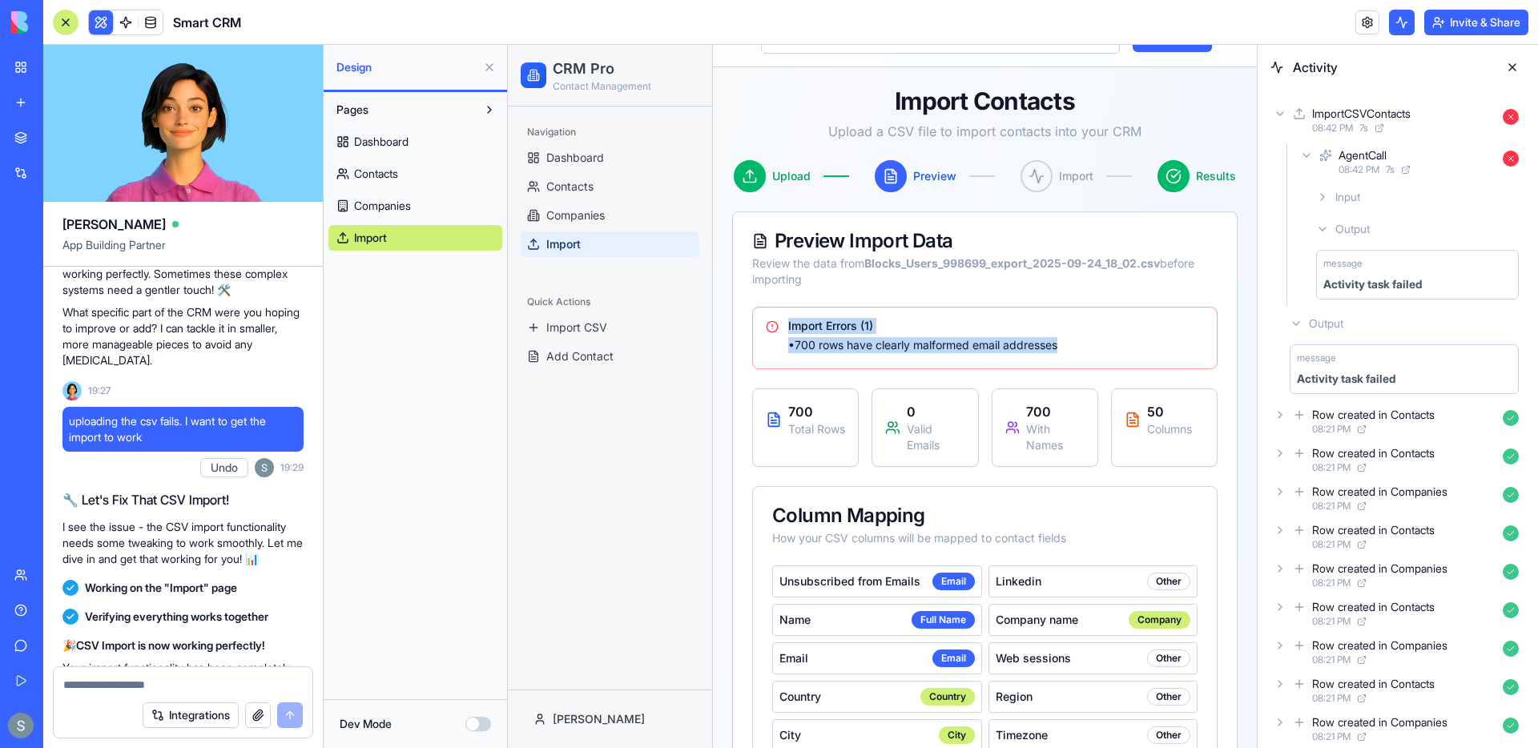
copy div "Import Errors ( 1 ) • 700 rows have clearly malformed email addresses"
click at [829, 348] on div "• 700 rows have clearly malformed email addresses" at bounding box center [996, 345] width 416 height 16
drag, startPoint x: 797, startPoint y: 342, endPoint x: 1102, endPoint y: 347, distance: 305.3
click at [1103, 347] on div "• 700 rows have clearly malformed email addresses" at bounding box center [996, 345] width 416 height 16
click at [1279, 115] on icon at bounding box center [1280, 113] width 13 height 13
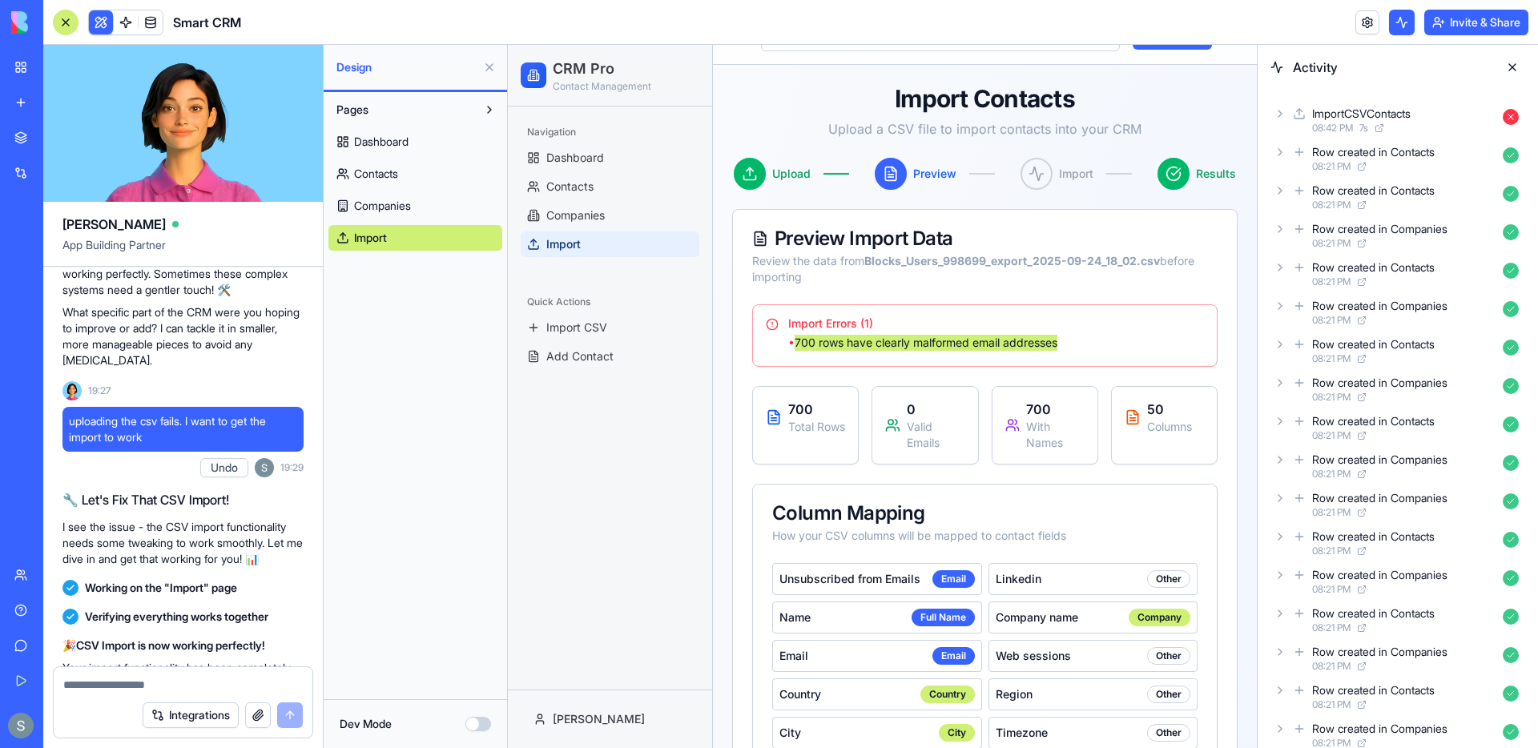
scroll to position [38, 0]
click at [179, 683] on textarea at bounding box center [183, 685] width 240 height 16
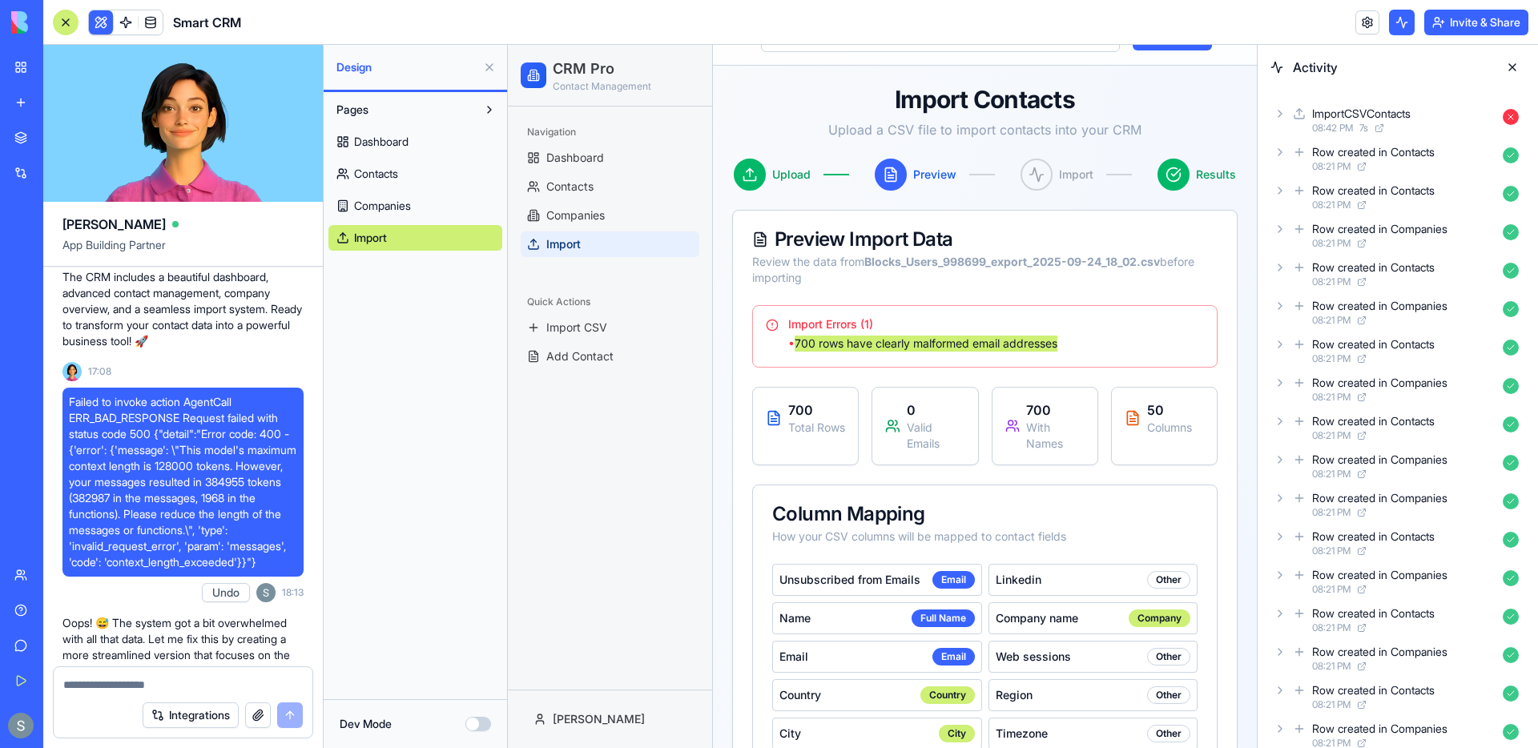
scroll to position [1026, 0]
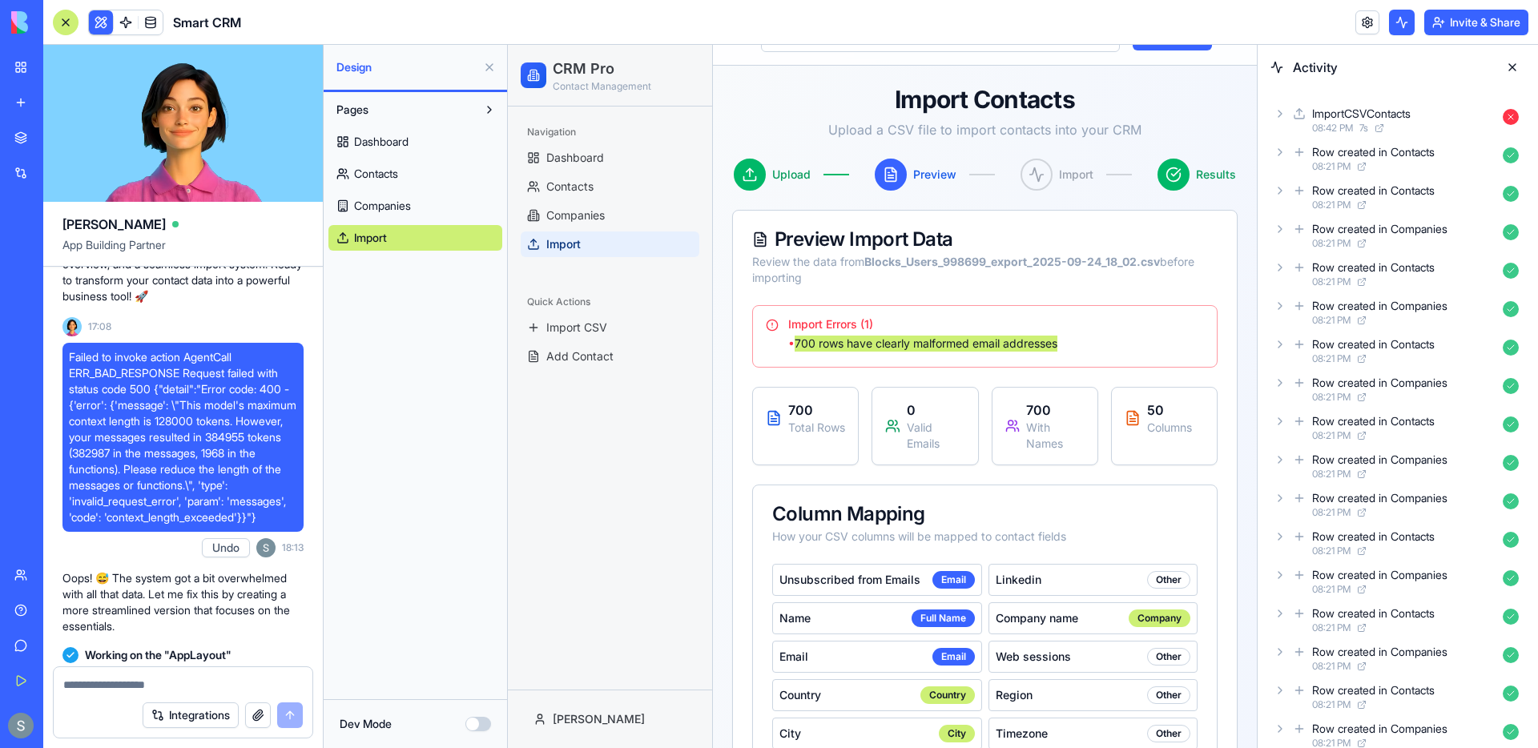
click at [224, 558] on button "Undo" at bounding box center [226, 547] width 48 height 19
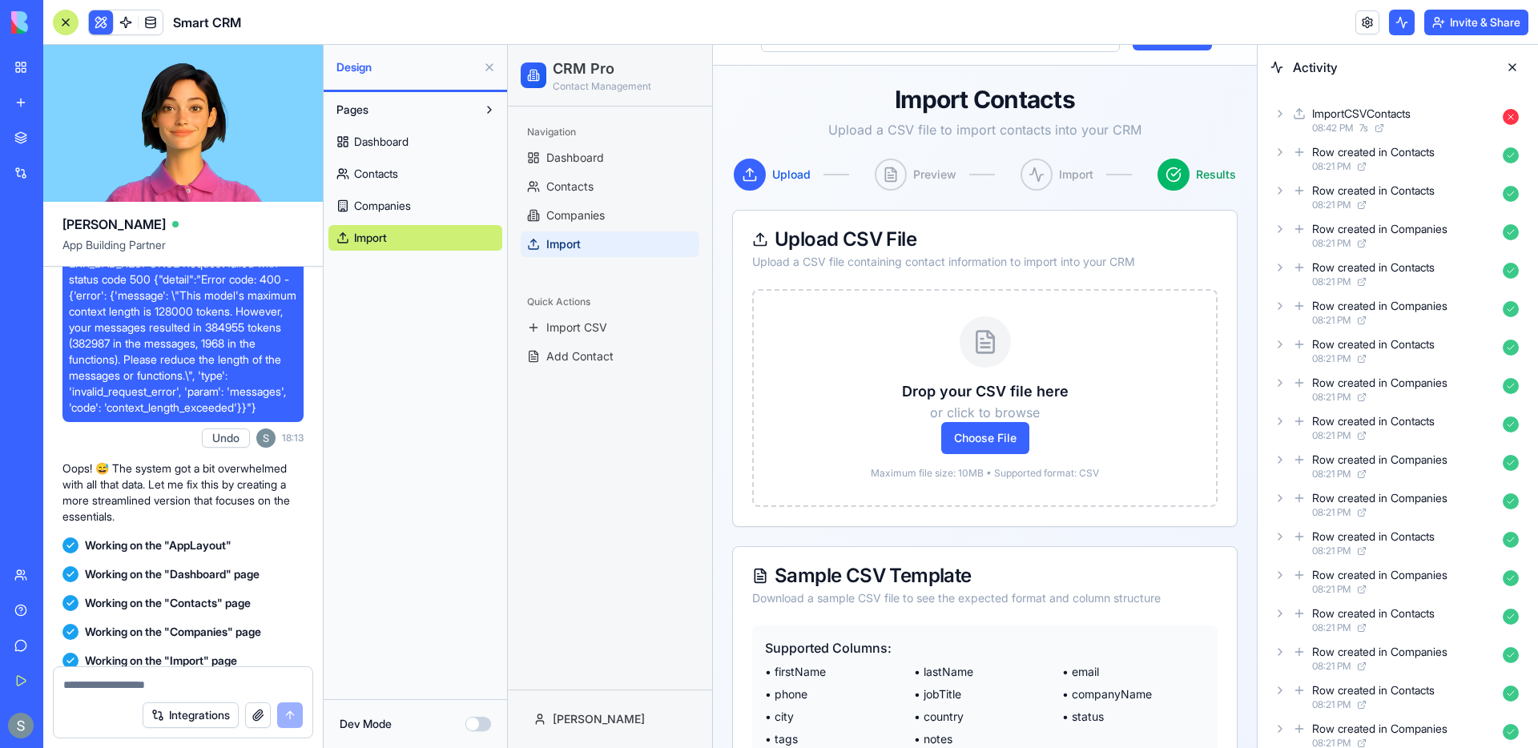
scroll to position [1126, 0]
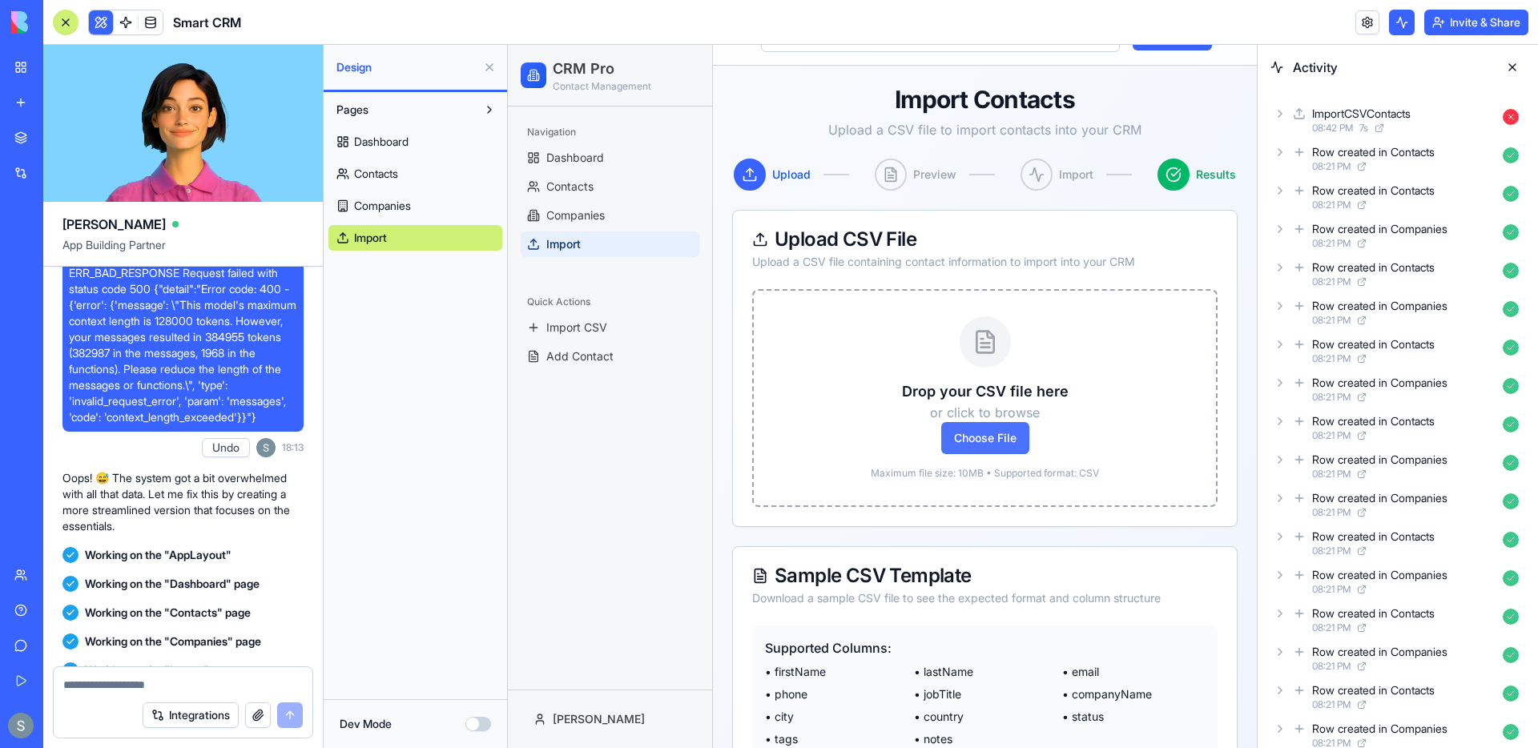
click at [987, 446] on span "Choose File" at bounding box center [985, 438] width 88 height 32
click at [508, 45] on input "Choose File" at bounding box center [508, 45] width 0 height 0
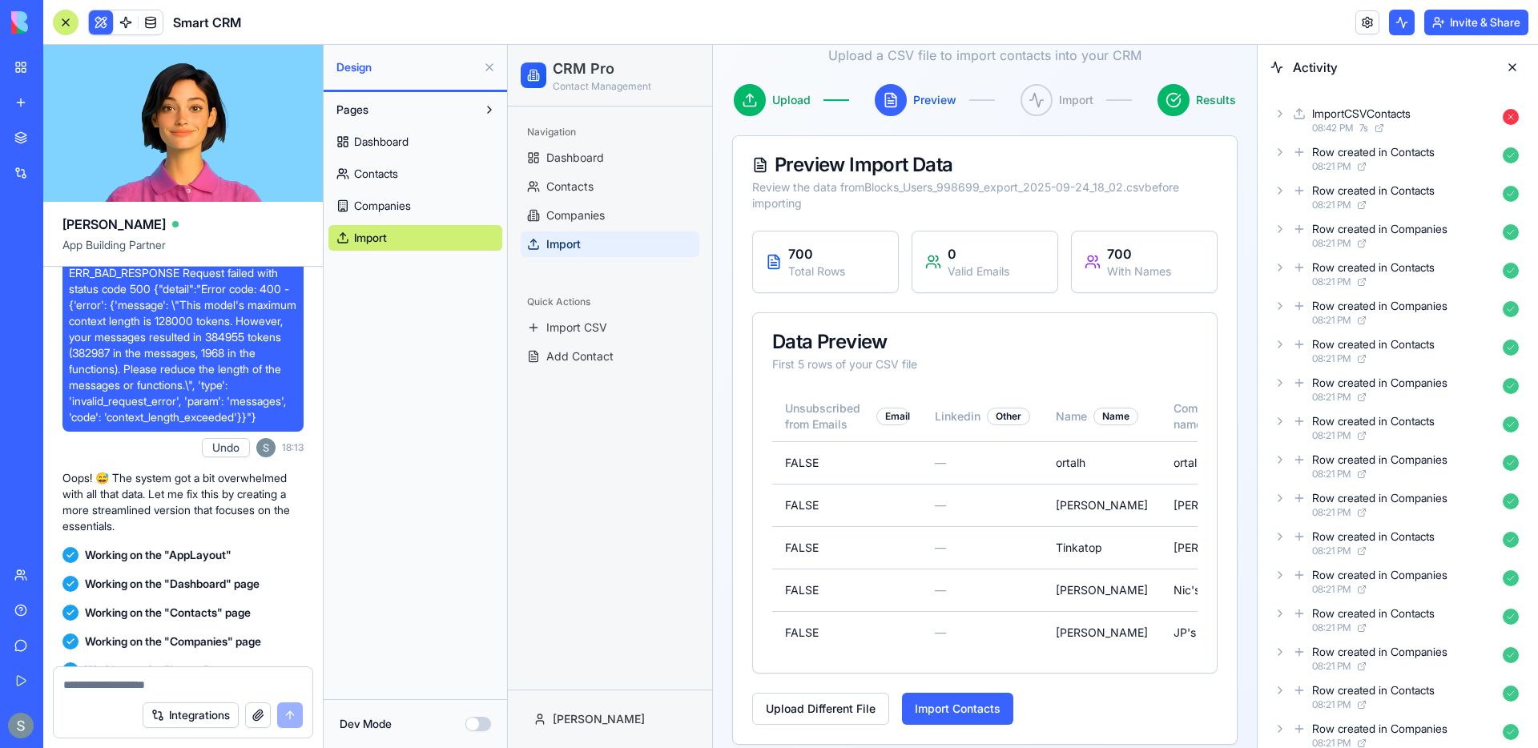
scroll to position [128, 0]
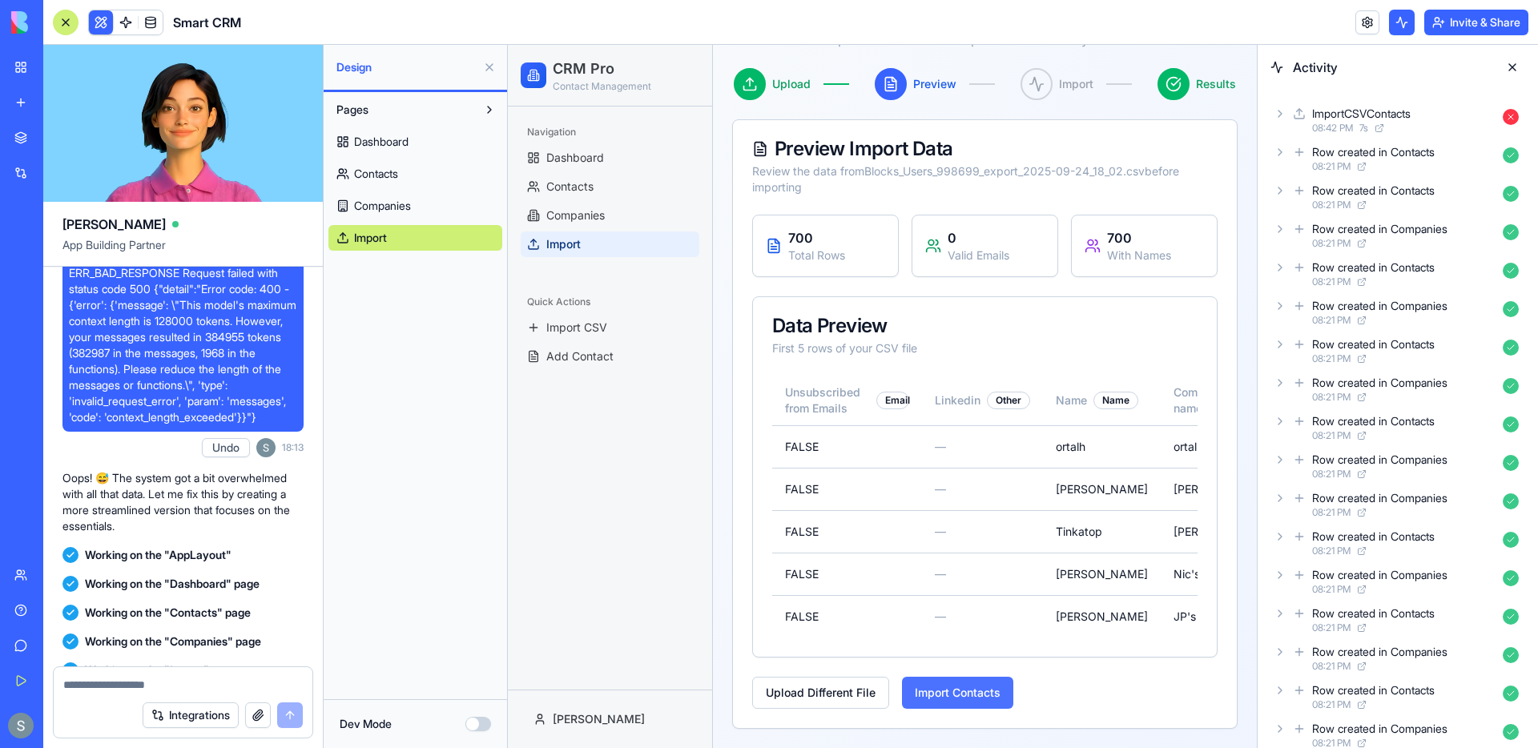
click at [959, 697] on button "Import Contacts" at bounding box center [957, 693] width 111 height 32
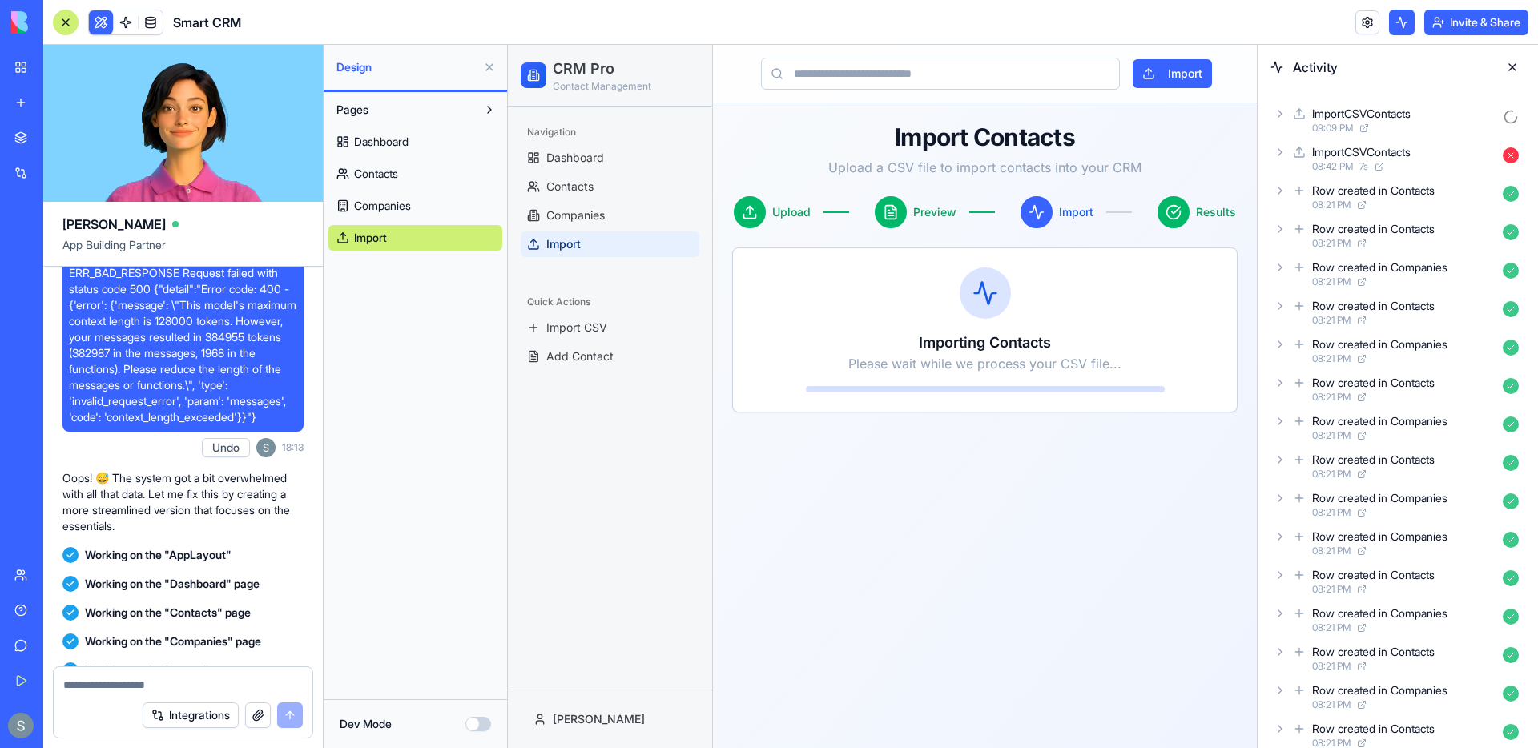
click at [1279, 117] on icon at bounding box center [1280, 113] width 13 height 13
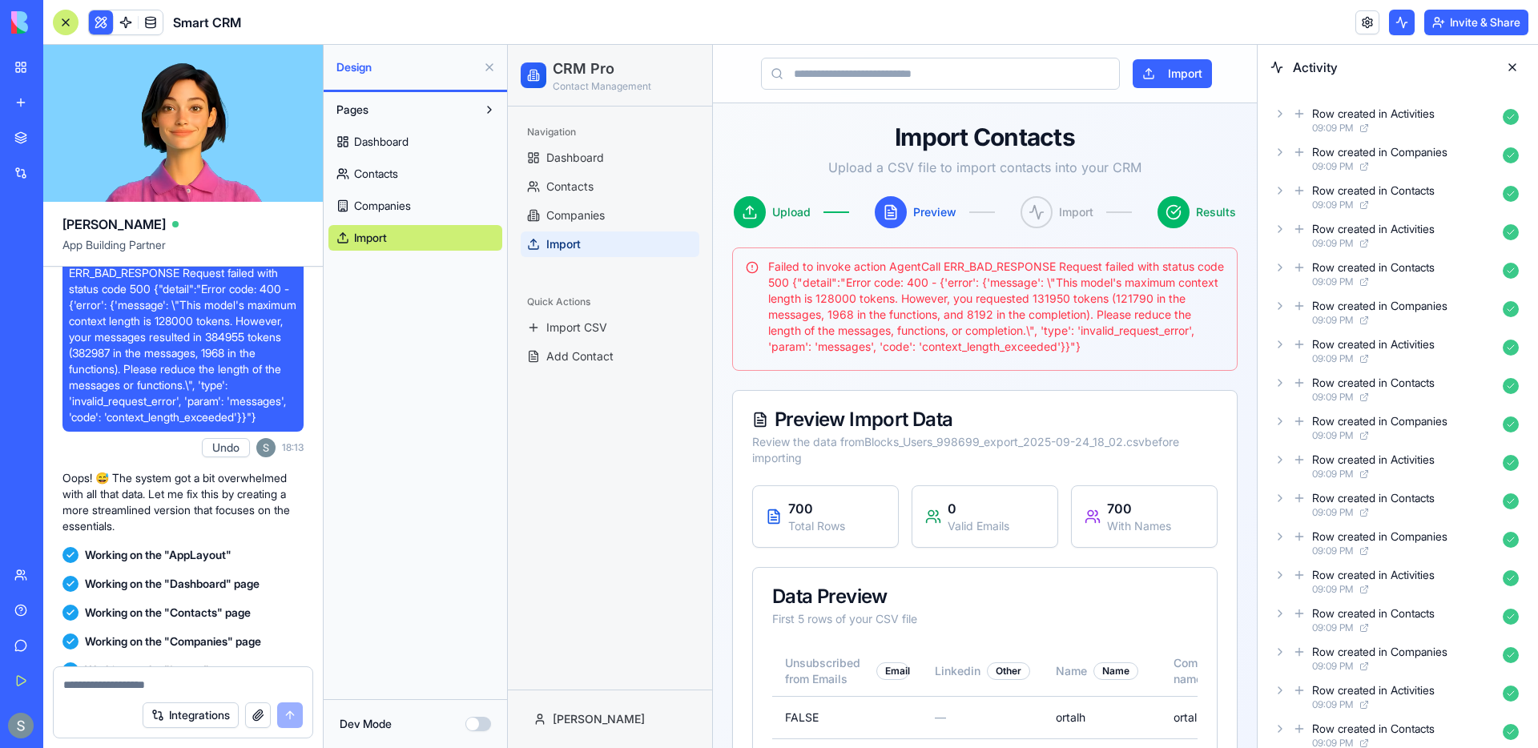
click at [1092, 296] on div "Failed to invoke action AgentCall ERR_BAD_RESPONSE Request failed with status c…" at bounding box center [985, 307] width 478 height 96
drag, startPoint x: 879, startPoint y: 296, endPoint x: 862, endPoint y: 296, distance: 16.8
click at [862, 296] on div "Failed to invoke action AgentCall ERR_BAD_RESPONSE Request failed with status c…" at bounding box center [985, 307] width 478 height 96
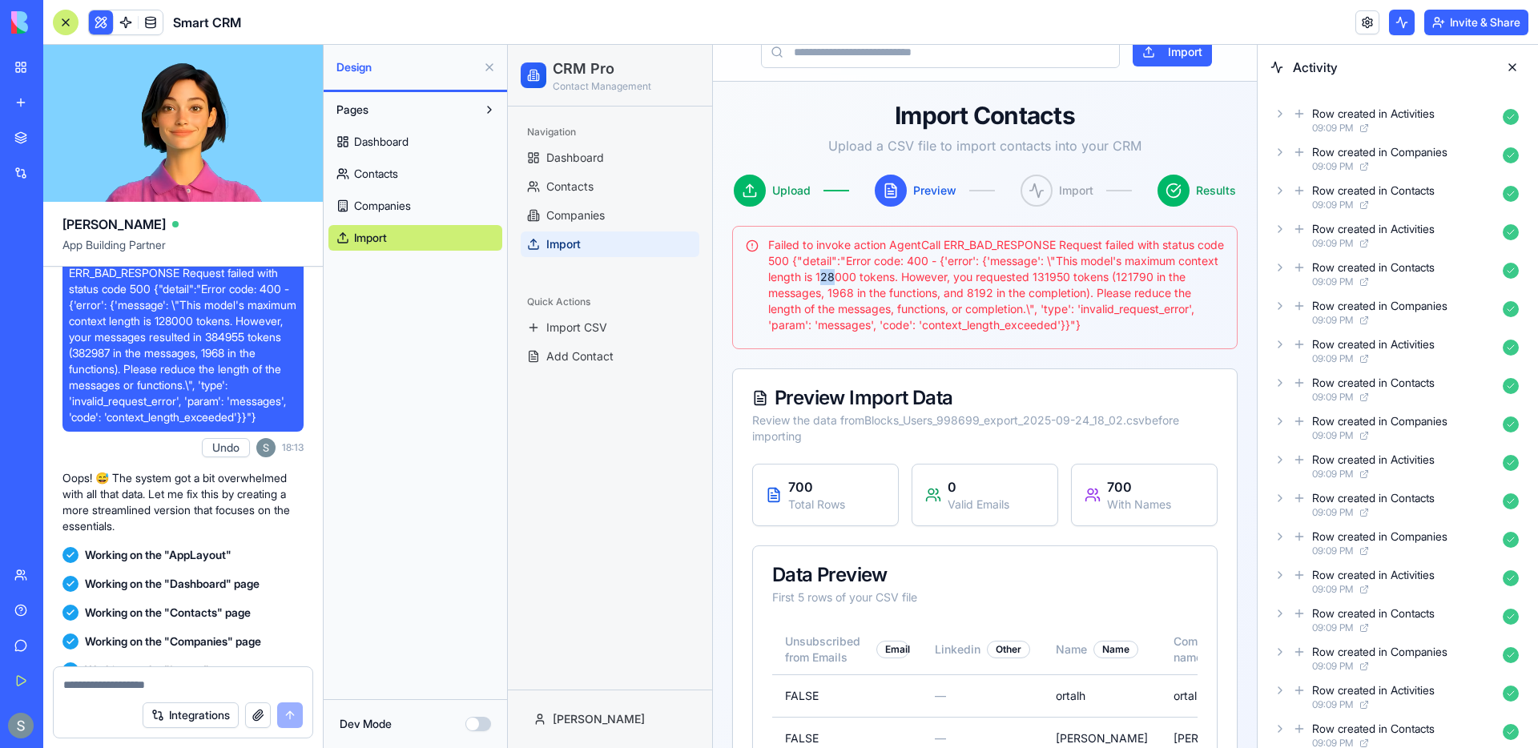
scroll to position [18, 0]
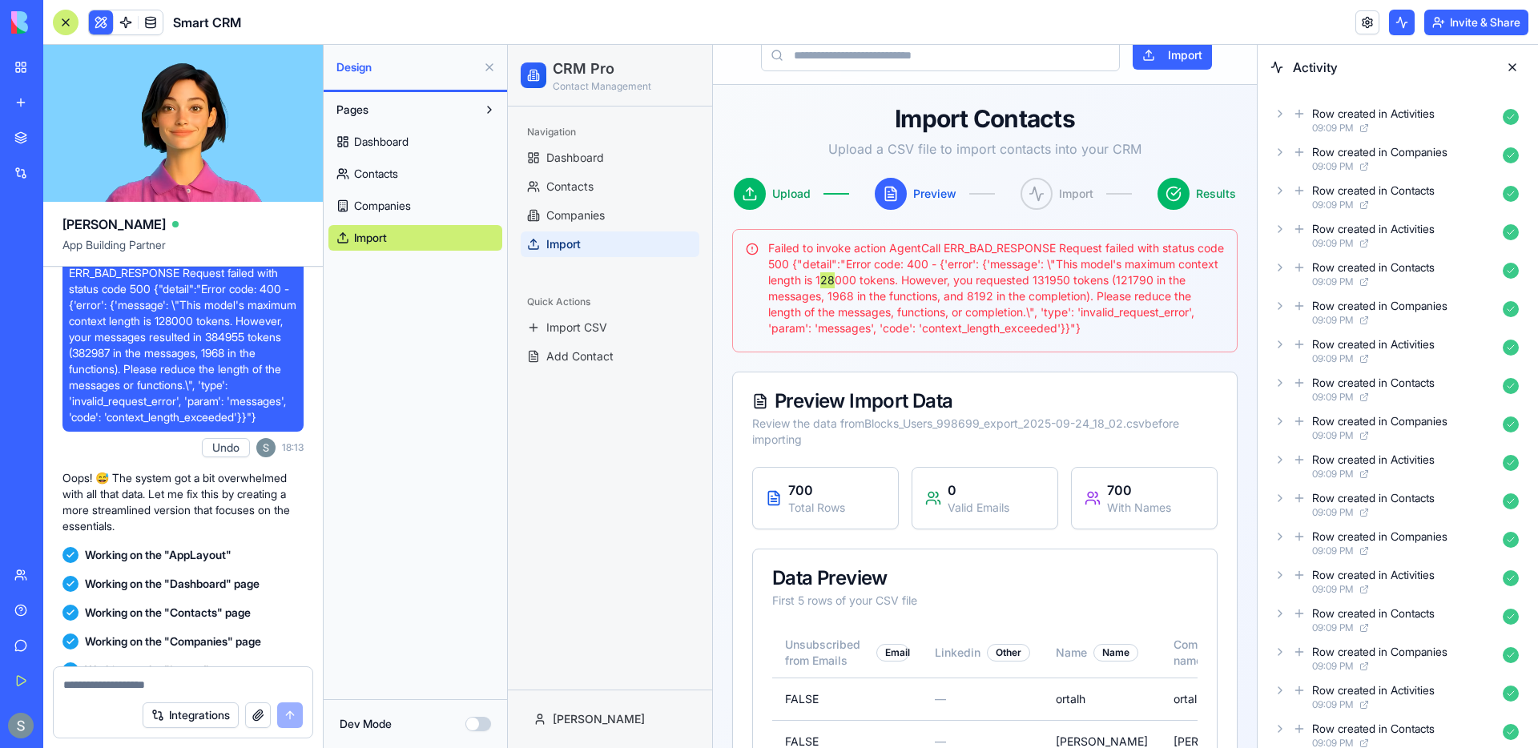
click at [137, 685] on textarea at bounding box center [183, 685] width 240 height 16
click at [127, 24] on span at bounding box center [125, 22] width 45 height 45
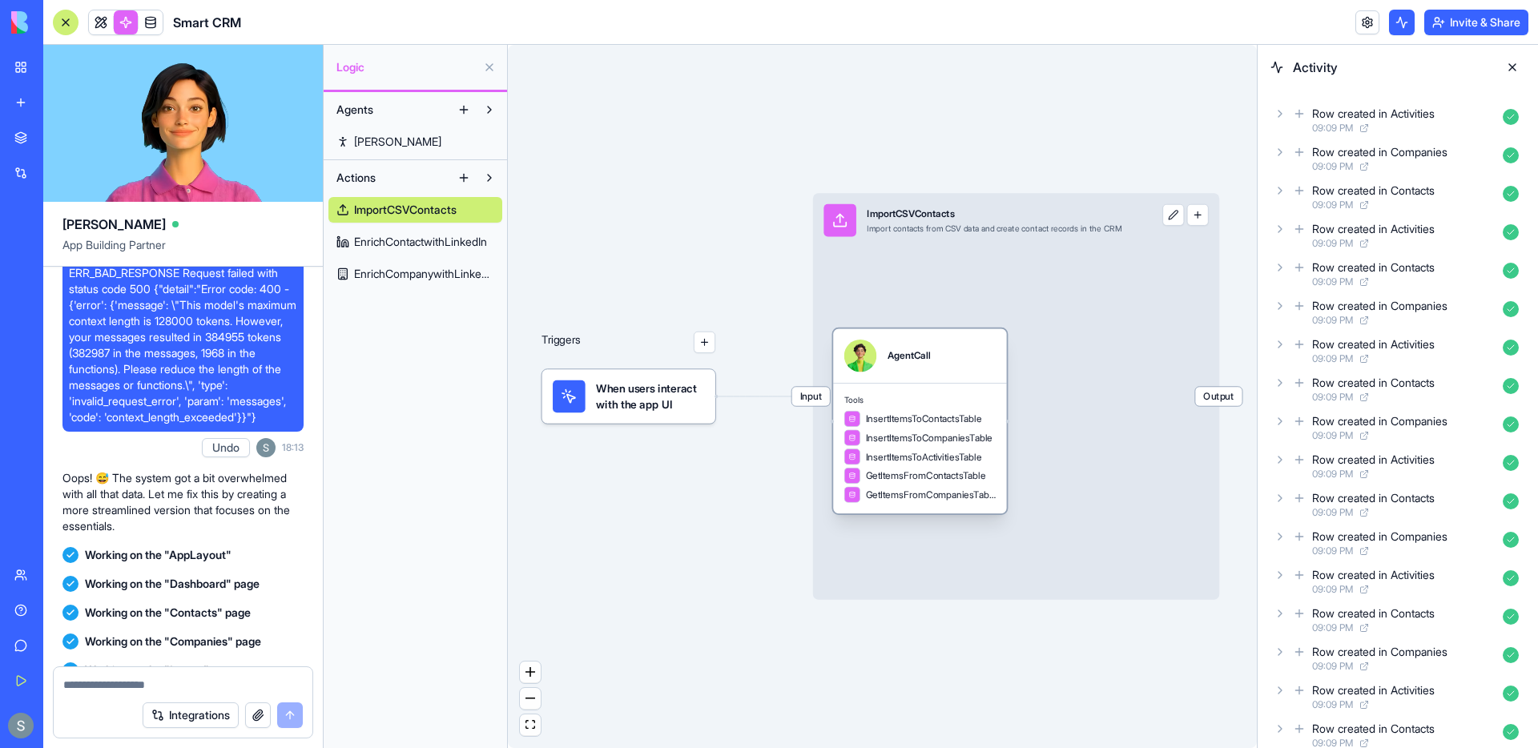
click at [951, 362] on div "AgentCall" at bounding box center [919, 356] width 151 height 33
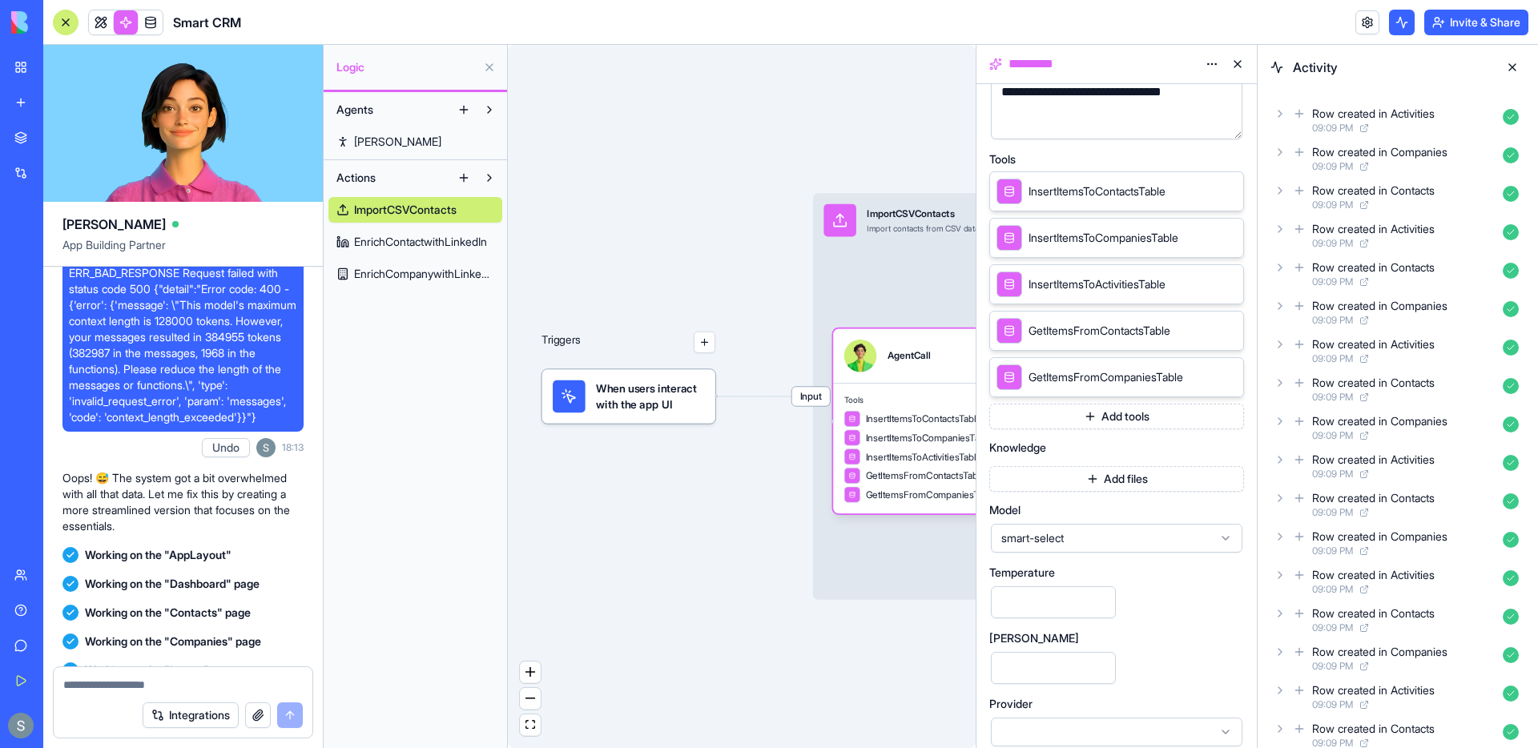
scroll to position [294, 0]
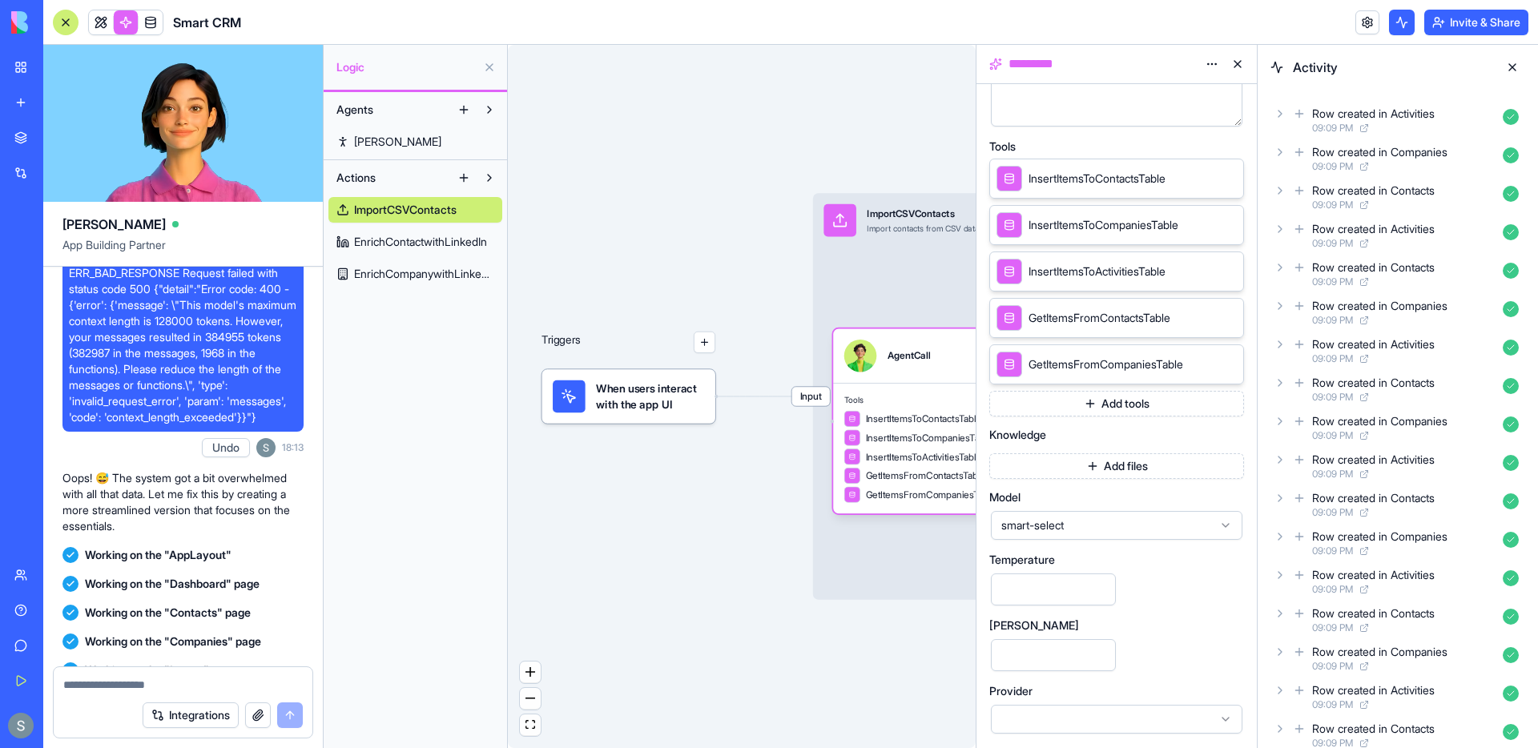
click at [1086, 524] on span "smart-select" at bounding box center [1108, 526] width 212 height 16
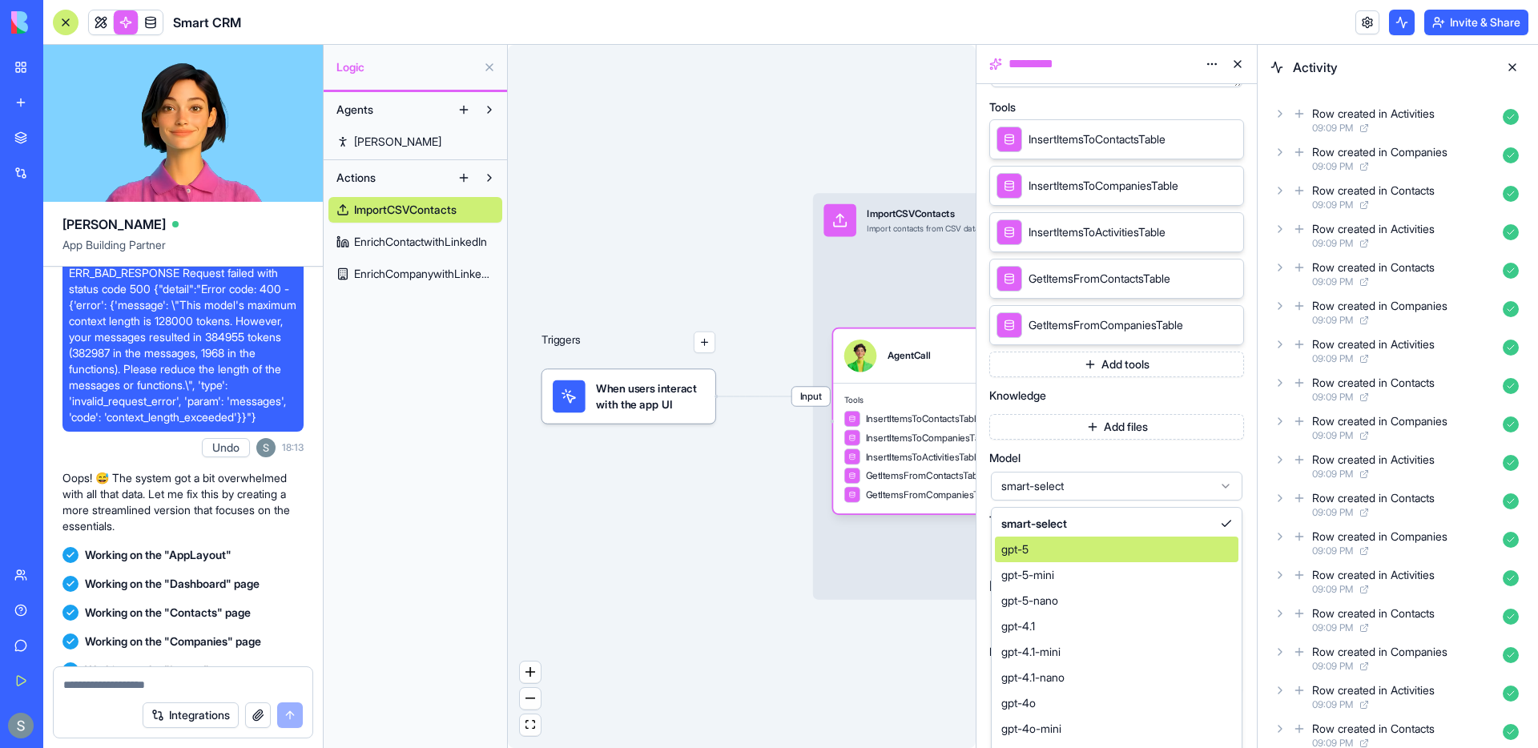
click at [1066, 544] on div "gpt-5" at bounding box center [1117, 550] width 244 height 26
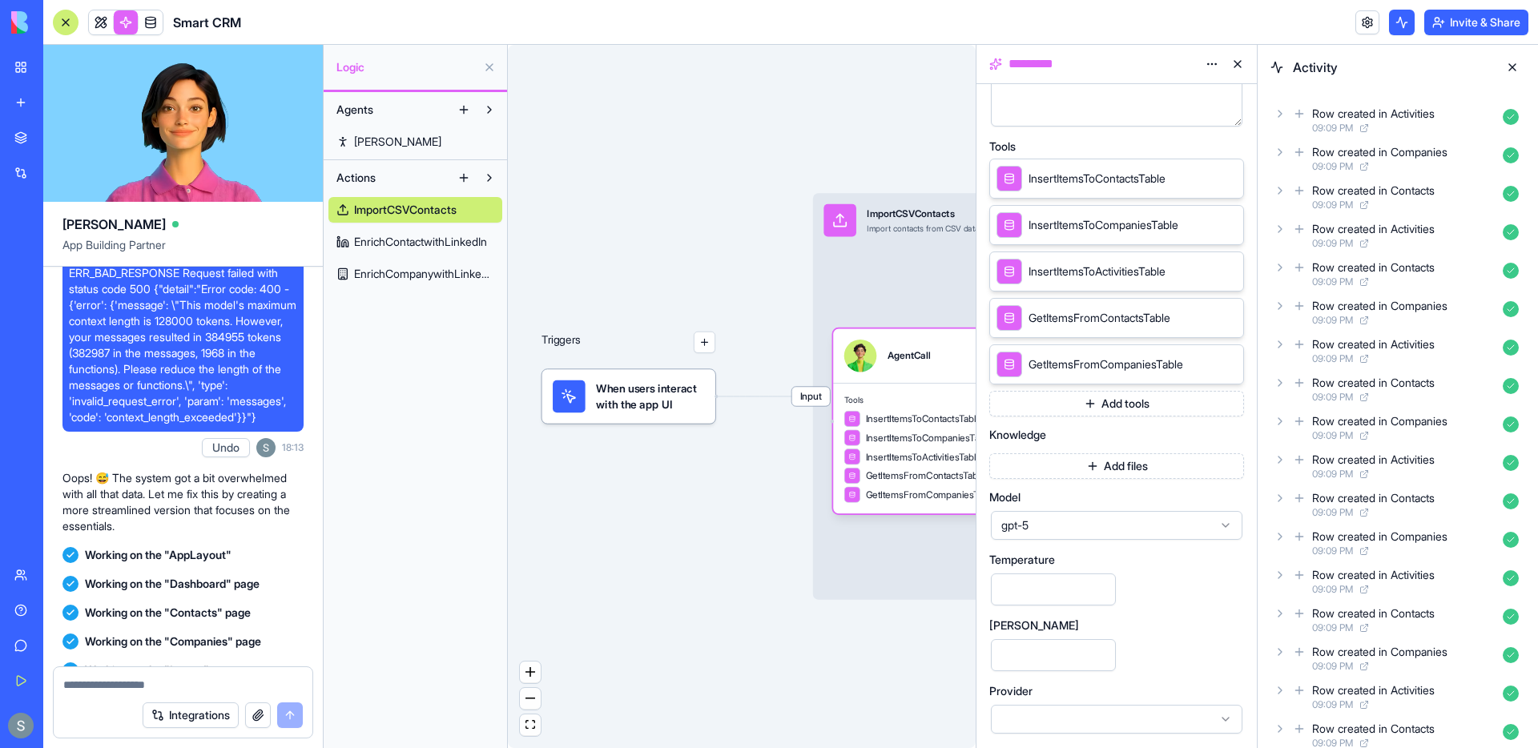
click at [739, 546] on div "Triggers When users interact with the app UI Input ImportCSVContacts Import con…" at bounding box center [742, 396] width 468 height 703
click at [106, 22] on link at bounding box center [101, 22] width 24 height 24
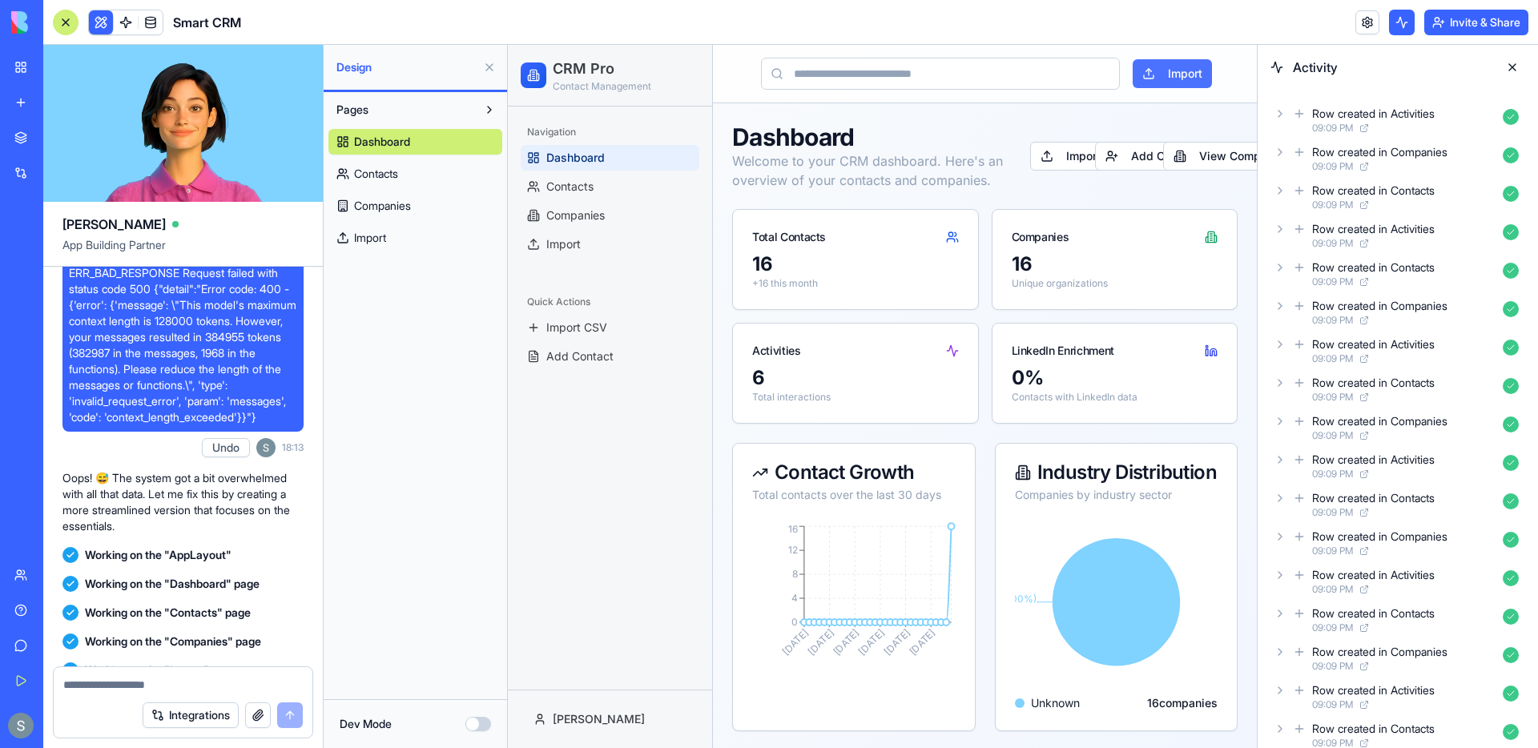
click at [1171, 78] on button "Import" at bounding box center [1172, 73] width 79 height 29
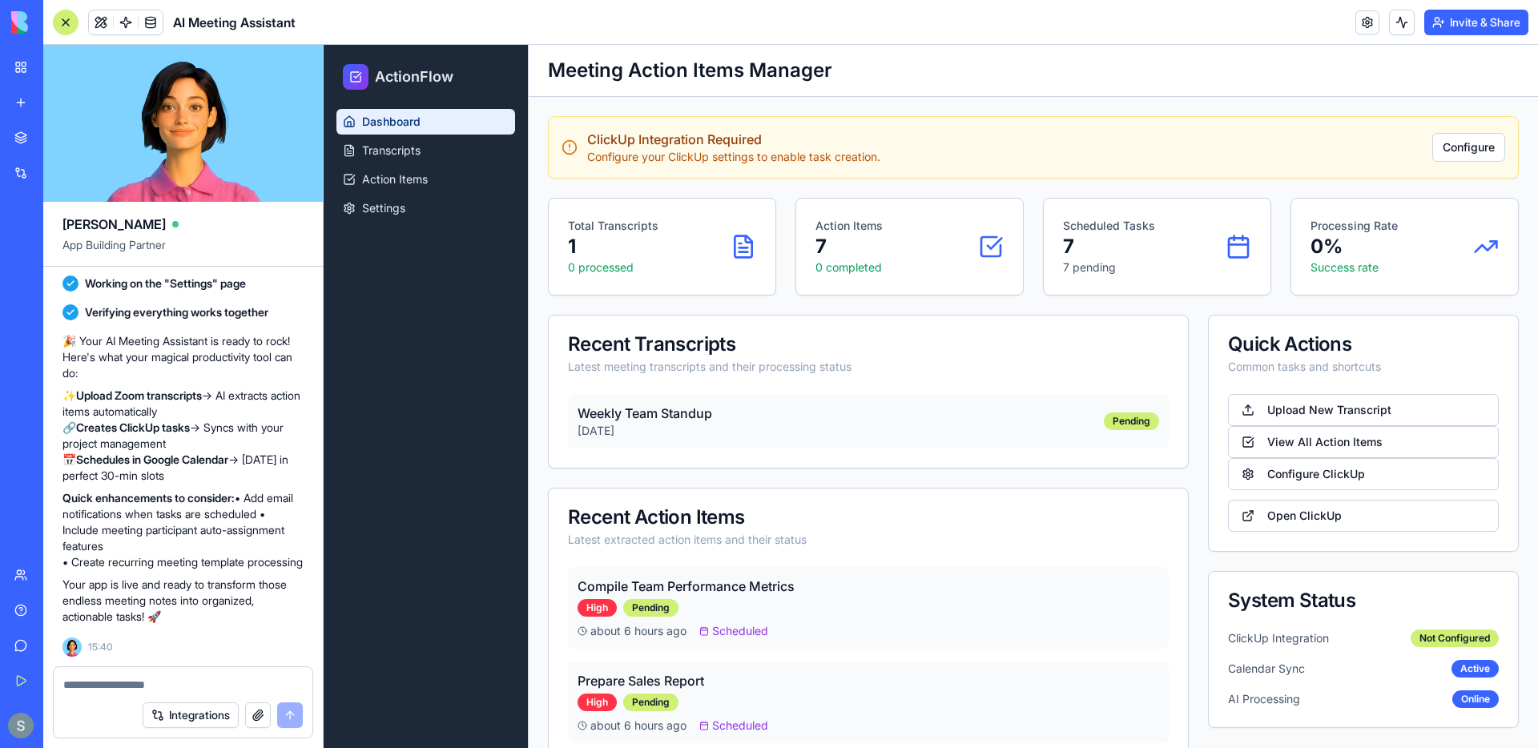
scroll to position [1315, 0]
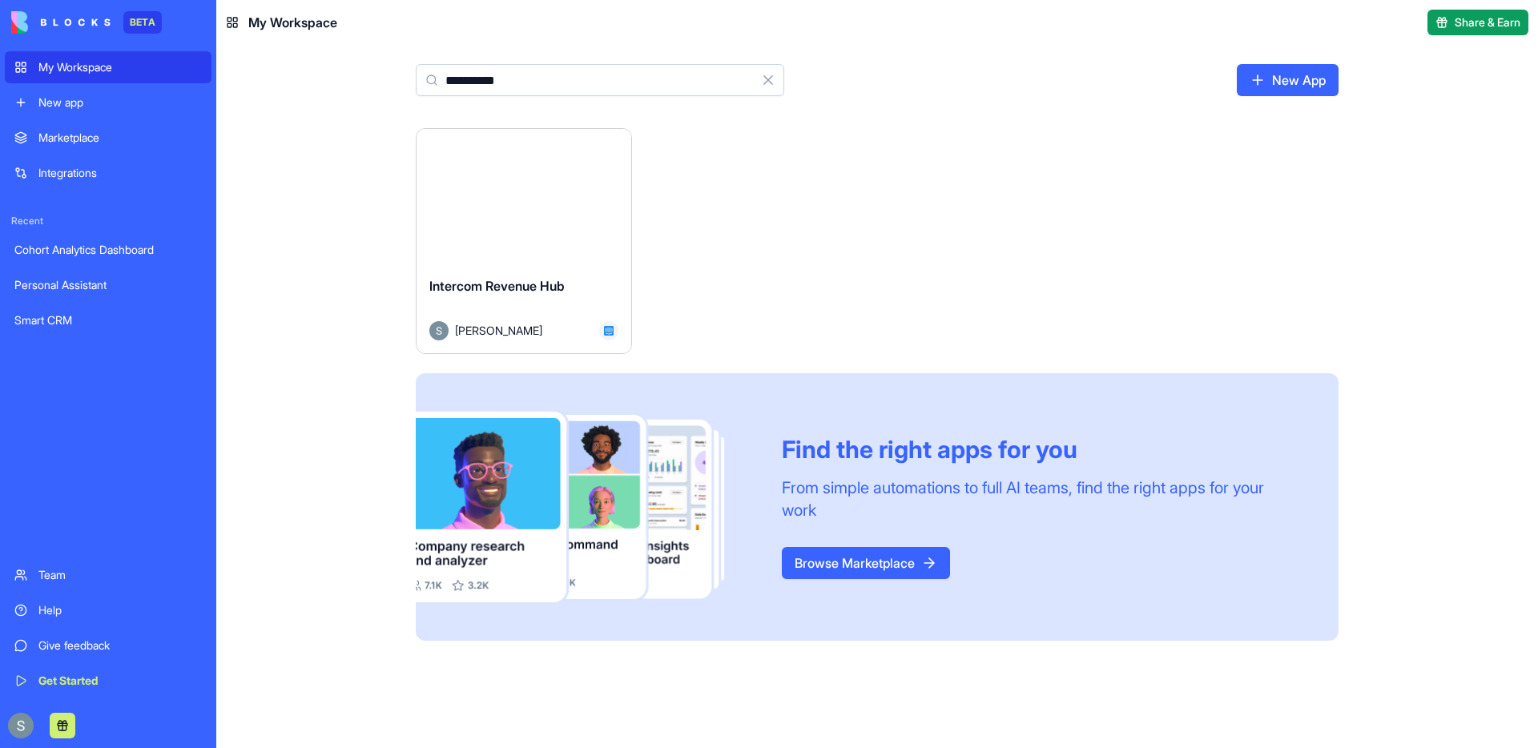
click at [546, 66] on input "**********" at bounding box center [600, 80] width 369 height 32
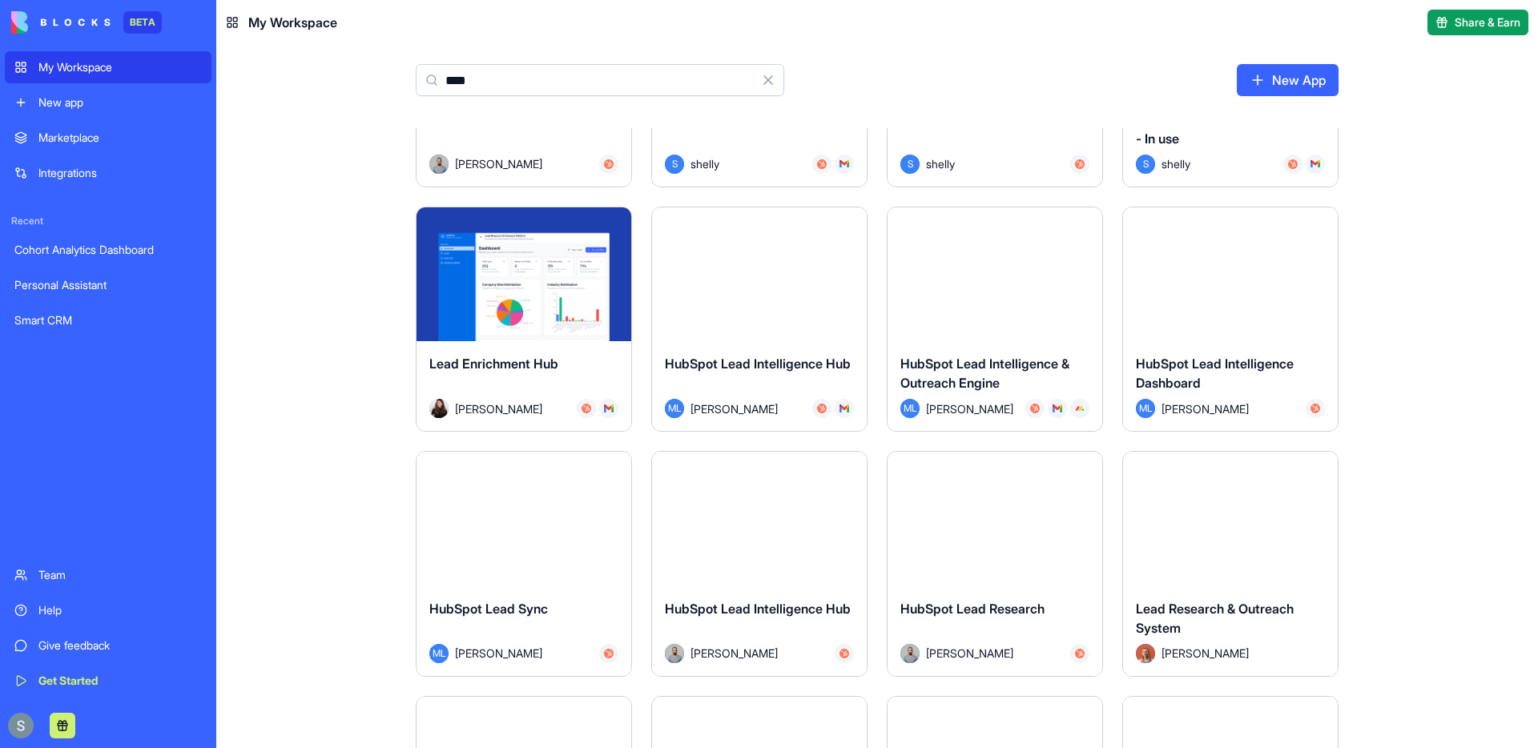
scroll to position [658, 0]
type input "****"
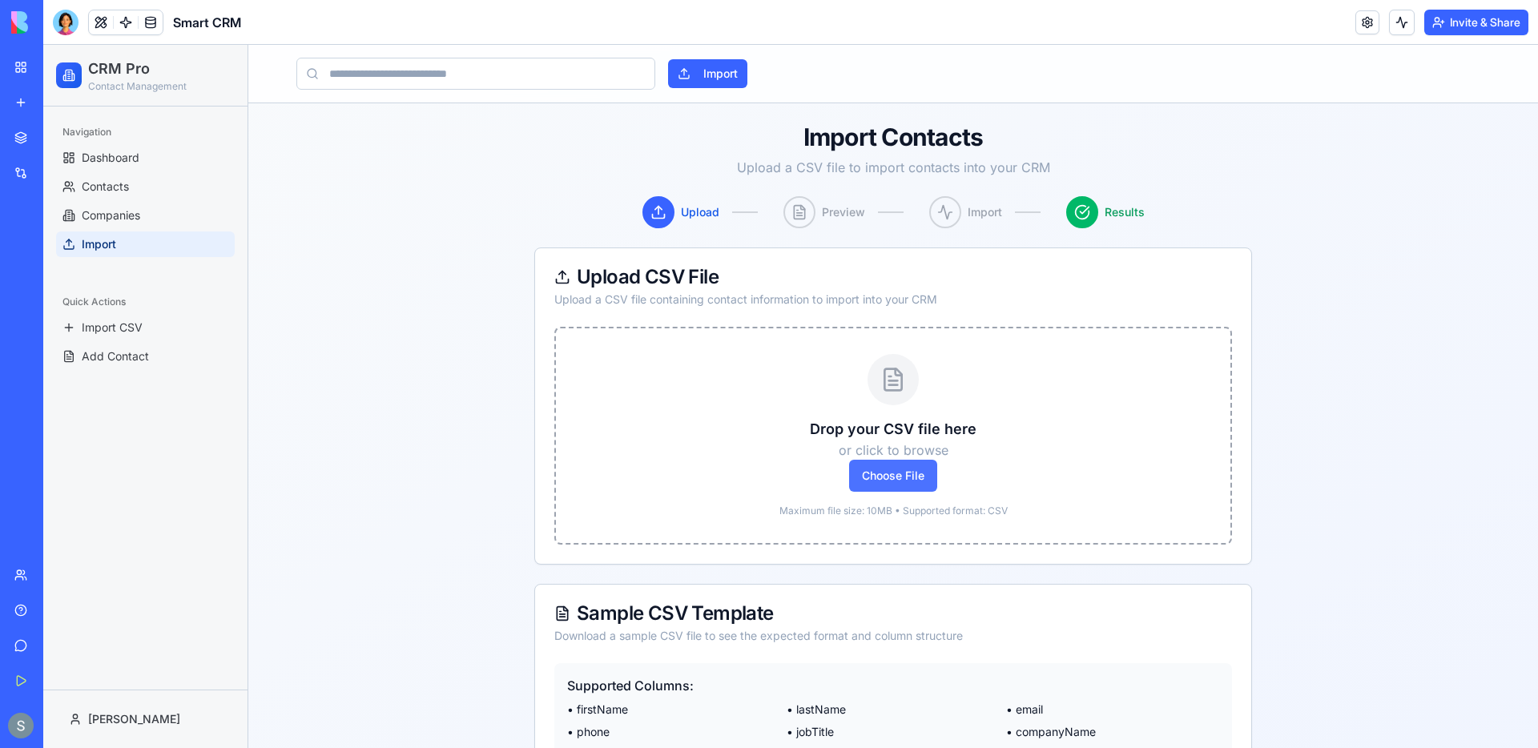
click at [909, 484] on span "Choose File" at bounding box center [893, 476] width 88 height 32
click at [43, 45] on input "Choose File" at bounding box center [43, 45] width 0 height 0
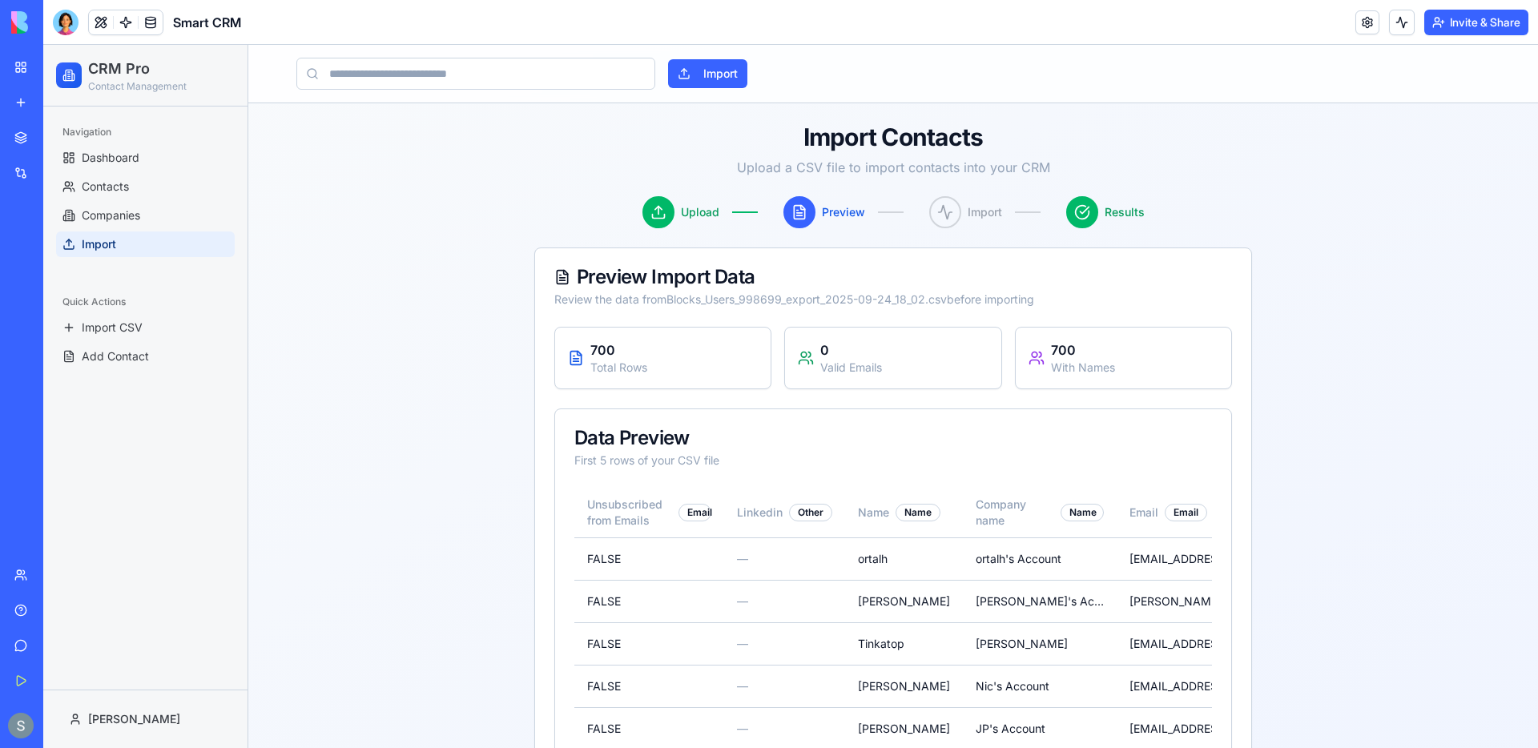
scroll to position [112, 0]
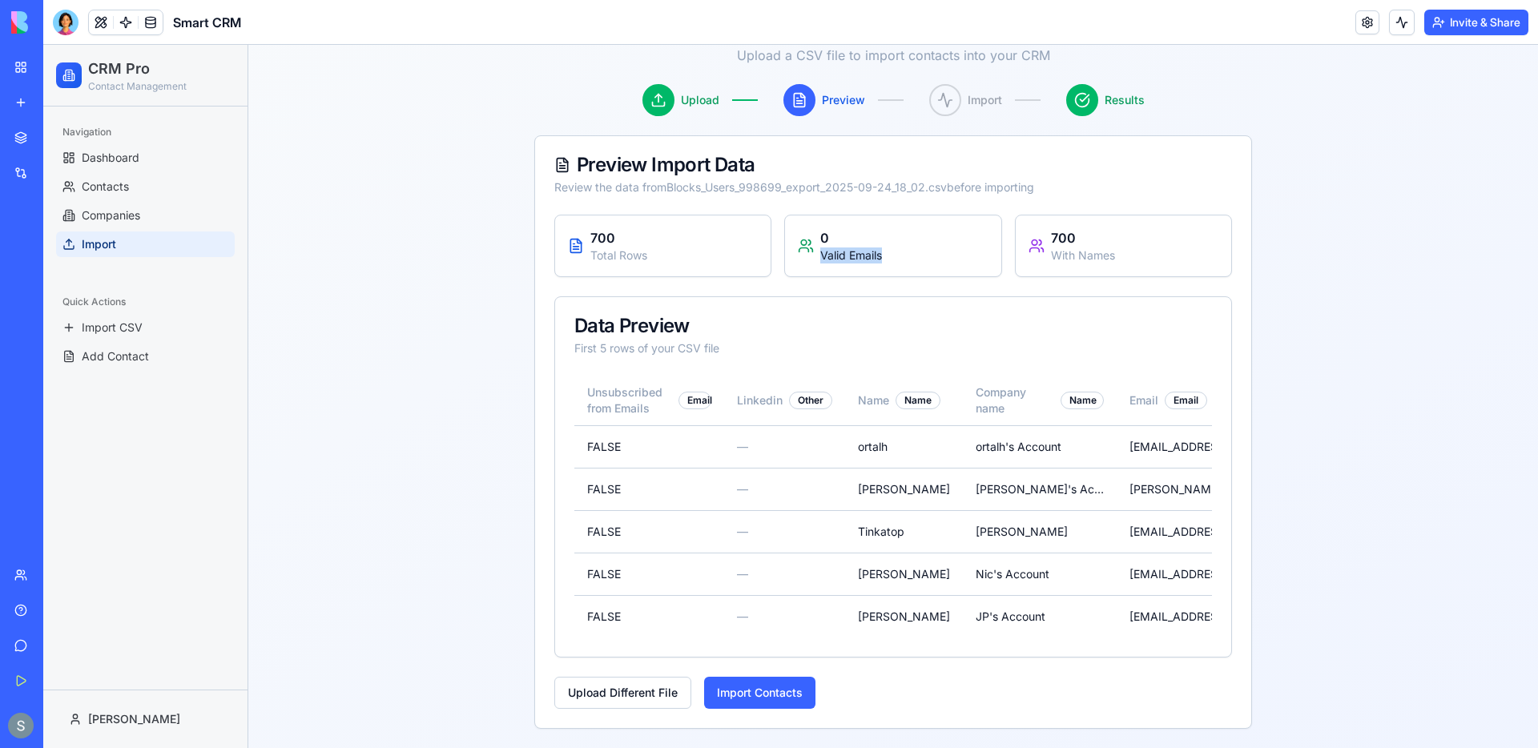
drag, startPoint x: 887, startPoint y: 256, endPoint x: 817, endPoint y: 255, distance: 69.7
click at [820, 256] on div "0 Valid Emails" at bounding box center [893, 245] width 190 height 35
click at [759, 692] on button "Import Contacts" at bounding box center [759, 693] width 111 height 32
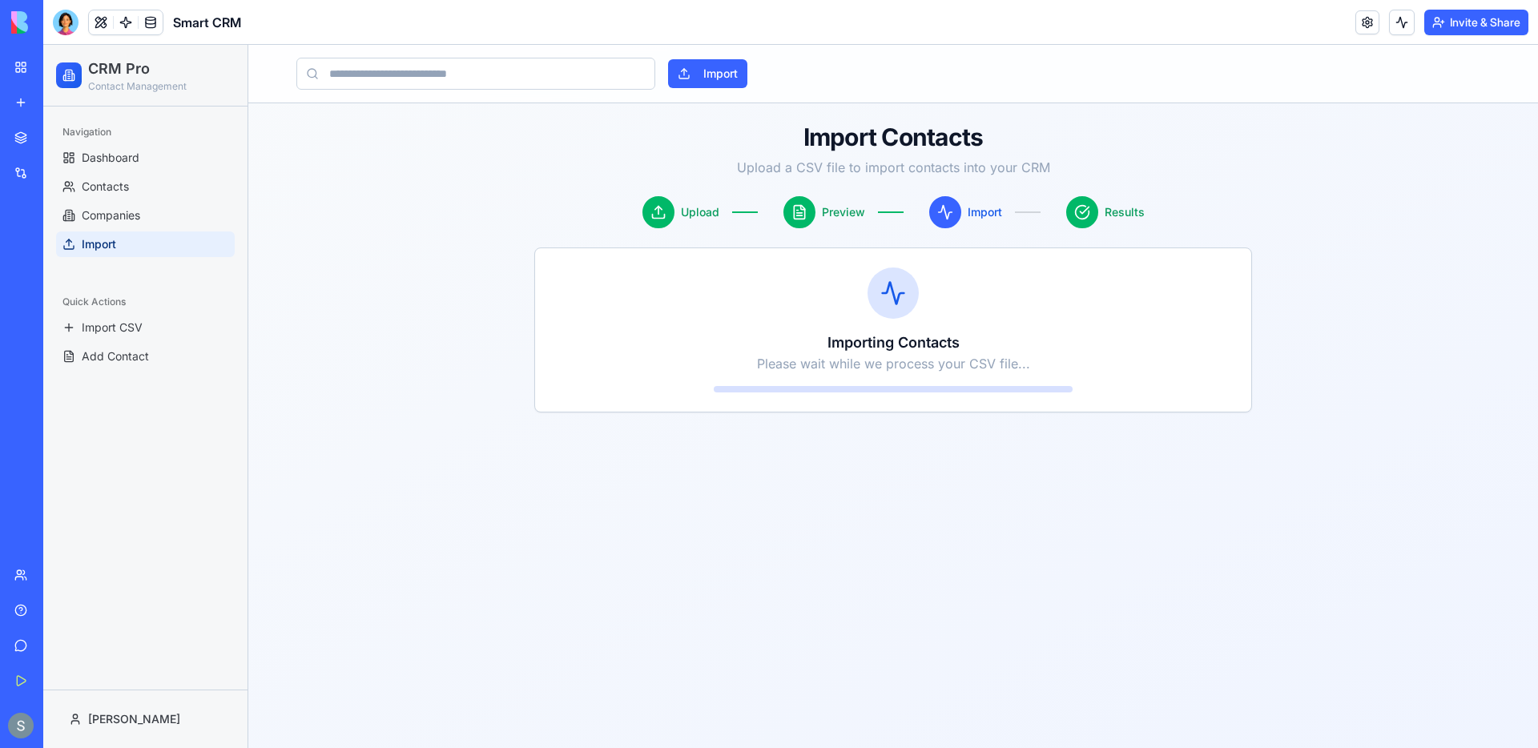
scroll to position [0, 0]
click at [1394, 32] on button at bounding box center [1402, 23] width 26 height 26
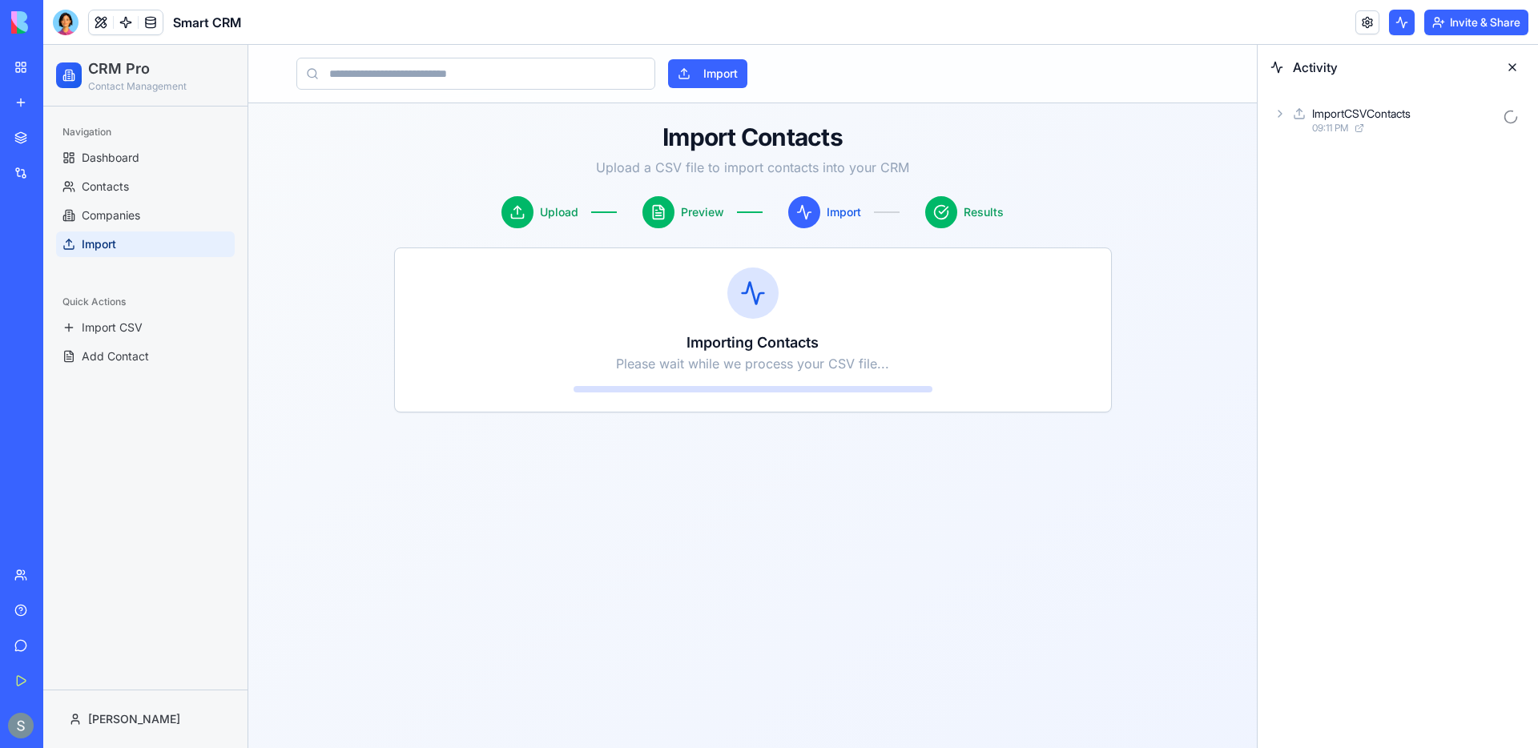
click at [1286, 119] on icon at bounding box center [1280, 113] width 13 height 13
click at [1306, 161] on icon at bounding box center [1306, 155] width 13 height 13
click at [1323, 205] on div "Input" at bounding box center [1418, 197] width 216 height 29
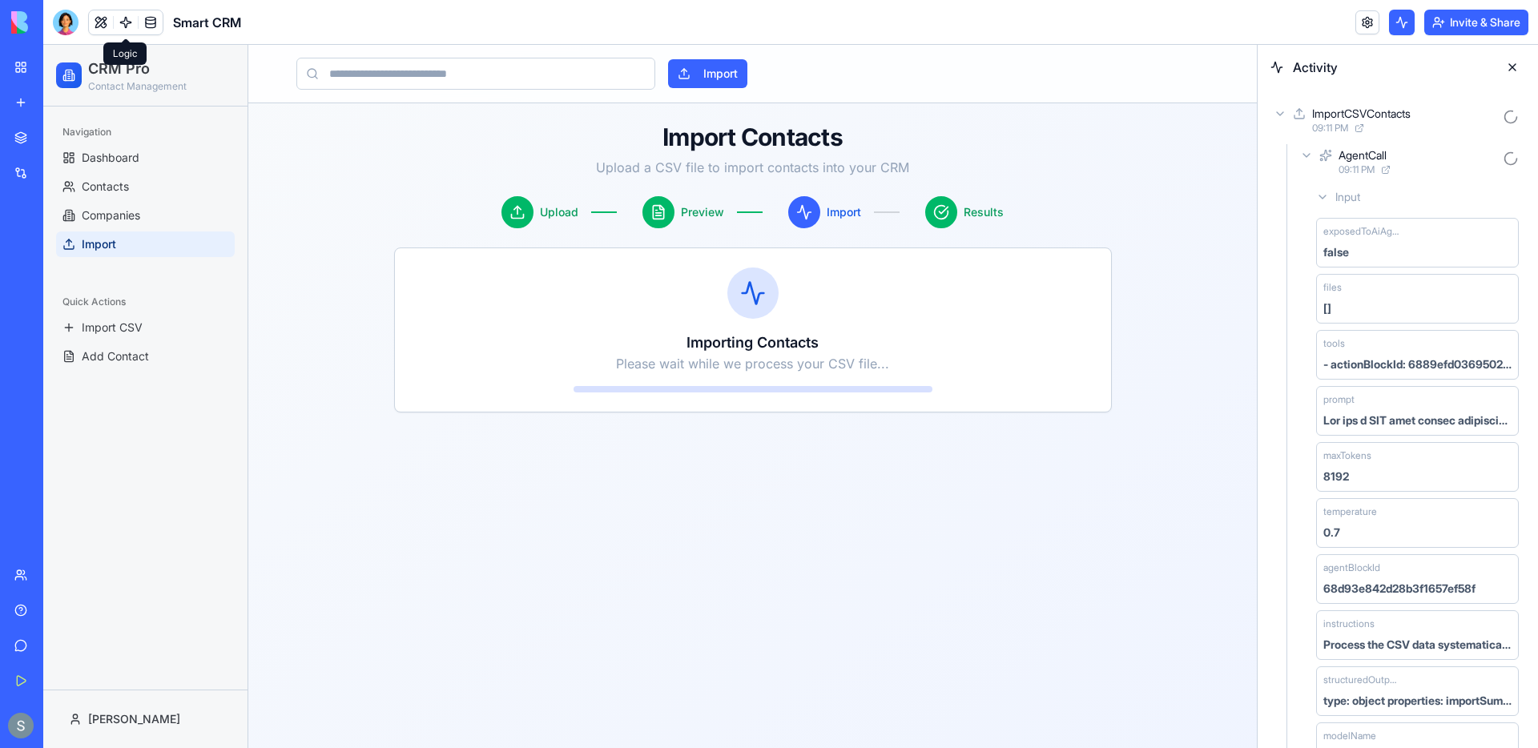
click at [129, 25] on link at bounding box center [126, 22] width 24 height 24
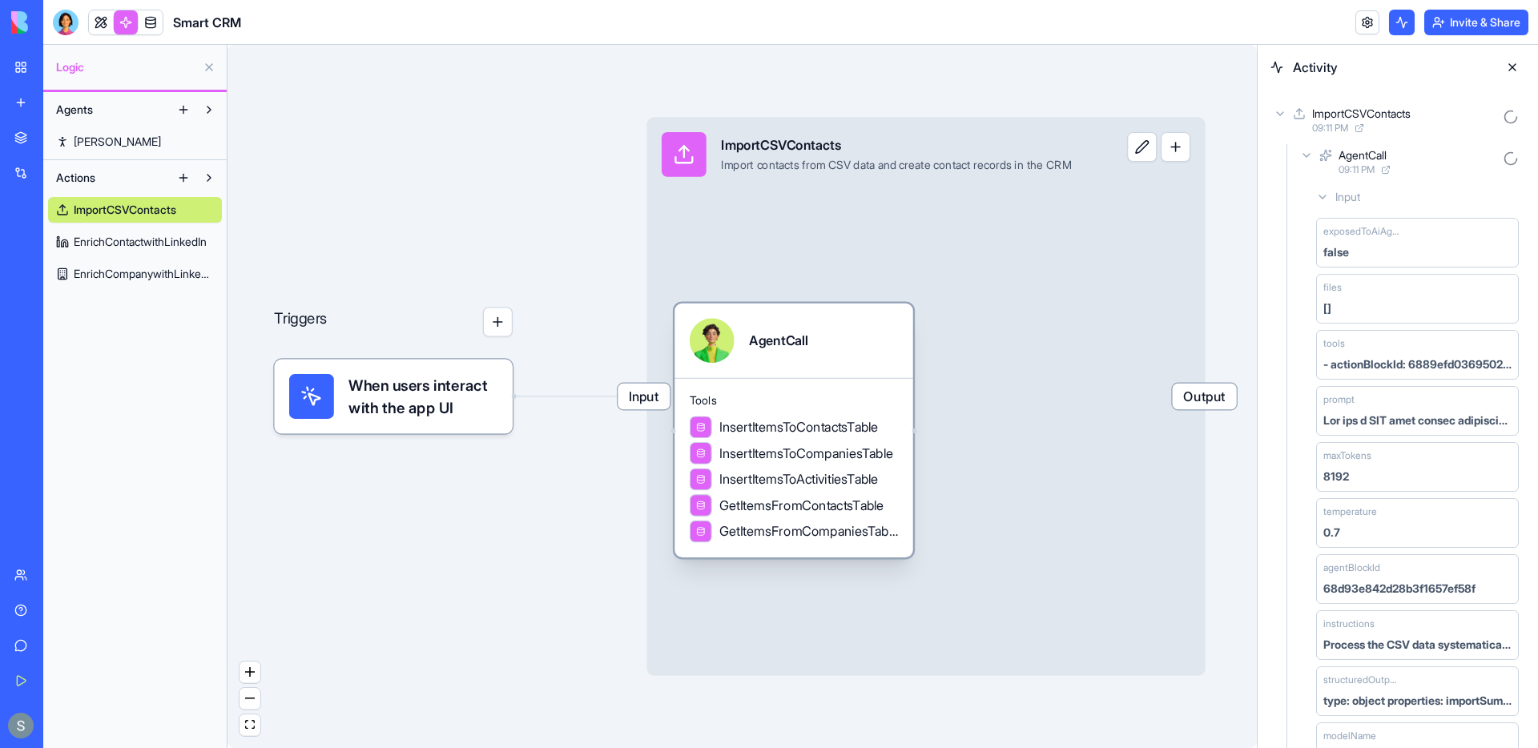
click at [812, 337] on div "AgentCall" at bounding box center [794, 340] width 208 height 45
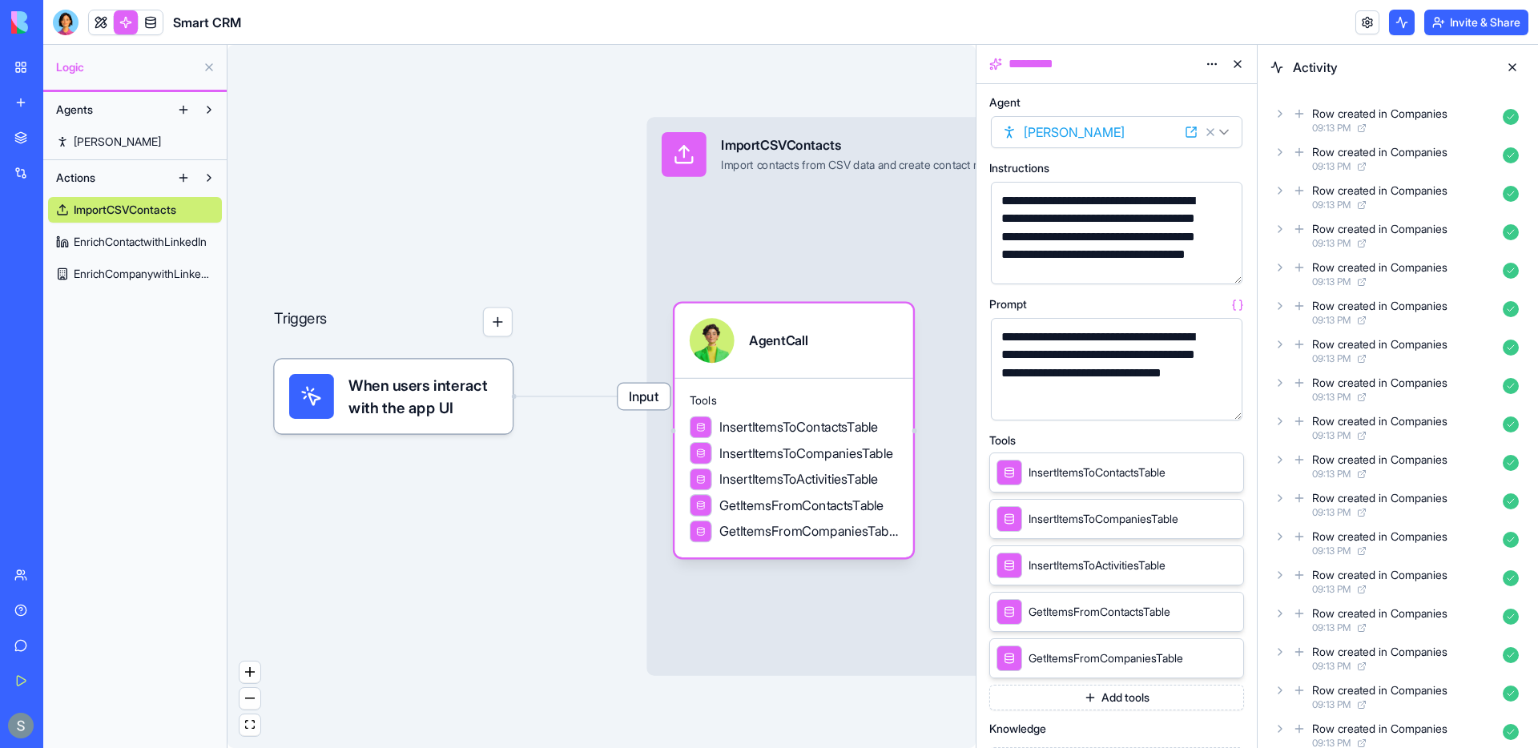
click at [1280, 115] on icon at bounding box center [1280, 114] width 3 height 6
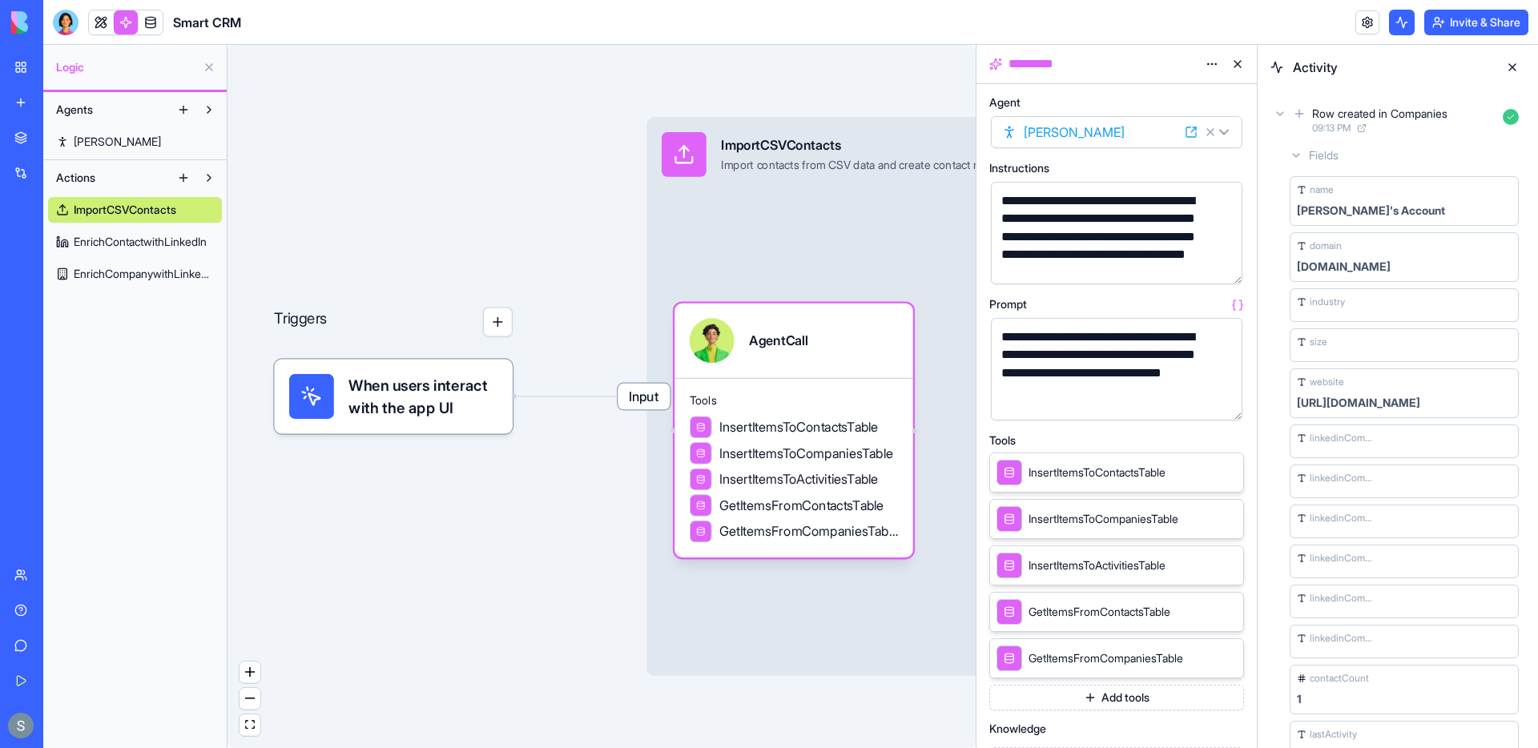
click at [1280, 115] on icon at bounding box center [1280, 113] width 13 height 13
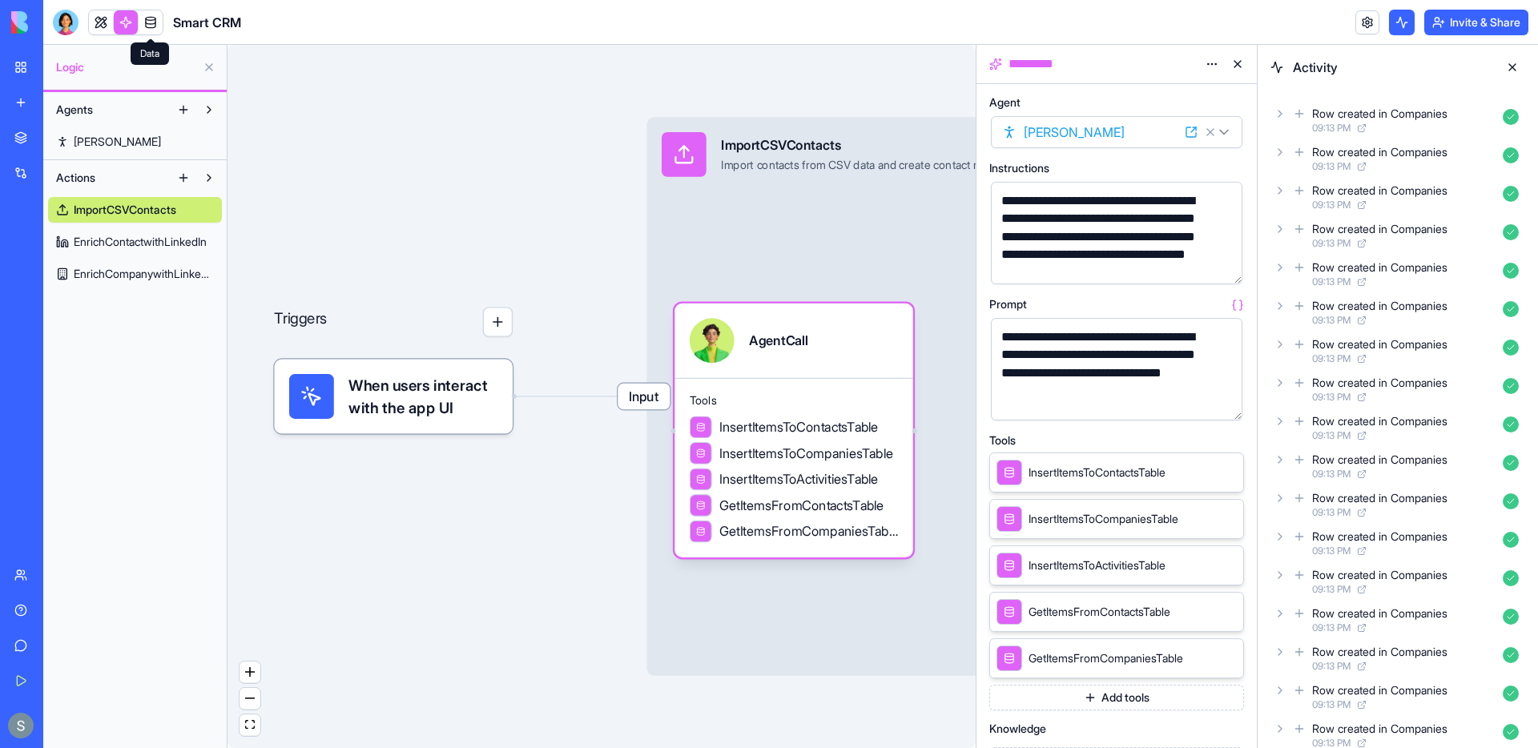
click at [151, 28] on link at bounding box center [151, 22] width 24 height 24
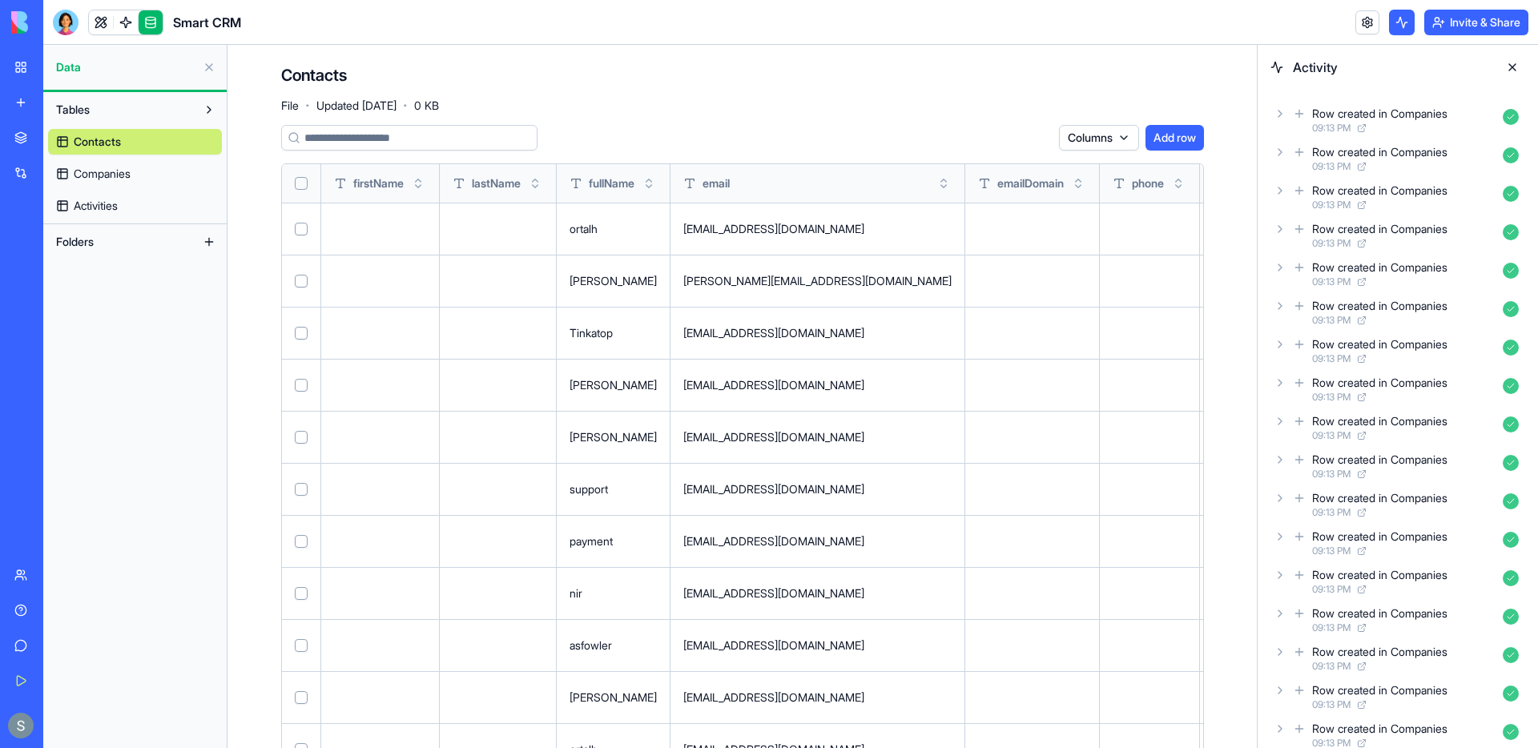
click at [143, 175] on link "Companies" at bounding box center [135, 174] width 174 height 26
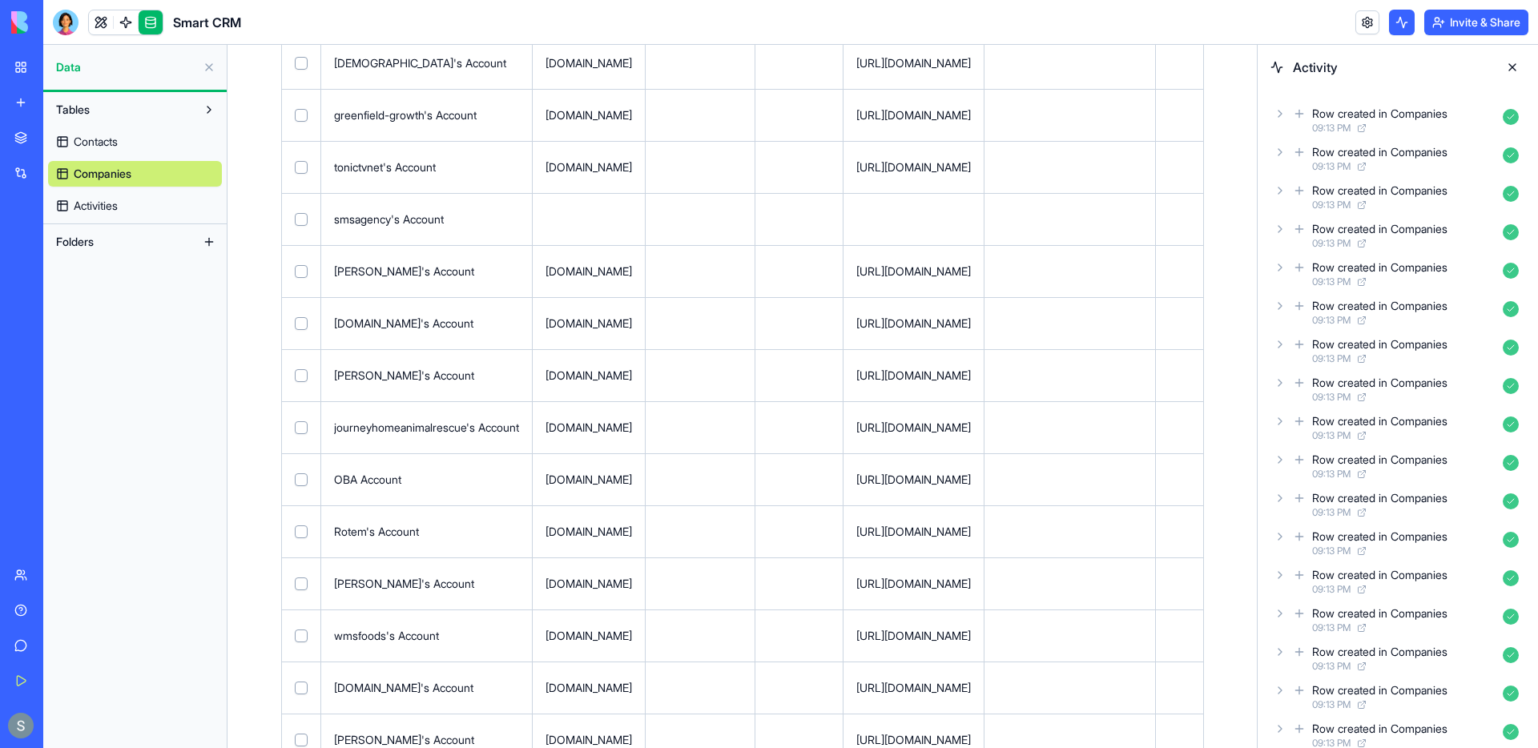
scroll to position [1362, 0]
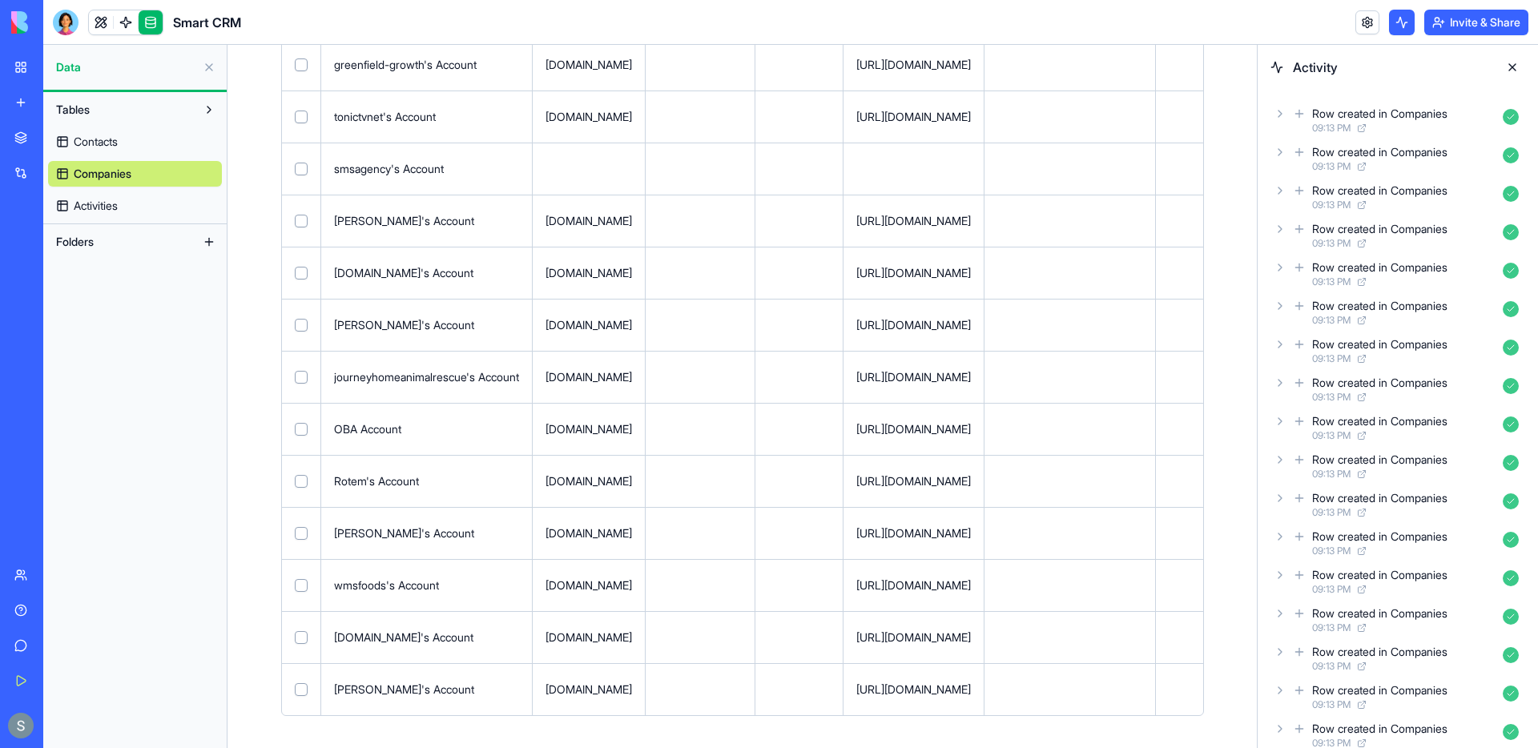
click at [1280, 114] on icon at bounding box center [1280, 113] width 13 height 13
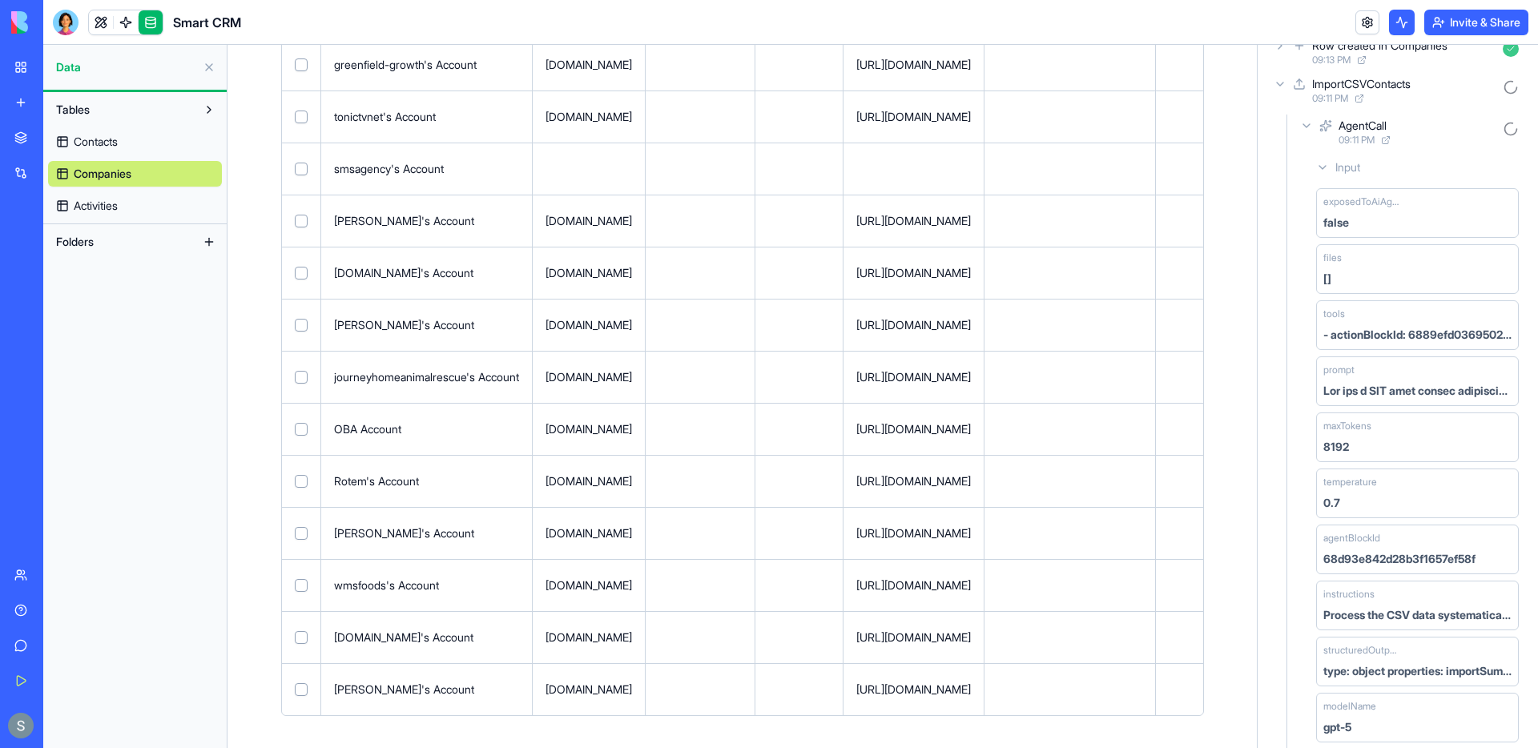
scroll to position [1444, 0]
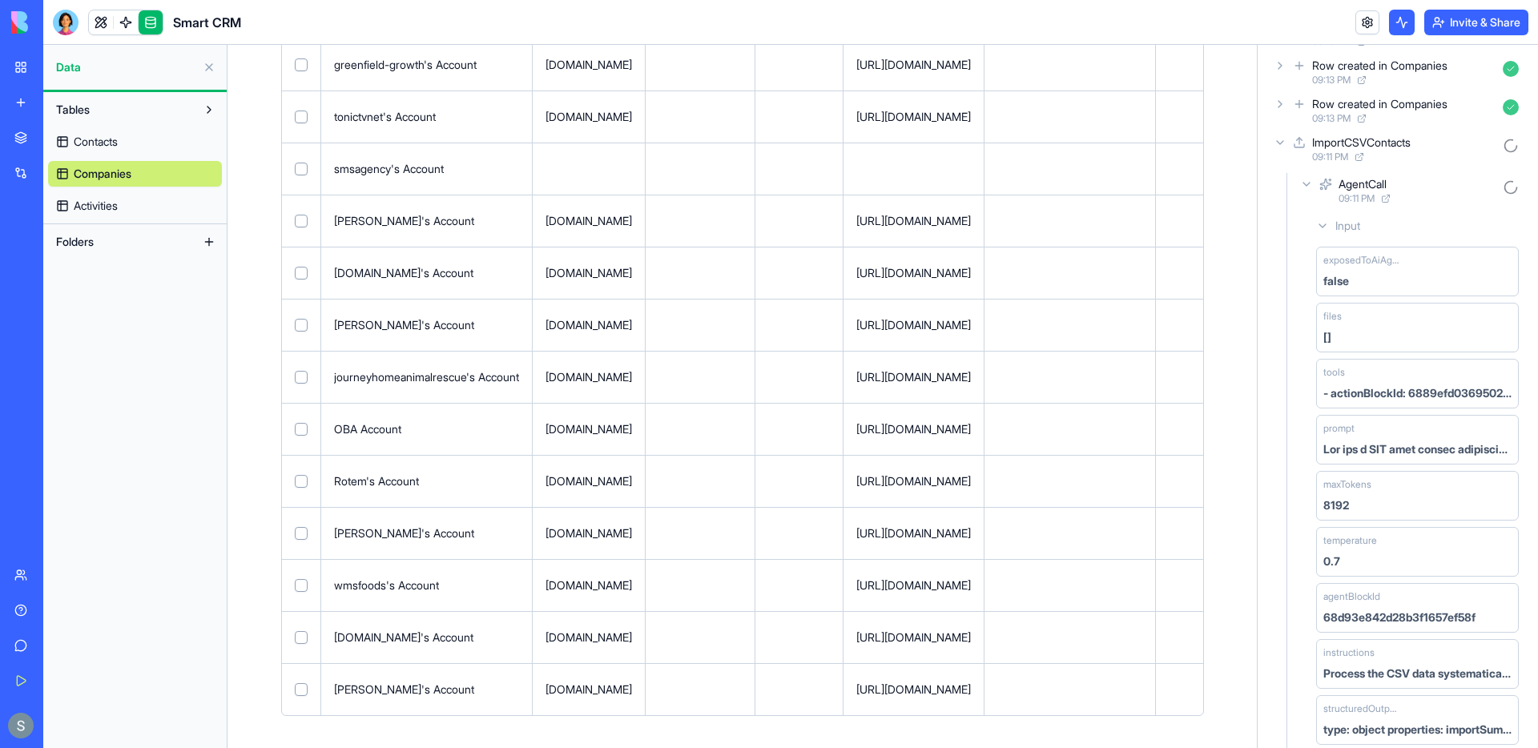
click at [1280, 140] on icon at bounding box center [1280, 142] width 13 height 13
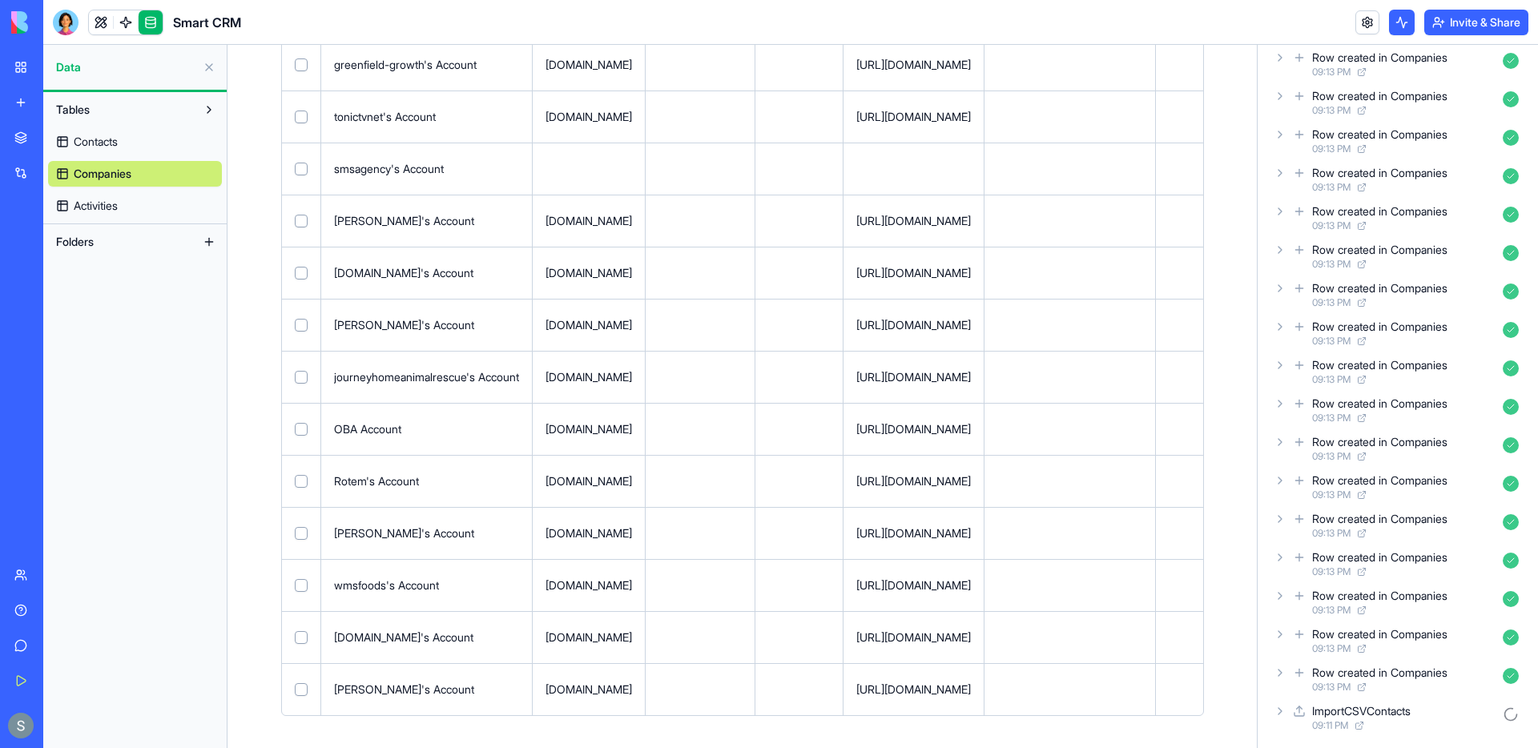
click at [1276, 706] on icon at bounding box center [1280, 711] width 13 height 13
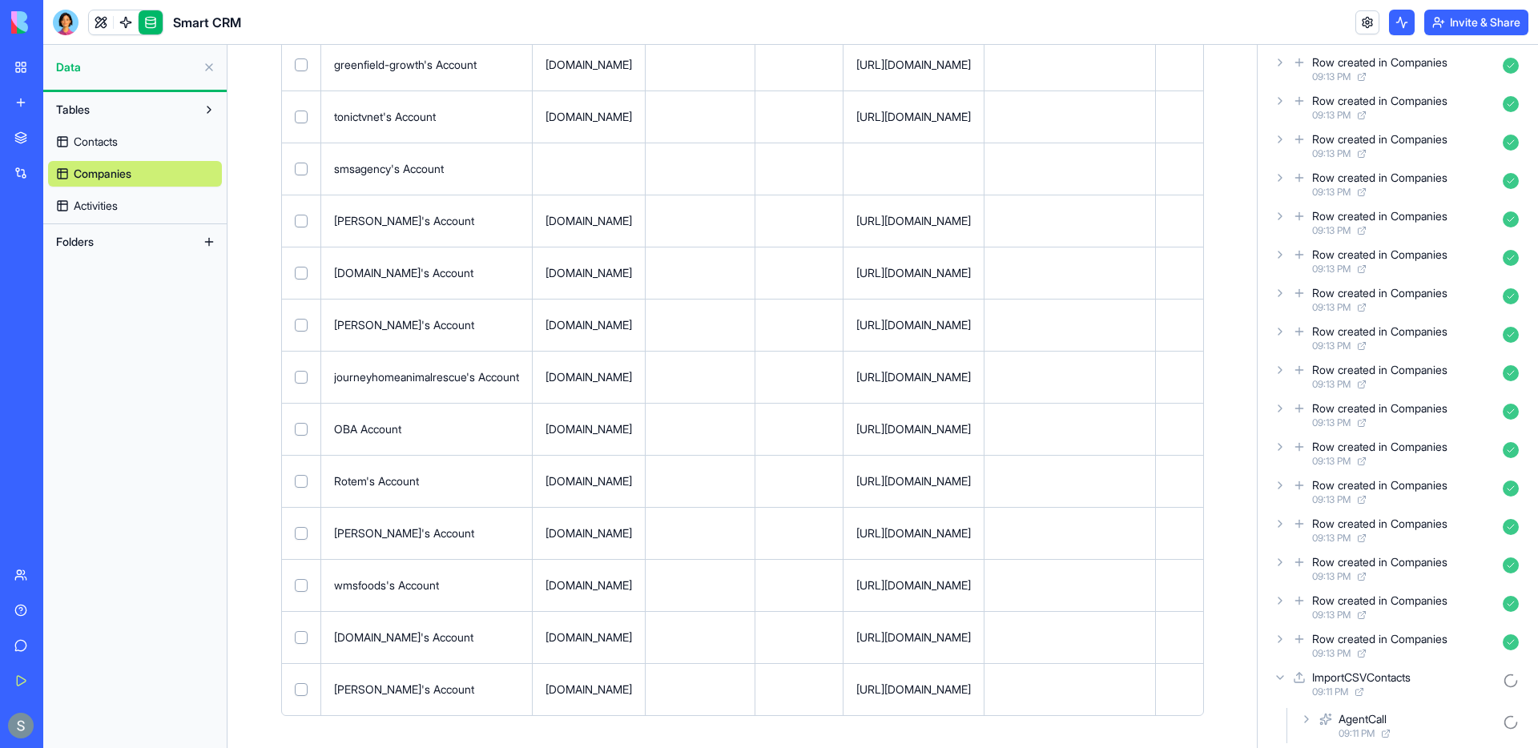
scroll to position [917, 0]
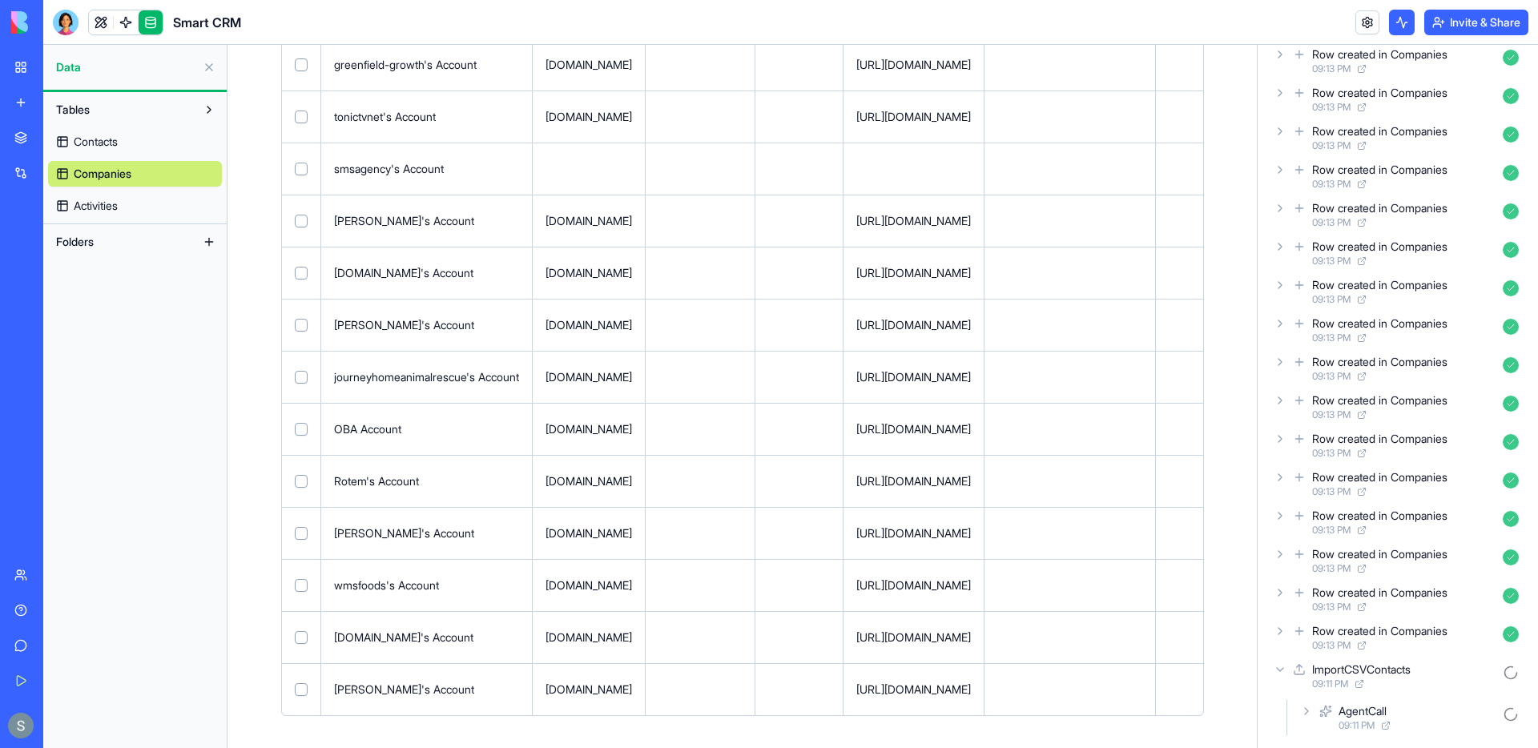
click at [1305, 715] on icon at bounding box center [1306, 711] width 13 height 13
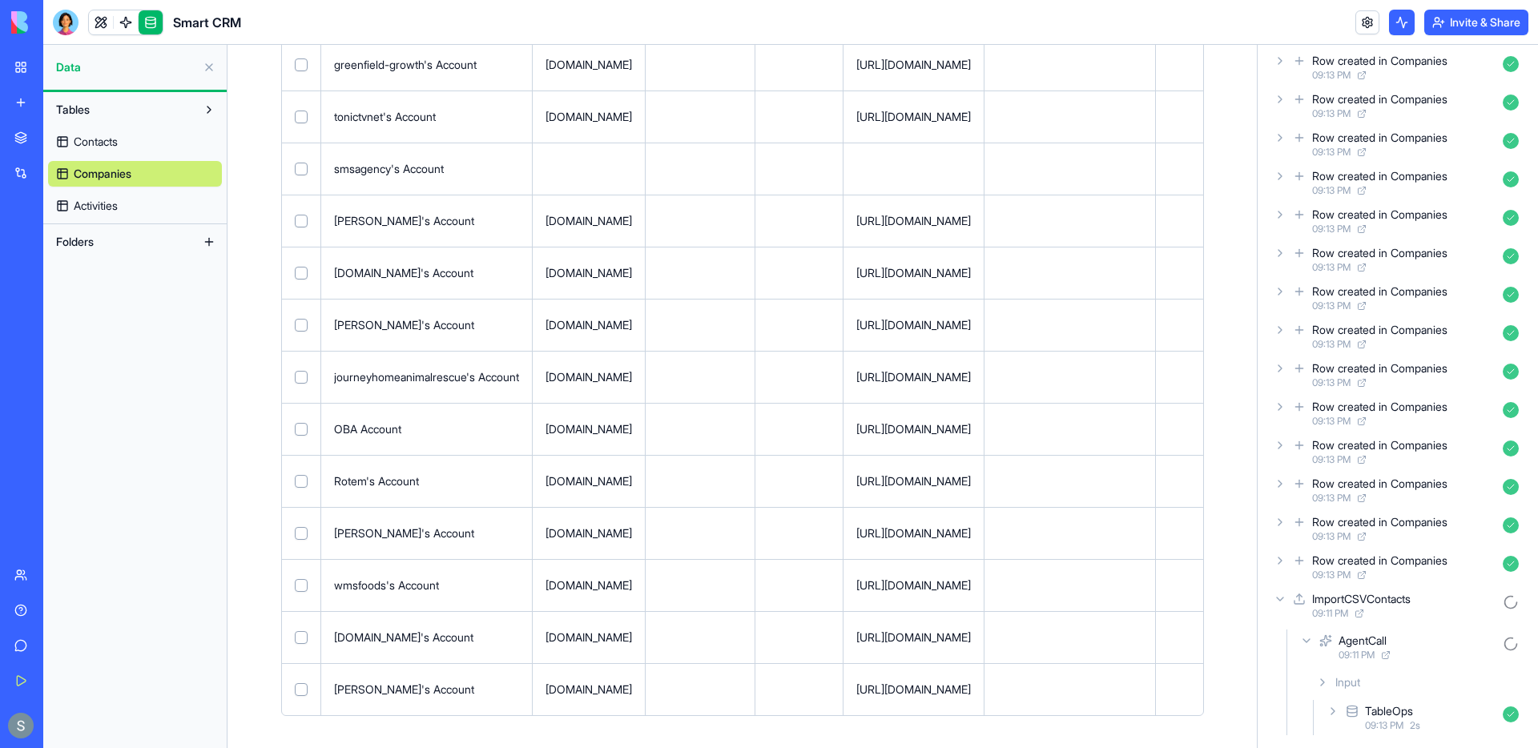
click at [1336, 711] on icon at bounding box center [1333, 711] width 13 height 13
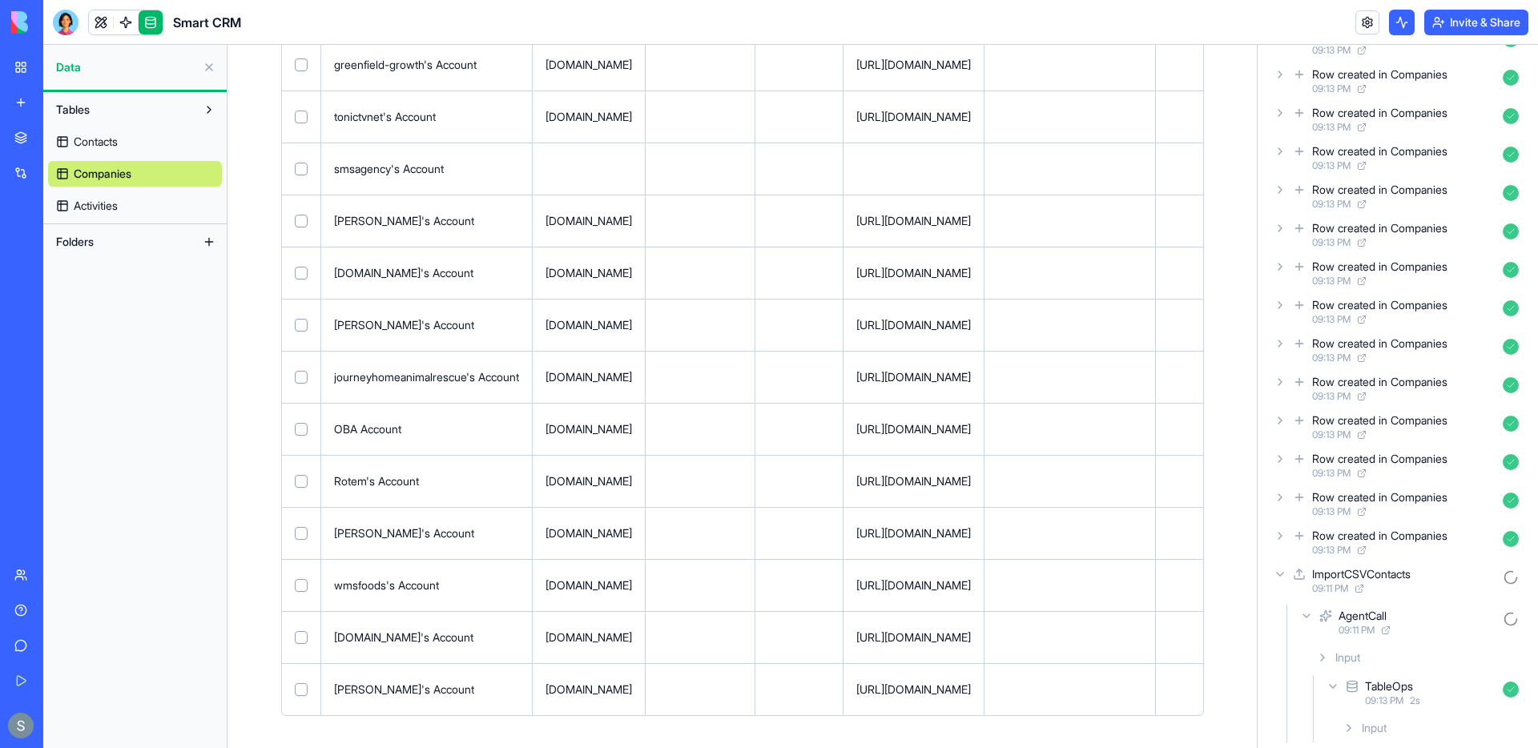
scroll to position [1019, 0]
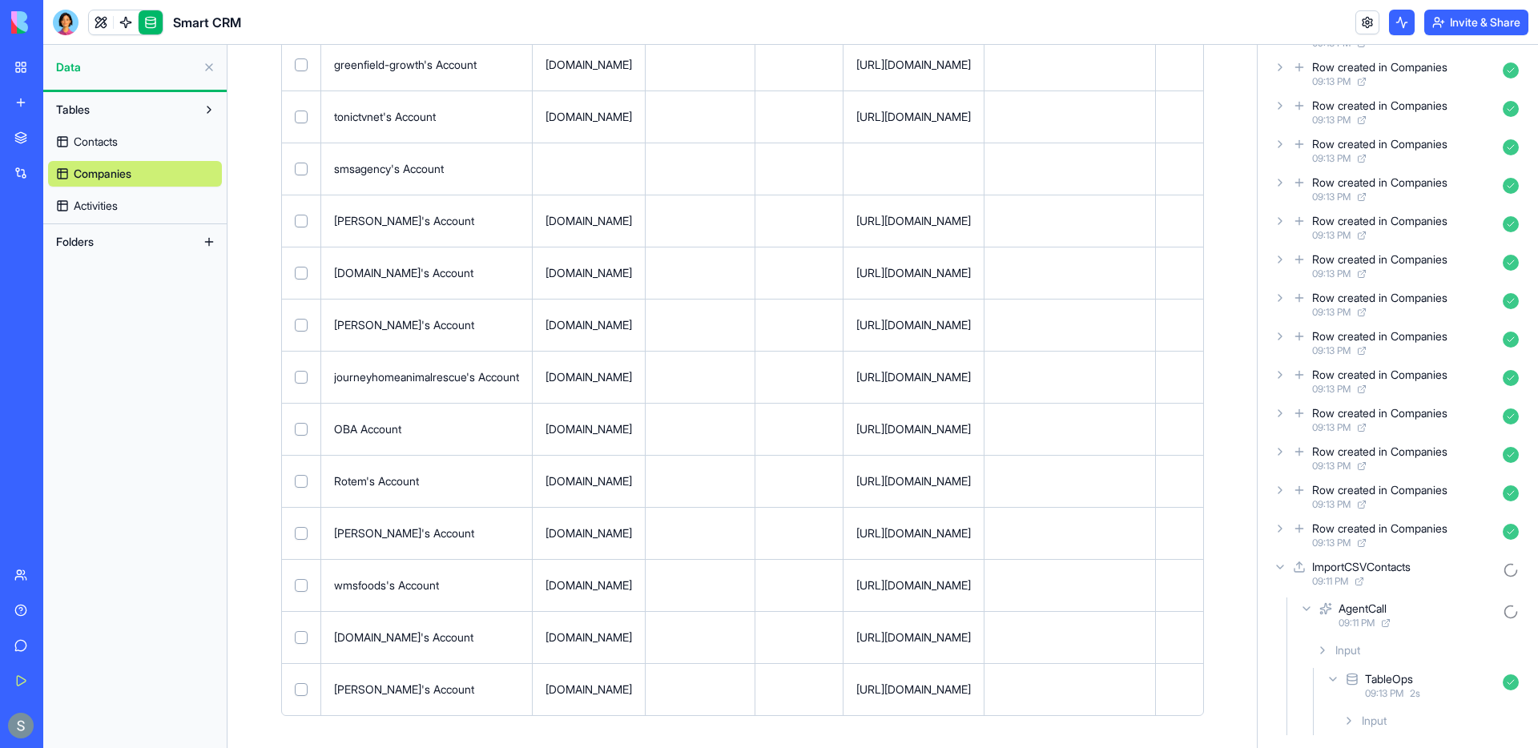
click at [1352, 722] on icon at bounding box center [1349, 721] width 13 height 13
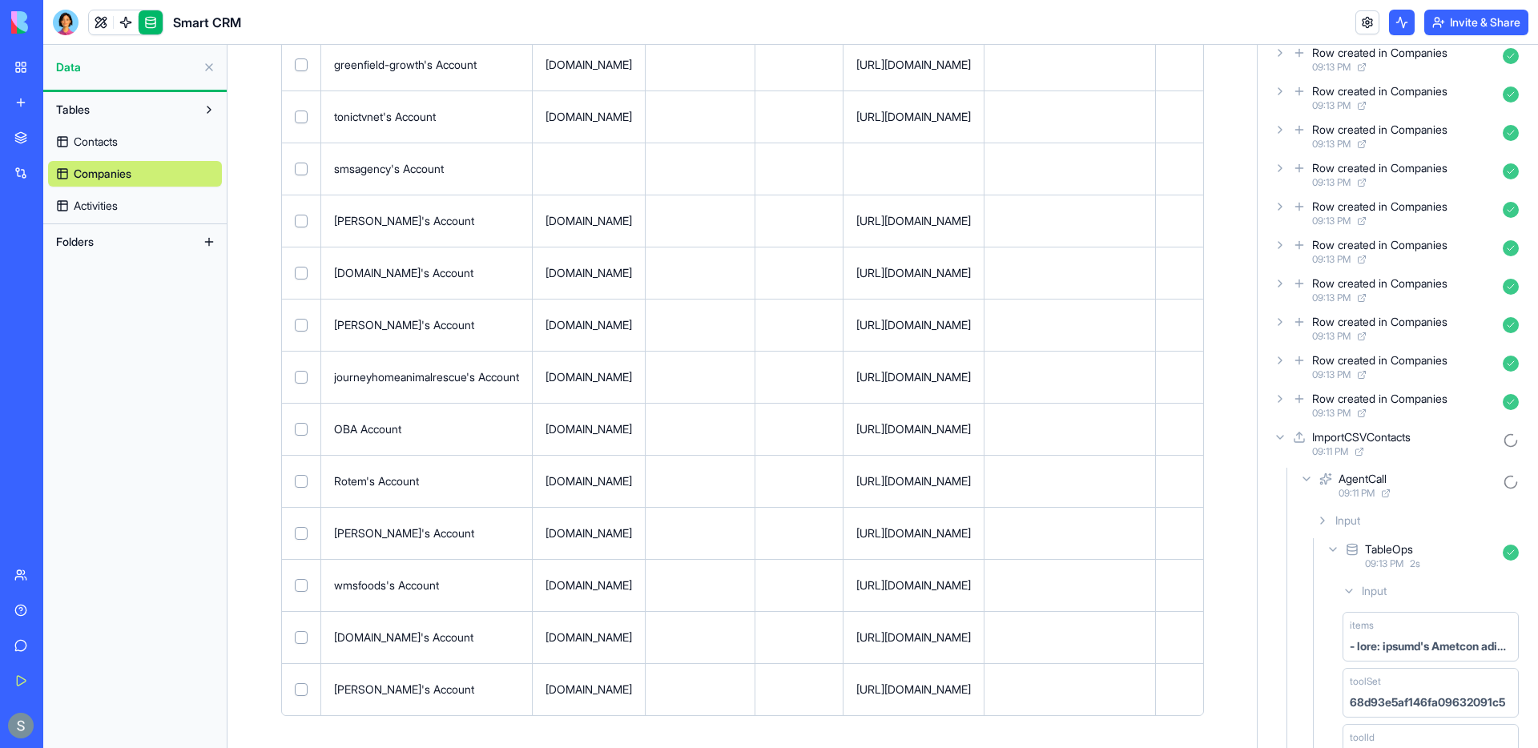
scroll to position [1194, 0]
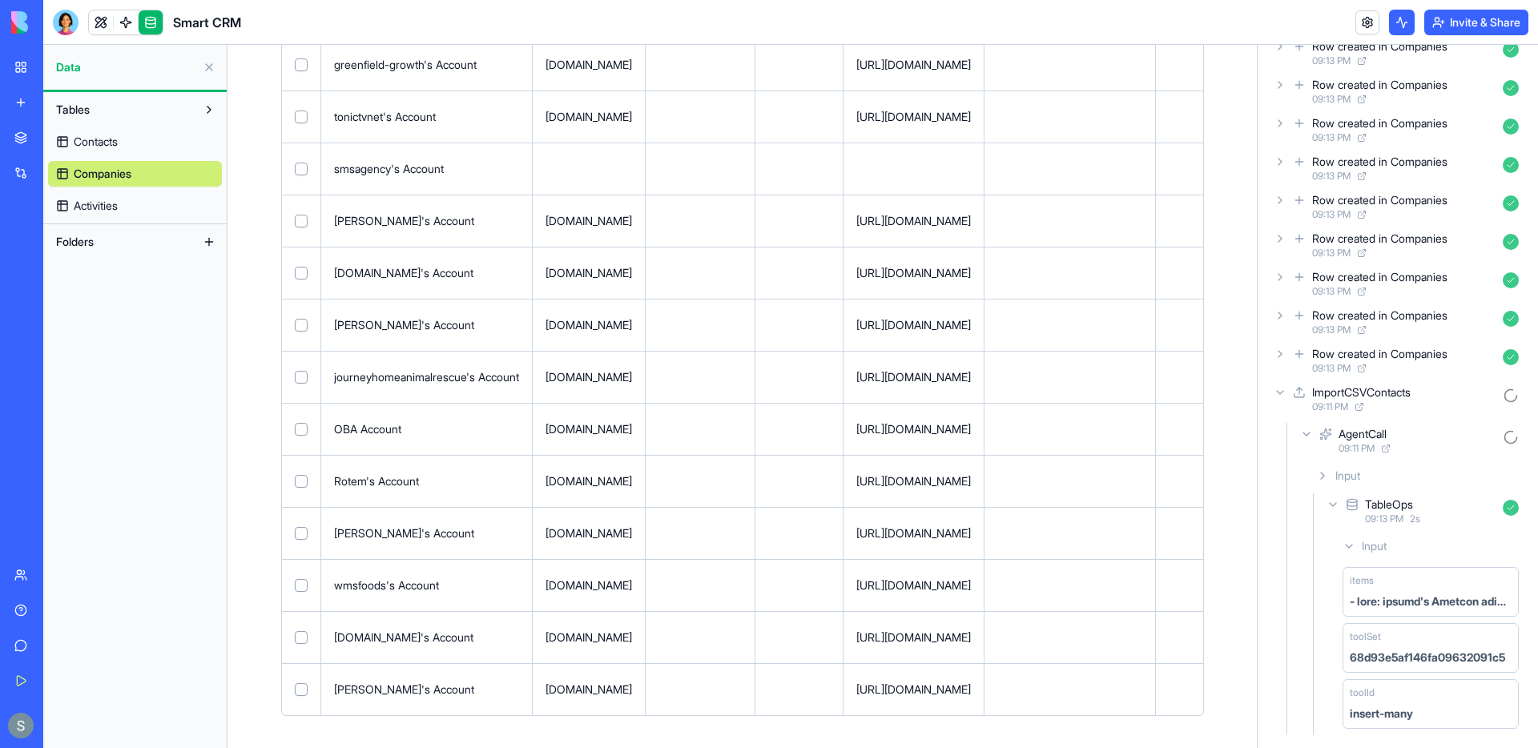
click at [1364, 409] on icon at bounding box center [1360, 407] width 10 height 10
click at [1283, 394] on icon at bounding box center [1280, 392] width 13 height 13
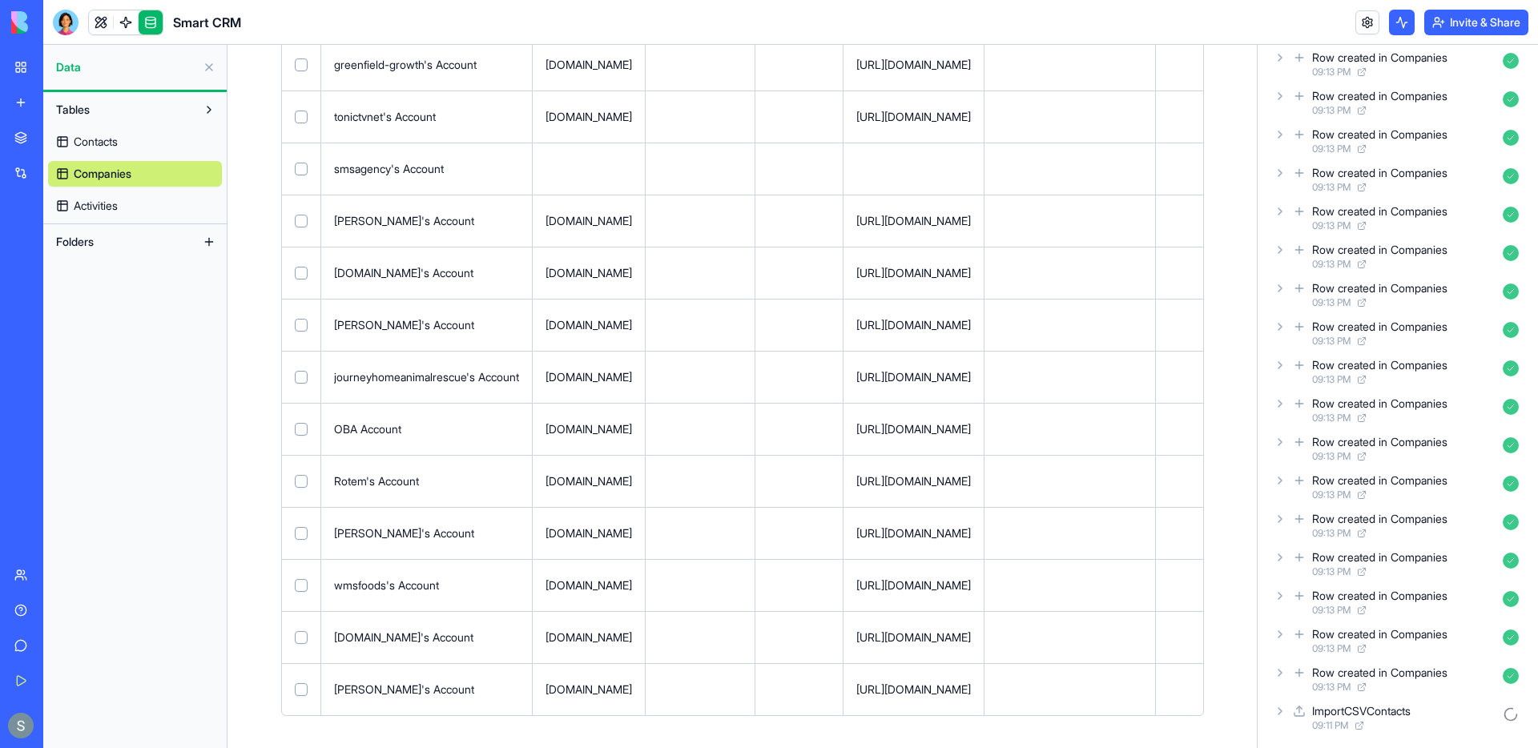
click at [1286, 711] on icon at bounding box center [1280, 711] width 13 height 13
click at [1307, 716] on icon at bounding box center [1306, 711] width 13 height 13
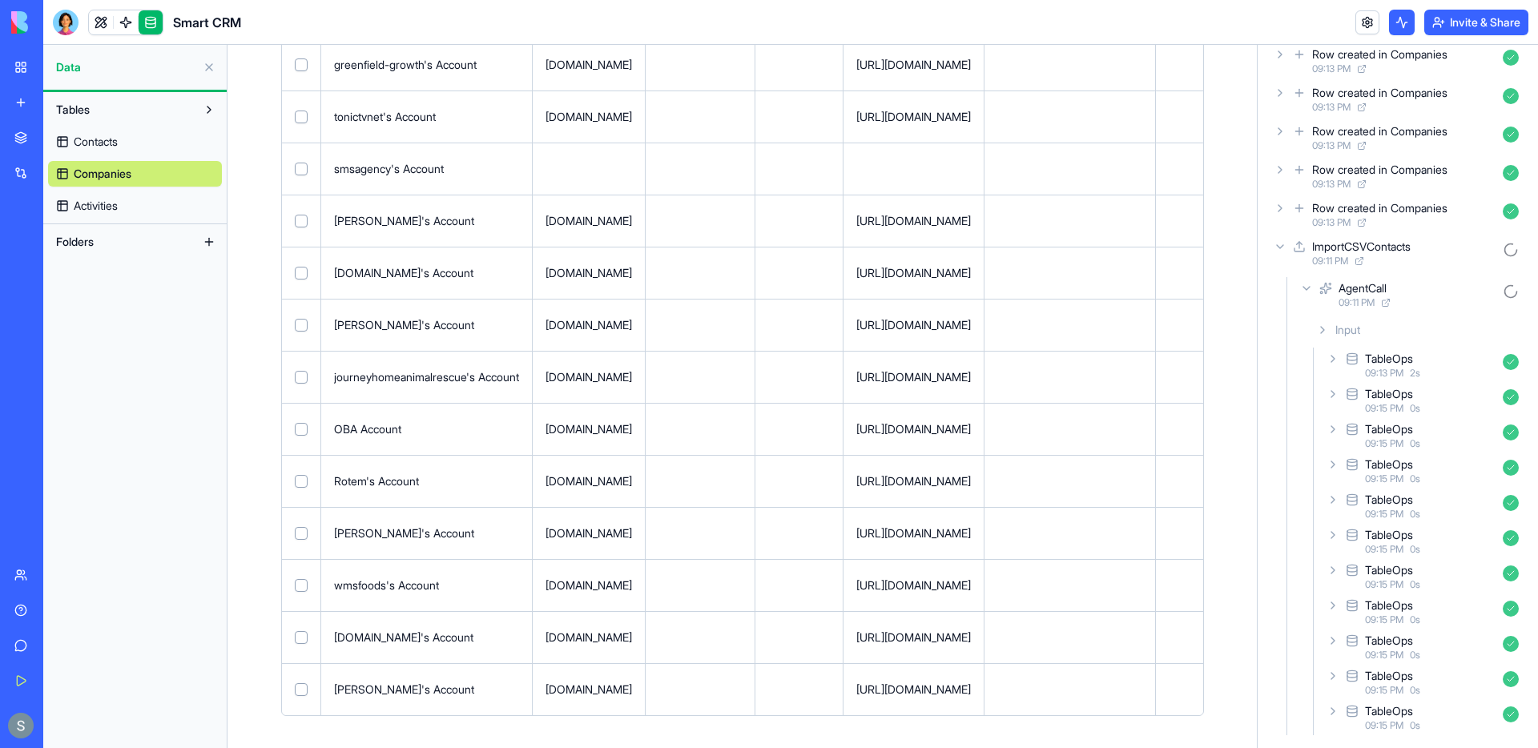
scroll to position [0, 0]
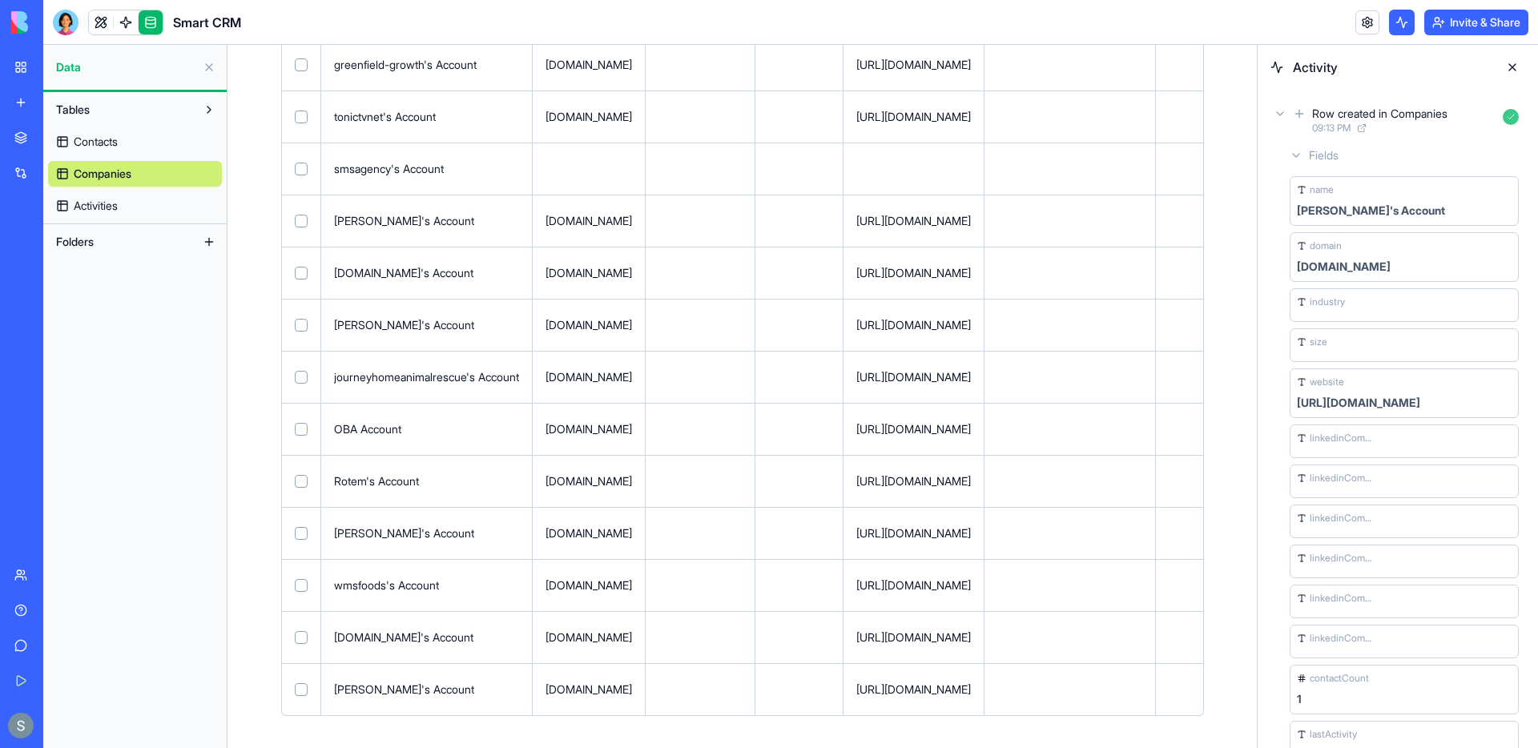
click at [1279, 108] on icon at bounding box center [1280, 113] width 13 height 13
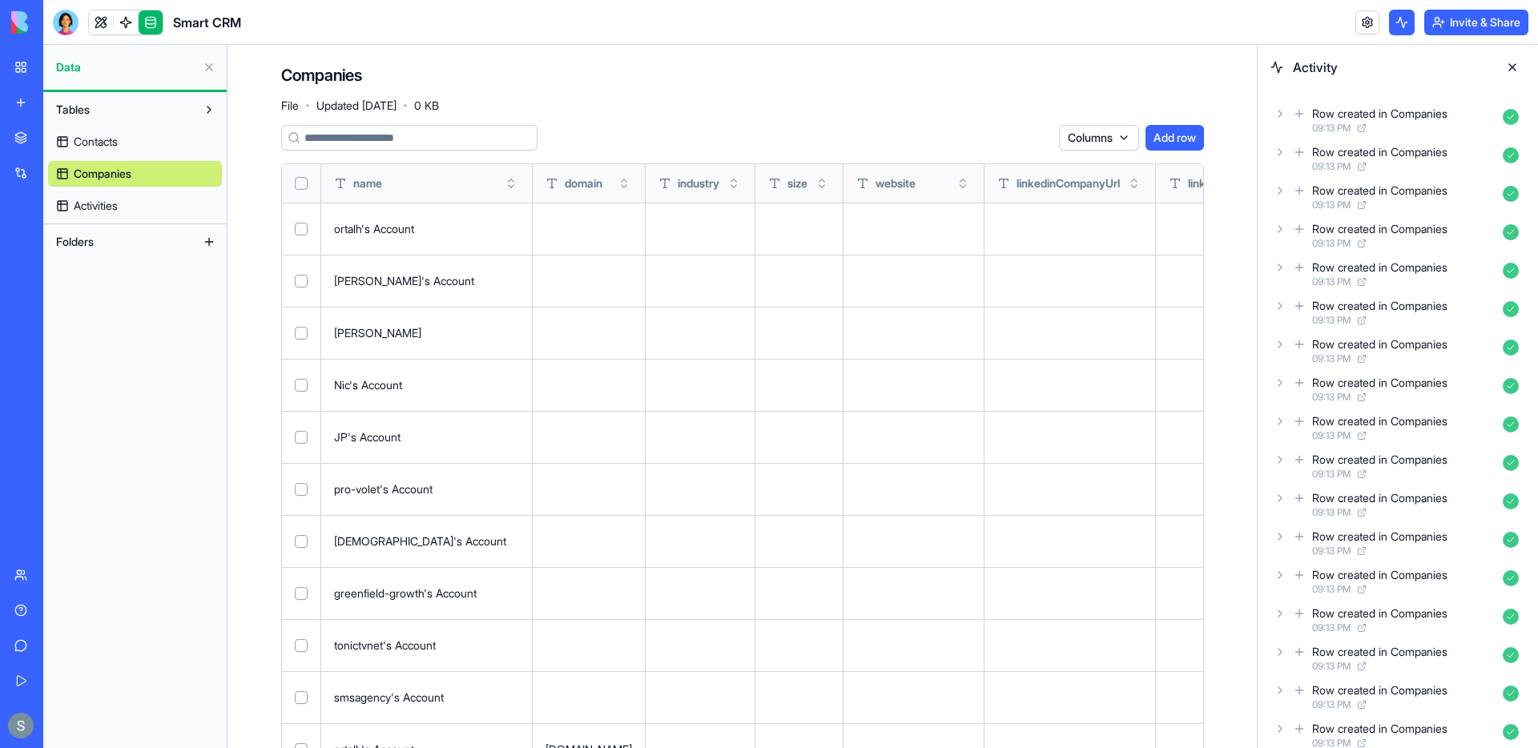
click at [303, 181] on button "Select all" at bounding box center [301, 183] width 13 height 13
click at [159, 135] on link "Contacts" at bounding box center [135, 142] width 174 height 26
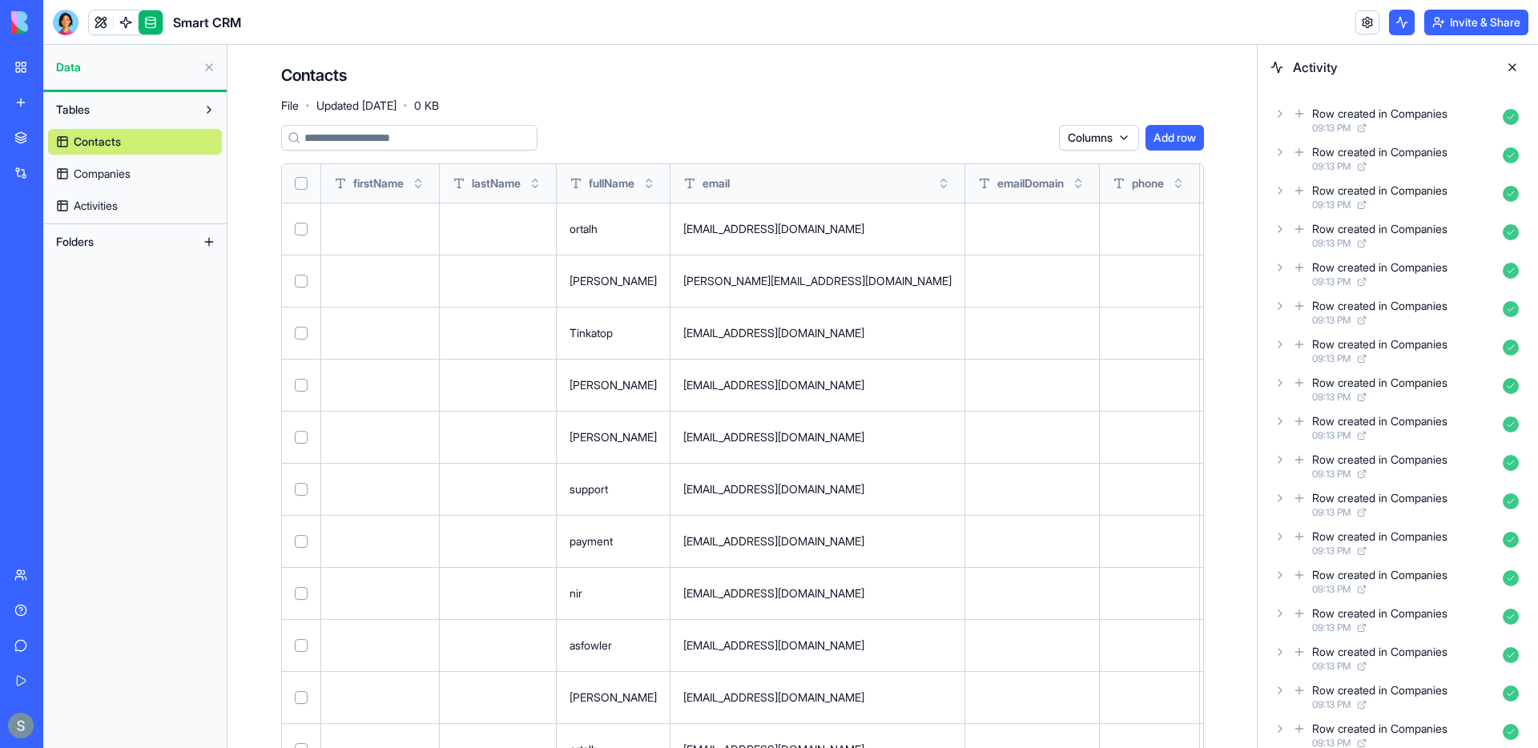
click at [303, 179] on button "Select all" at bounding box center [301, 183] width 13 height 13
click at [139, 211] on link "Activities" at bounding box center [135, 206] width 174 height 26
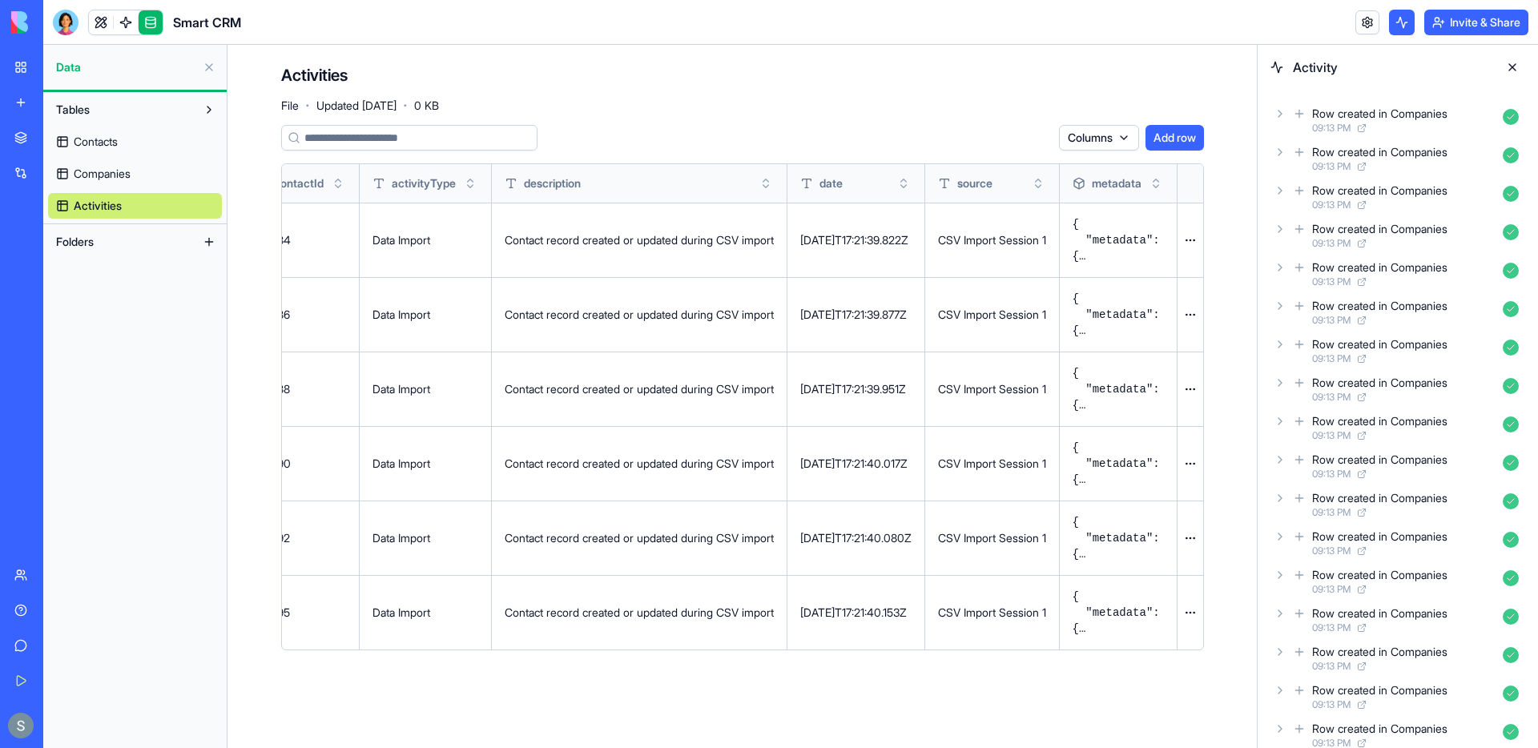
scroll to position [0, 140]
click at [1191, 236] on html "BETA My Workspace New app Marketplace Integrations Recent Personal Assistant Sm…" at bounding box center [769, 374] width 1538 height 748
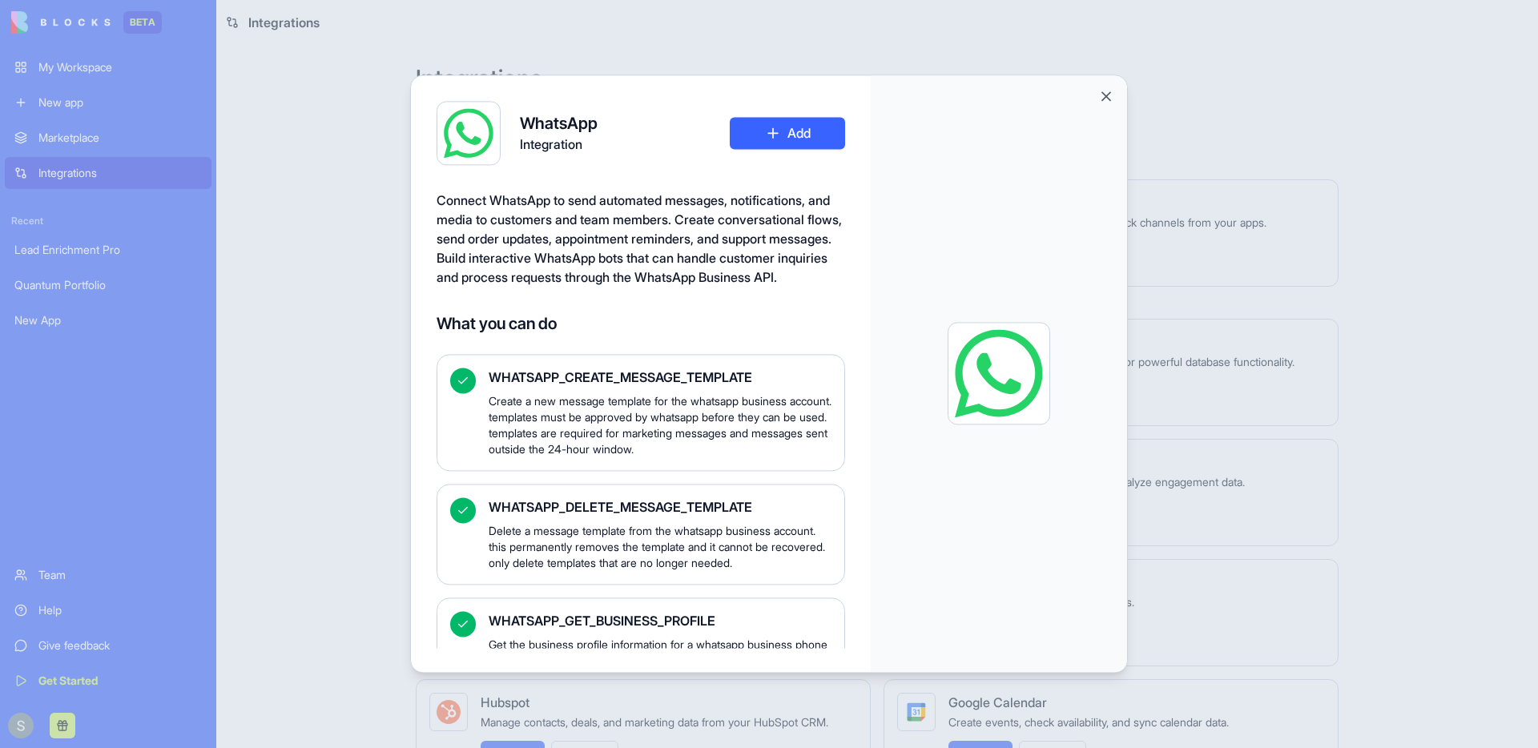
scroll to position [2018, 0]
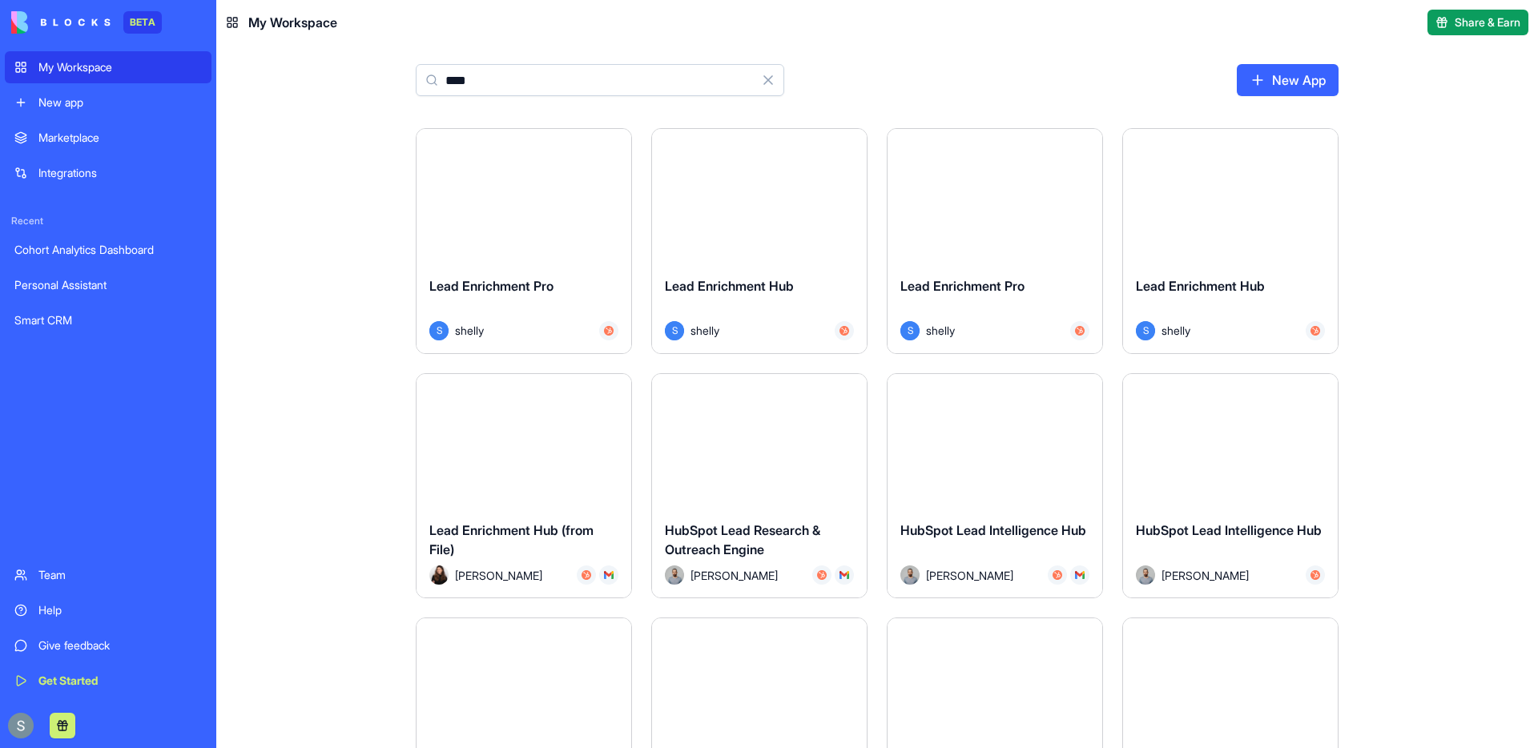
scroll to position [658, 0]
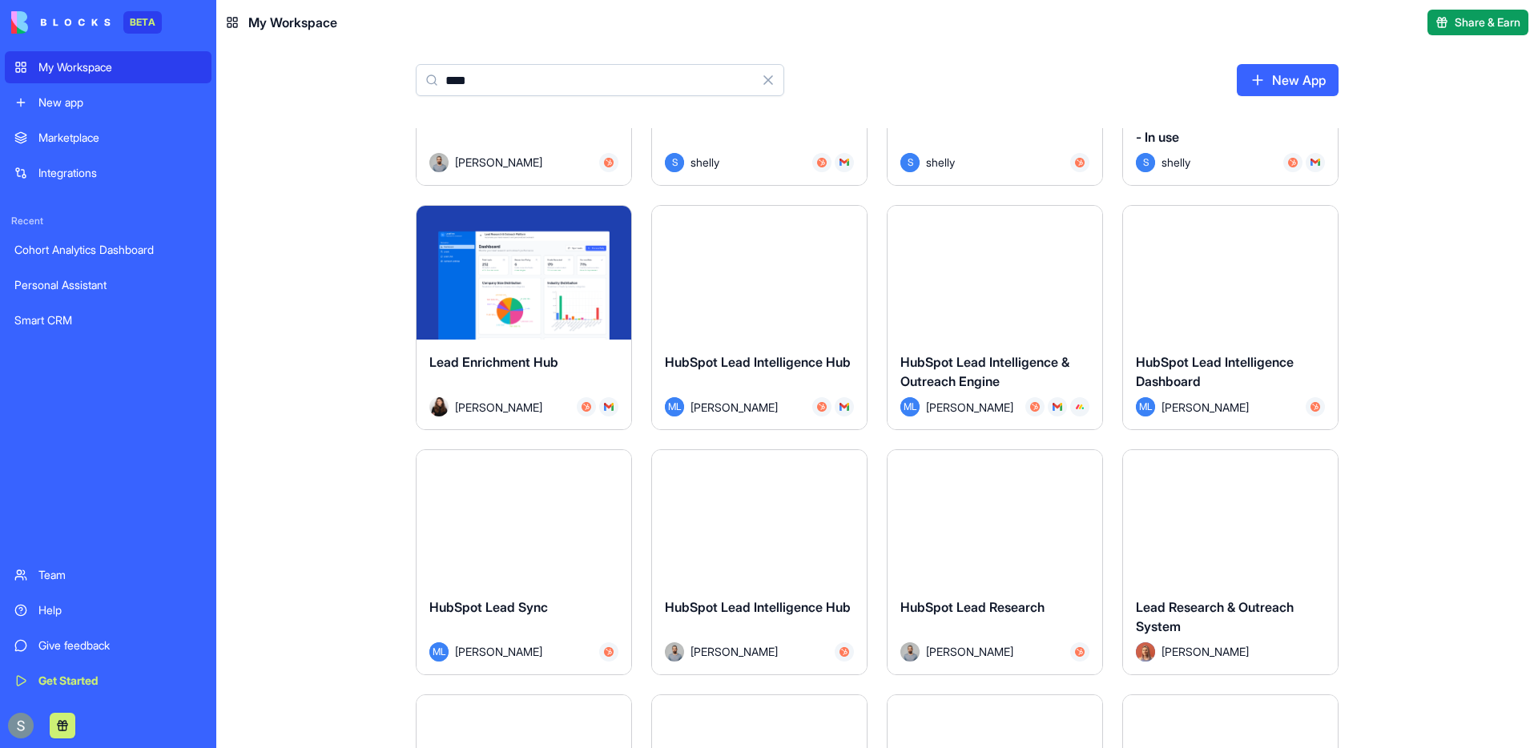
click at [520, 76] on input "****" at bounding box center [600, 80] width 369 height 32
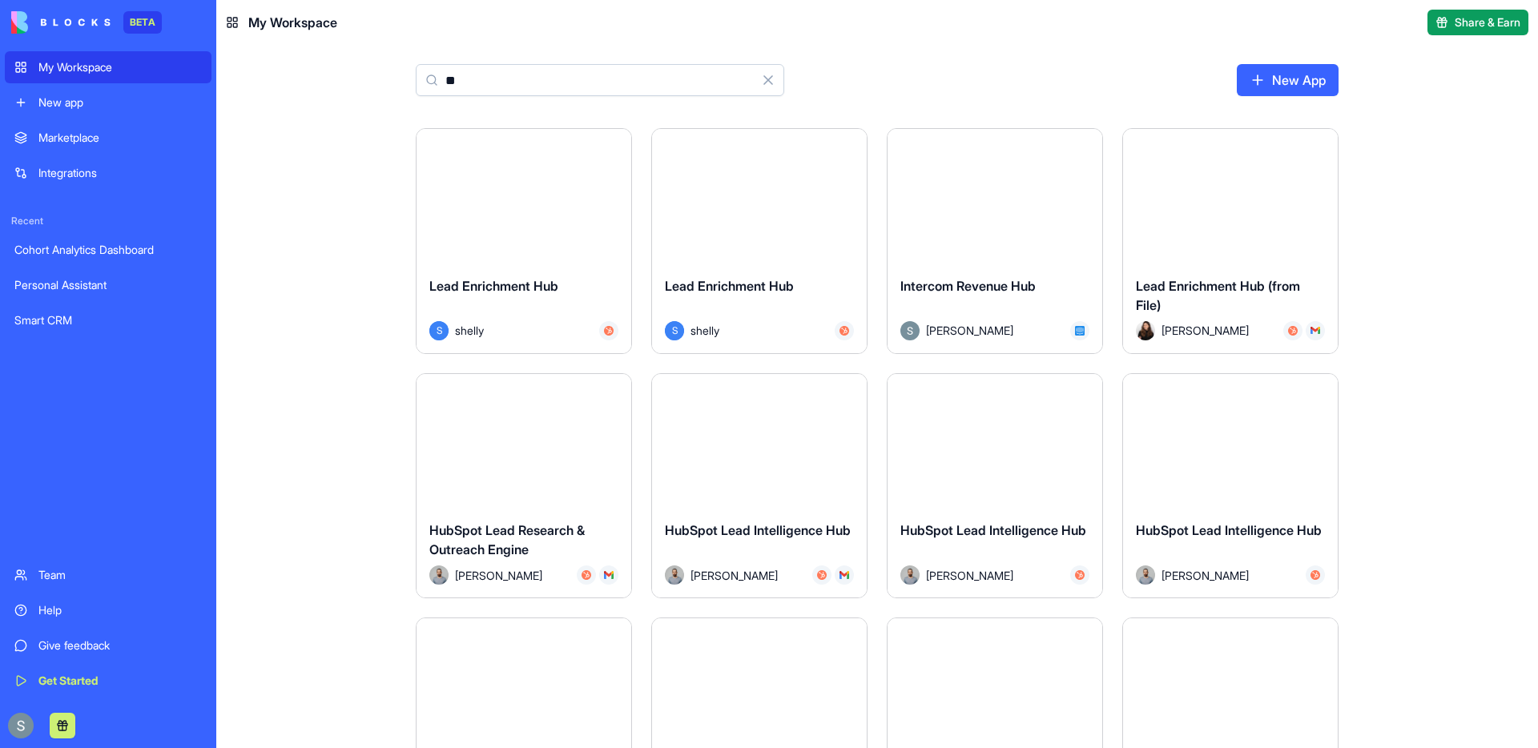
type input "*"
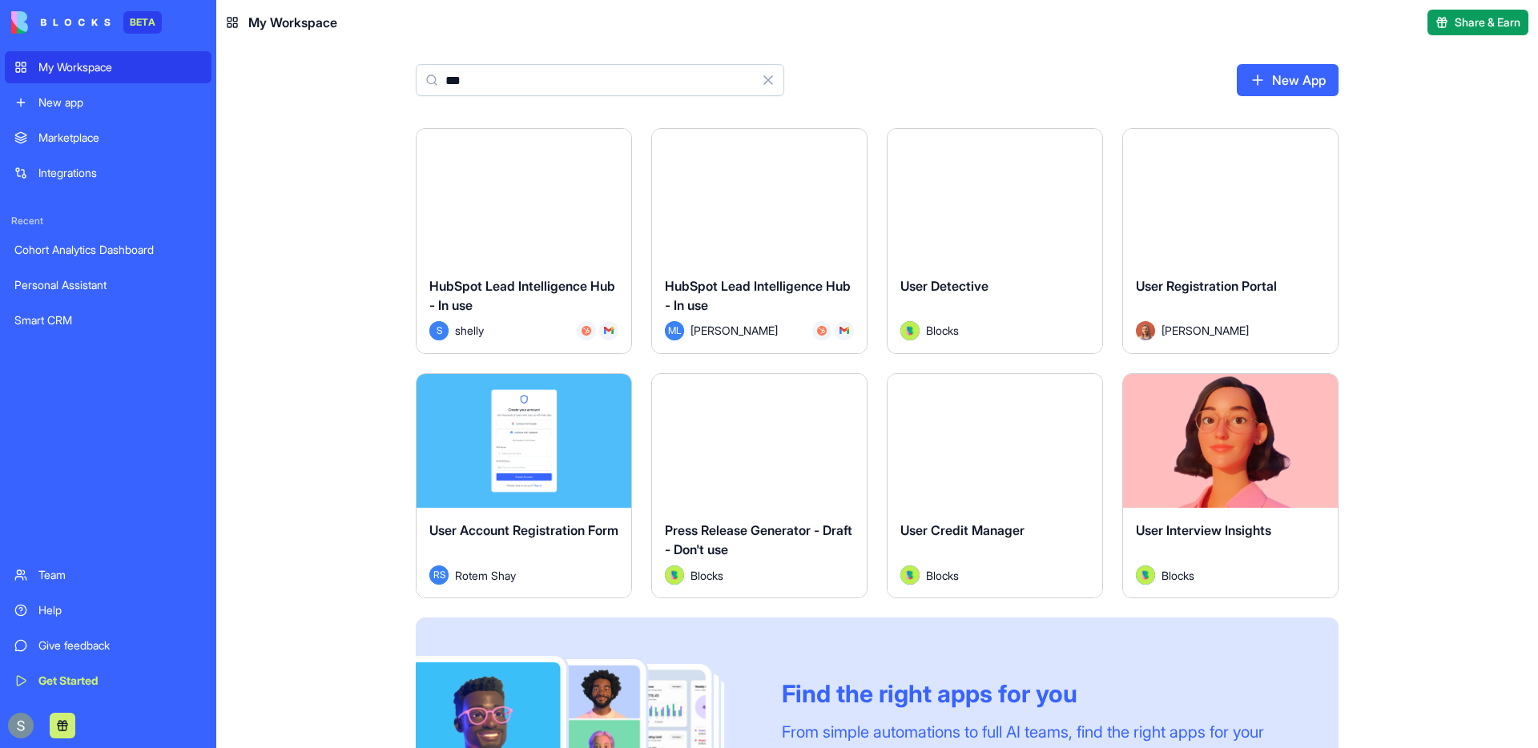
type input "***"
click at [754, 248] on div "Launch" at bounding box center [759, 196] width 215 height 135
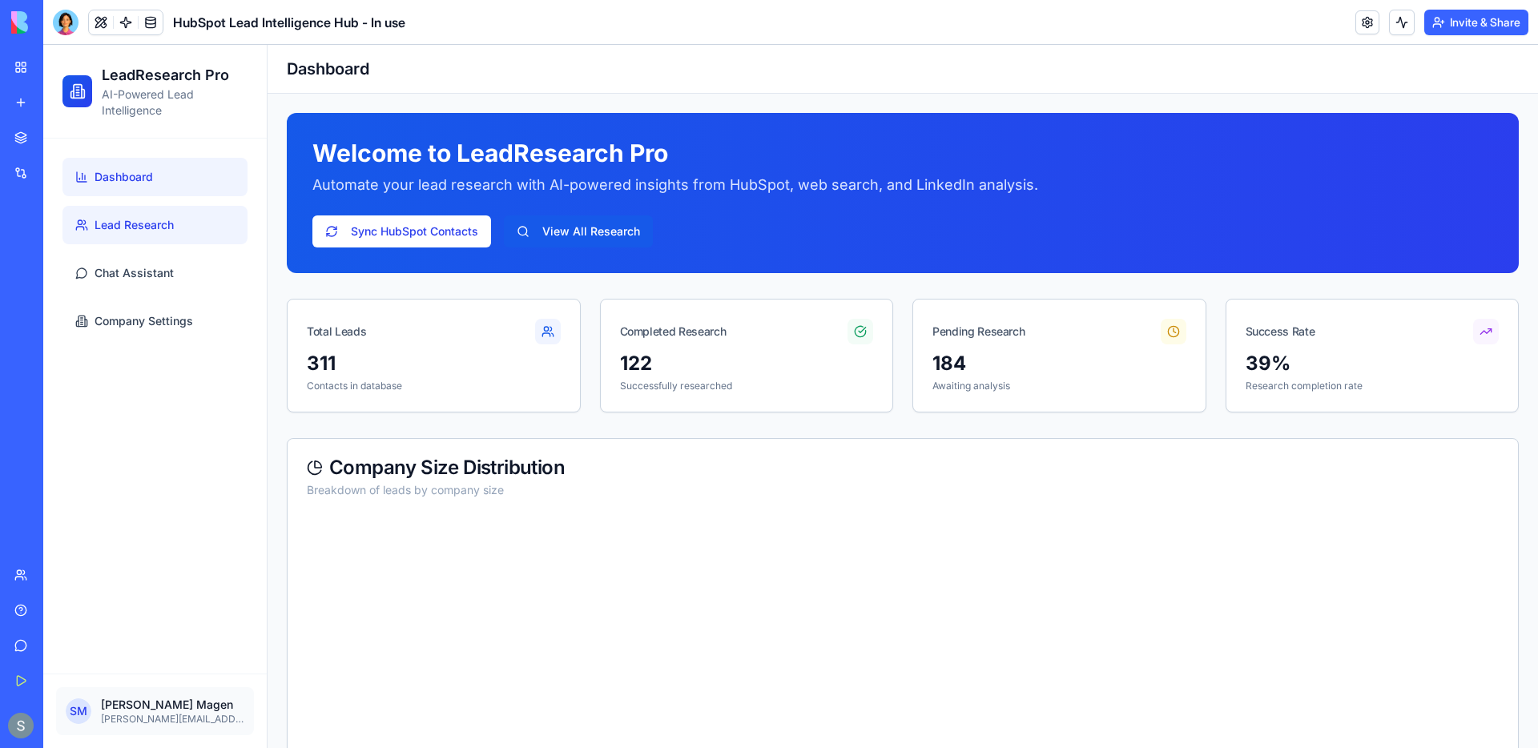
click at [128, 220] on span "Lead Research" at bounding box center [134, 225] width 79 height 16
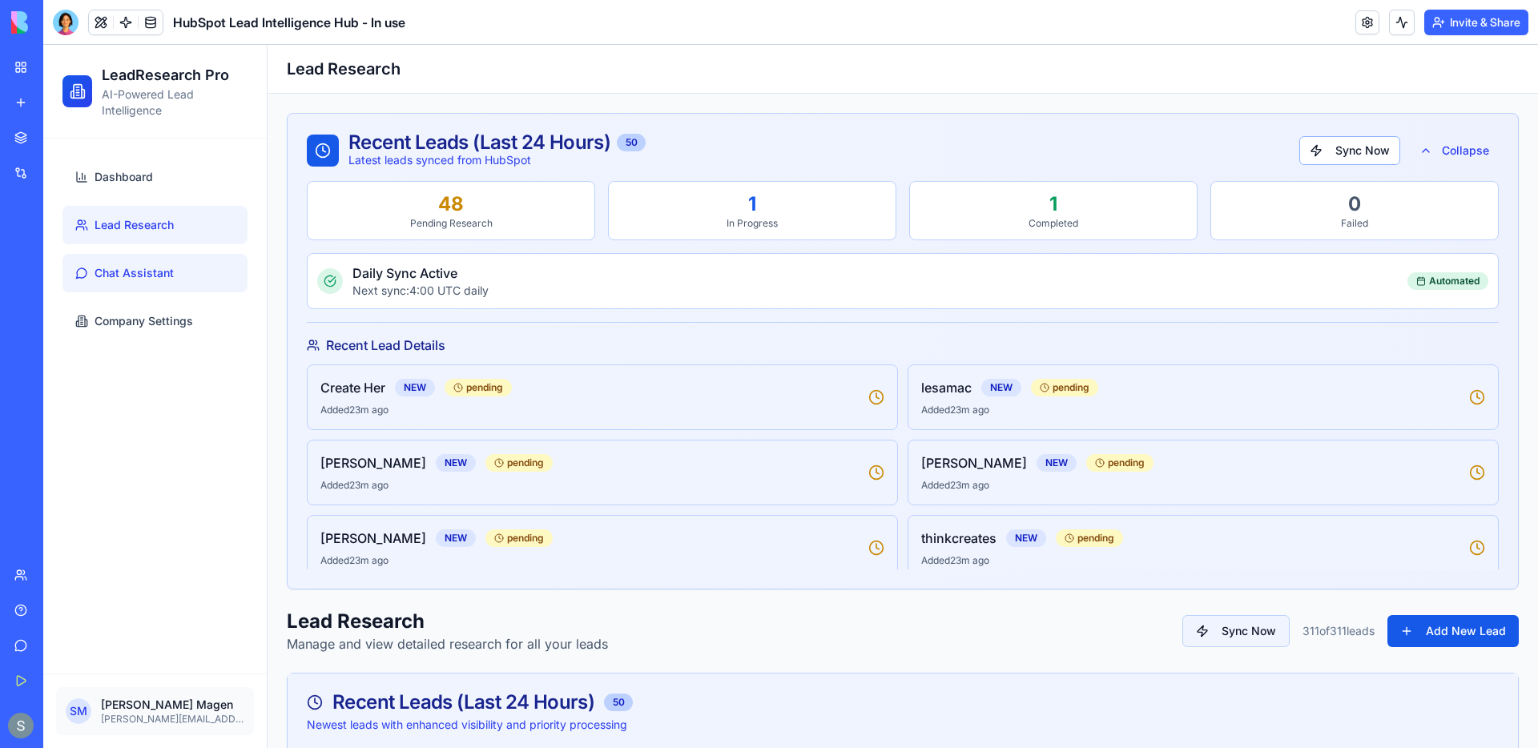
click at [176, 271] on link "Chat Assistant" at bounding box center [154, 273] width 185 height 38
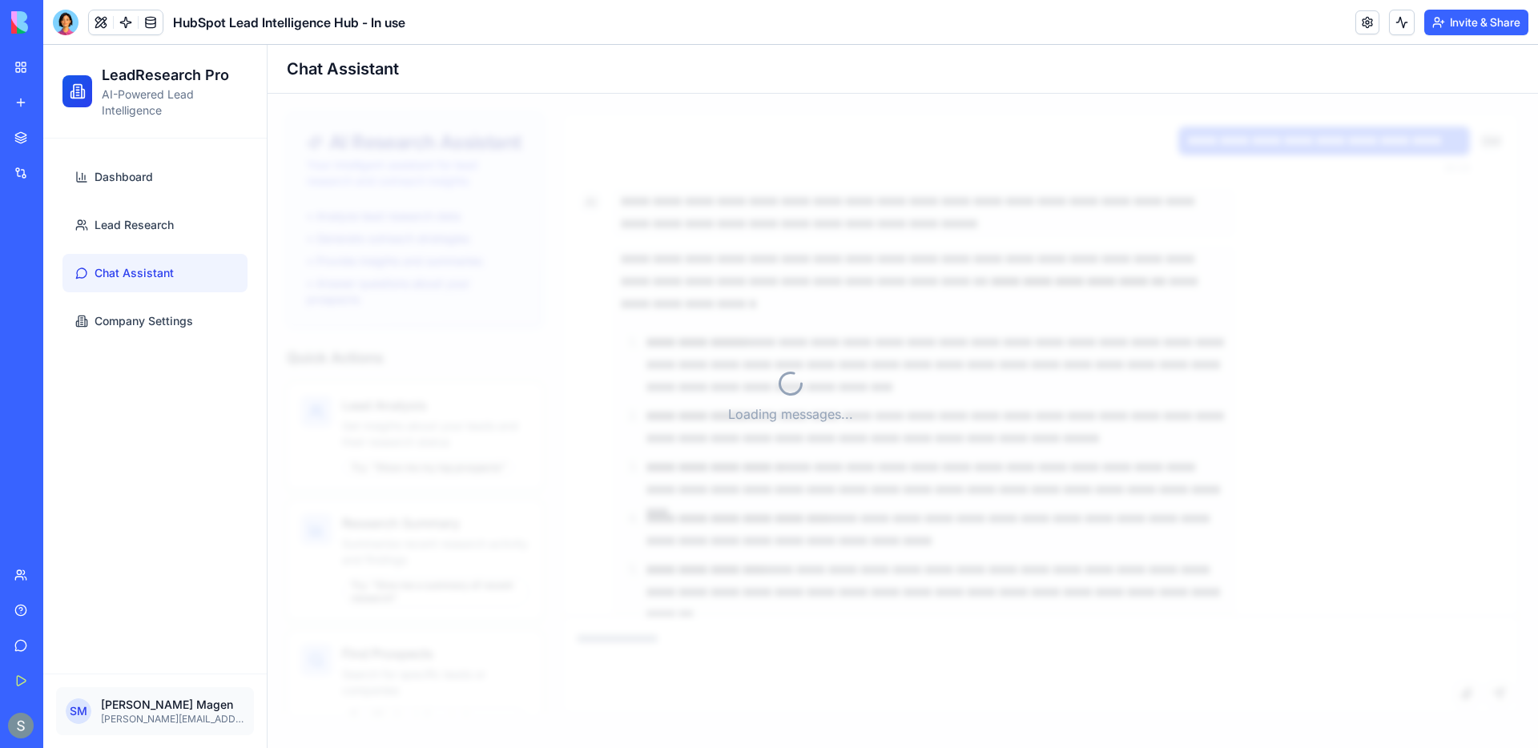
scroll to position [11516, 0]
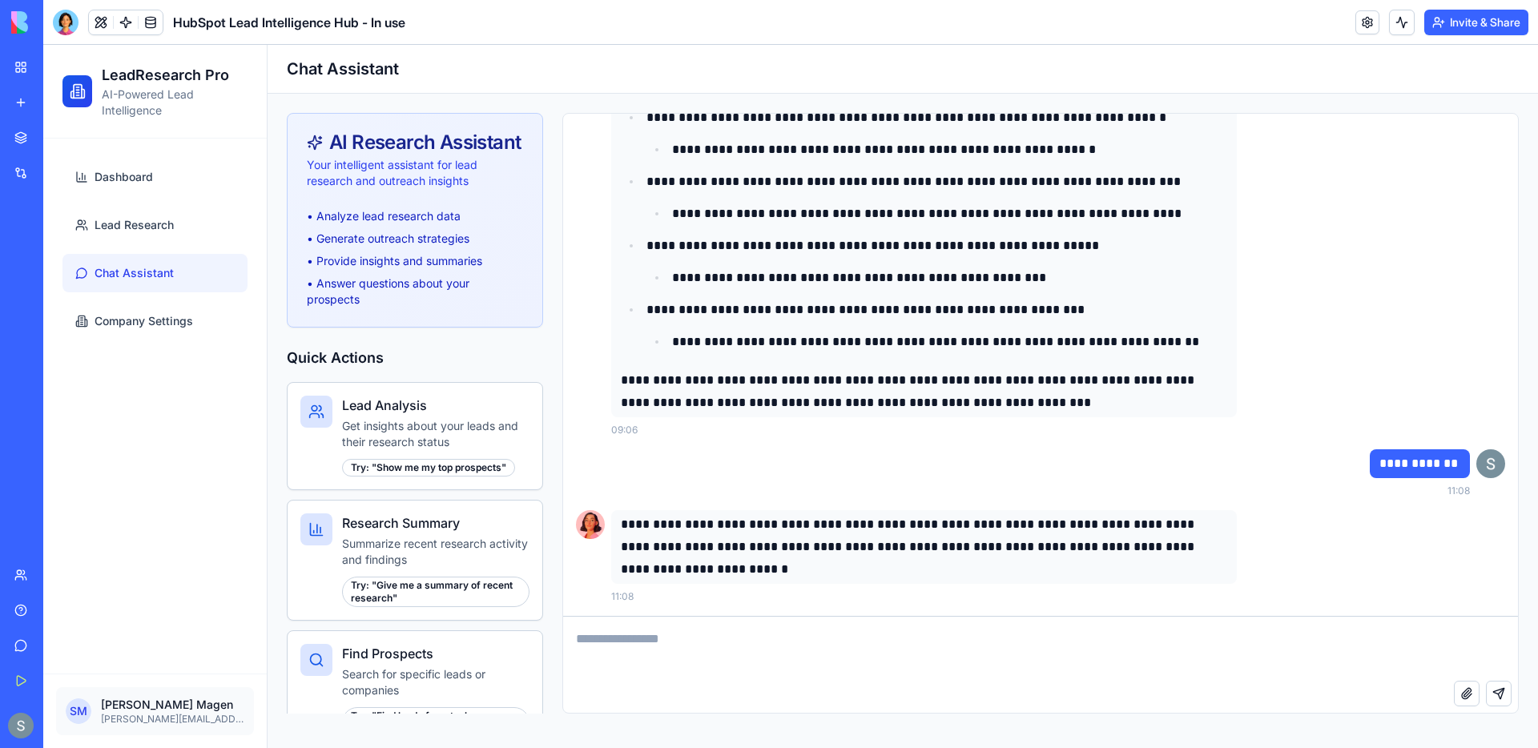
click at [697, 649] on textarea at bounding box center [1040, 649] width 955 height 64
click at [649, 659] on textarea at bounding box center [1040, 649] width 955 height 64
paste textarea "**********"
type textarea "**********"
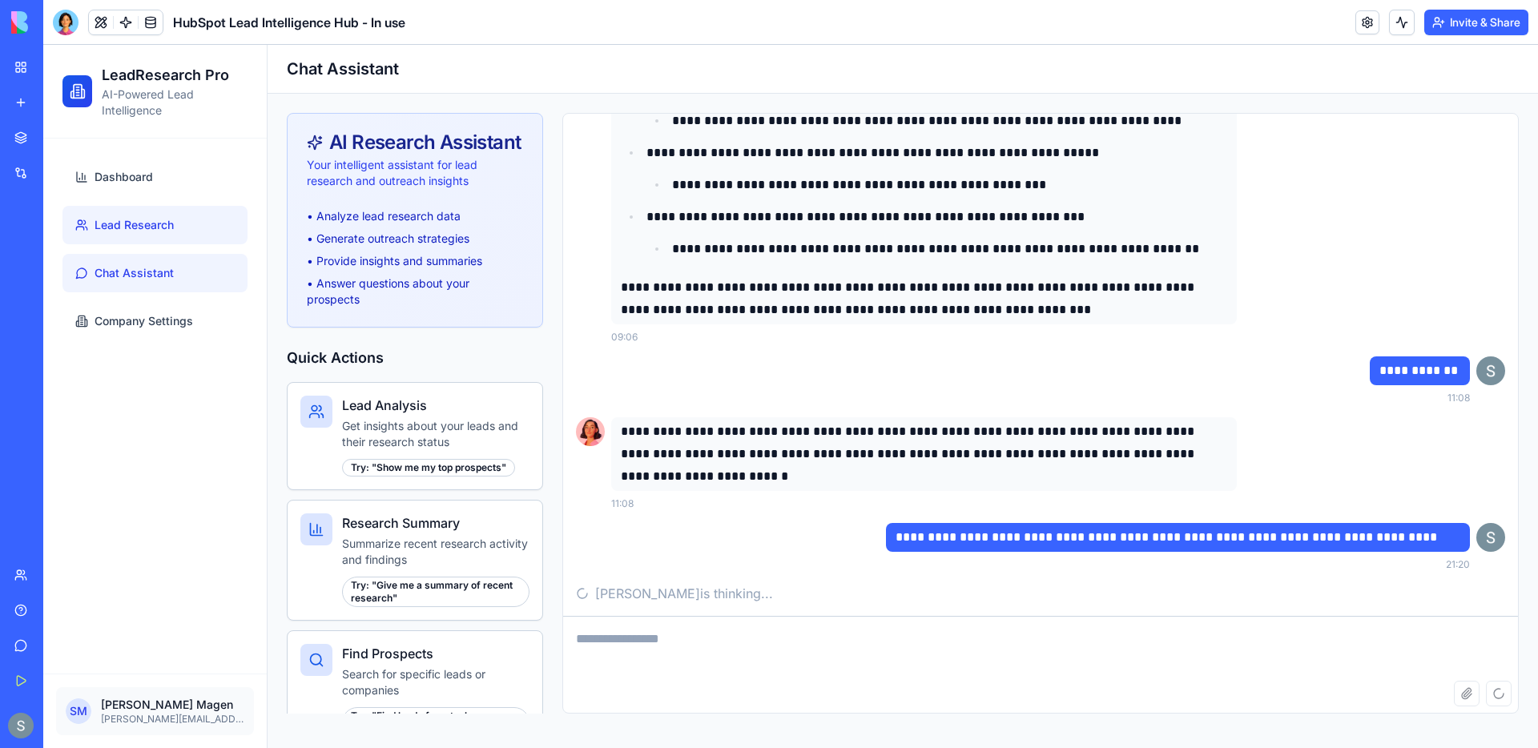
click at [192, 222] on link "Lead Research" at bounding box center [154, 225] width 185 height 38
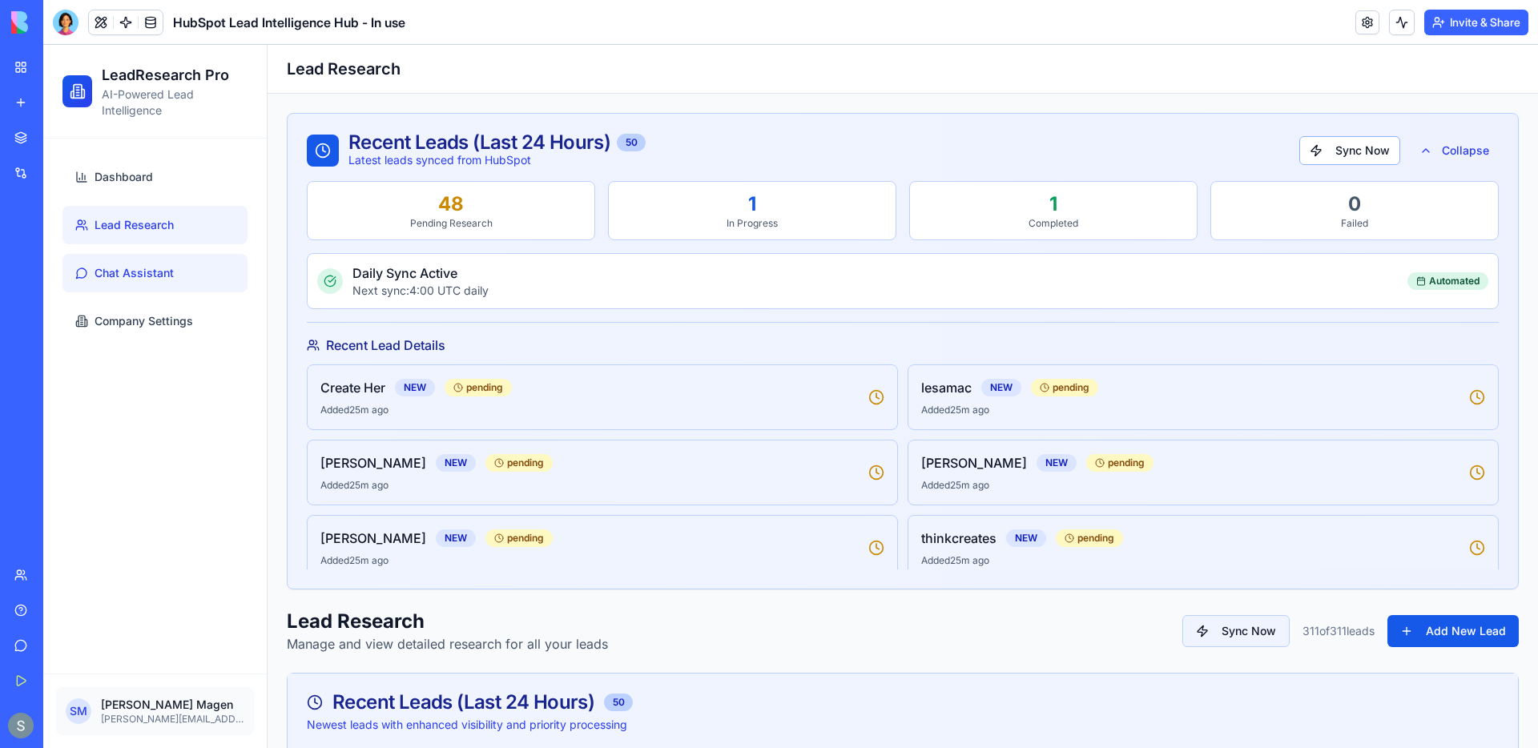
click at [171, 278] on span "Chat Assistant" at bounding box center [134, 273] width 79 height 16
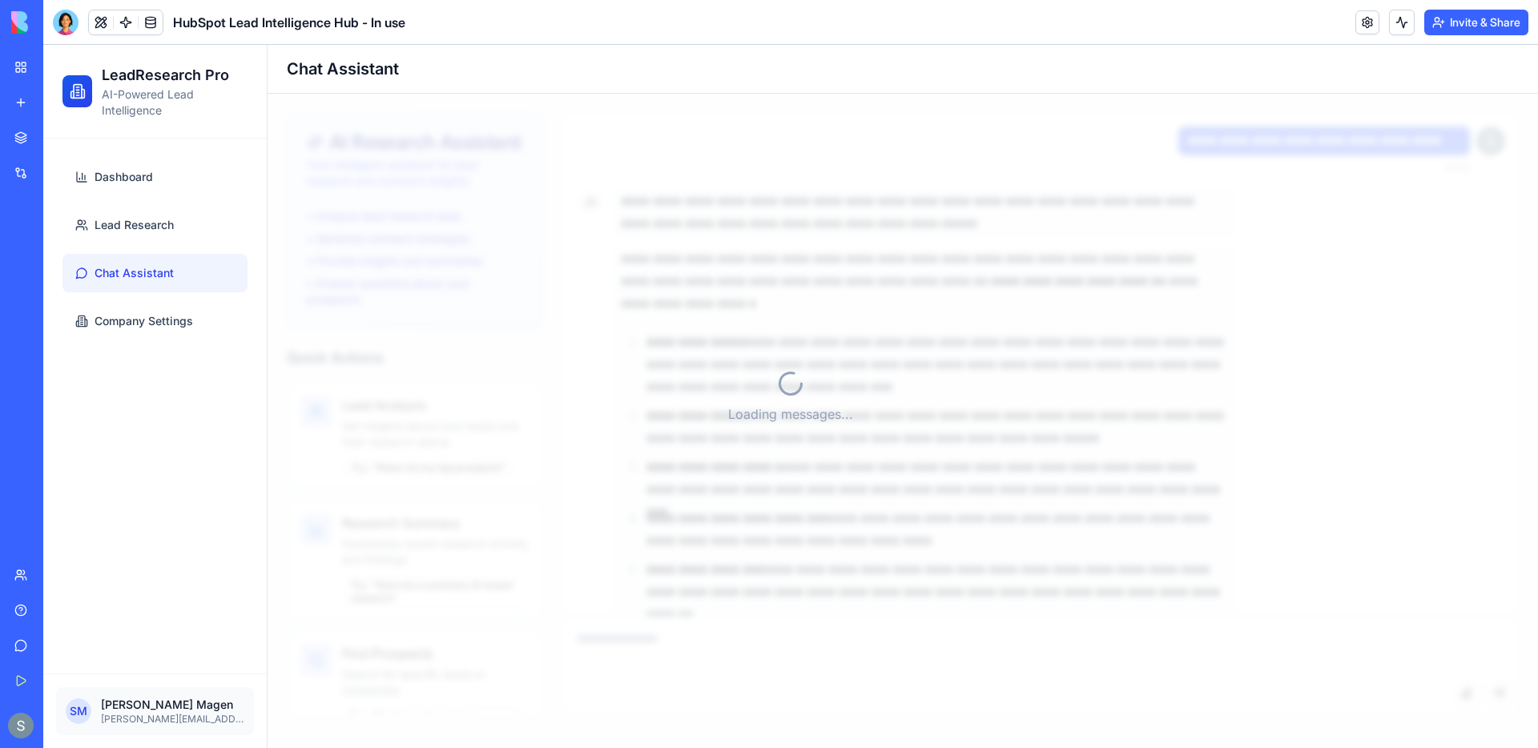
scroll to position [11577, 0]
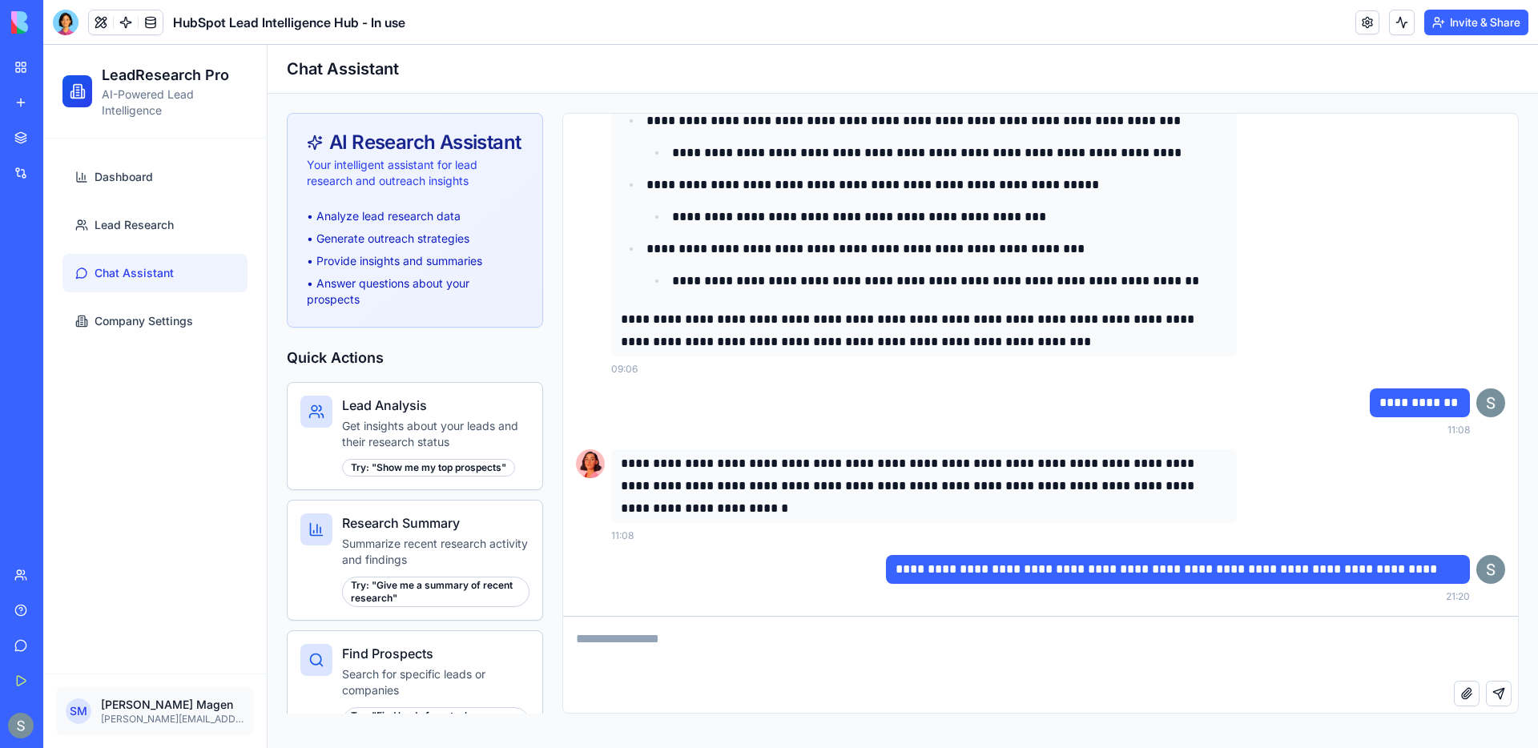
click at [712, 667] on textarea at bounding box center [1040, 649] width 955 height 64
click at [155, 185] on link "Dashboard" at bounding box center [154, 177] width 185 height 38
